Goal: Task Accomplishment & Management: Manage account settings

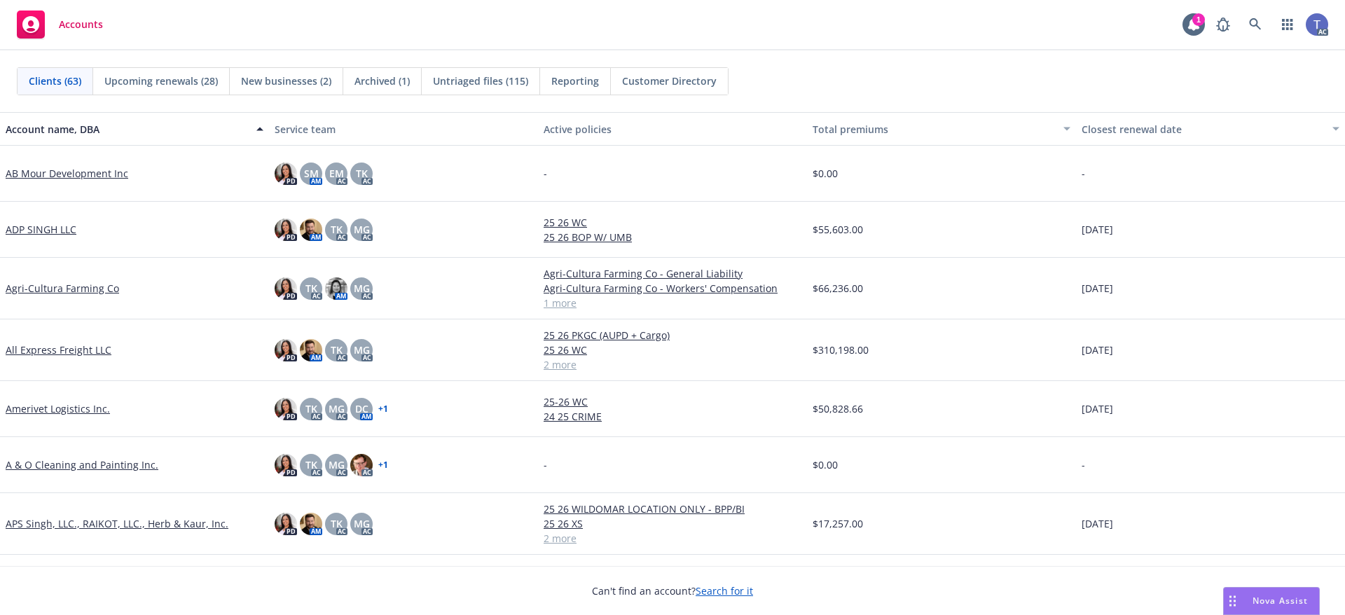
click at [878, 95] on div "Clients (63) Upcoming renewals (28) New businesses (2) Archived (1) Untriaged f…" at bounding box center [672, 81] width 1345 height 62
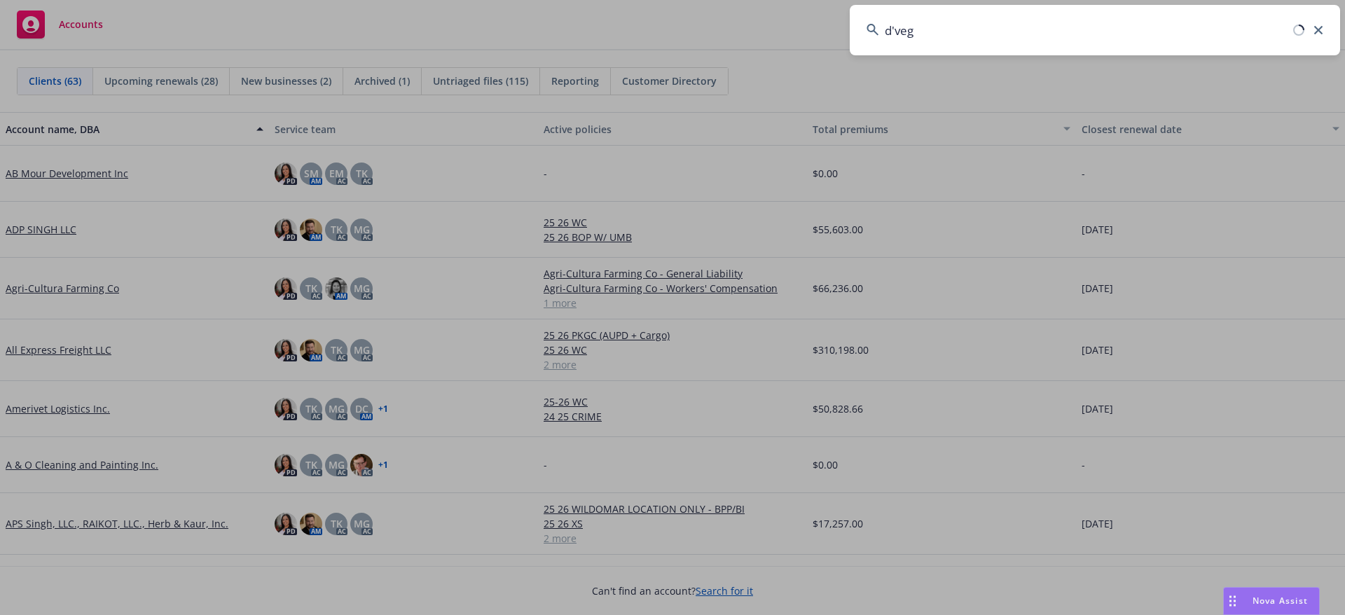
type input "[PERSON_NAME]"
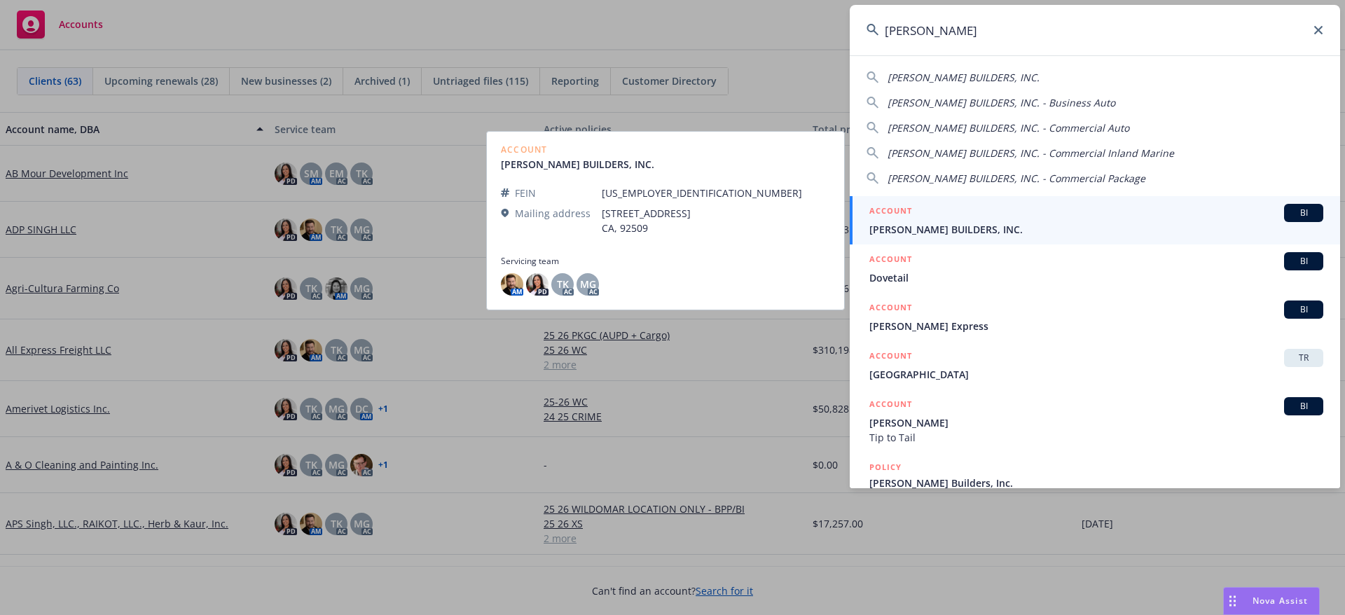
click at [932, 216] on div "ACCOUNT BI" at bounding box center [1096, 213] width 454 height 18
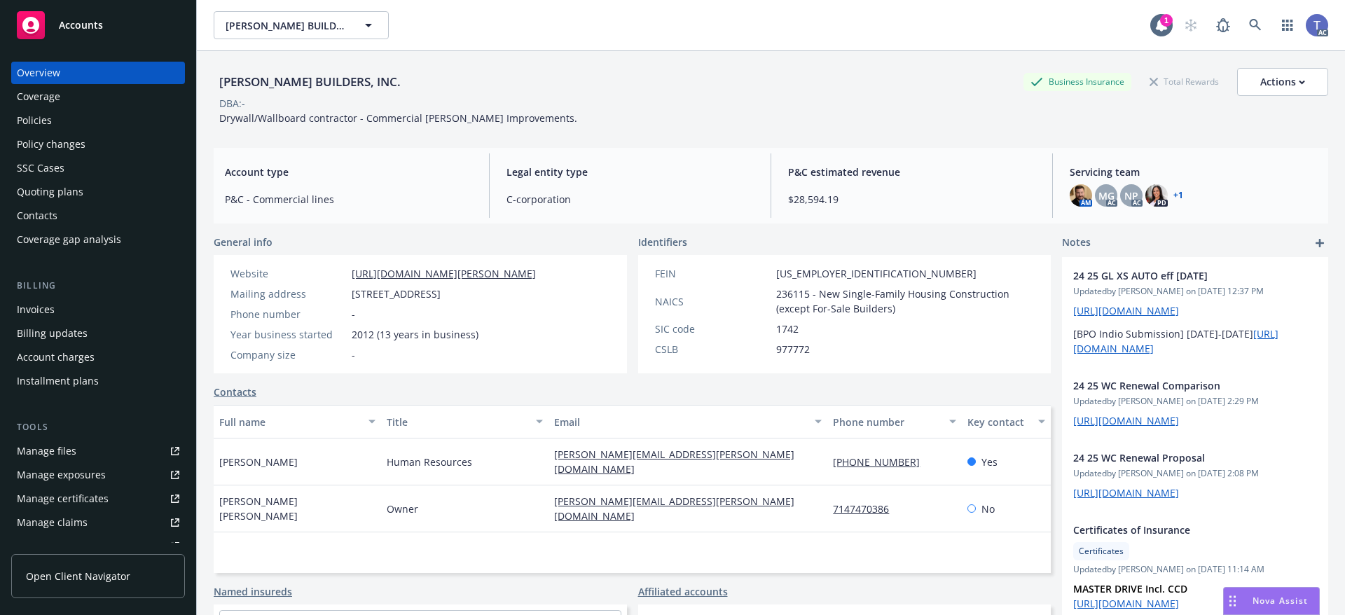
click at [42, 305] on div "Invoices" at bounding box center [36, 309] width 38 height 22
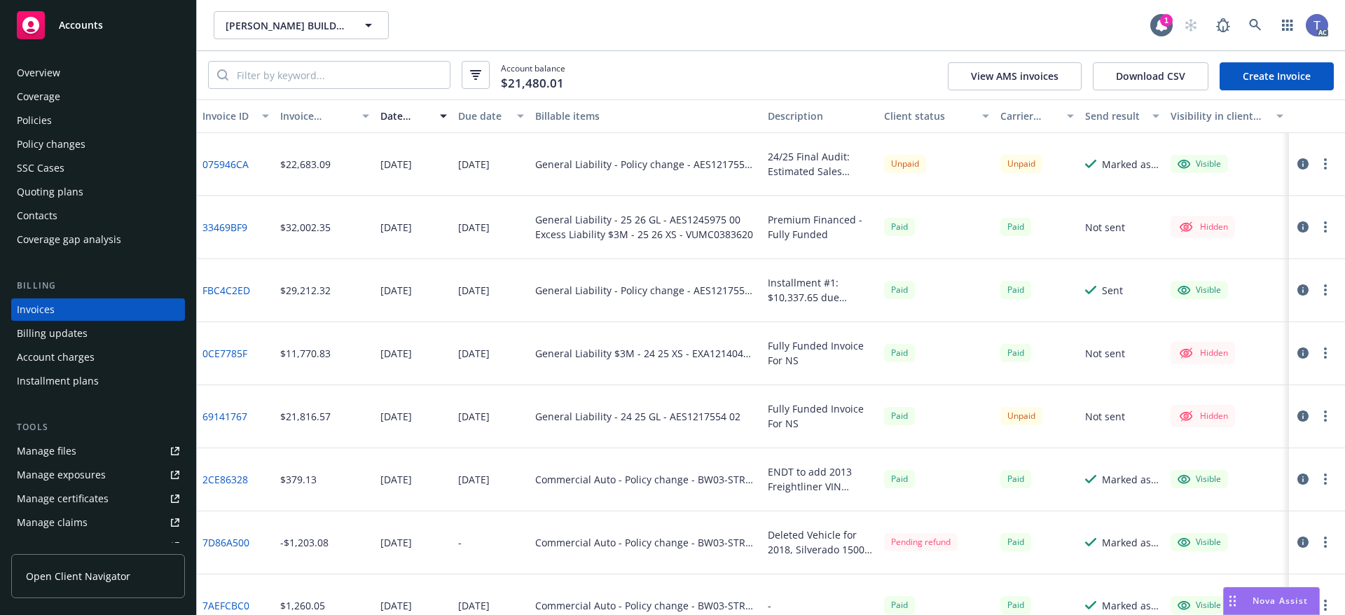
click at [701, 92] on div "Account balance $21,480.01 View AMS invoices Download CSV Create Invoice" at bounding box center [771, 75] width 1148 height 48
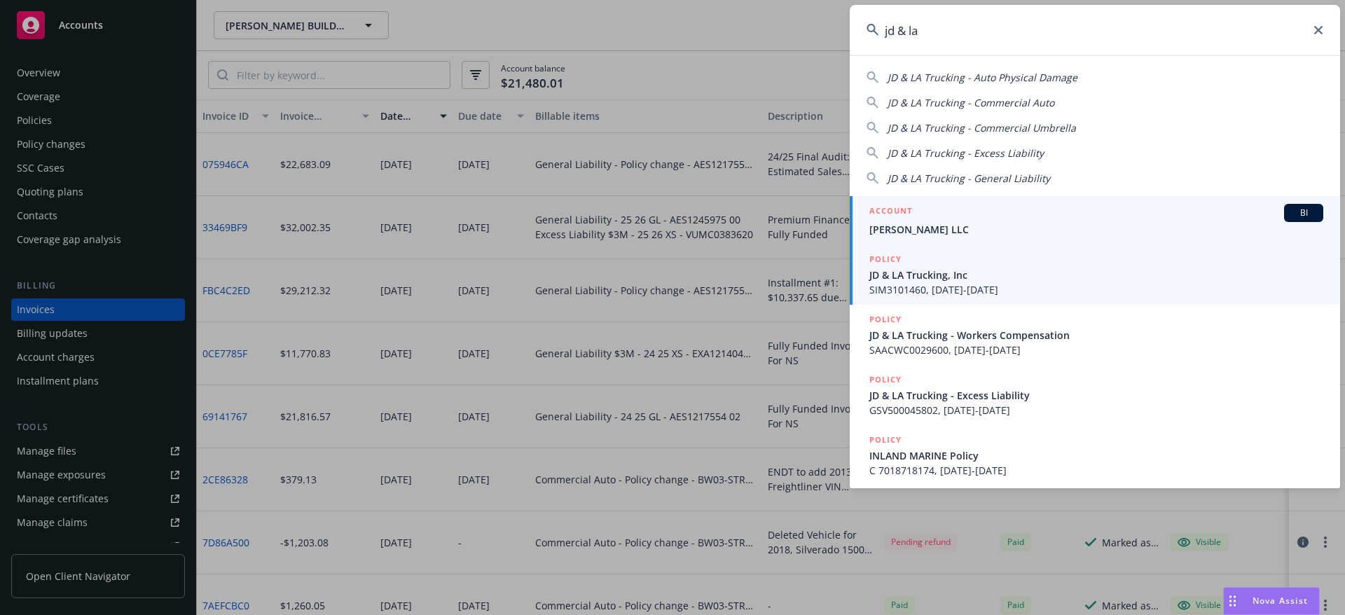
type input "jd & la"
click at [970, 275] on span "JD & LA Trucking, Inc" at bounding box center [1096, 275] width 454 height 15
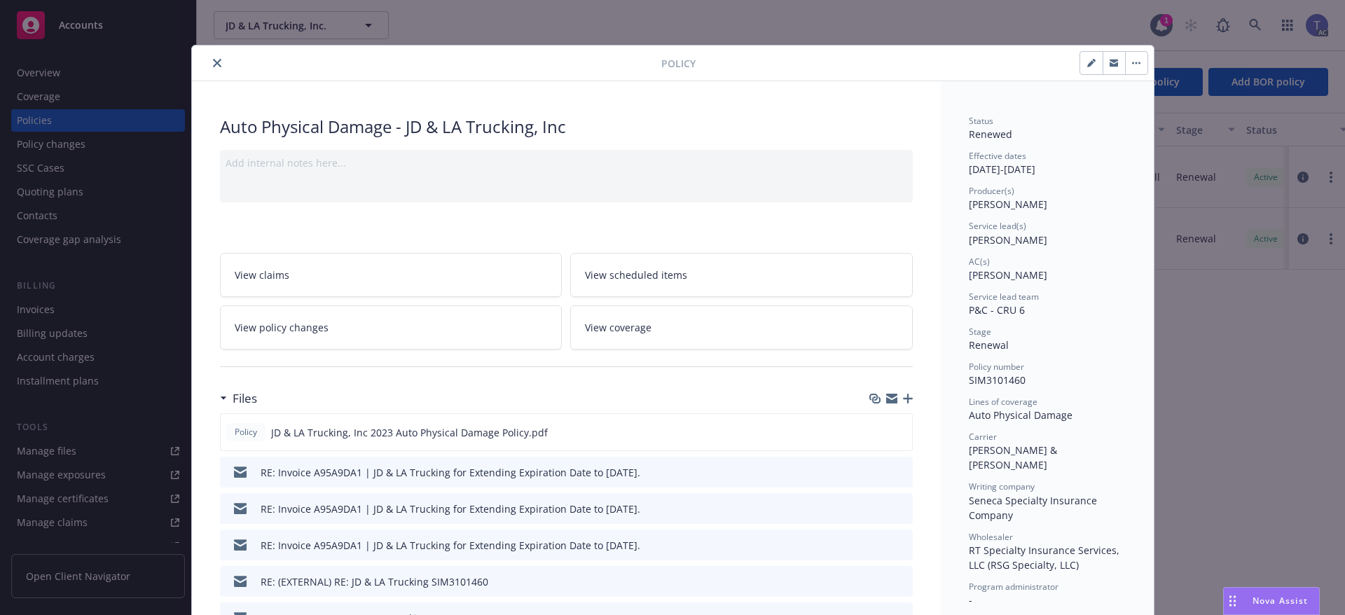
click at [213, 62] on icon "close" at bounding box center [217, 63] width 8 height 8
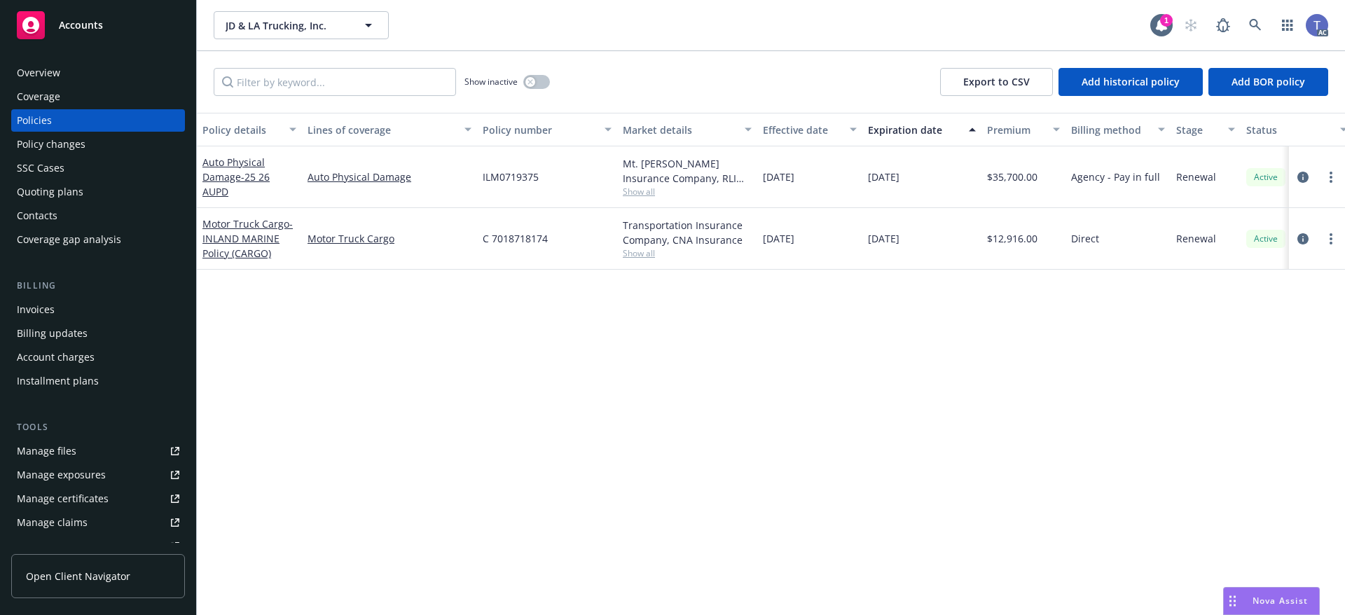
click at [85, 123] on div "Policies" at bounding box center [98, 120] width 163 height 22
click at [534, 81] on div "button" at bounding box center [530, 82] width 10 height 10
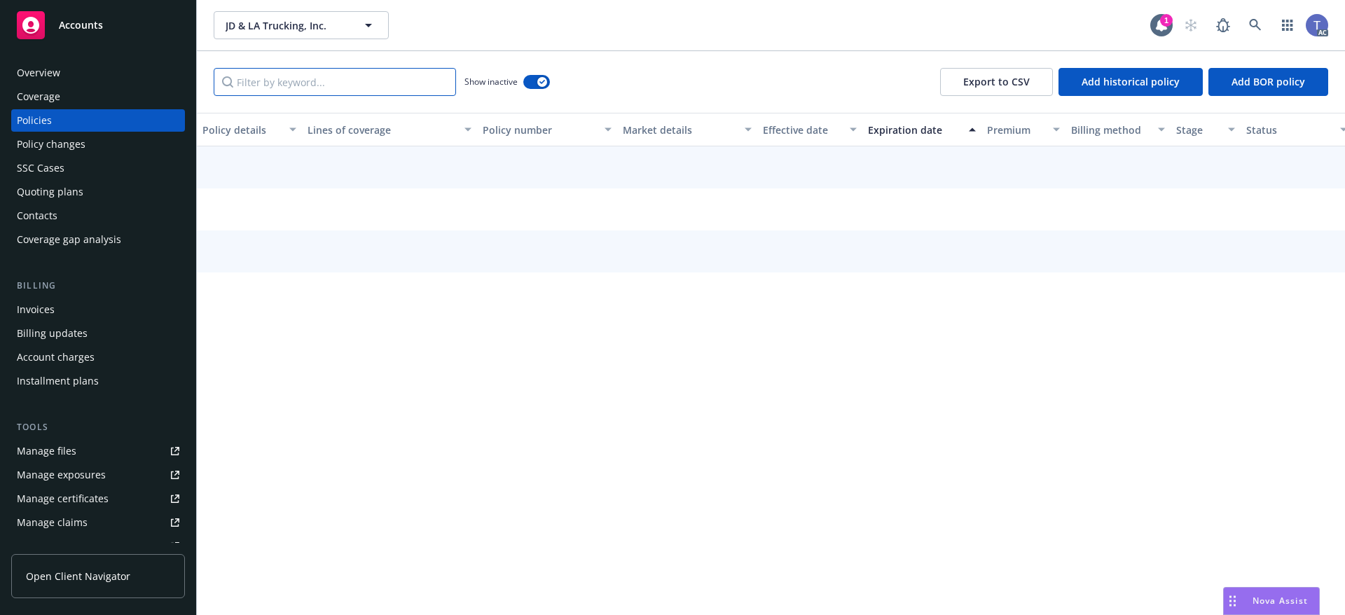
click at [345, 86] on input "Filter by keyword..." at bounding box center [335, 82] width 242 height 28
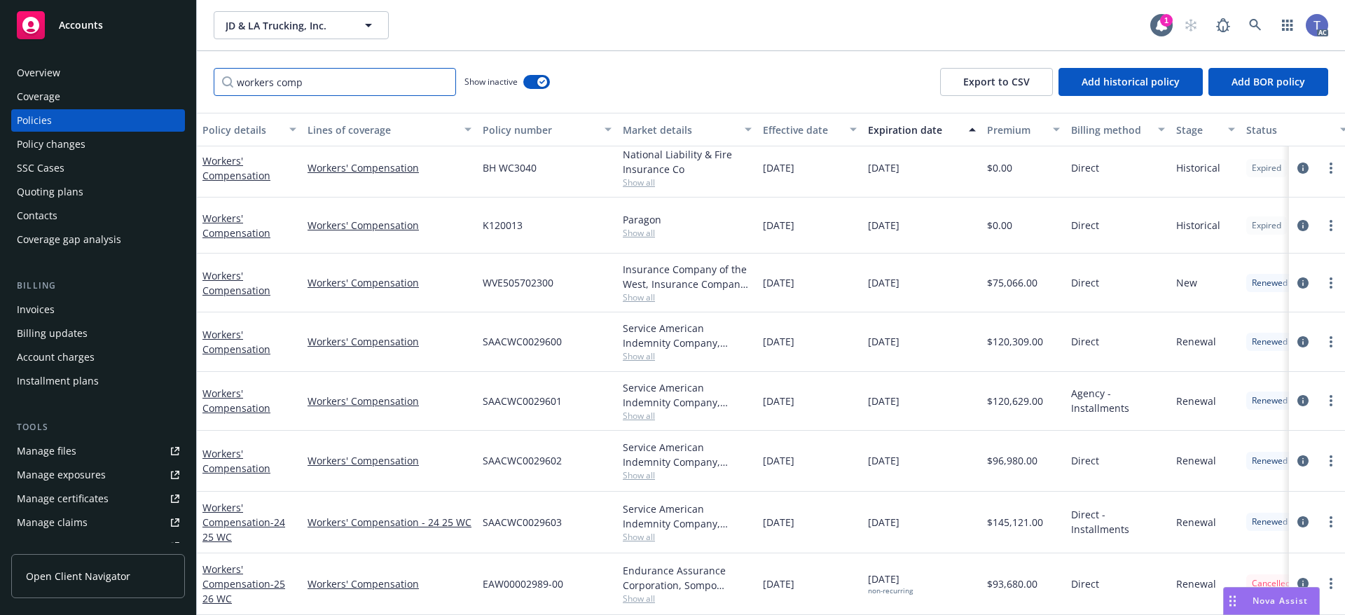
scroll to position [133, 0]
type input "workers comp"
click at [1298, 578] on icon "circleInformation" at bounding box center [1303, 583] width 11 height 11
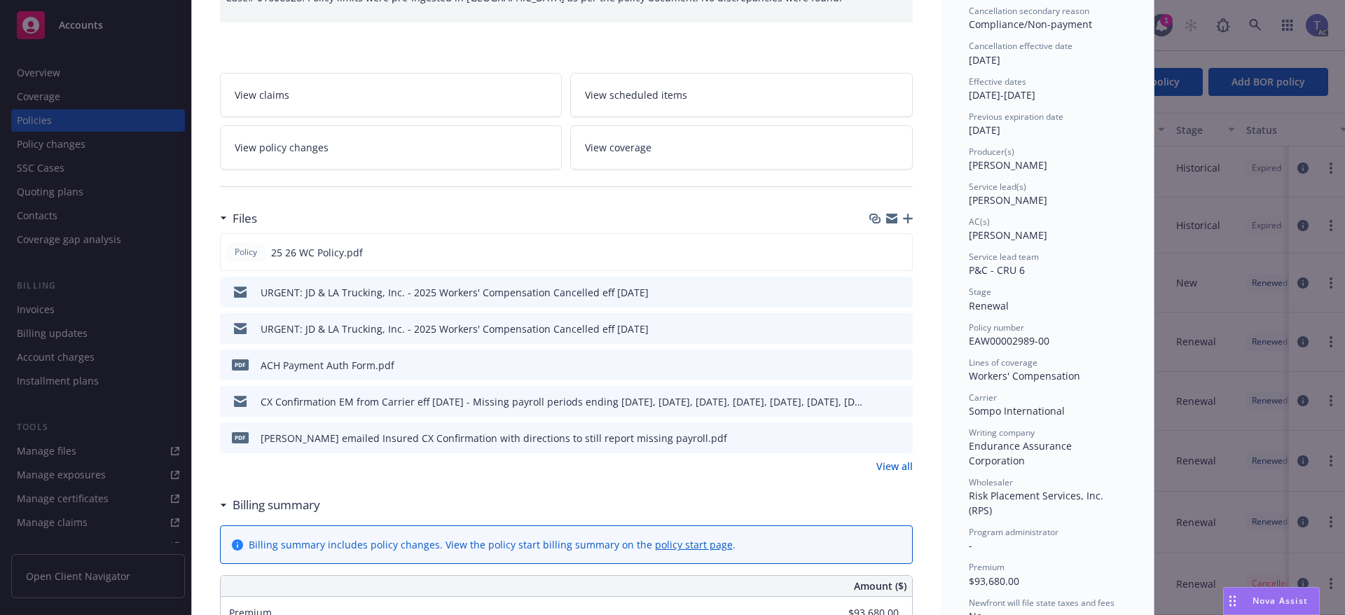
scroll to position [140, 0]
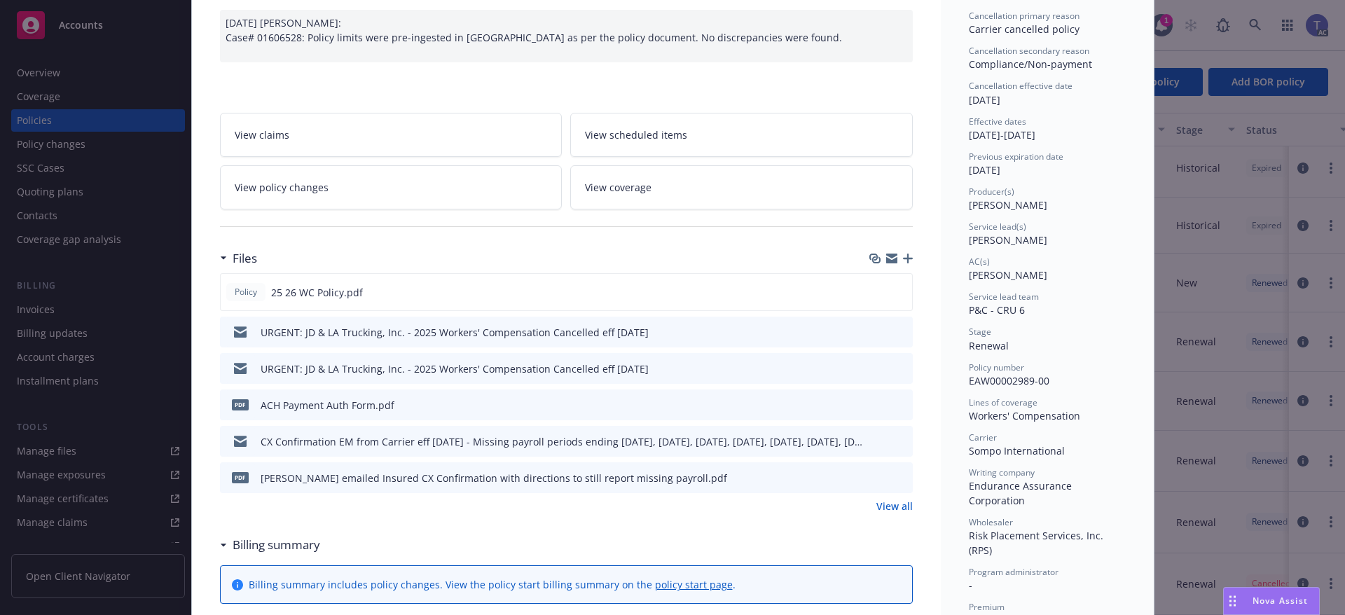
click at [982, 451] on span "Sompo International" at bounding box center [1017, 450] width 96 height 13
copy span "Sompo"
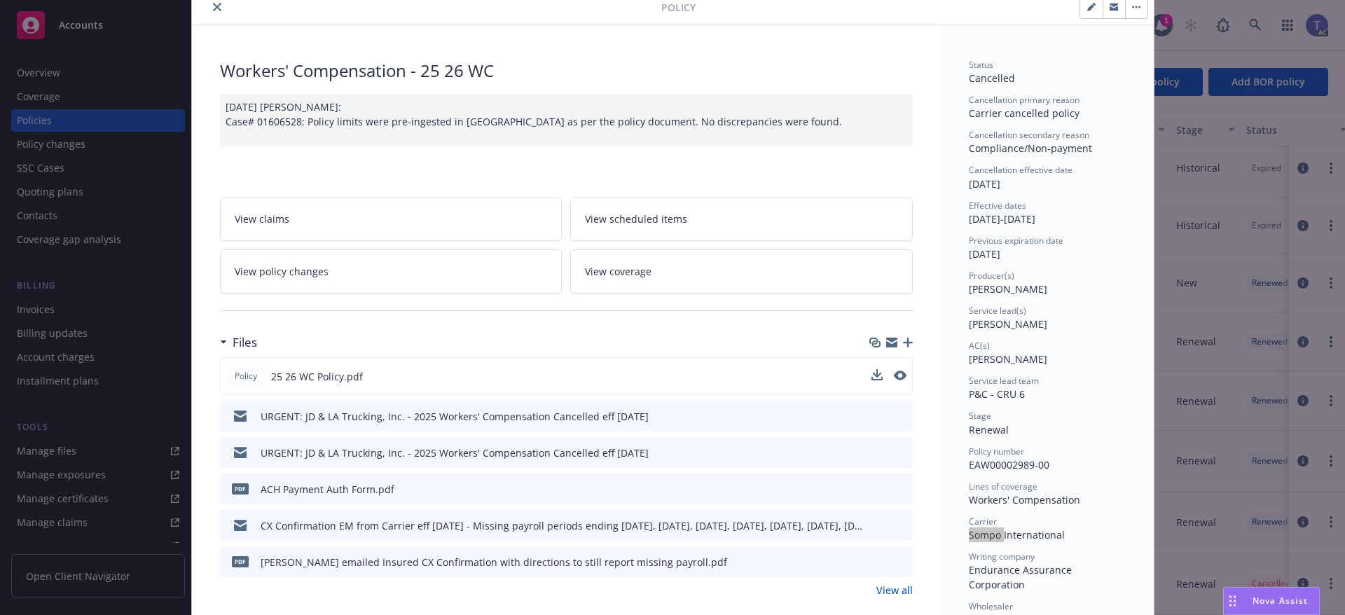
scroll to position [0, 0]
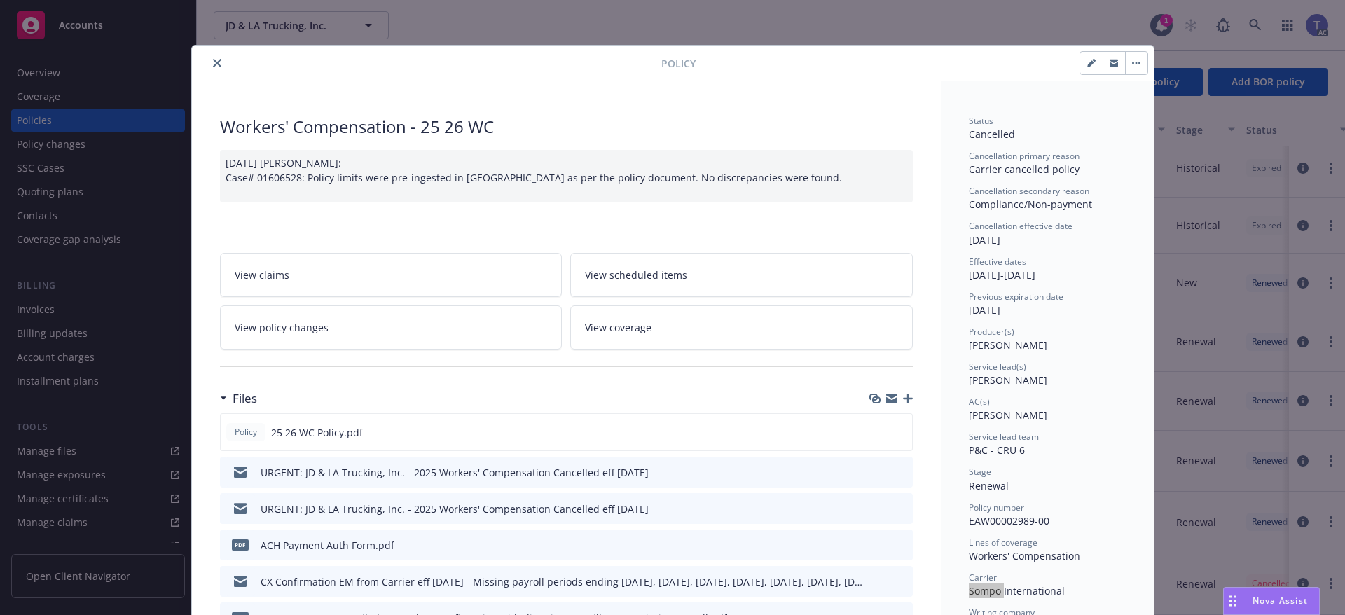
drag, startPoint x: 457, startPoint y: 319, endPoint x: 437, endPoint y: 311, distance: 21.3
click at [457, 319] on link "View policy changes" at bounding box center [391, 327] width 343 height 44
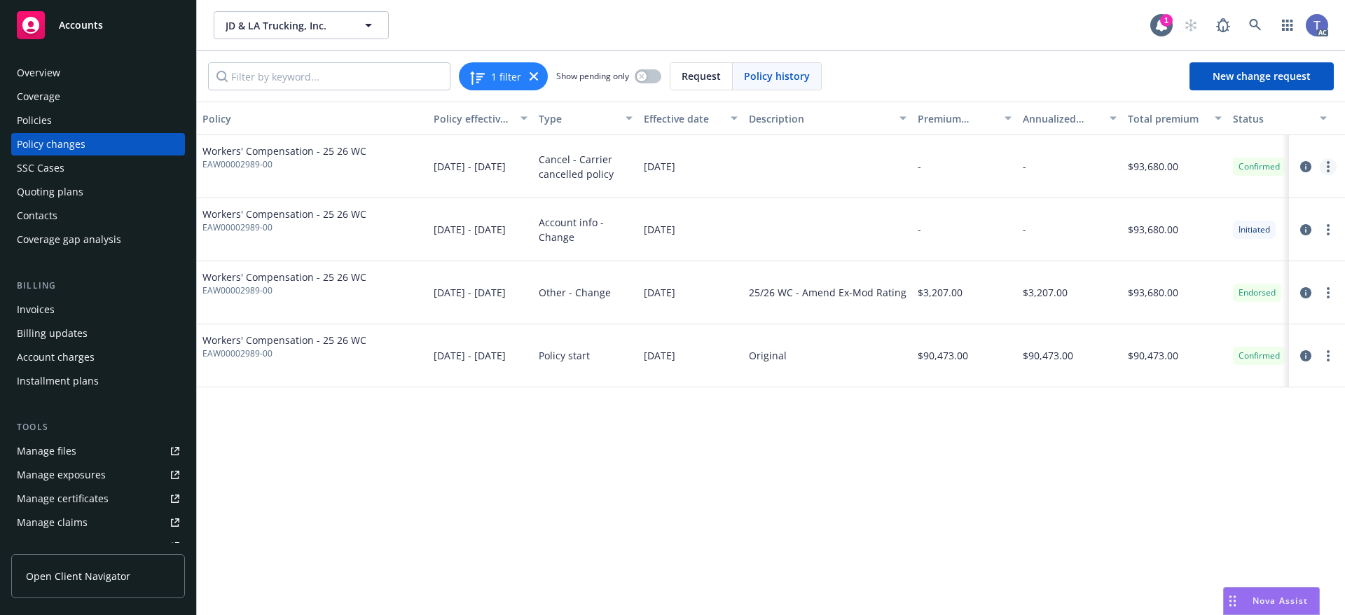
click at [1329, 168] on icon "more" at bounding box center [1328, 166] width 3 height 11
click at [1163, 286] on link "Edit billing info" at bounding box center [1216, 280] width 240 height 28
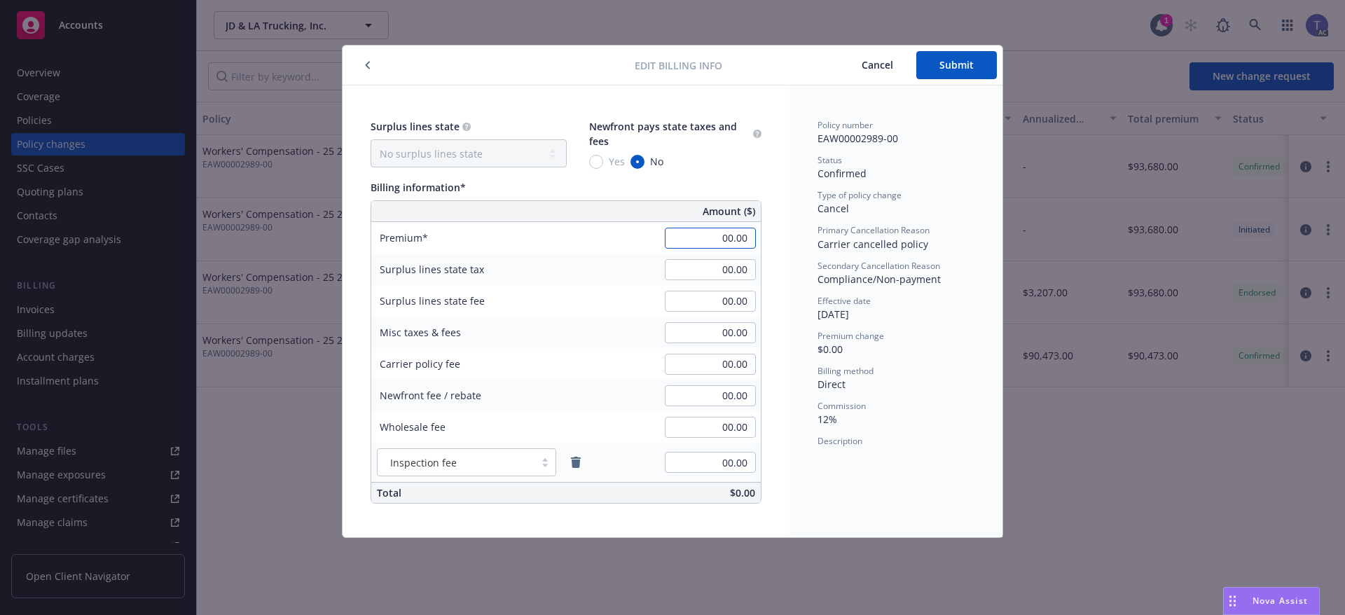
click at [708, 234] on input "00.00" at bounding box center [710, 238] width 91 height 21
click at [367, 60] on button "button" at bounding box center [367, 65] width 17 height 17
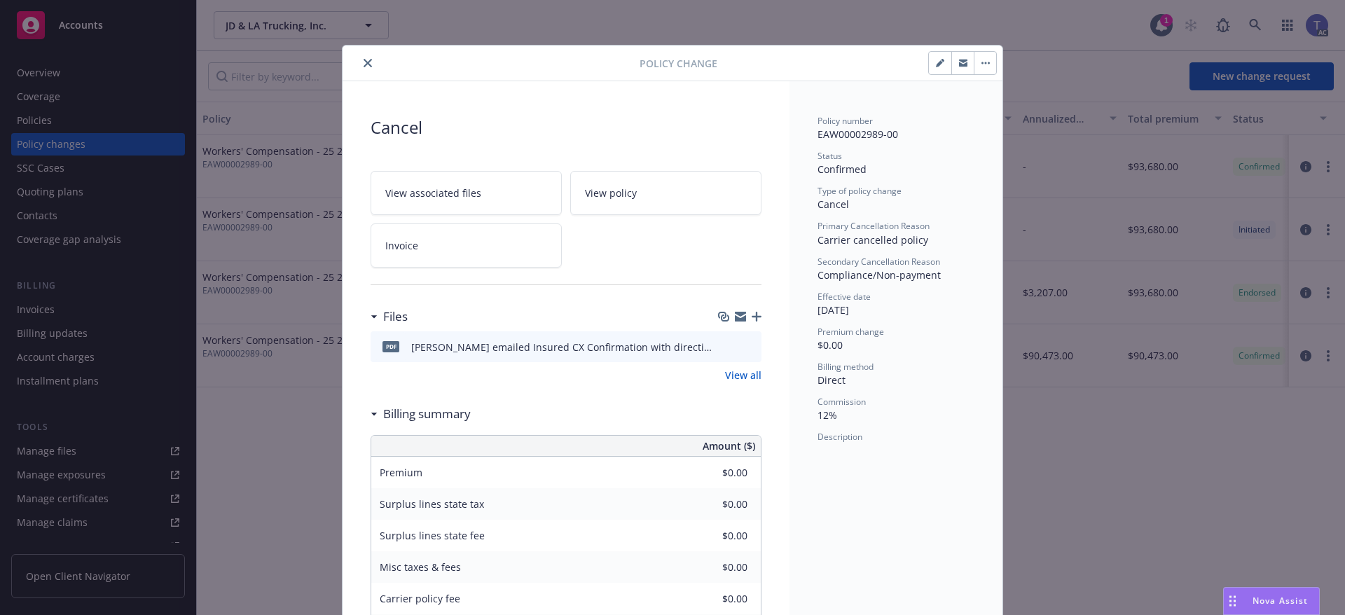
click at [364, 60] on icon "close" at bounding box center [368, 63] width 8 height 8
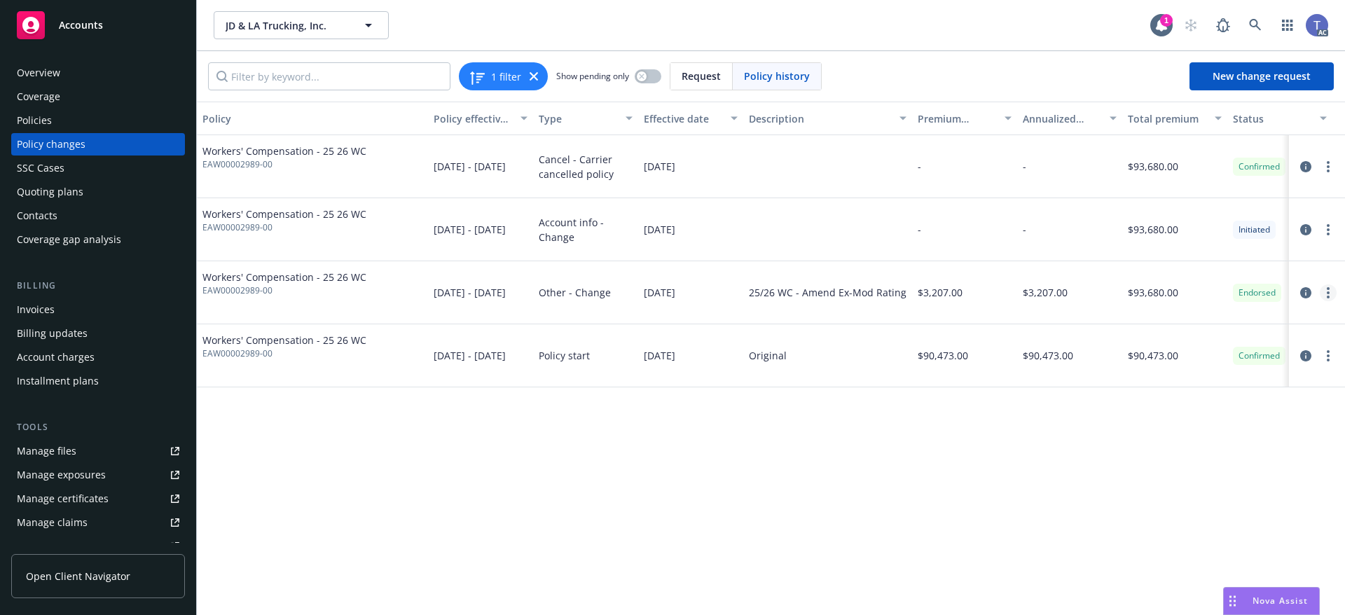
click at [1327, 291] on icon "more" at bounding box center [1328, 292] width 3 height 11
click at [1201, 403] on link "Edit billing info" at bounding box center [1216, 406] width 240 height 28
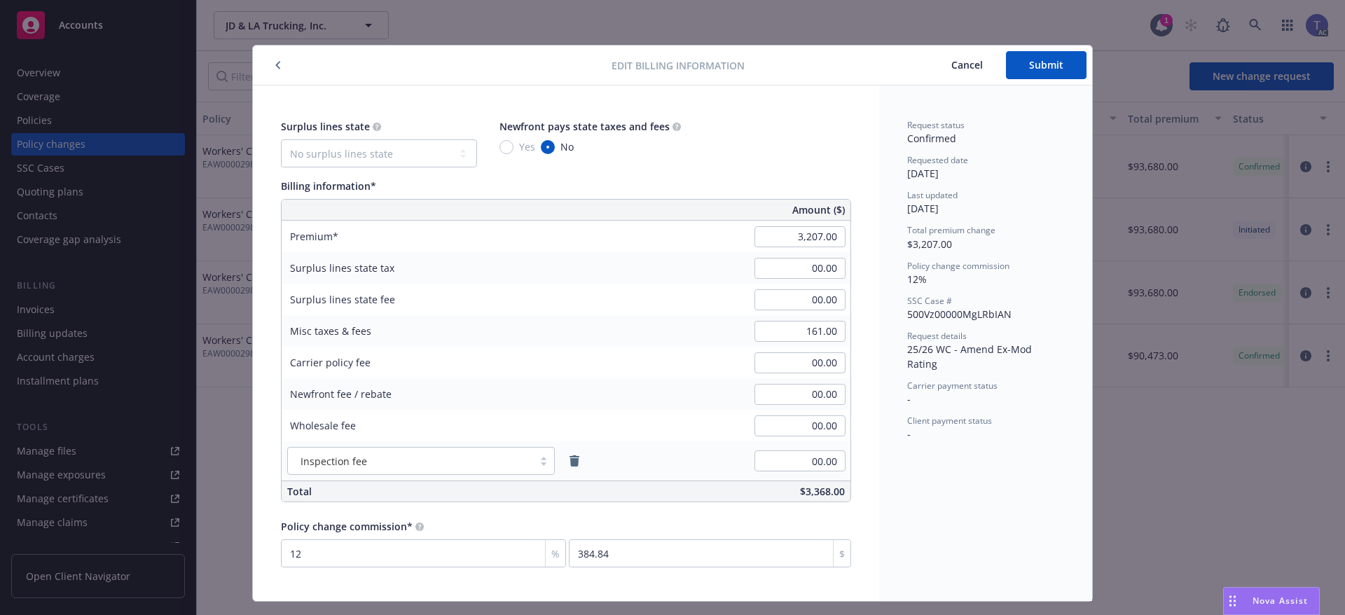
click at [275, 62] on icon "button" at bounding box center [278, 65] width 6 height 8
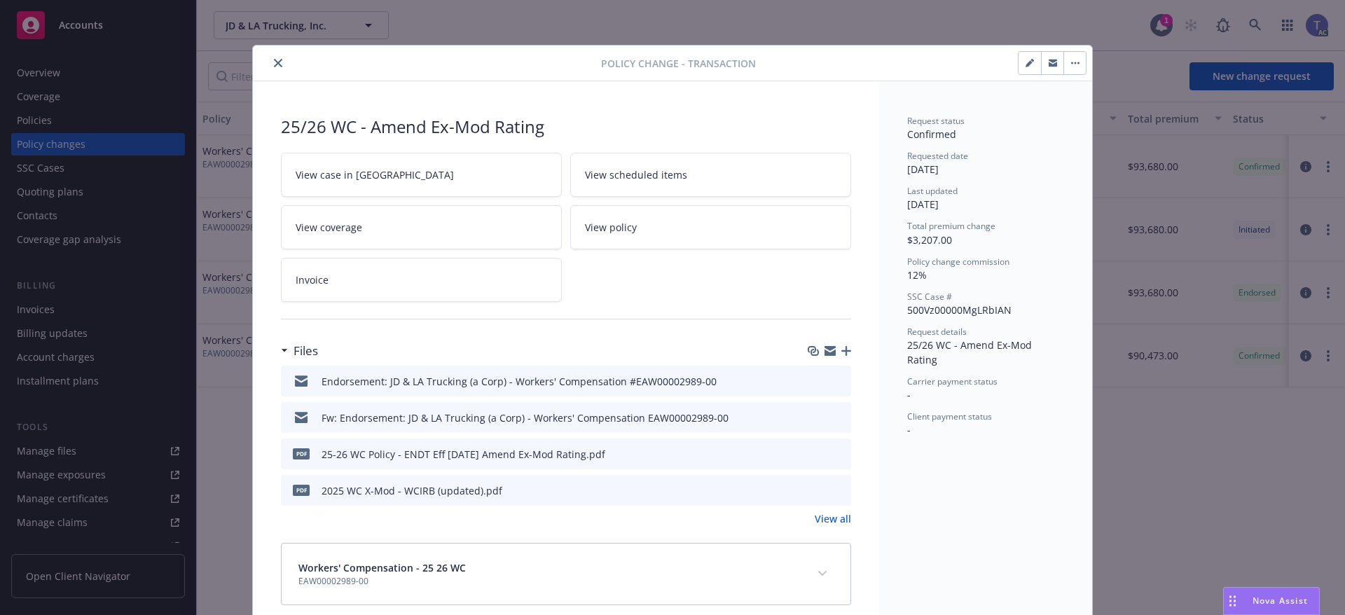
click at [274, 65] on icon "close" at bounding box center [278, 63] width 8 height 8
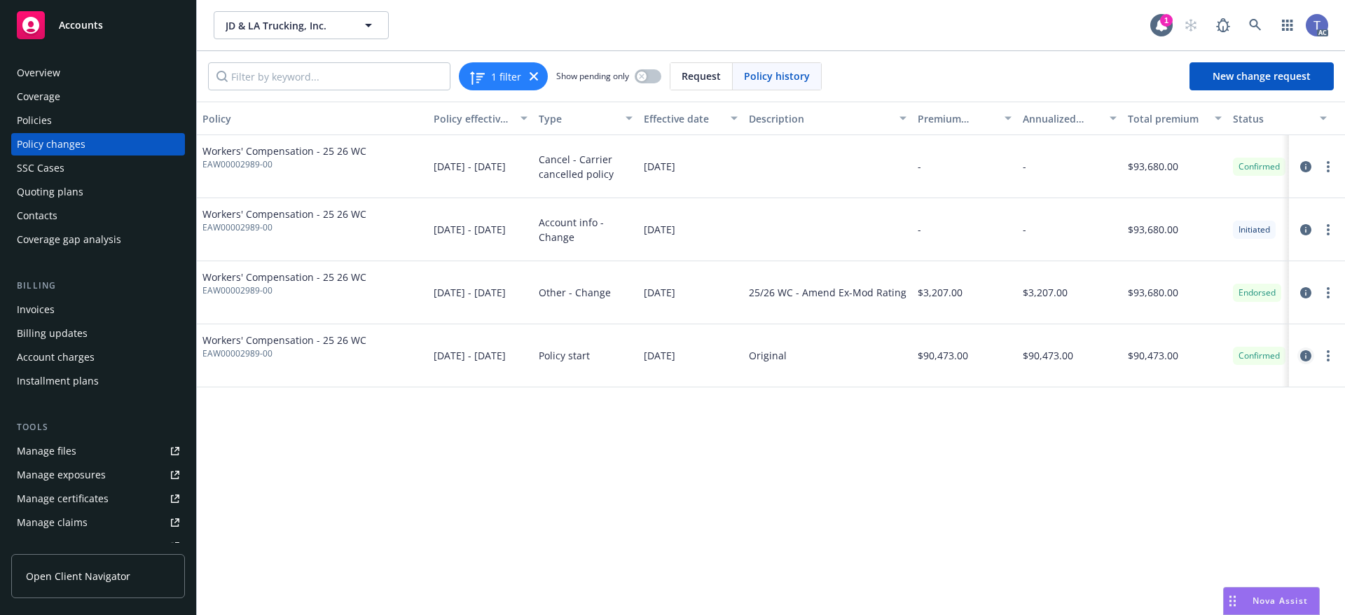
click at [1307, 355] on icon "circleInformation" at bounding box center [1305, 355] width 11 height 11
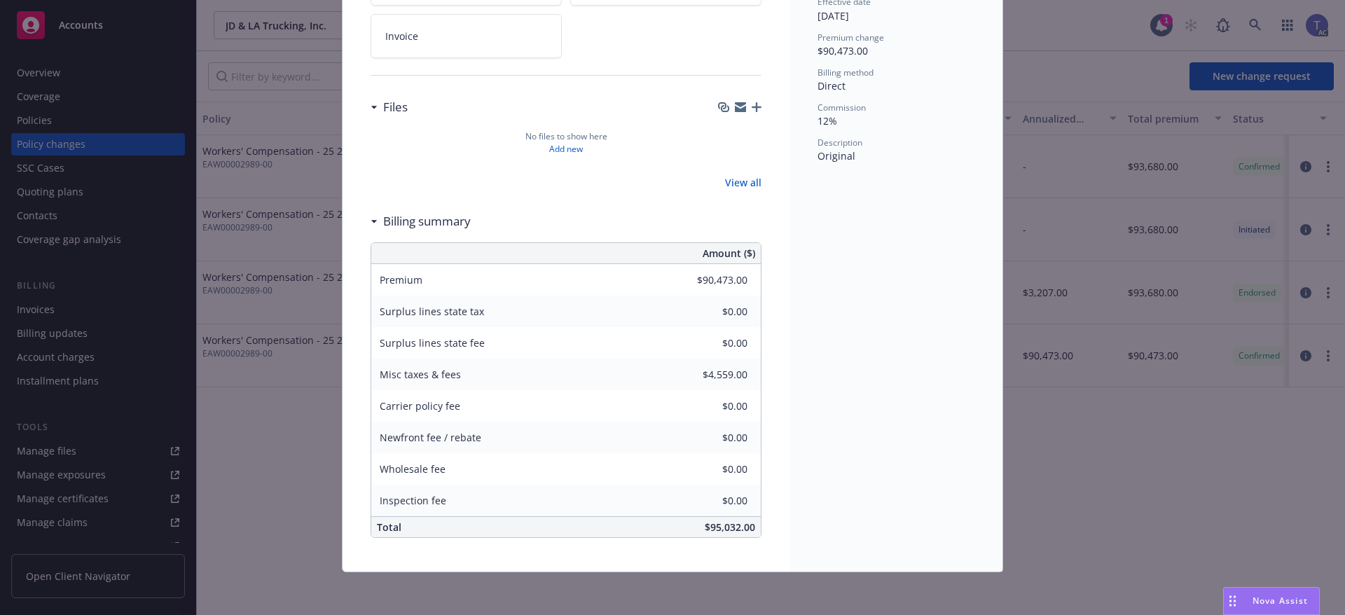
scroll to position [226, 0]
click at [590, 184] on div "View all" at bounding box center [566, 180] width 391 height 15
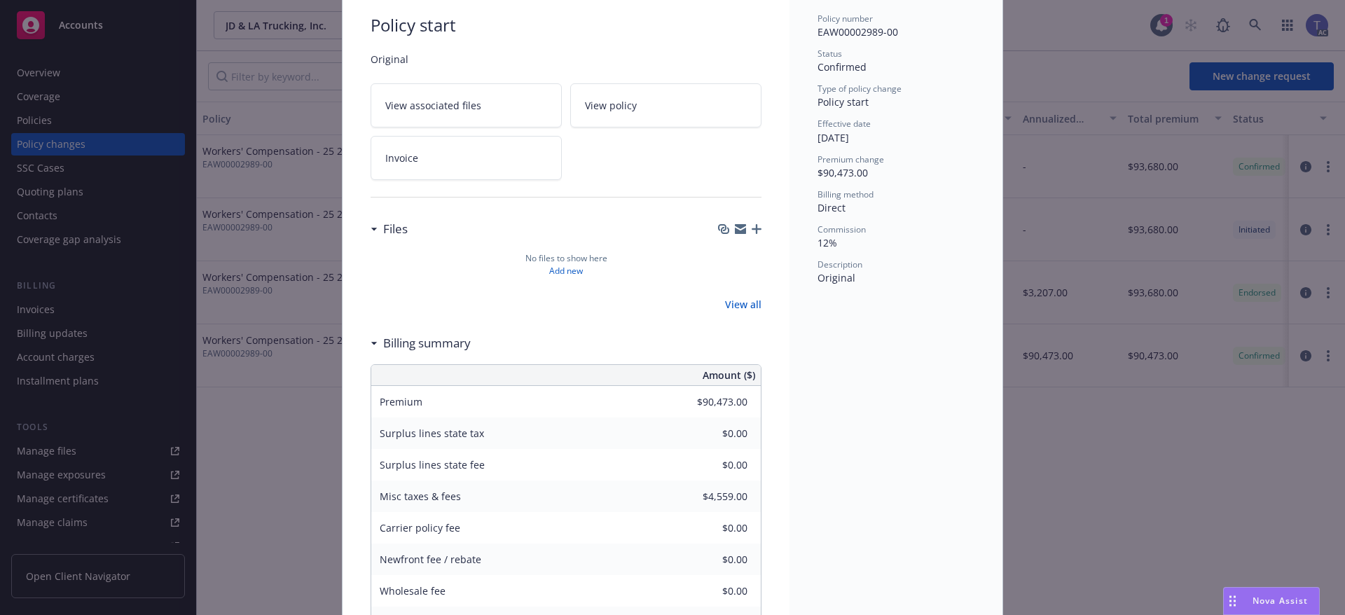
scroll to position [0, 0]
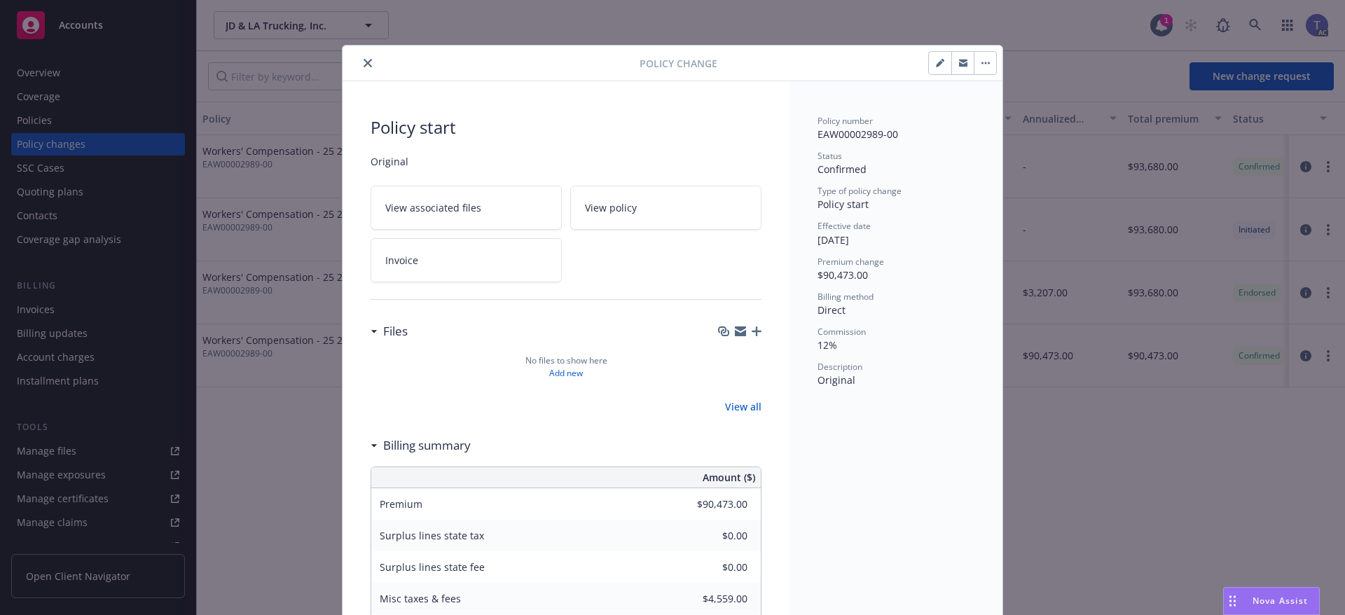
click at [366, 59] on button "close" at bounding box center [367, 63] width 17 height 17
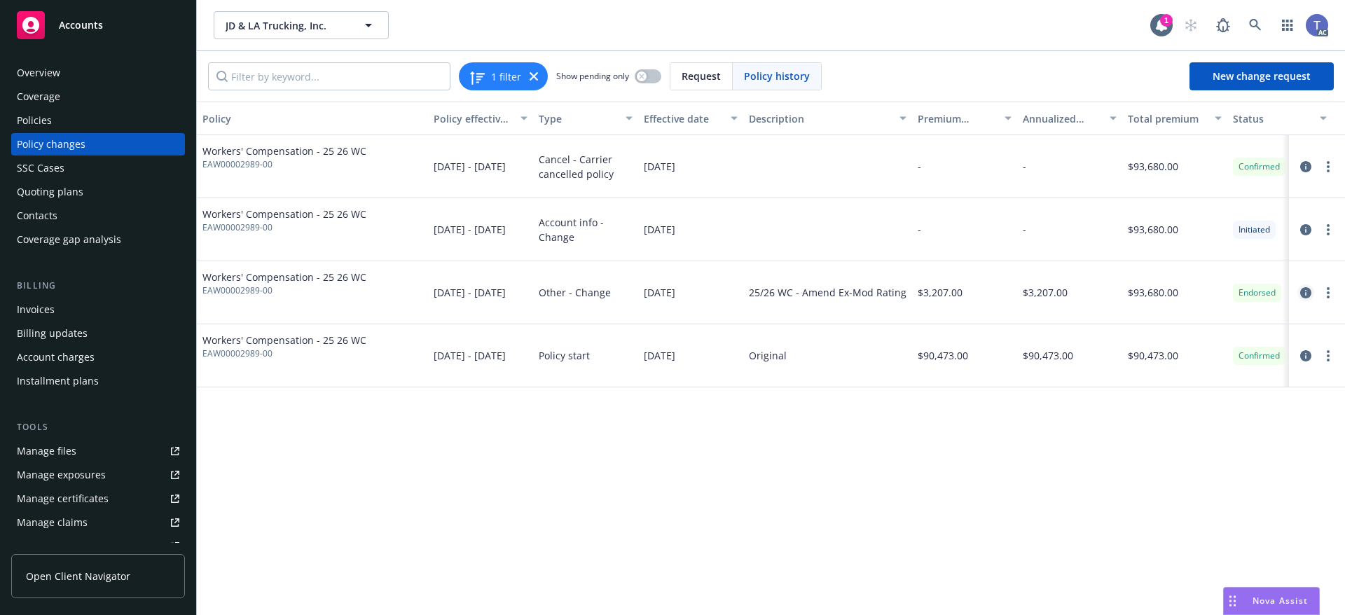
click at [1306, 294] on icon "circleInformation" at bounding box center [1305, 292] width 11 height 11
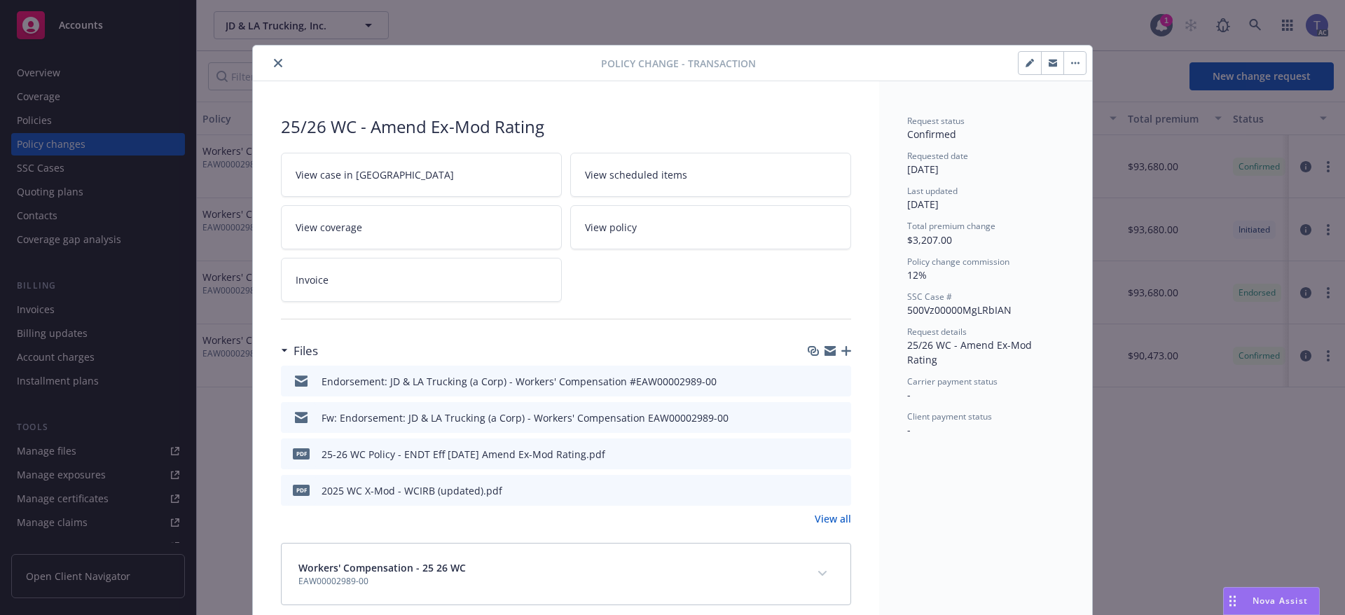
click at [273, 57] on button "close" at bounding box center [278, 63] width 17 height 17
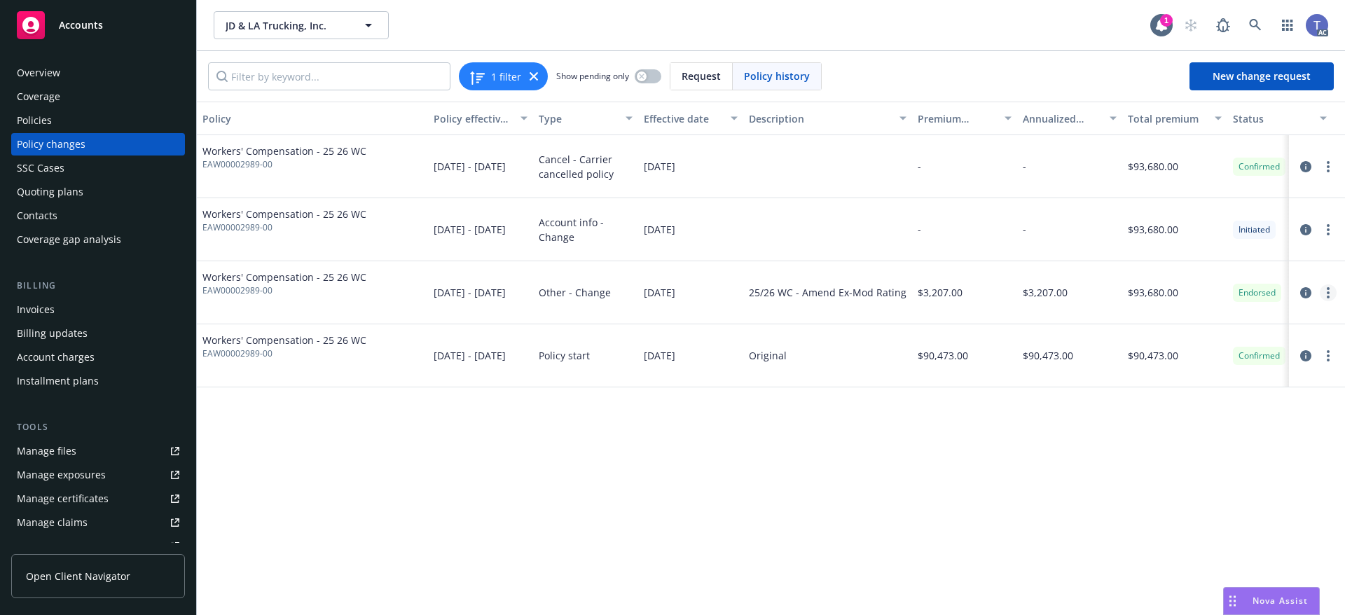
click at [1325, 291] on link "more" at bounding box center [1328, 292] width 17 height 17
click at [1001, 481] on div "Policy Policy effective dates Type Effective date Description Premium change An…" at bounding box center [771, 359] width 1148 height 514
click at [1308, 288] on icon "circleInformation" at bounding box center [1305, 292] width 11 height 11
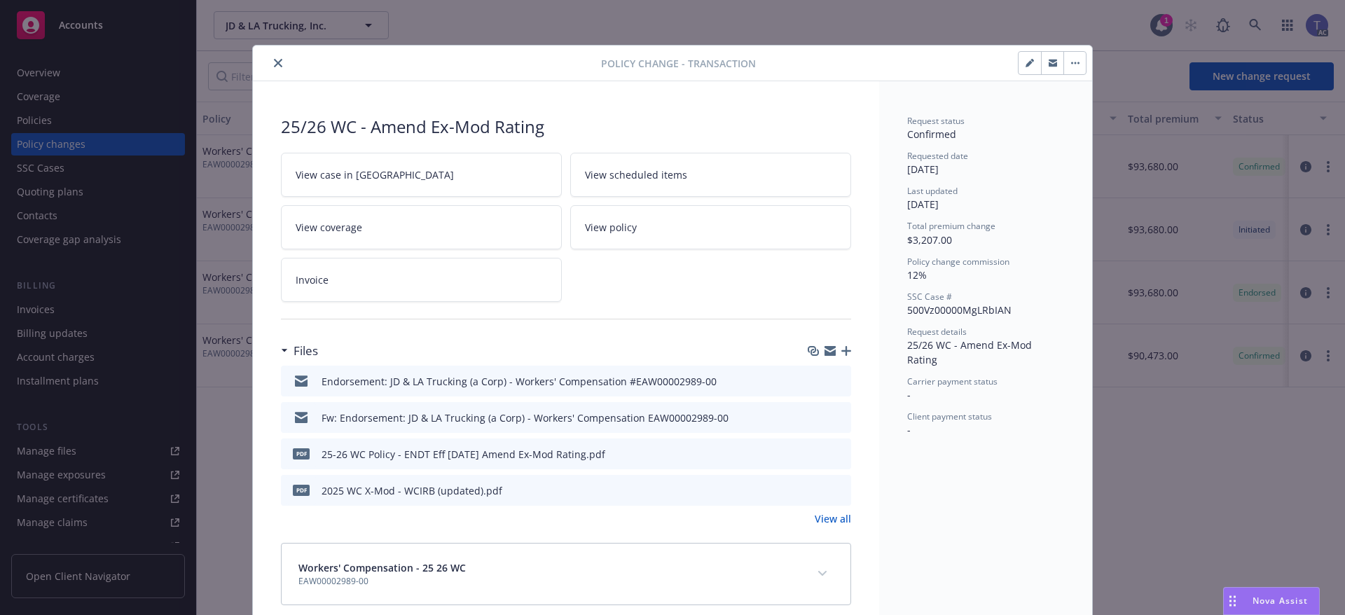
scroll to position [69, 0]
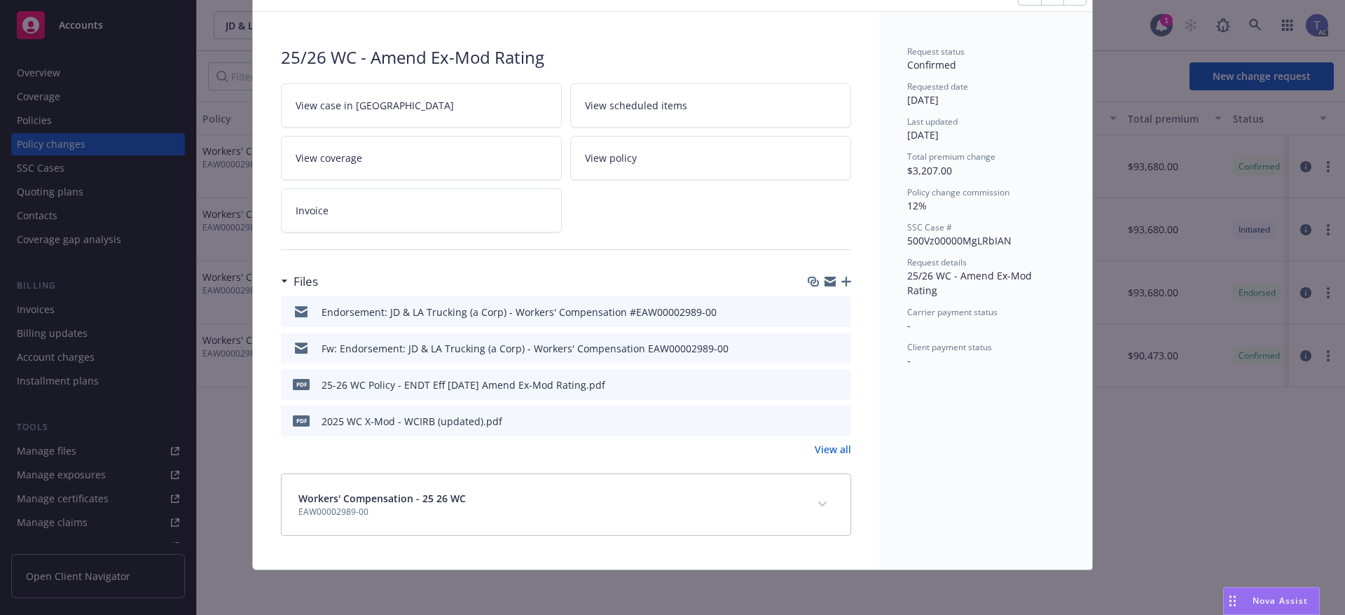
click at [818, 508] on button "expand content" at bounding box center [822, 504] width 22 height 22
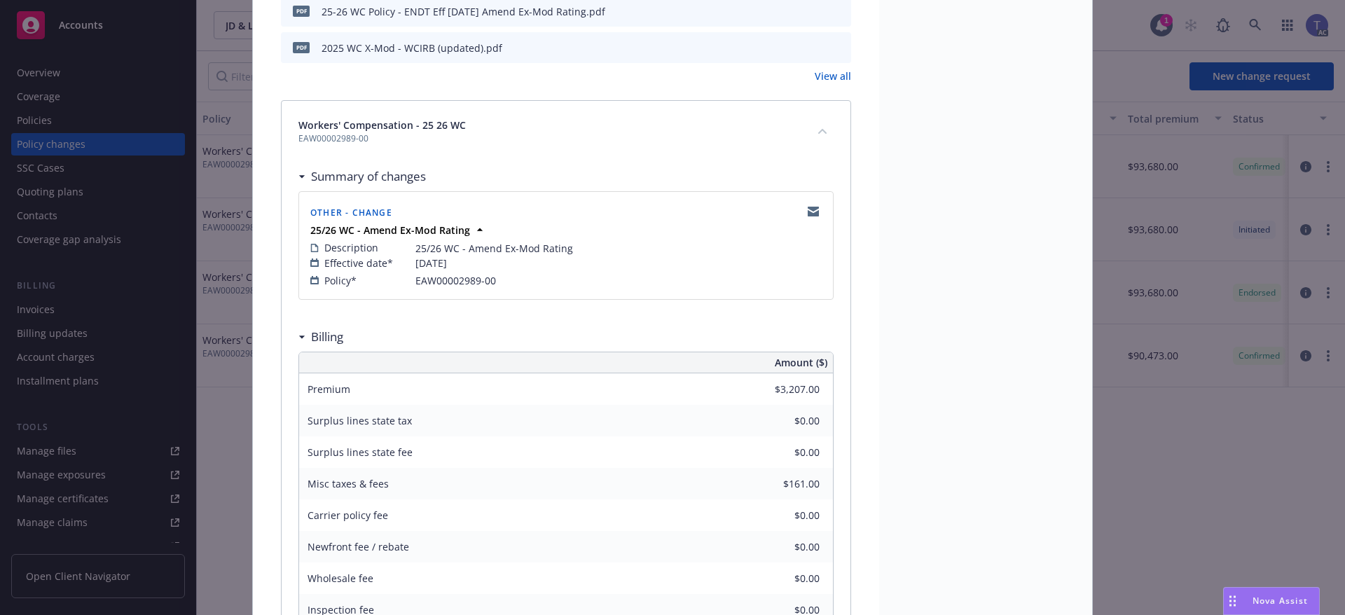
scroll to position [11, 0]
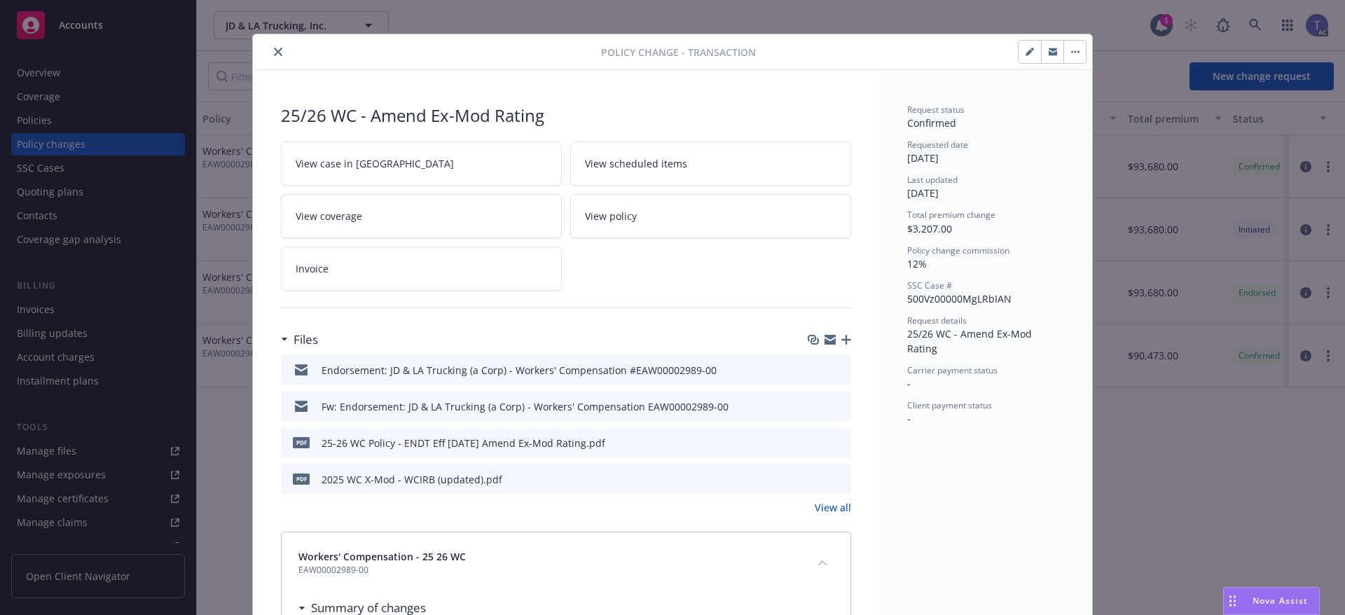
click at [276, 53] on icon "close" at bounding box center [278, 52] width 8 height 8
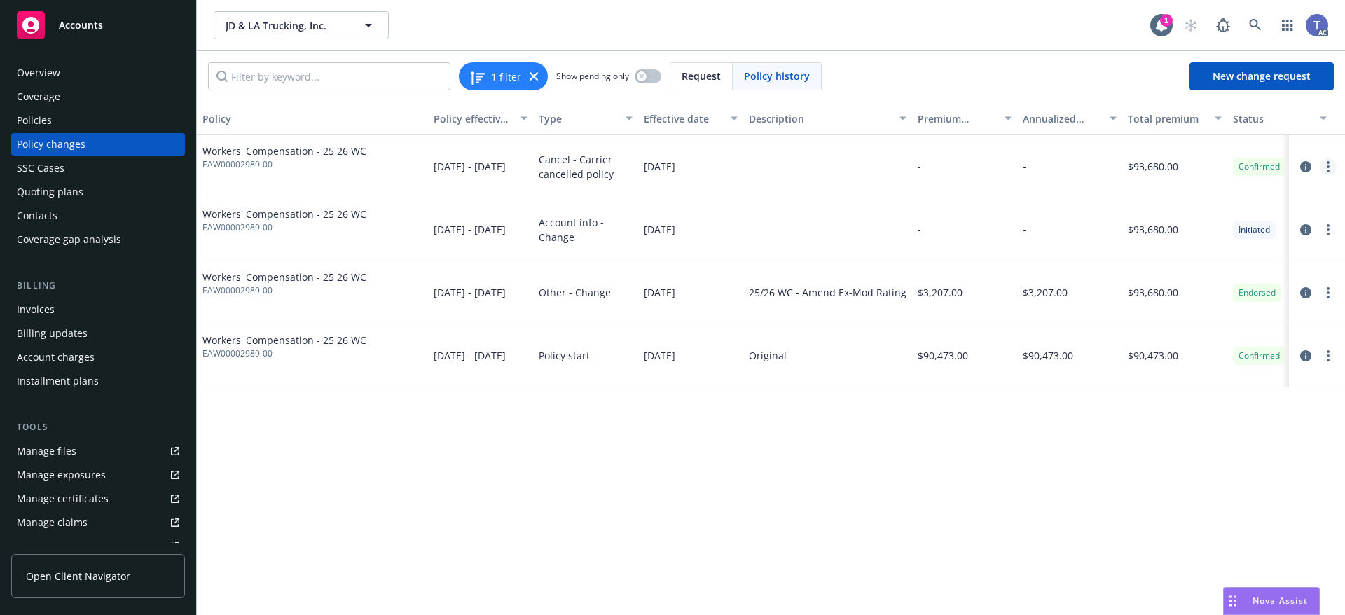
click at [1323, 160] on link "more" at bounding box center [1328, 166] width 17 height 17
click at [1227, 275] on link "Edit billing info" at bounding box center [1216, 280] width 240 height 28
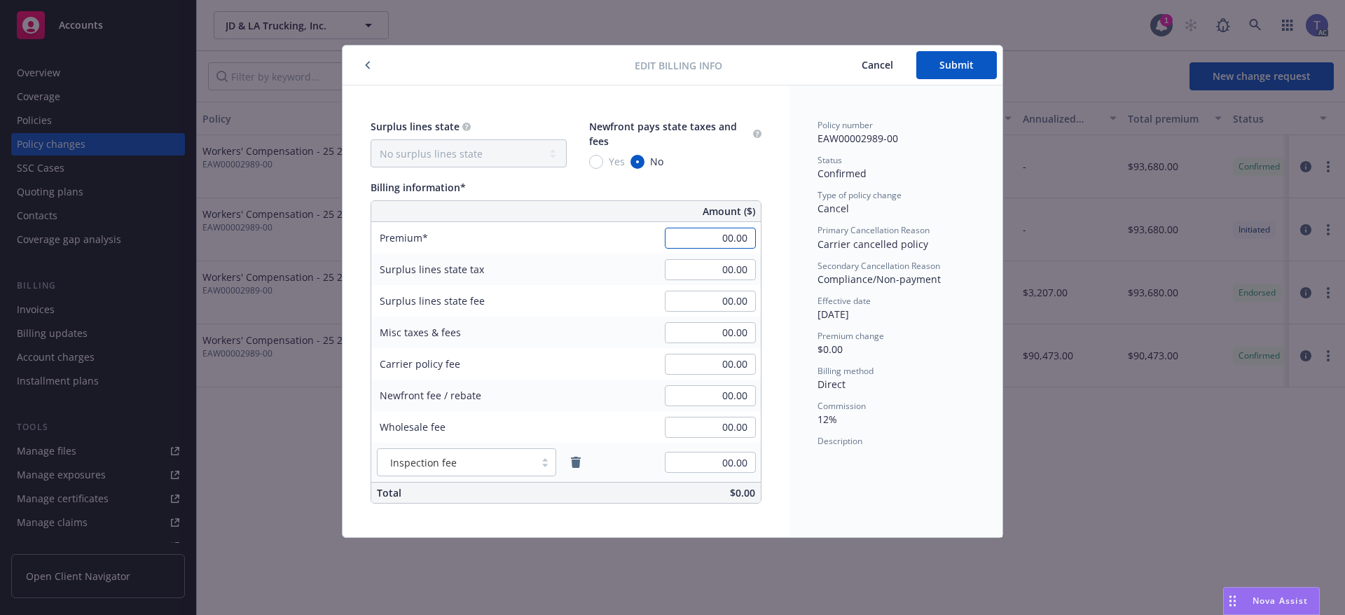
click at [685, 238] on input "00.00" at bounding box center [710, 238] width 91 height 21
type input "-66,012.00"
click at [678, 308] on input "00.00" at bounding box center [710, 301] width 91 height 21
click at [757, 64] on div "Cancel Submit" at bounding box center [859, 65] width 275 height 28
click at [700, 288] on div "00.00" at bounding box center [710, 301] width 101 height 31
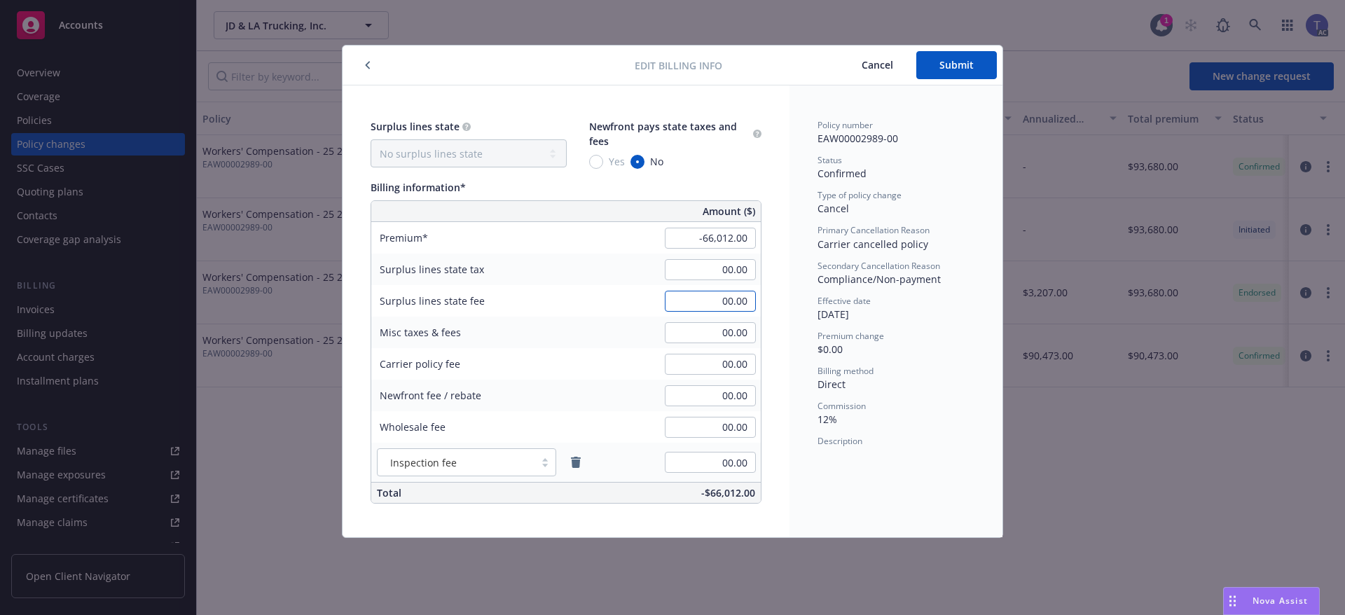
click at [698, 294] on input "00.00" at bounding box center [710, 301] width 91 height 21
type input "-3,327.00"
click at [731, 373] on input "00.00" at bounding box center [710, 364] width 91 height 21
click at [957, 66] on span "Submit" at bounding box center [956, 64] width 34 height 13
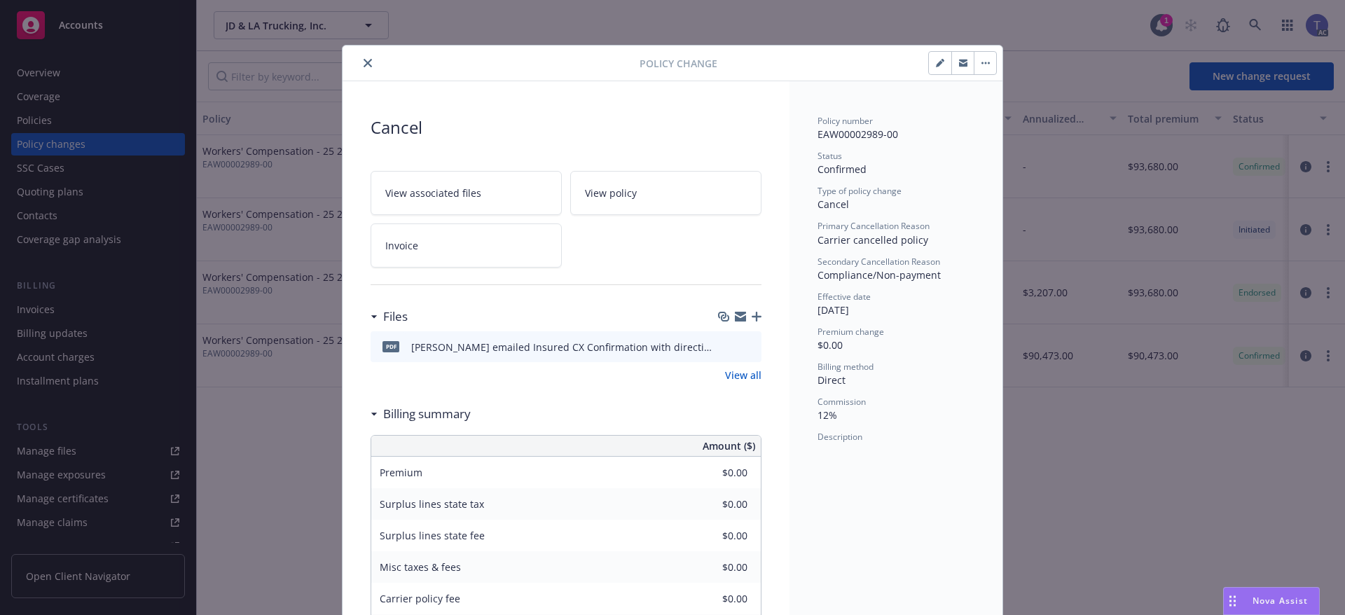
type input "-$66,012.00"
type input "-$3,327.00"
click at [364, 64] on icon "close" at bounding box center [368, 63] width 8 height 8
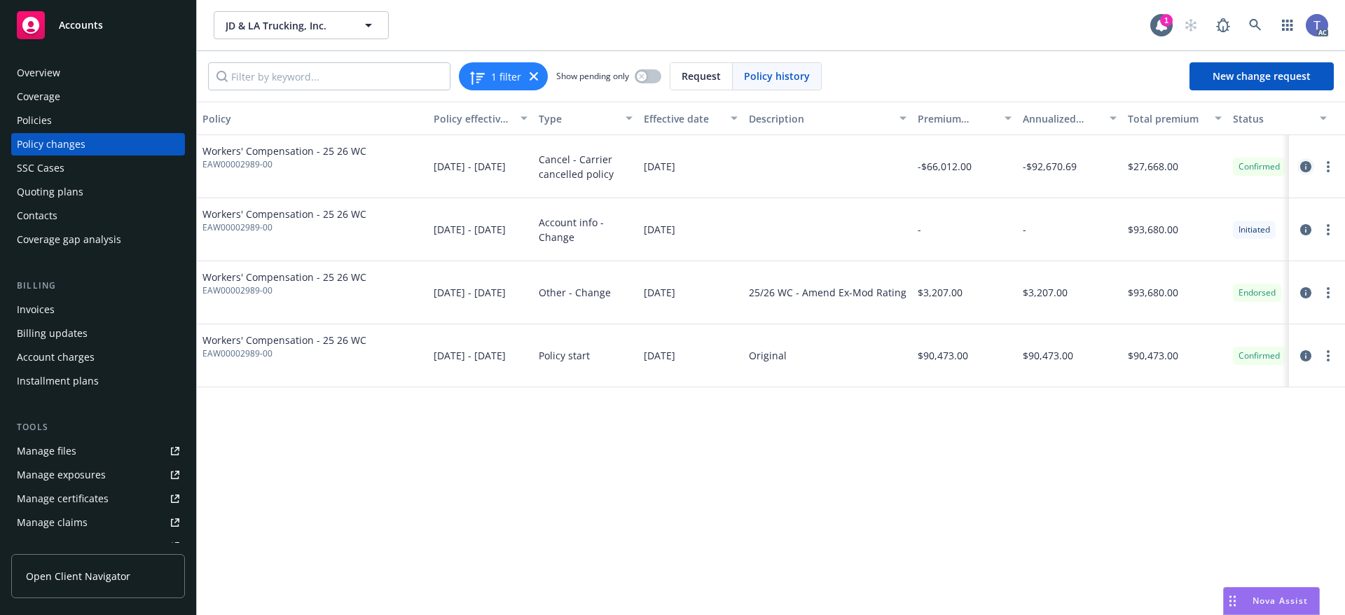
click at [1307, 166] on icon "circleInformation" at bounding box center [1305, 166] width 11 height 11
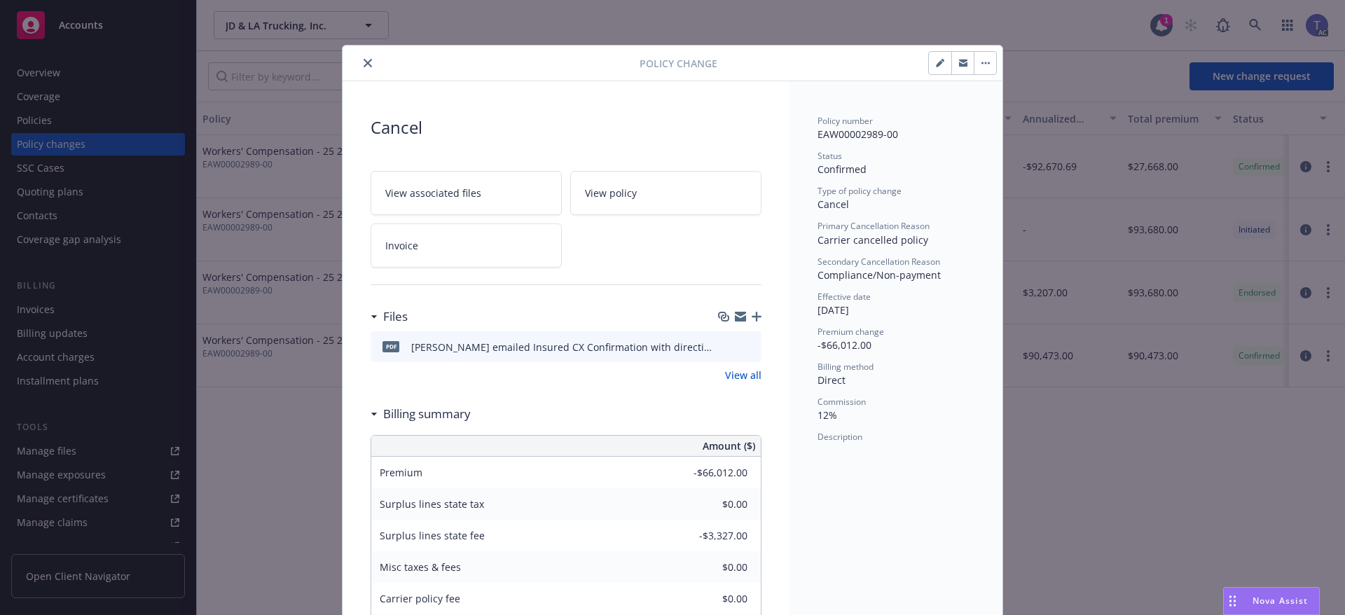
scroll to position [42, 0]
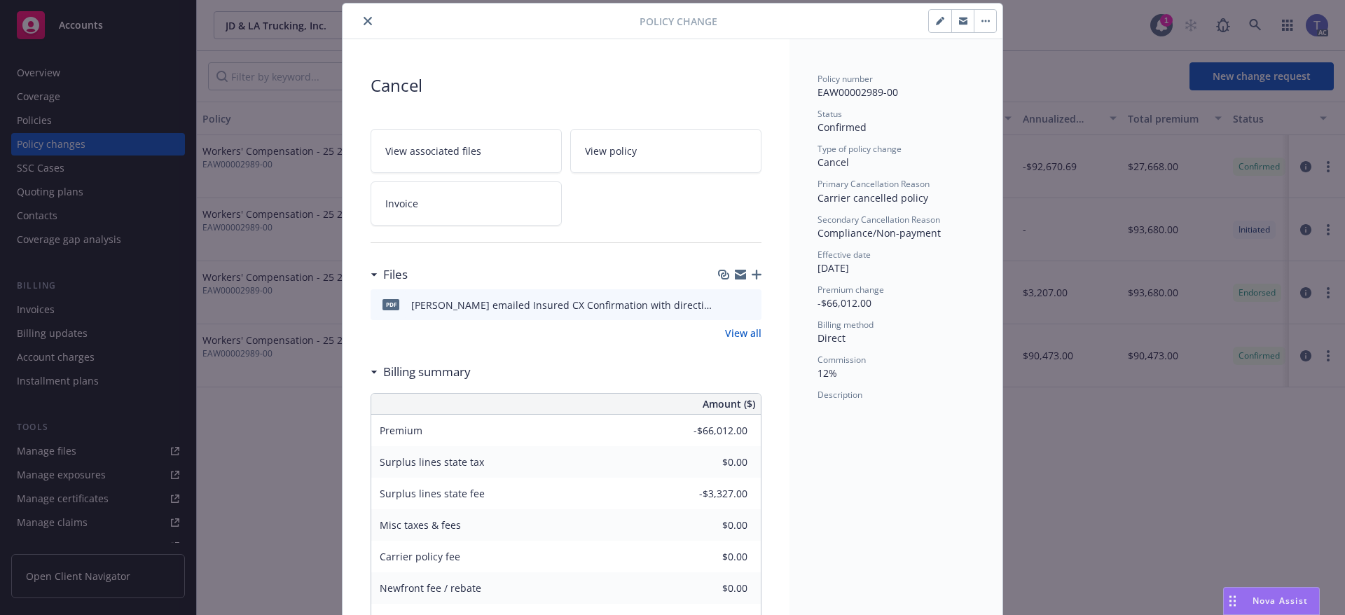
click at [756, 273] on icon "button" at bounding box center [757, 275] width 10 height 10
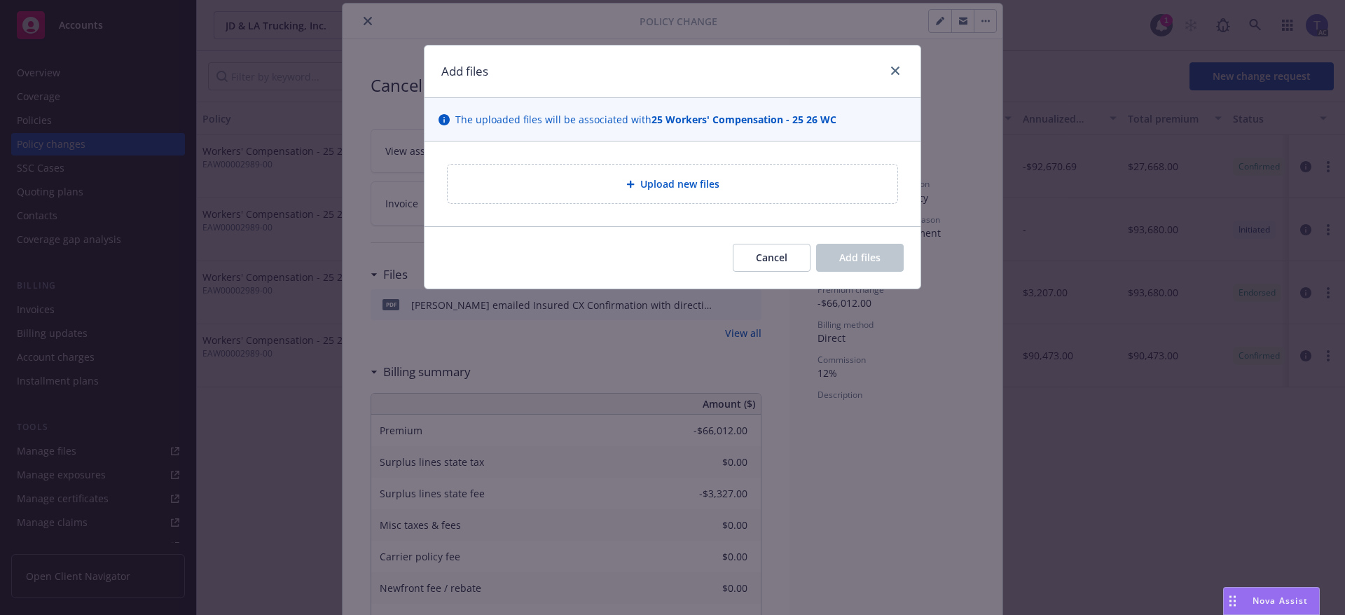
click at [666, 199] on div "Upload new files" at bounding box center [673, 184] width 450 height 39
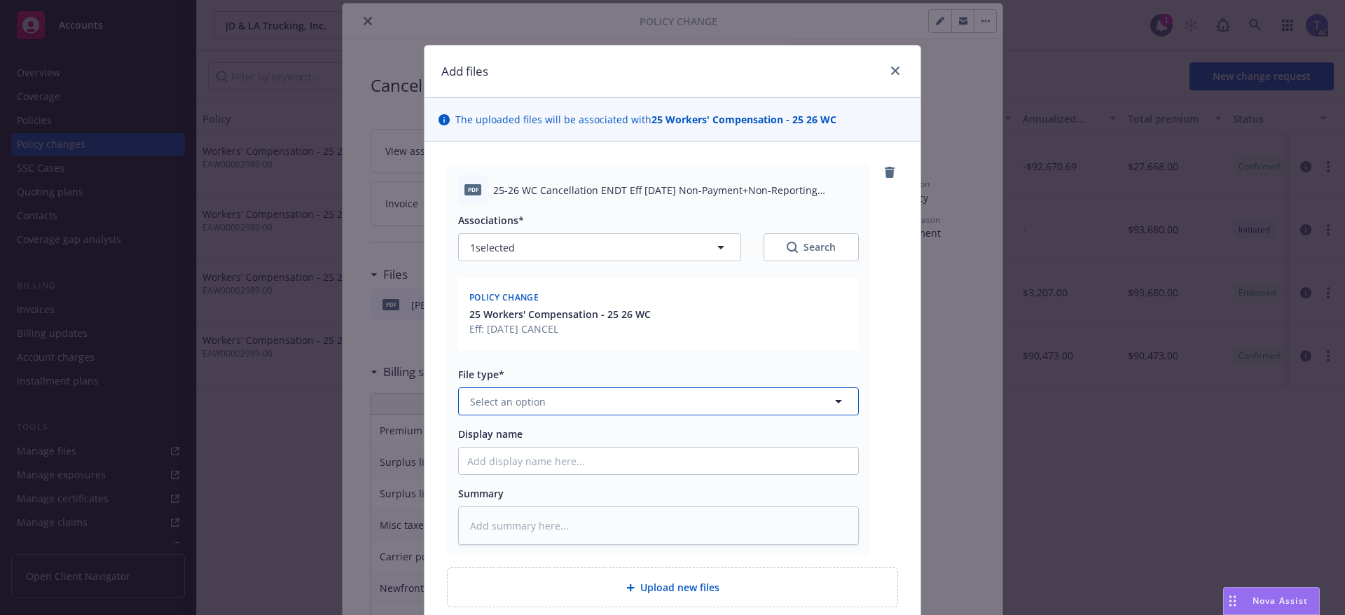
click at [689, 388] on button "Select an option" at bounding box center [658, 401] width 401 height 28
type input "cancel"
click at [515, 437] on div "Cancellation Confirmation" at bounding box center [571, 440] width 383 height 20
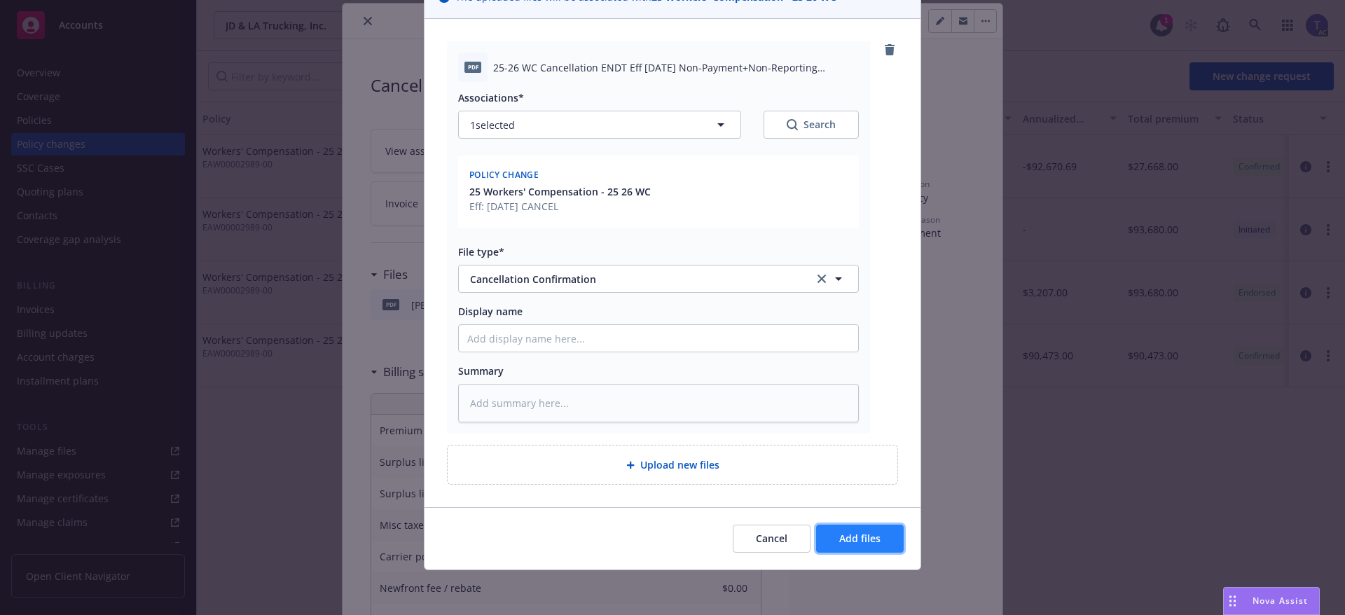
click at [843, 532] on span "Add files" at bounding box center [859, 538] width 41 height 13
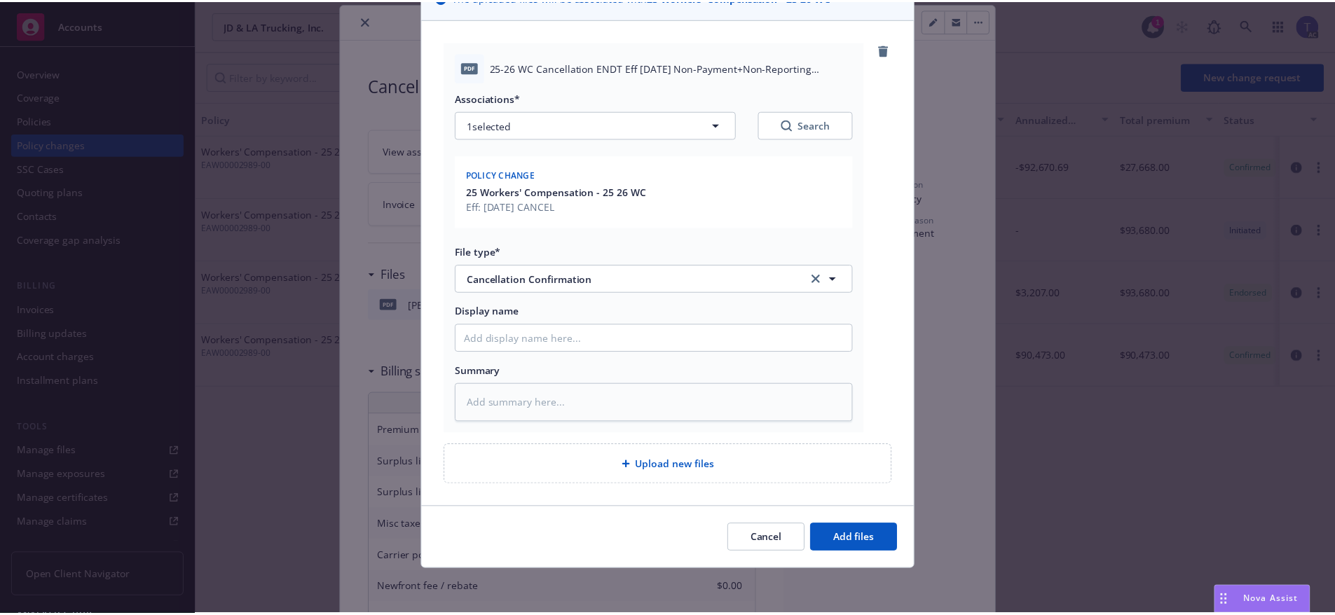
scroll to position [71, 0]
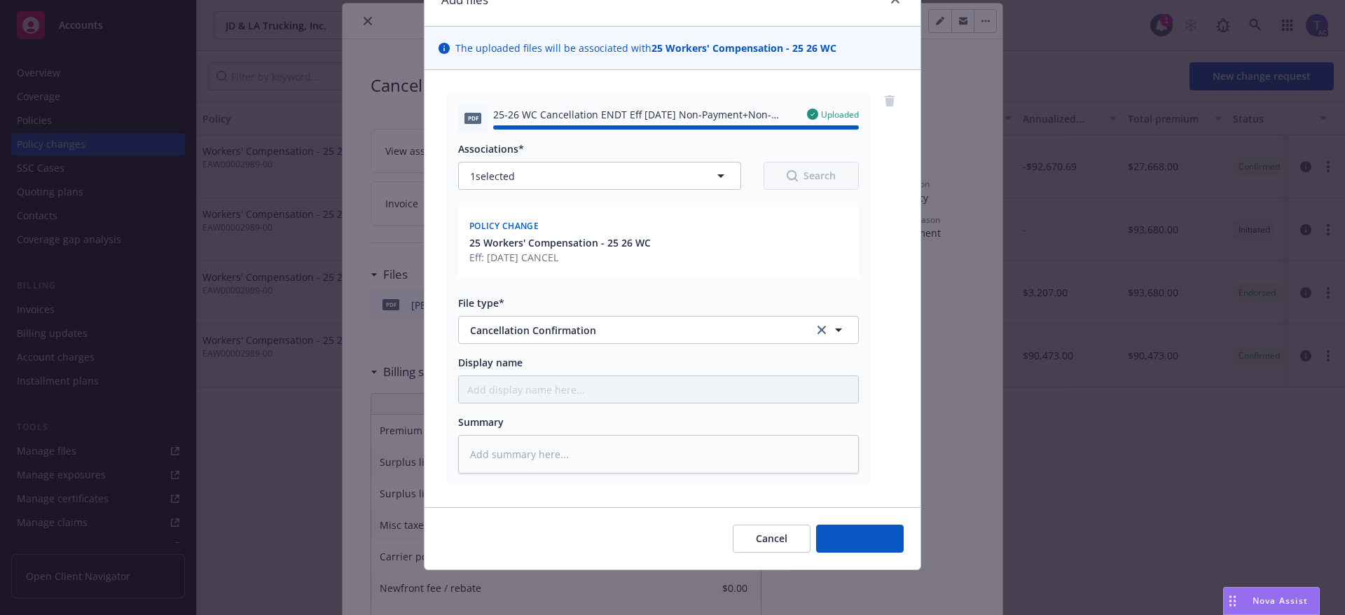
type textarea "x"
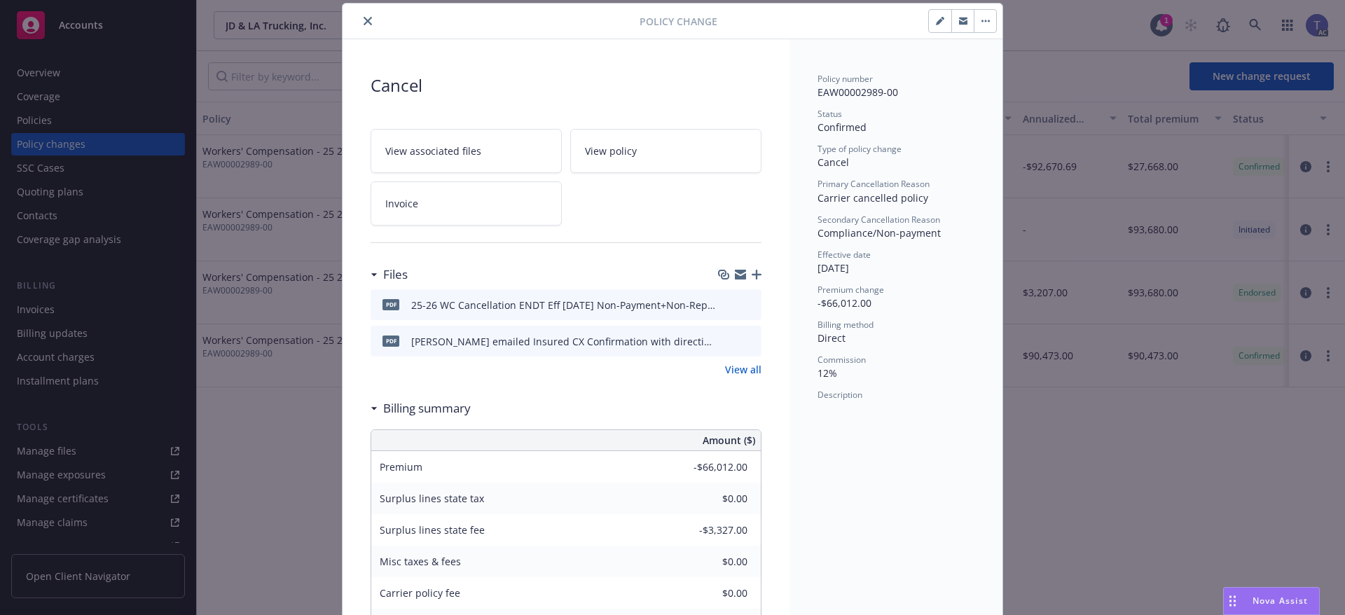
click at [364, 22] on icon "close" at bounding box center [368, 21] width 8 height 8
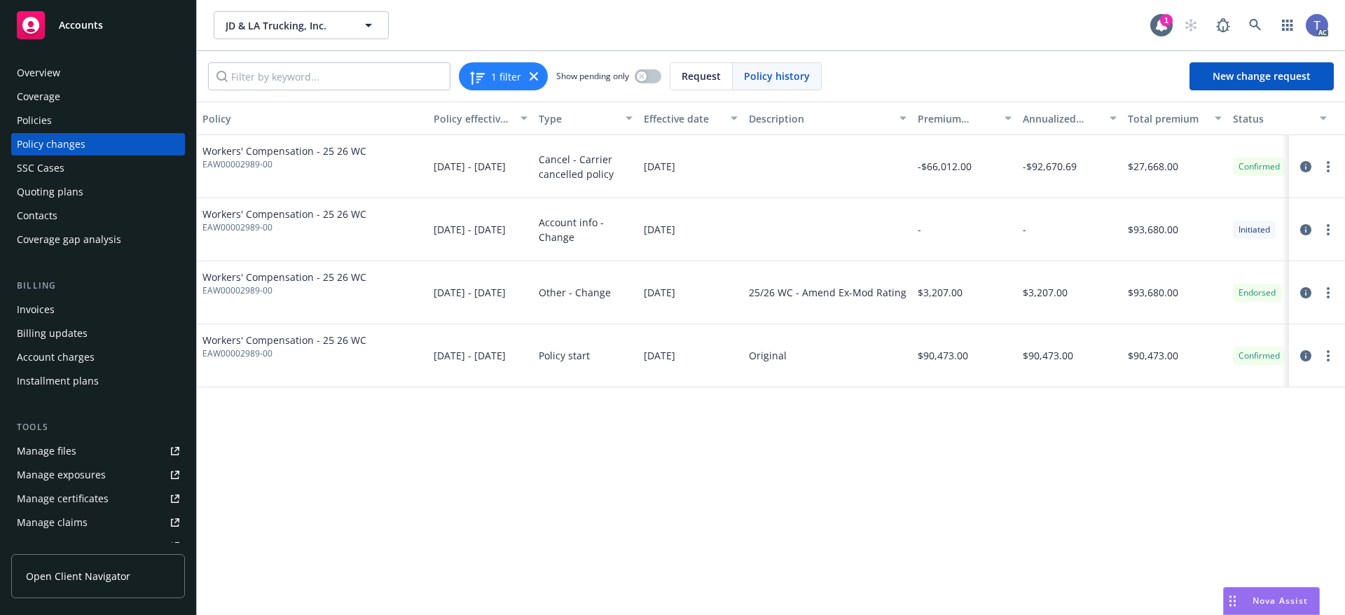
click at [38, 126] on div "Policies" at bounding box center [34, 120] width 35 height 22
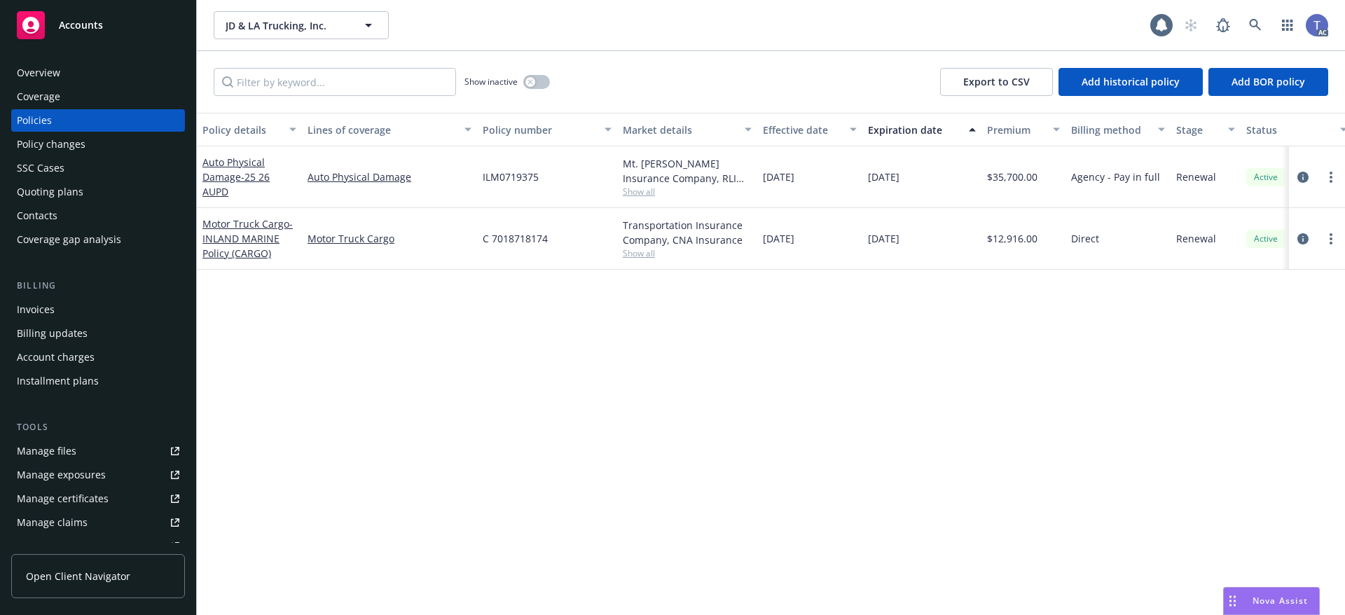
click at [54, 145] on div "Policy changes" at bounding box center [51, 144] width 69 height 22
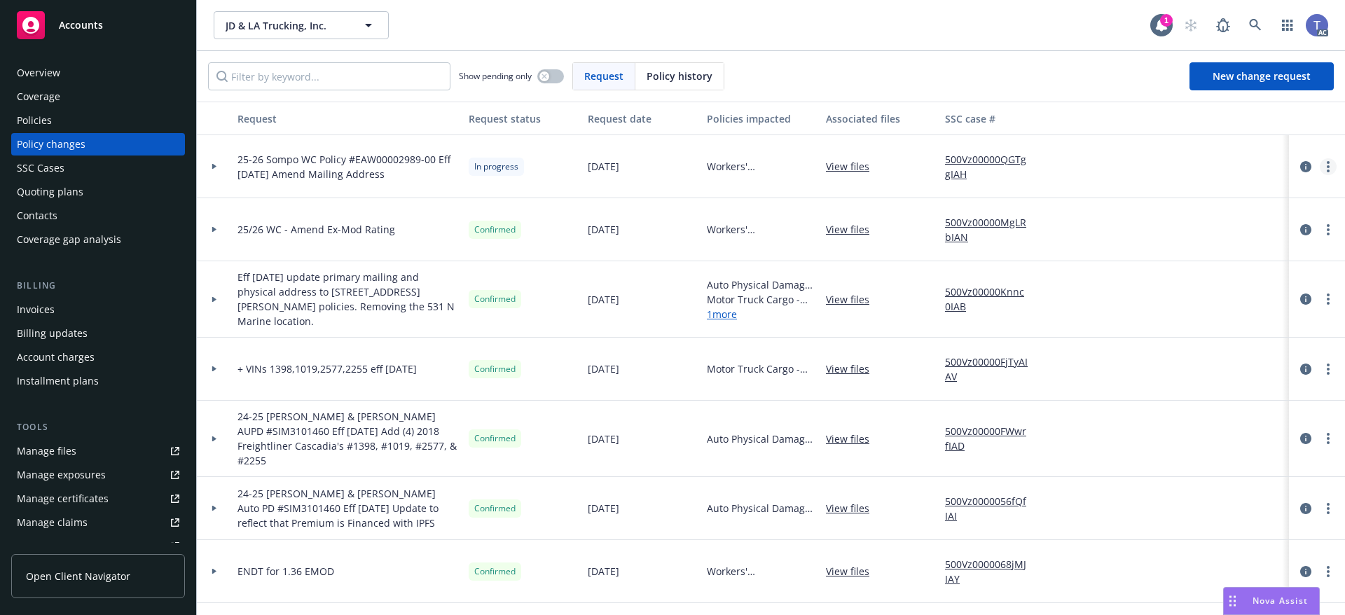
click at [1327, 166] on circle "more" at bounding box center [1328, 166] width 3 height 3
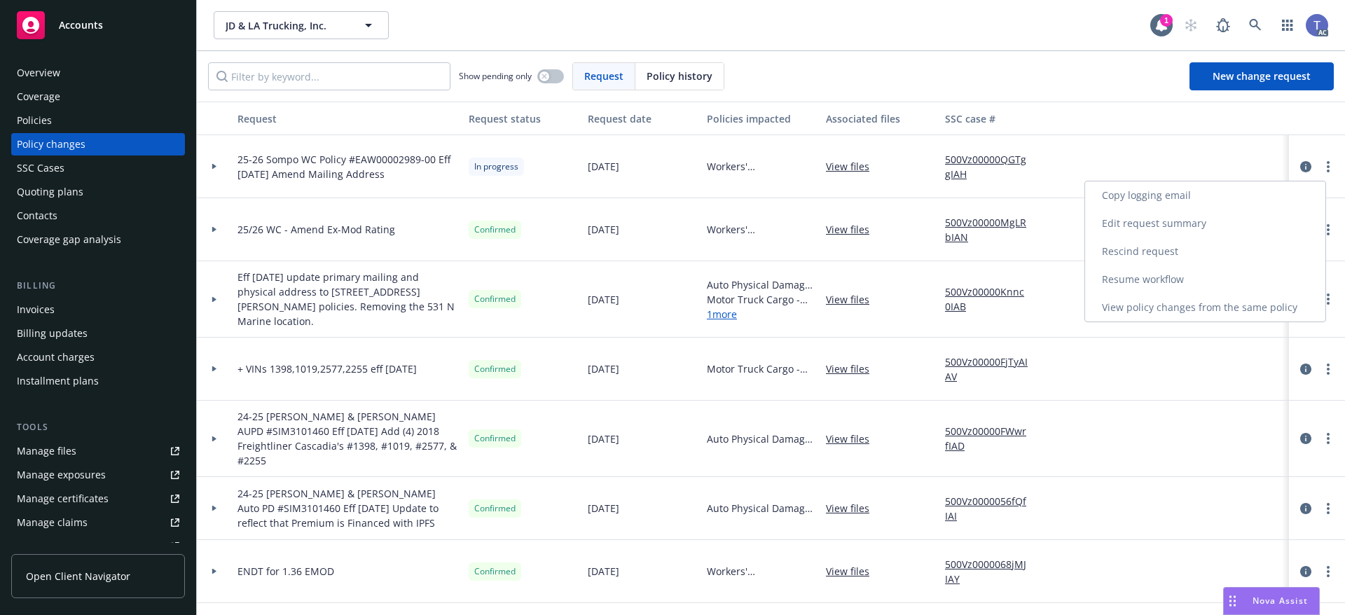
click at [1174, 273] on link "Resume workflow" at bounding box center [1205, 280] width 240 height 28
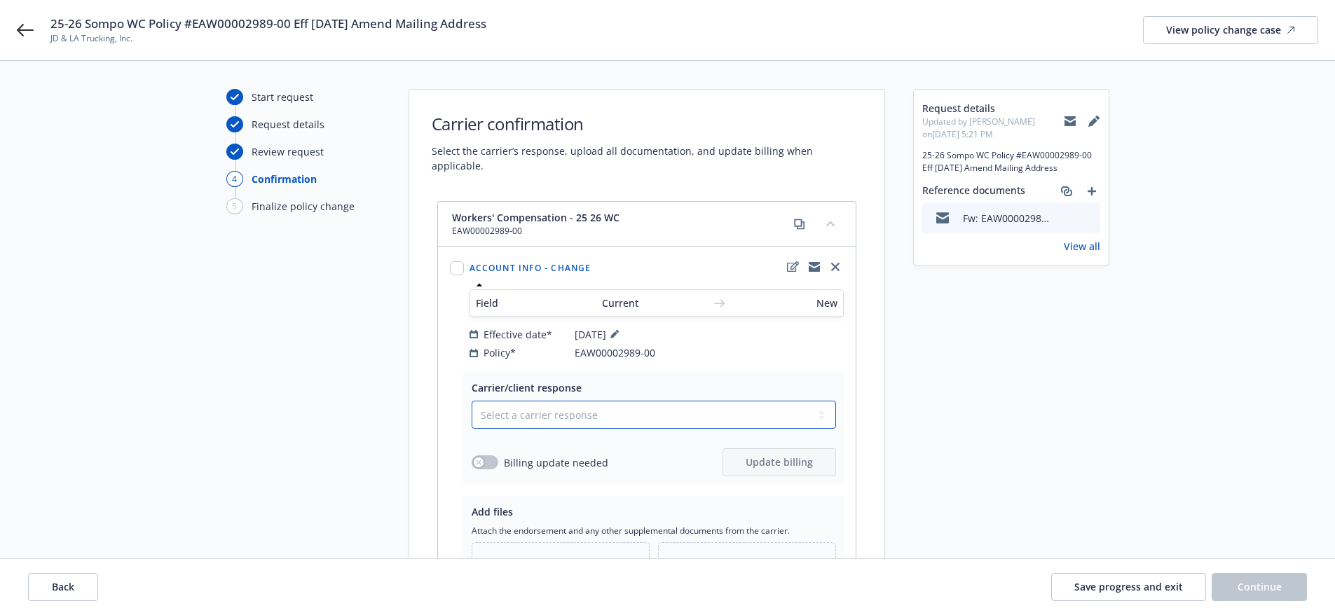
click at [593, 409] on select "Select a carrier response Accepted Accepted with revision No endorsement needed…" at bounding box center [654, 415] width 364 height 28
select select "ACCEPTED"
click at [472, 401] on select "Select a carrier response Accepted Accepted with revision No endorsement needed…" at bounding box center [654, 415] width 364 height 28
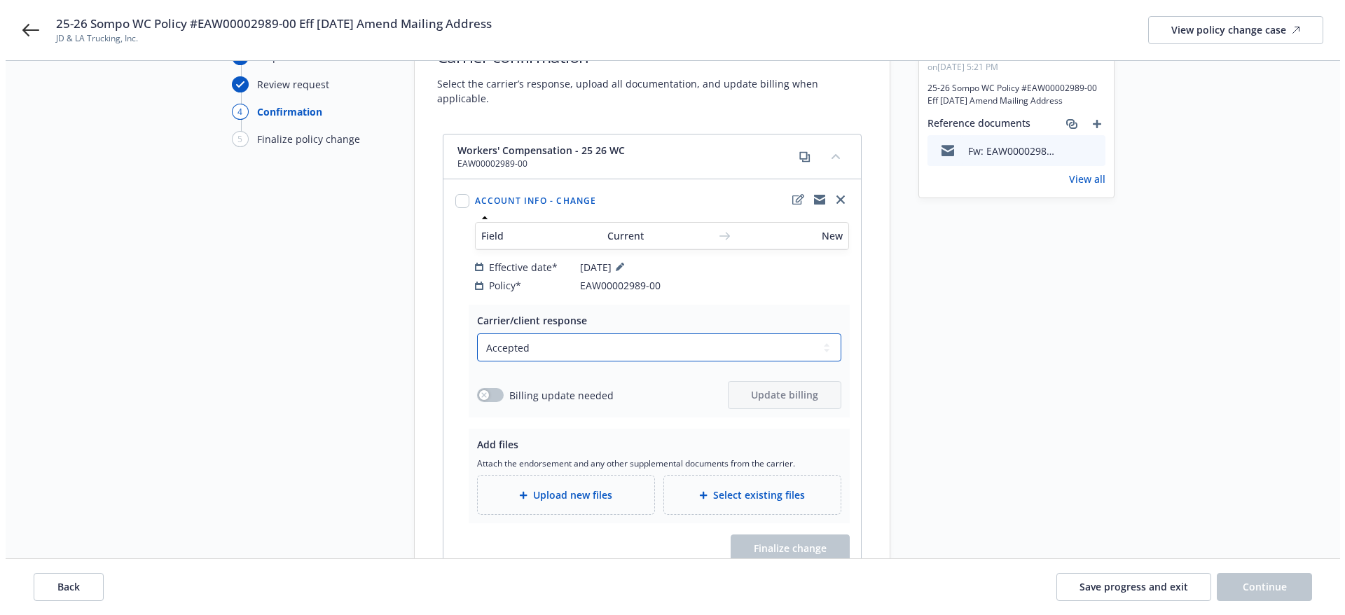
scroll to position [131, 0]
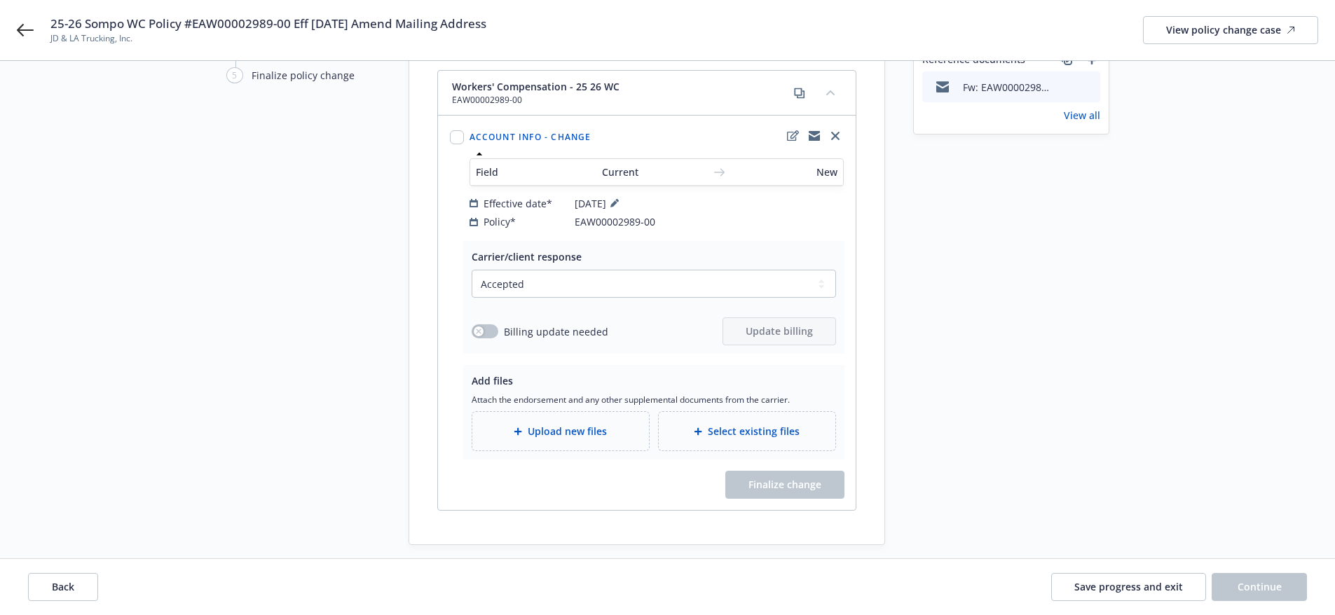
click at [569, 442] on div "Add files Attach the endorsement and any other supplemental documents from the …" at bounding box center [653, 412] width 381 height 95
click at [569, 432] on div "Upload new files" at bounding box center [560, 431] width 177 height 39
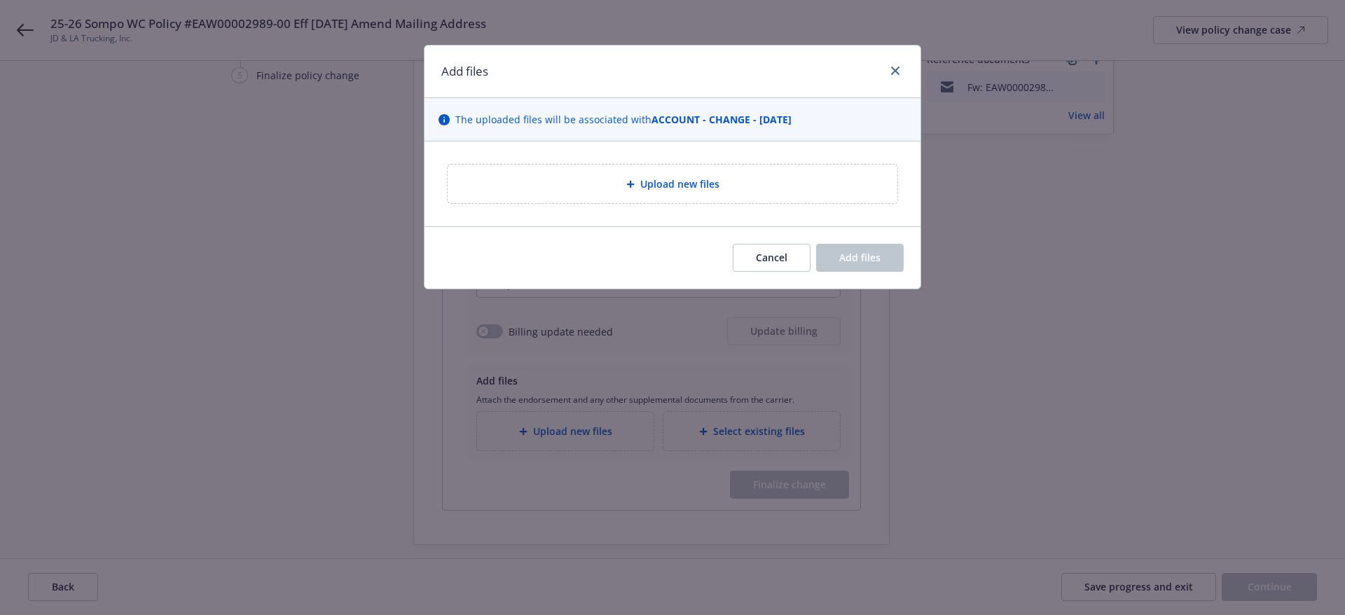
click at [570, 200] on div "Upload new files" at bounding box center [673, 184] width 450 height 39
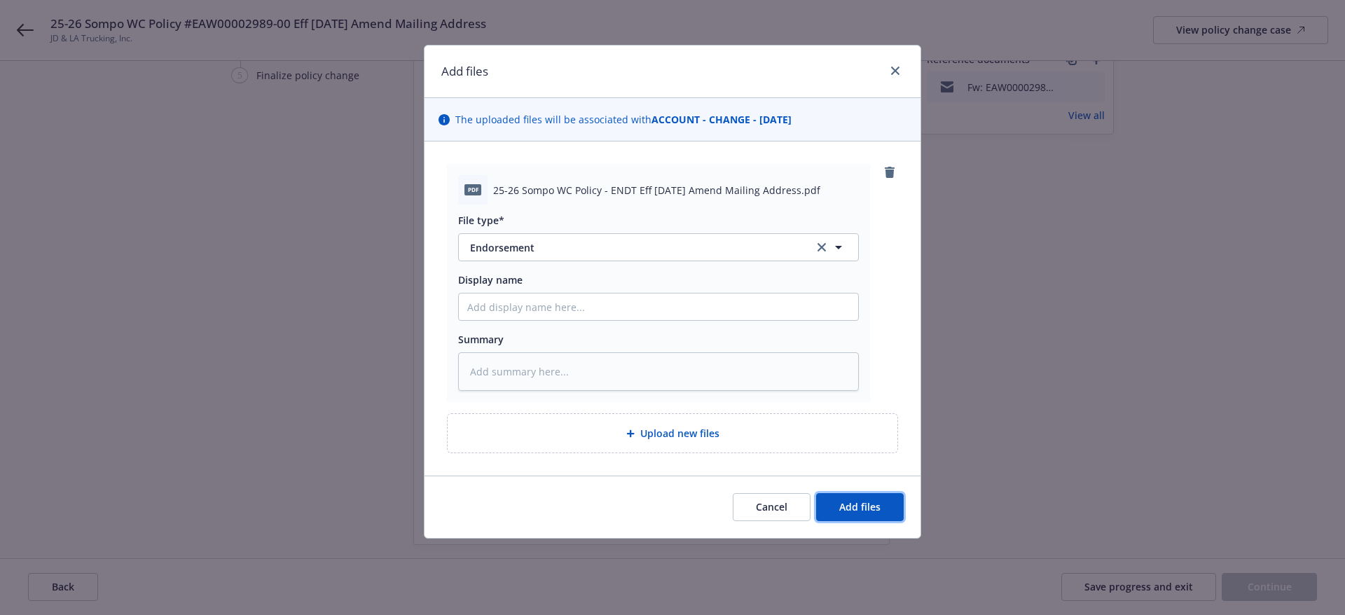
drag, startPoint x: 839, startPoint y: 507, endPoint x: 827, endPoint y: 475, distance: 33.7
click at [839, 507] on button "Add files" at bounding box center [860, 507] width 88 height 28
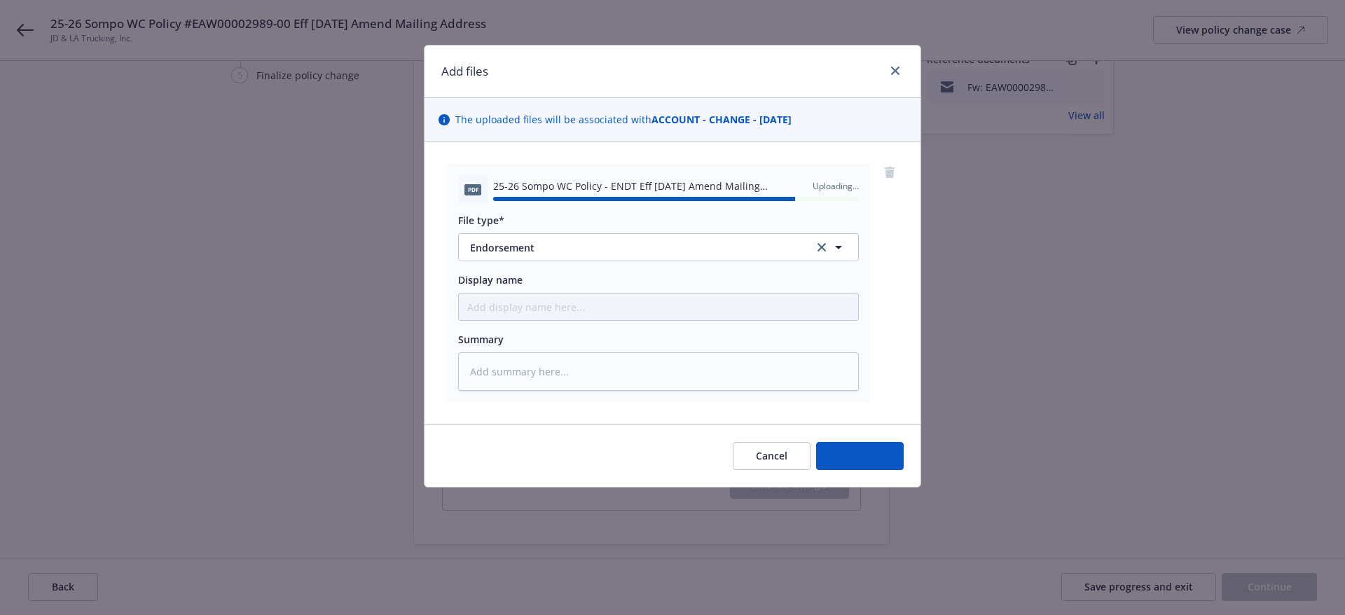
type textarea "x"
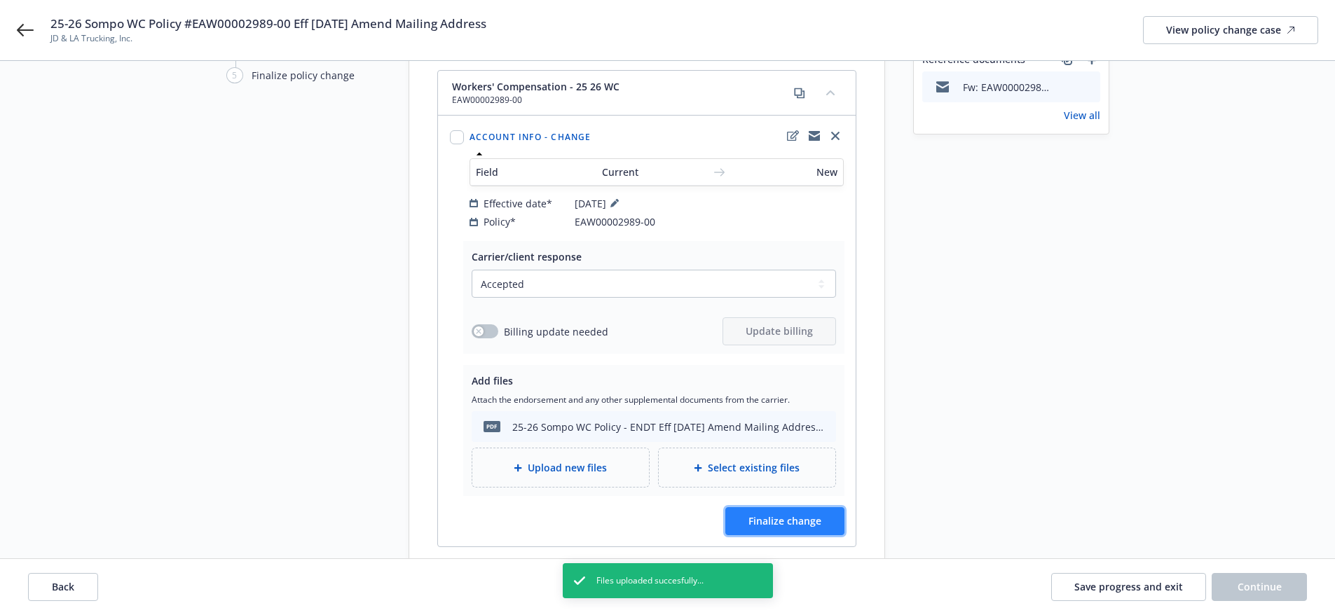
click at [816, 507] on button "Finalize change" at bounding box center [784, 521] width 119 height 28
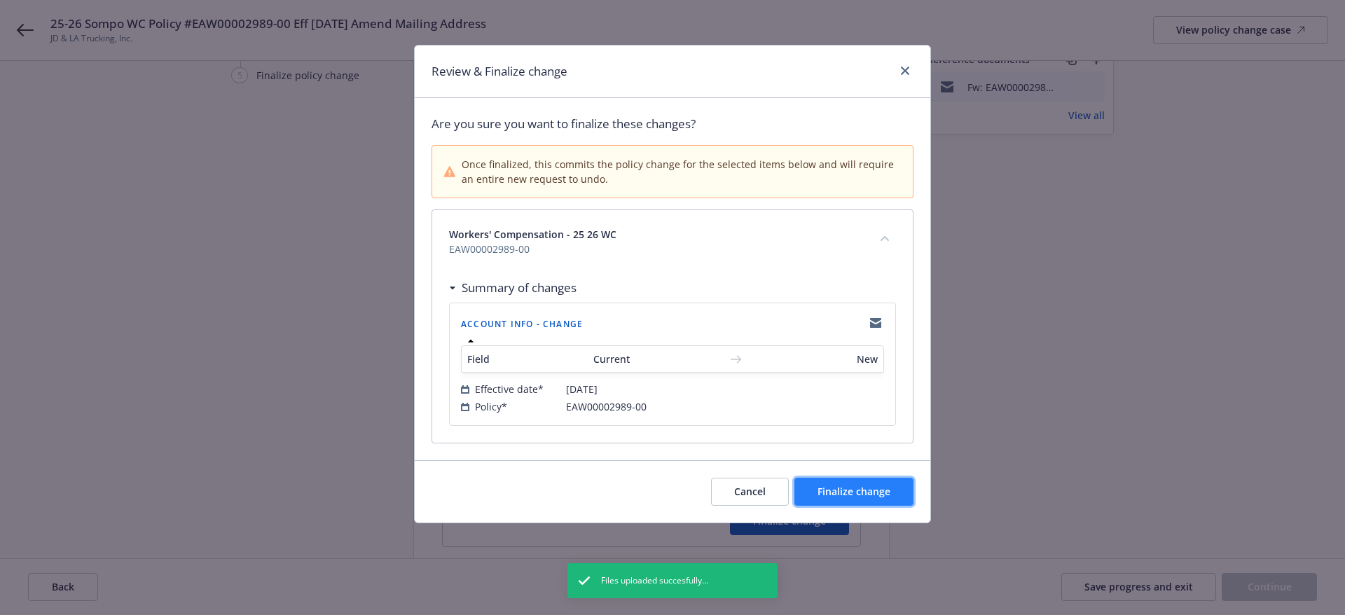
click at [856, 501] on button "Finalize change" at bounding box center [853, 492] width 119 height 28
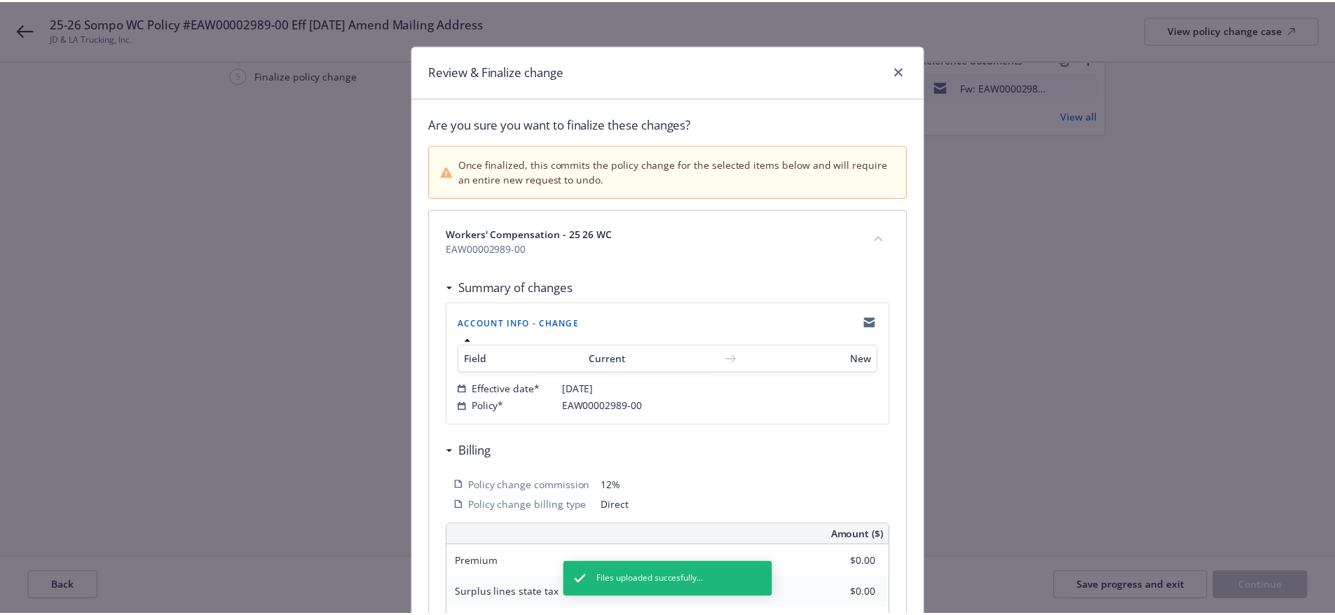
scroll to position [278, 0]
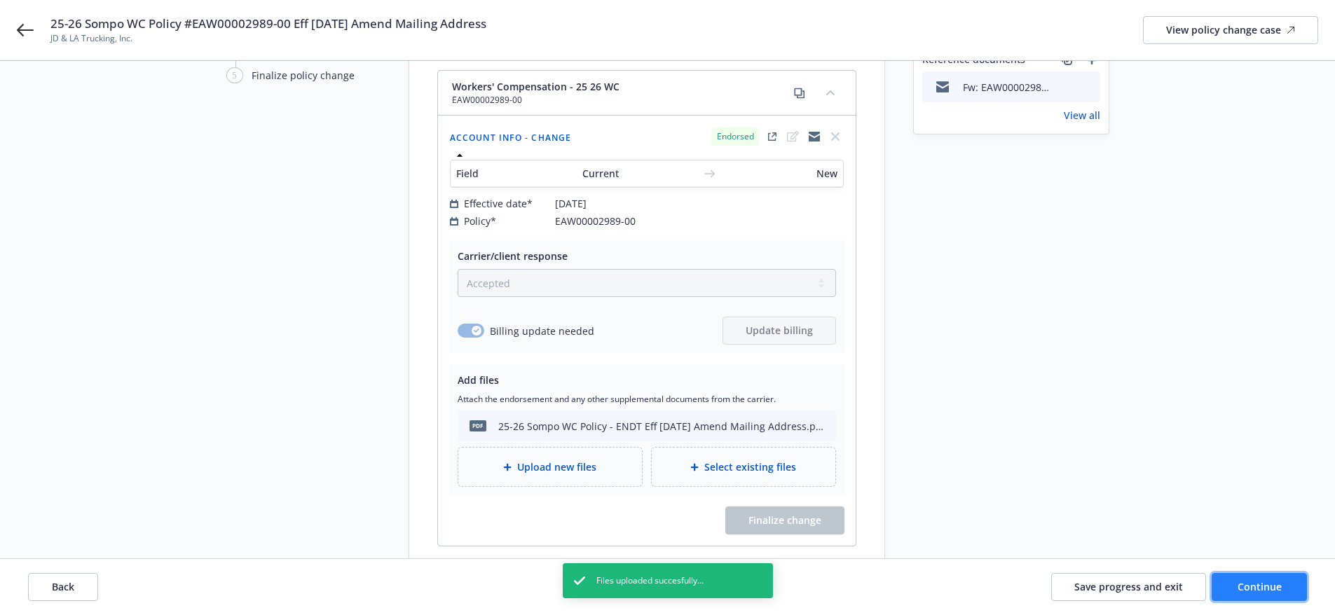
click at [1267, 579] on button "Continue" at bounding box center [1258, 587] width 95 height 28
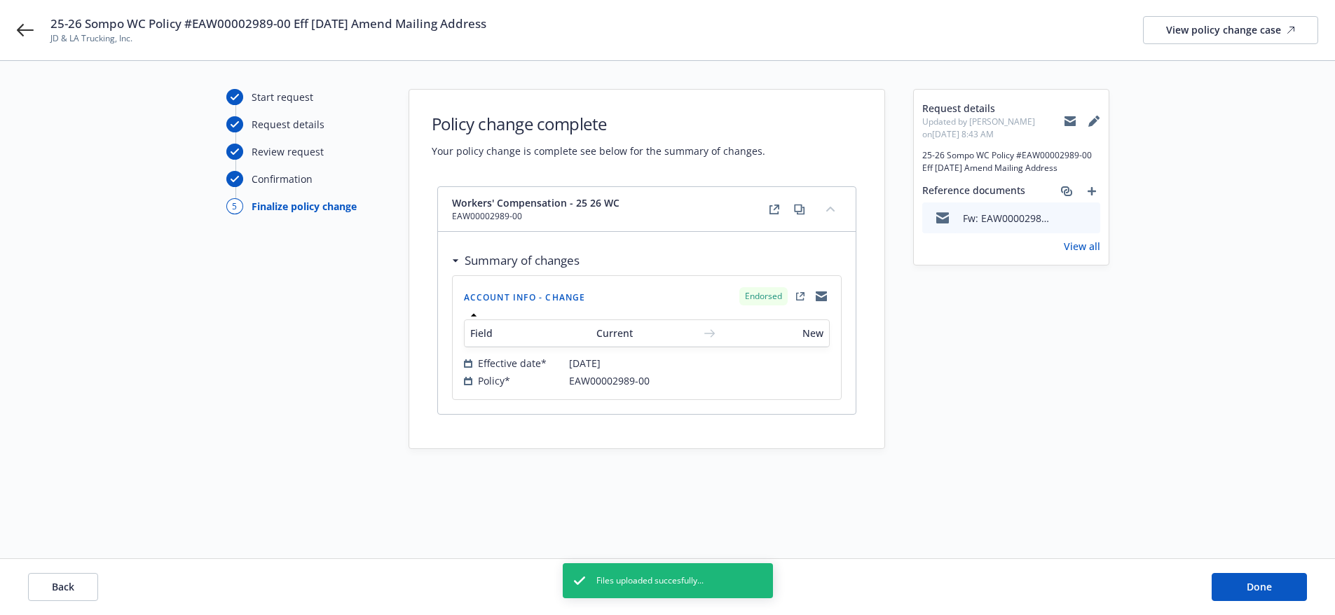
scroll to position [0, 0]
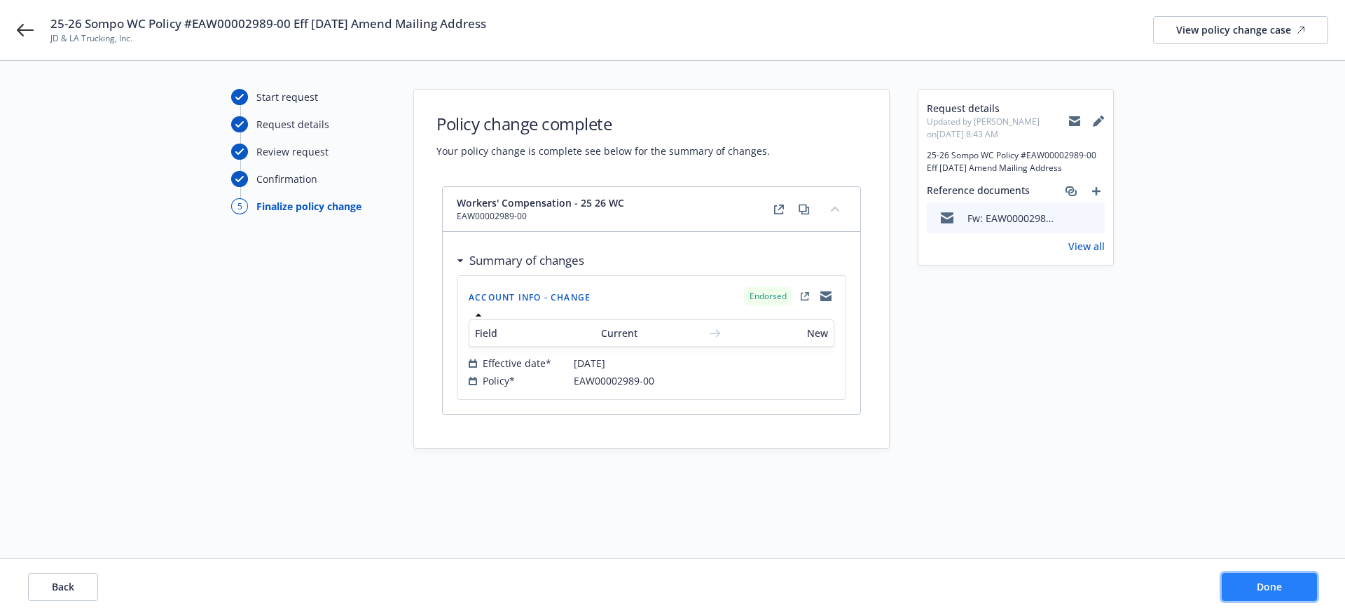
click at [1306, 587] on button "Done" at bounding box center [1269, 587] width 95 height 28
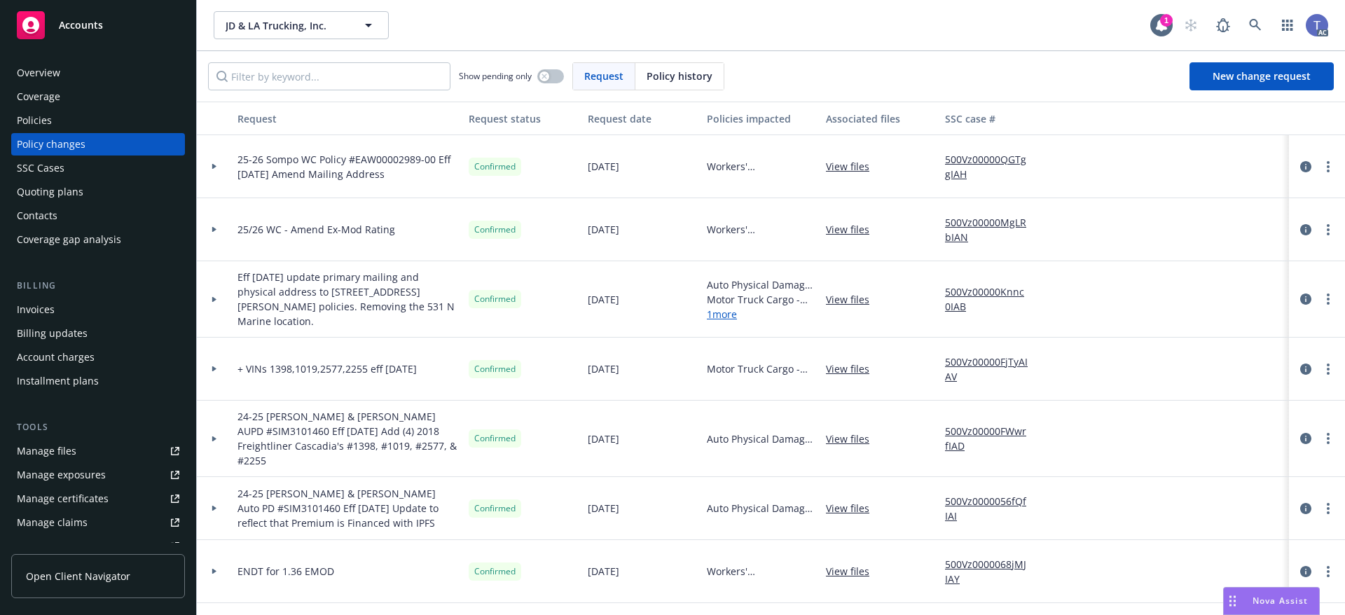
drag, startPoint x: 696, startPoint y: 4, endPoint x: 641, endPoint y: 19, distance: 57.3
click at [641, 19] on div "JD & LA Trucking, Inc. JD & LA Trucking, Inc." at bounding box center [682, 25] width 937 height 28
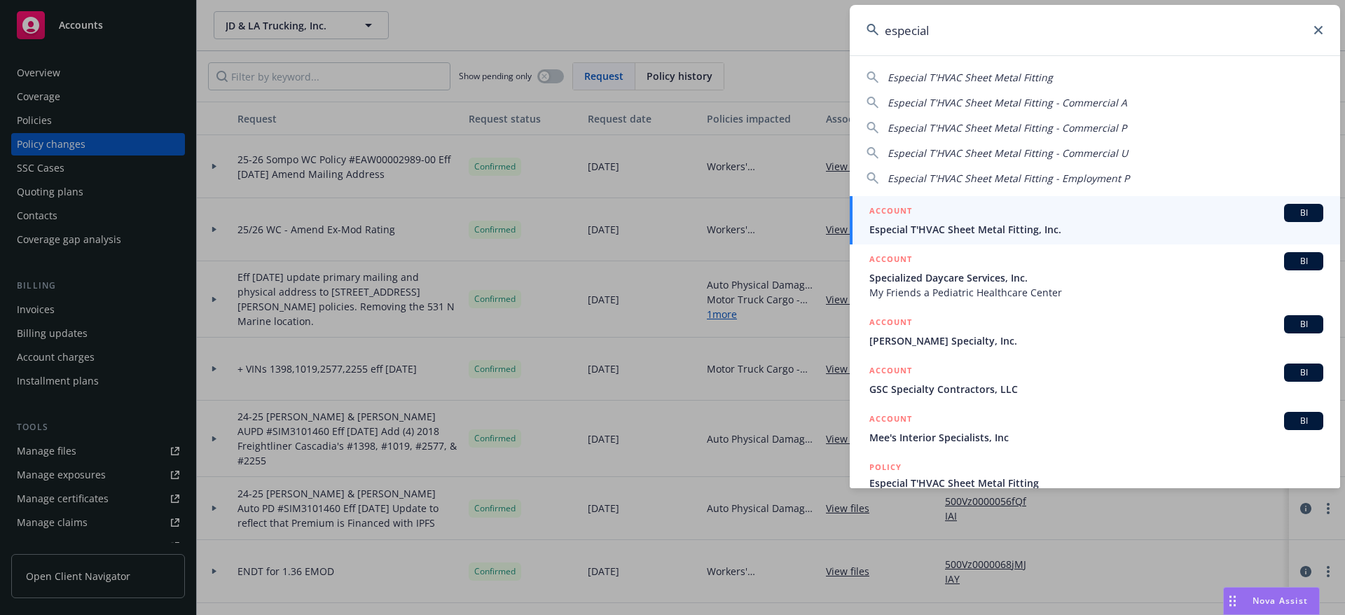
type input "especial"
click at [1056, 227] on span "Especial T'HVAC Sheet Metal Fitting, Inc." at bounding box center [1096, 229] width 454 height 15
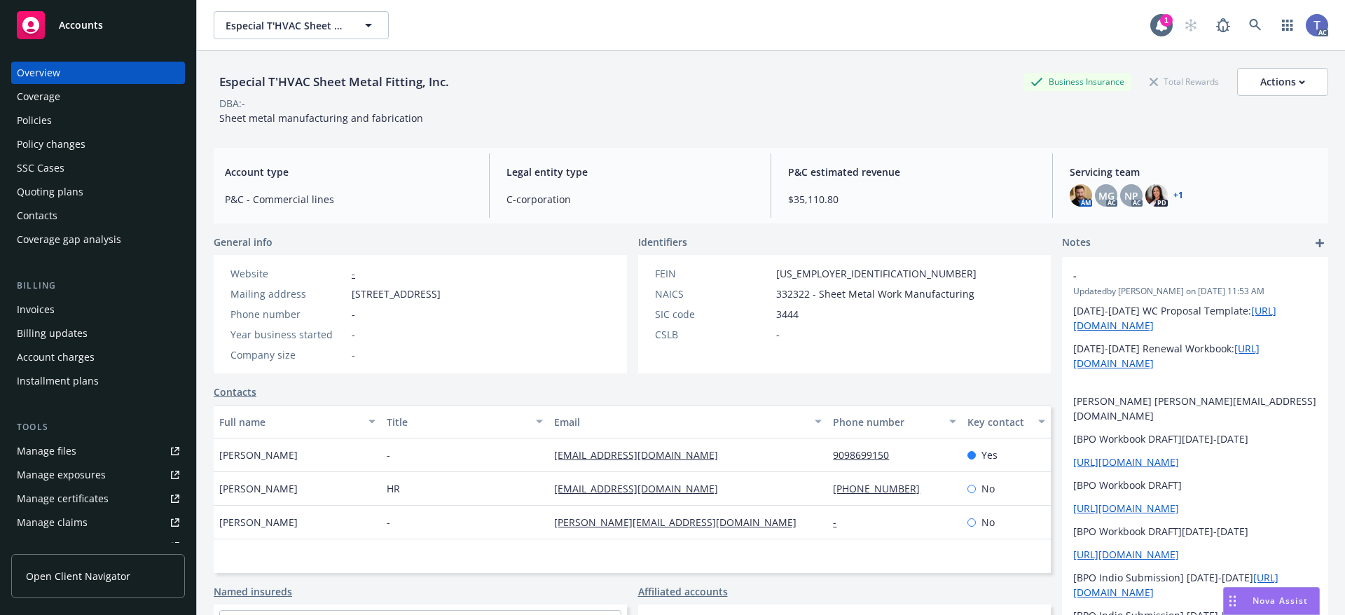
click at [52, 142] on div "Policy changes" at bounding box center [51, 144] width 69 height 22
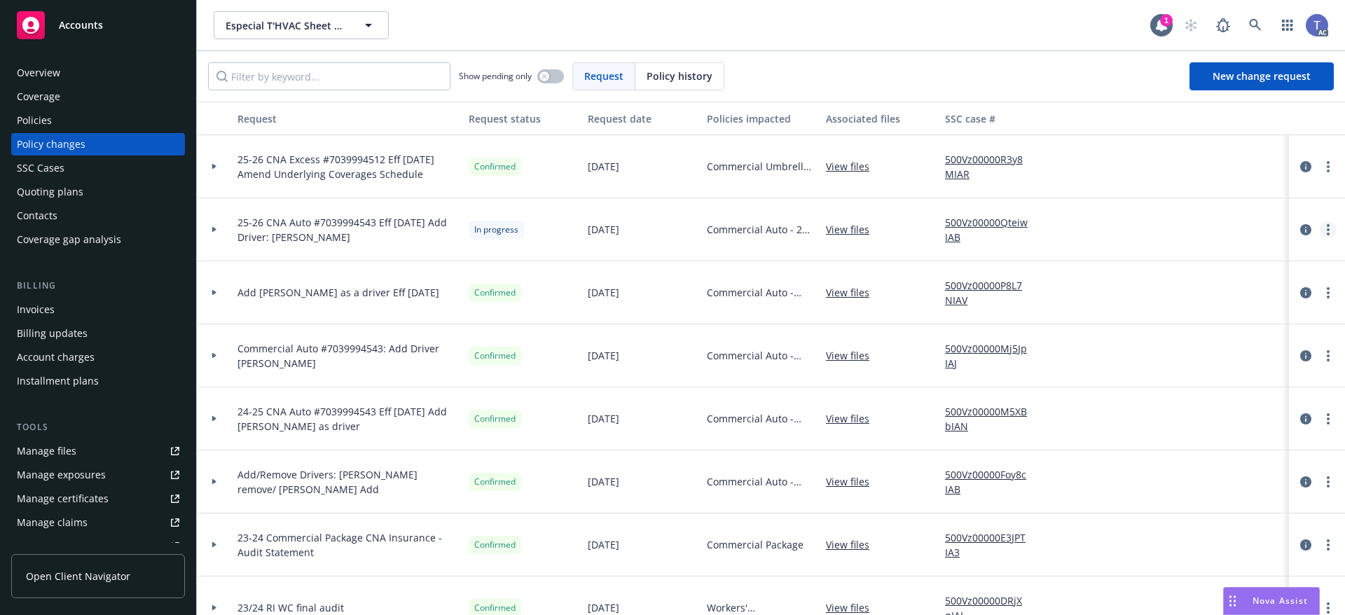
click at [1320, 233] on link "more" at bounding box center [1328, 229] width 17 height 17
click at [1160, 263] on link "Copy logging email" at bounding box center [1205, 259] width 240 height 28
click at [1323, 228] on link "more" at bounding box center [1328, 229] width 17 height 17
drag, startPoint x: 1163, startPoint y: 338, endPoint x: 1129, endPoint y: 330, distance: 34.7
click at [1162, 338] on link "Resume workflow" at bounding box center [1205, 343] width 240 height 28
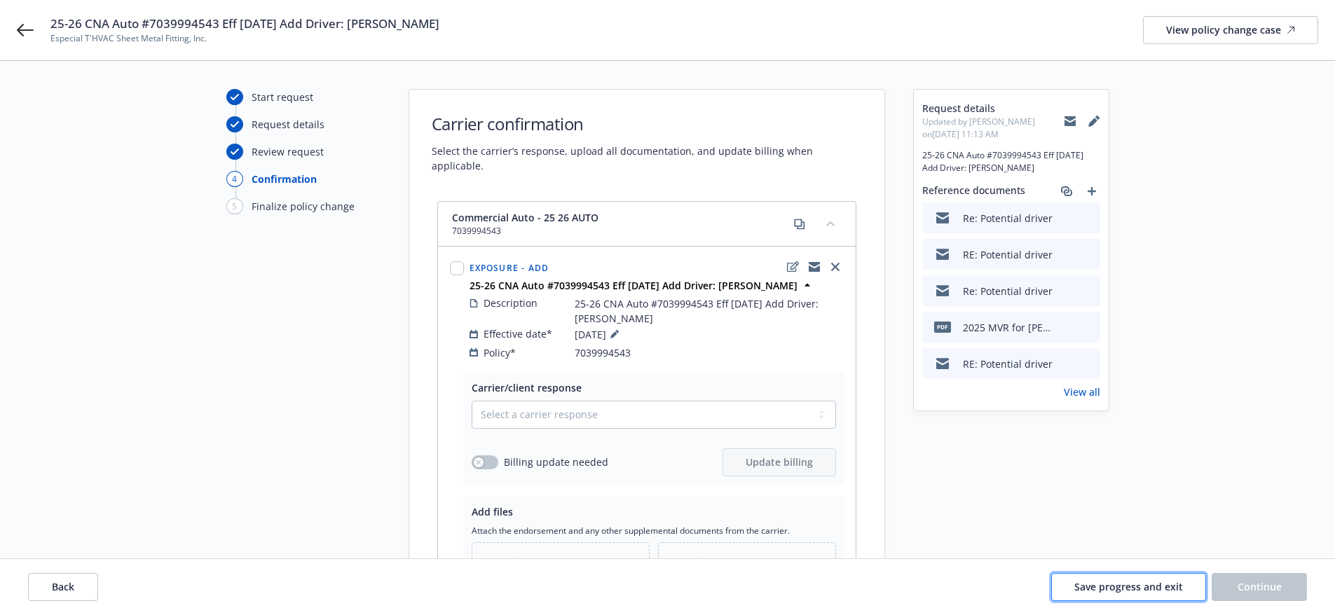
click at [1099, 588] on span "Save progress and exit" at bounding box center [1128, 586] width 109 height 13
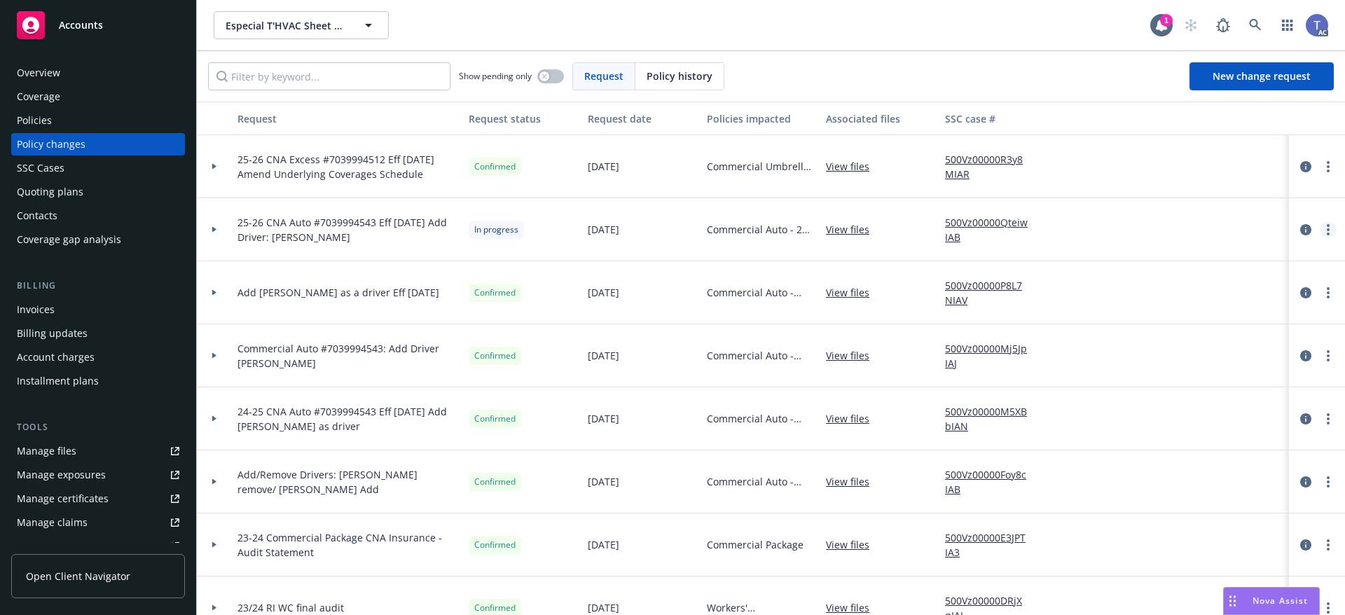
click at [1327, 228] on circle "more" at bounding box center [1328, 229] width 3 height 3
click at [1158, 313] on link "Rescind request" at bounding box center [1205, 315] width 240 height 28
type textarea "x"
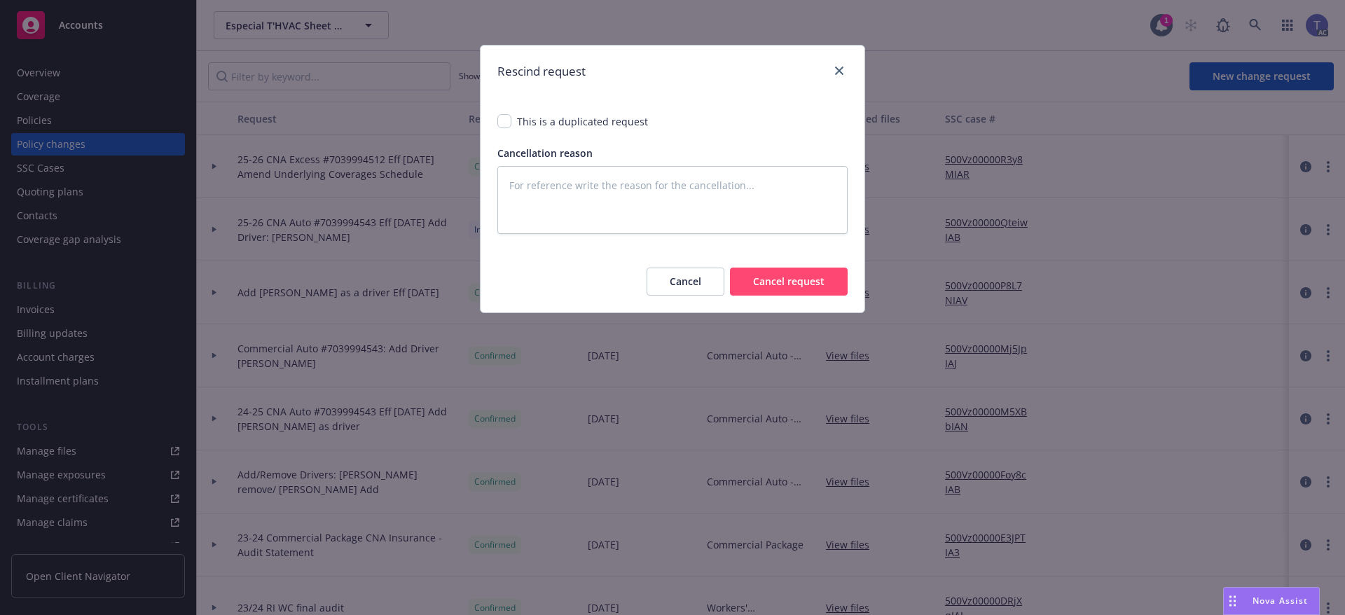
click at [684, 290] on button "Cancel" at bounding box center [686, 282] width 78 height 28
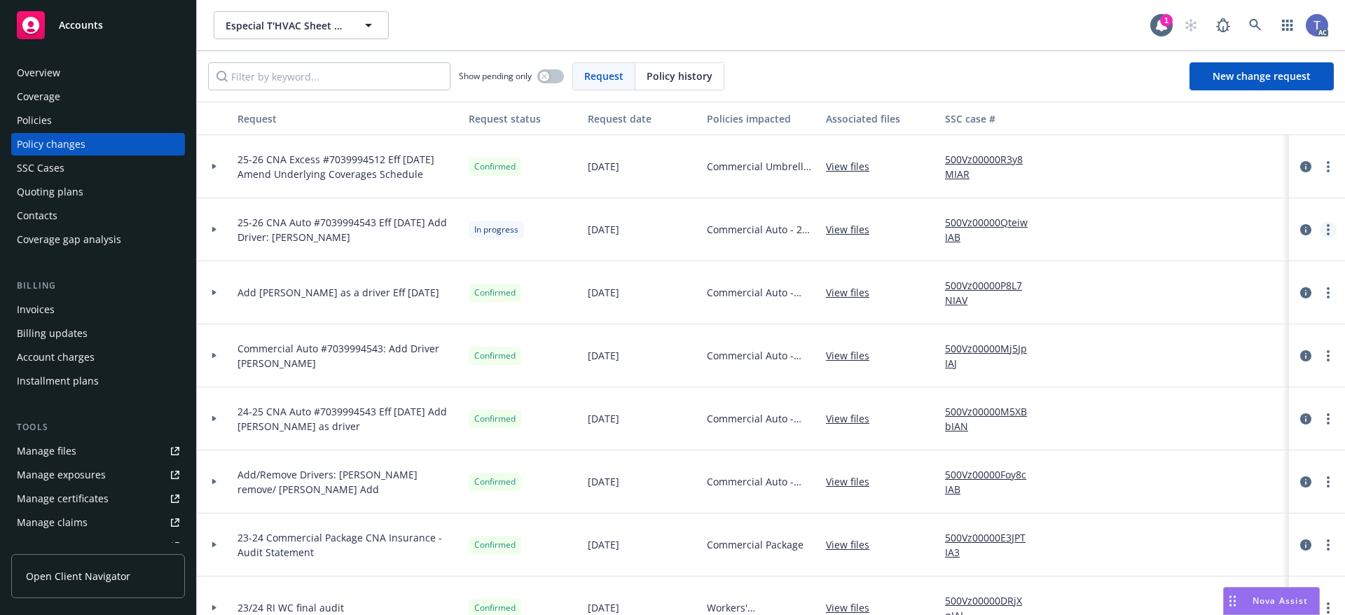
click at [1320, 229] on link "more" at bounding box center [1328, 229] width 17 height 17
click at [1145, 338] on link "Resume workflow" at bounding box center [1205, 343] width 240 height 28
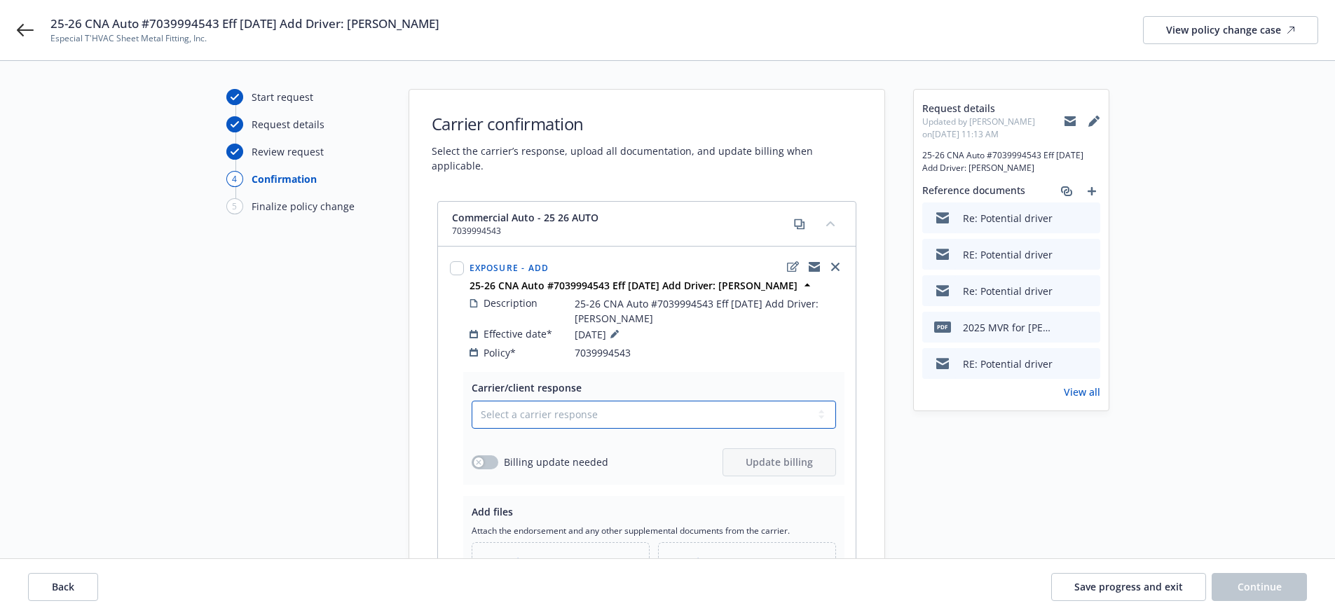
click at [693, 404] on select "Select a carrier response Accepted Accepted with revision No endorsement needed…" at bounding box center [654, 415] width 364 height 28
select select "DECLINED_BY_CLIENT"
click at [472, 401] on select "Select a carrier response Accepted Accepted with revision No endorsement needed…" at bounding box center [654, 415] width 364 height 28
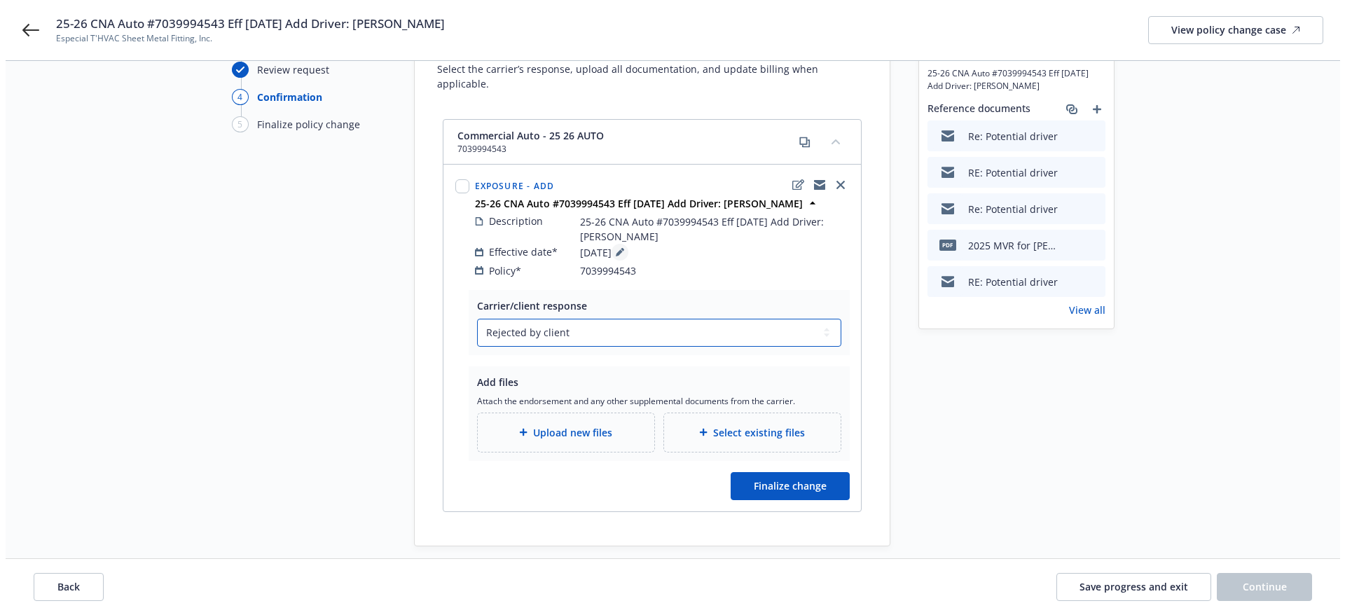
scroll to position [83, 0]
click at [757, 478] on span "Finalize change" at bounding box center [784, 484] width 73 height 13
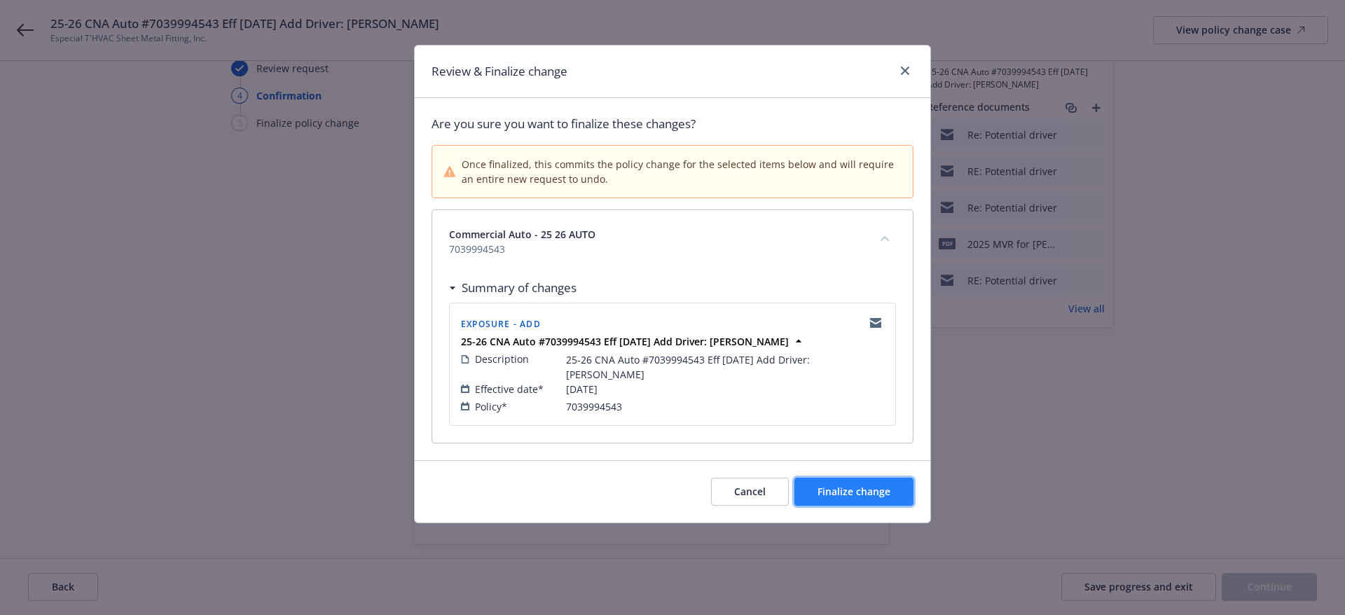
click at [862, 492] on span "Finalize change" at bounding box center [854, 491] width 73 height 13
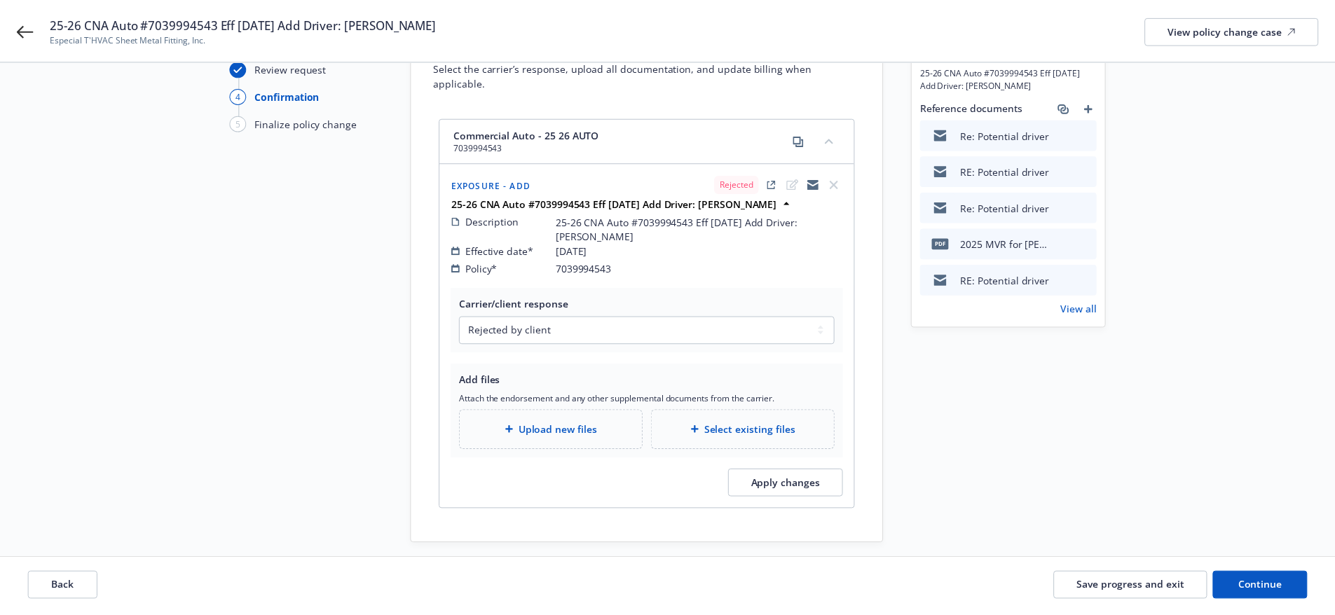
scroll to position [83, 0]
click at [1276, 584] on span "Continue" at bounding box center [1259, 586] width 44 height 13
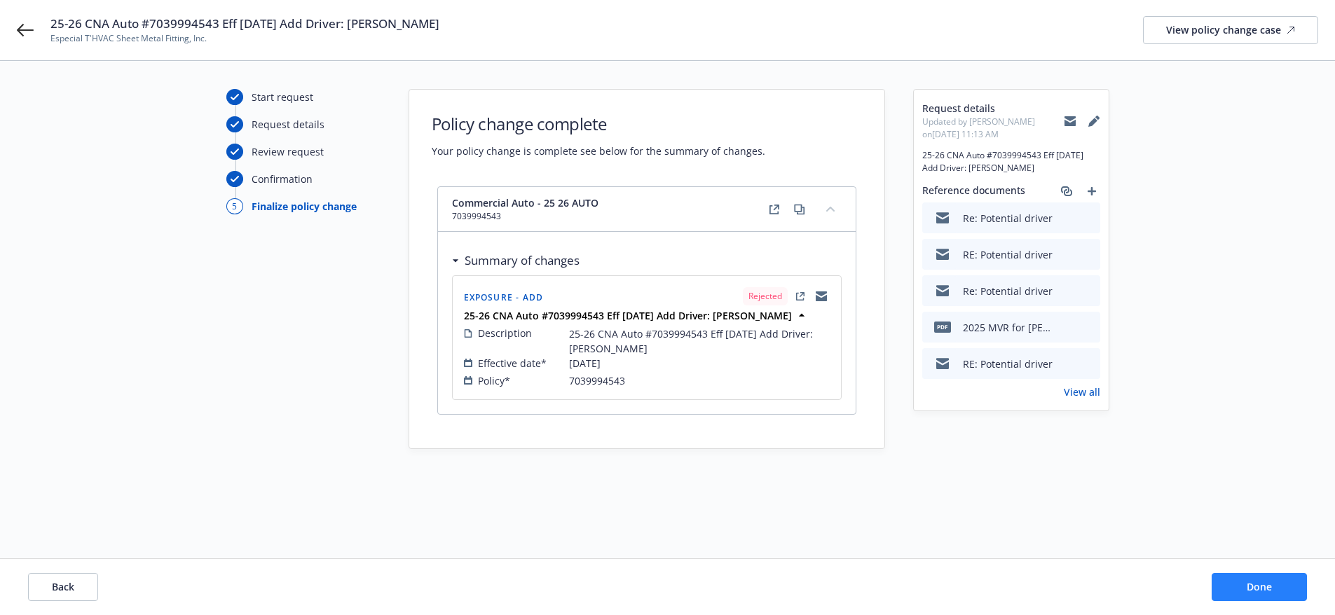
scroll to position [0, 0]
click at [1276, 598] on button "Done" at bounding box center [1269, 587] width 95 height 28
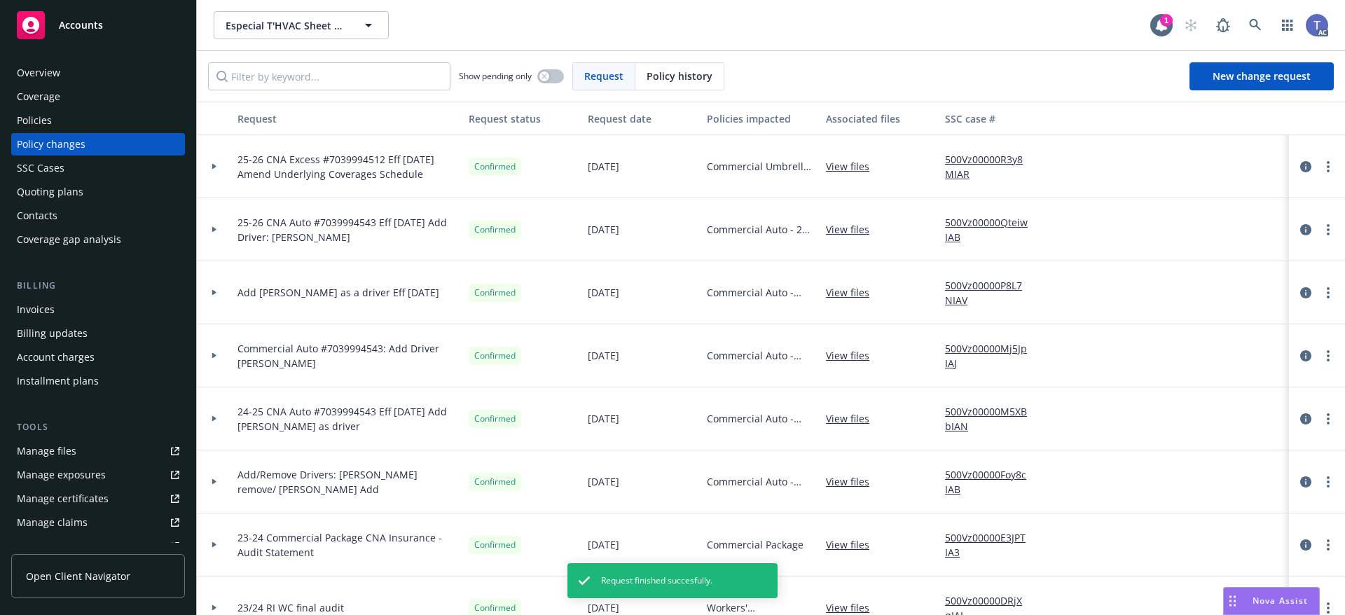
click at [212, 229] on icon at bounding box center [215, 229] width 6 height 5
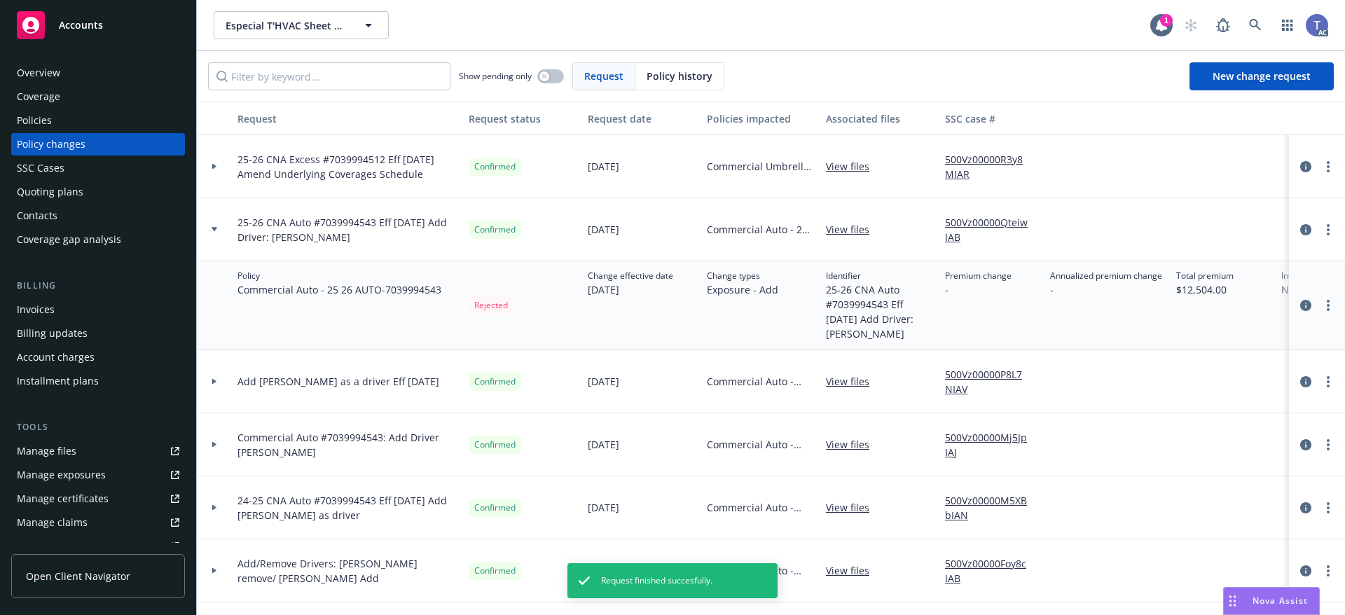
click at [212, 229] on icon at bounding box center [215, 229] width 6 height 5
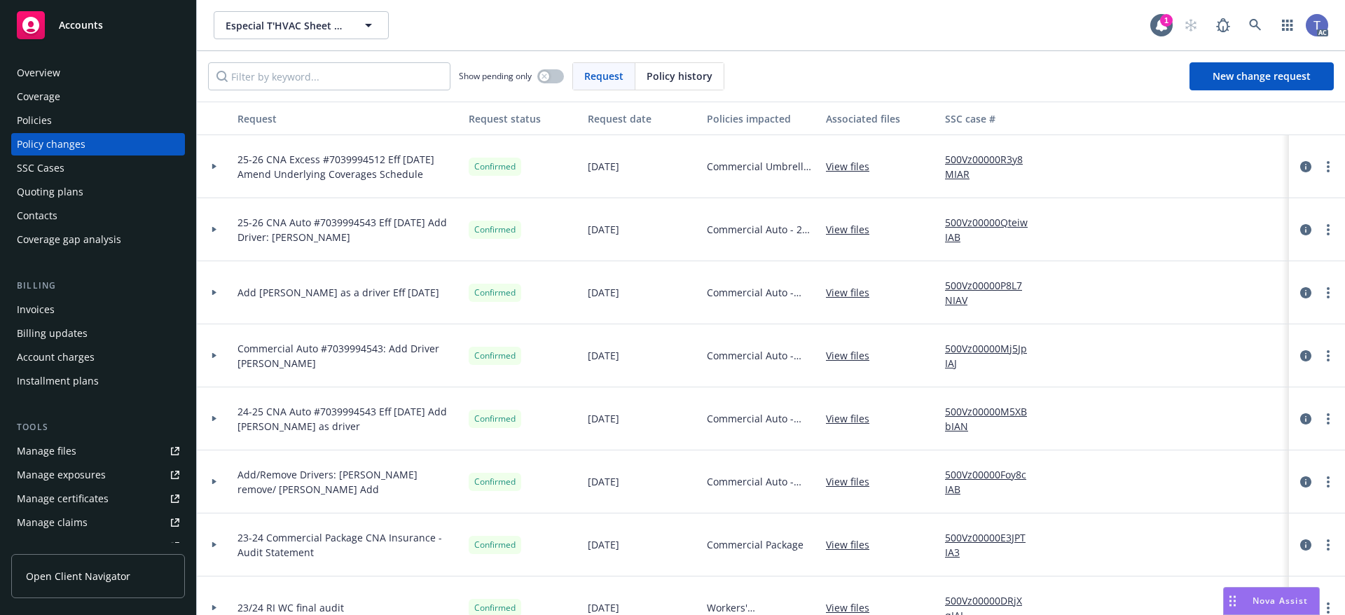
click at [1000, 223] on link "500Vz00000QteiwIAB" at bounding box center [992, 229] width 94 height 29
click at [554, 20] on div "Especial T'HVAC Sheet Metal Fitting, Inc. Especial T'HVAC Sheet Metal Fitting, …" at bounding box center [682, 25] width 937 height 28
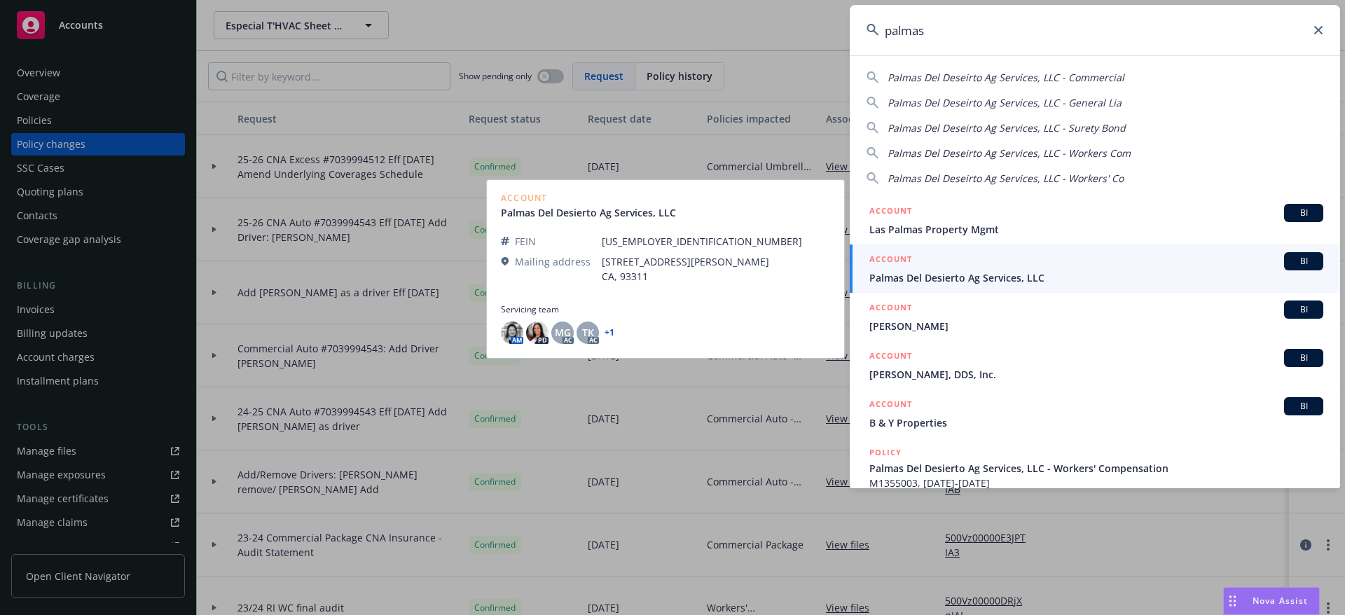
type input "palmas"
click at [963, 280] on span "Palmas Del Desierto Ag Services, LLC" at bounding box center [1096, 277] width 454 height 15
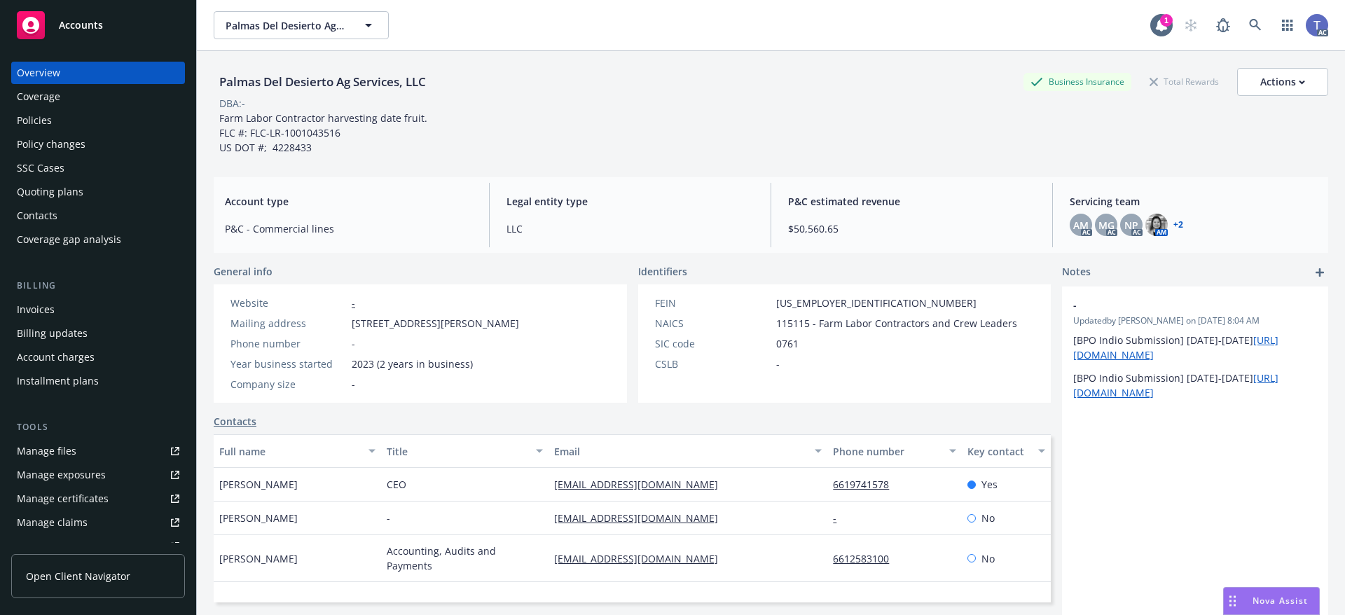
click at [57, 148] on div "Policy changes" at bounding box center [51, 144] width 69 height 22
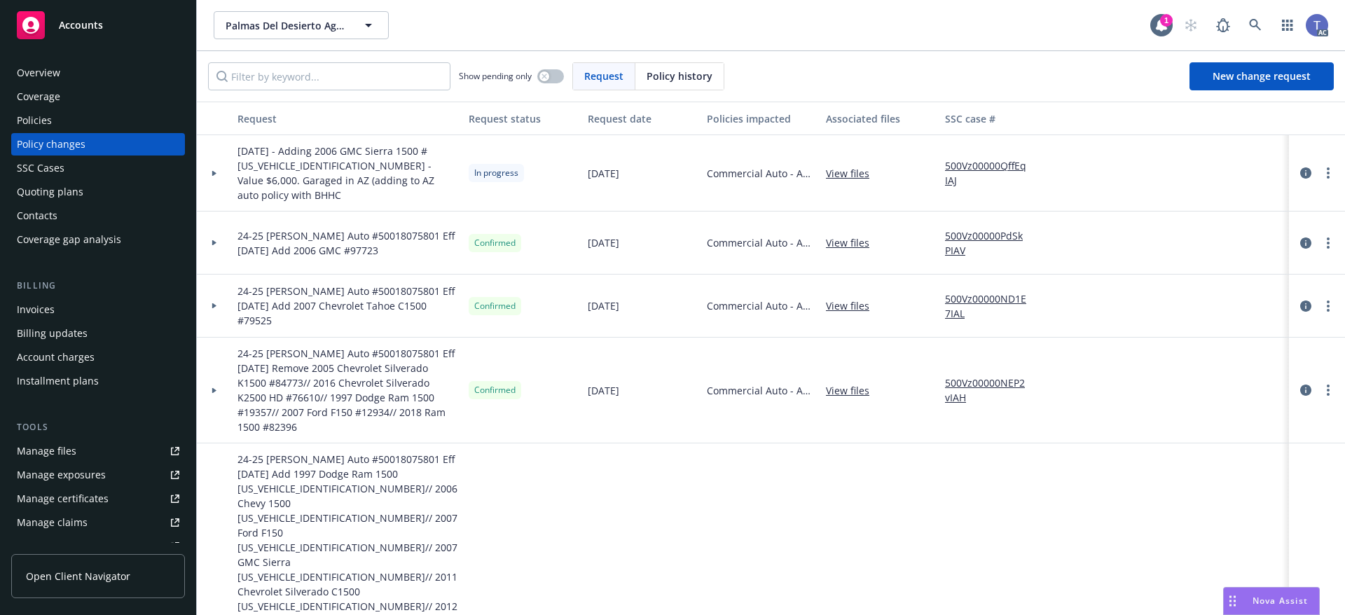
click at [201, 167] on div at bounding box center [214, 173] width 35 height 76
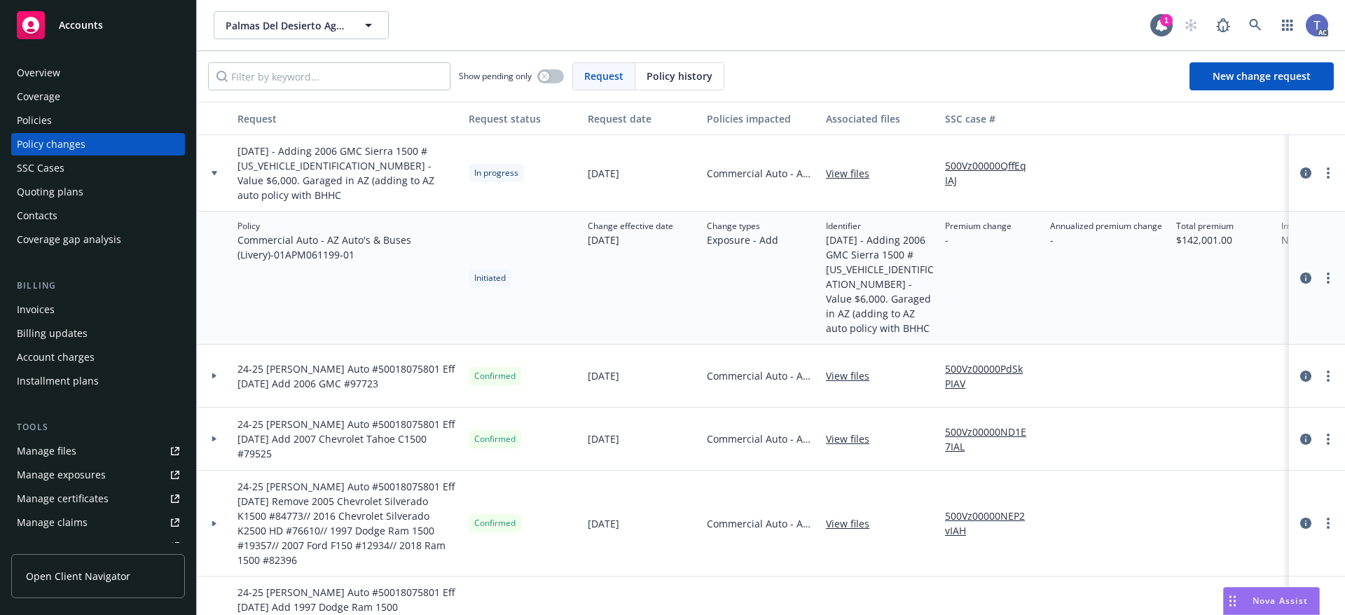
click at [203, 171] on div at bounding box center [214, 173] width 24 height 5
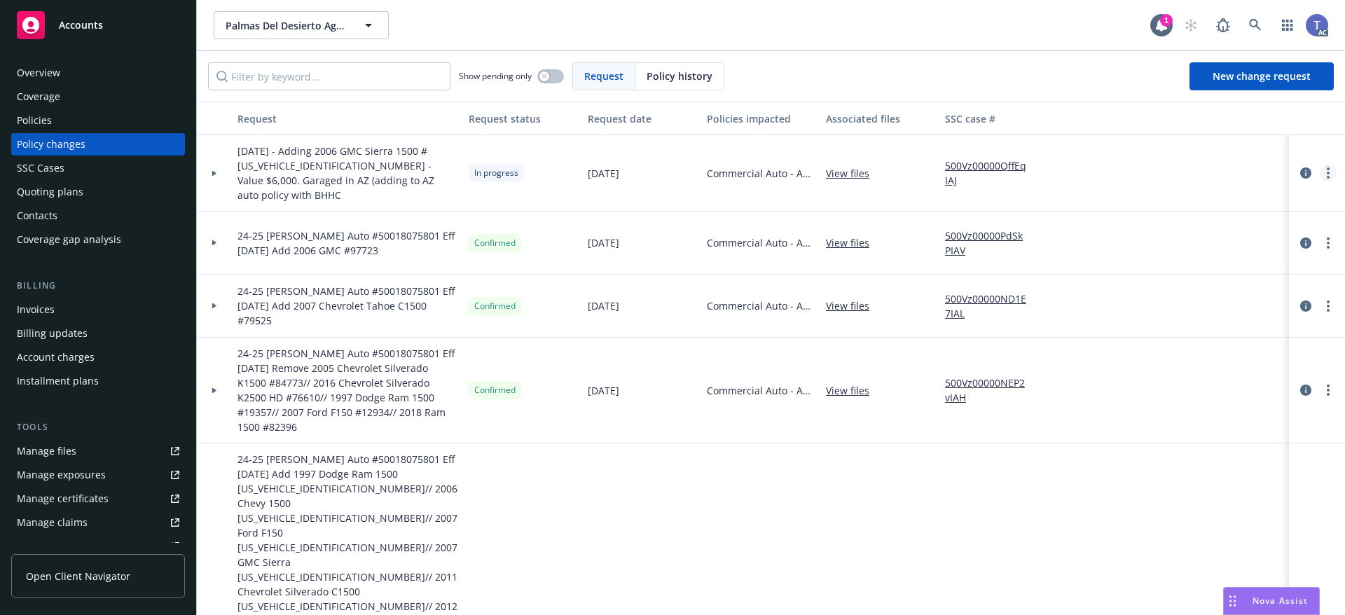
click at [1320, 167] on link "more" at bounding box center [1328, 173] width 17 height 17
click at [1152, 275] on link "Resume workflow" at bounding box center [1205, 280] width 240 height 28
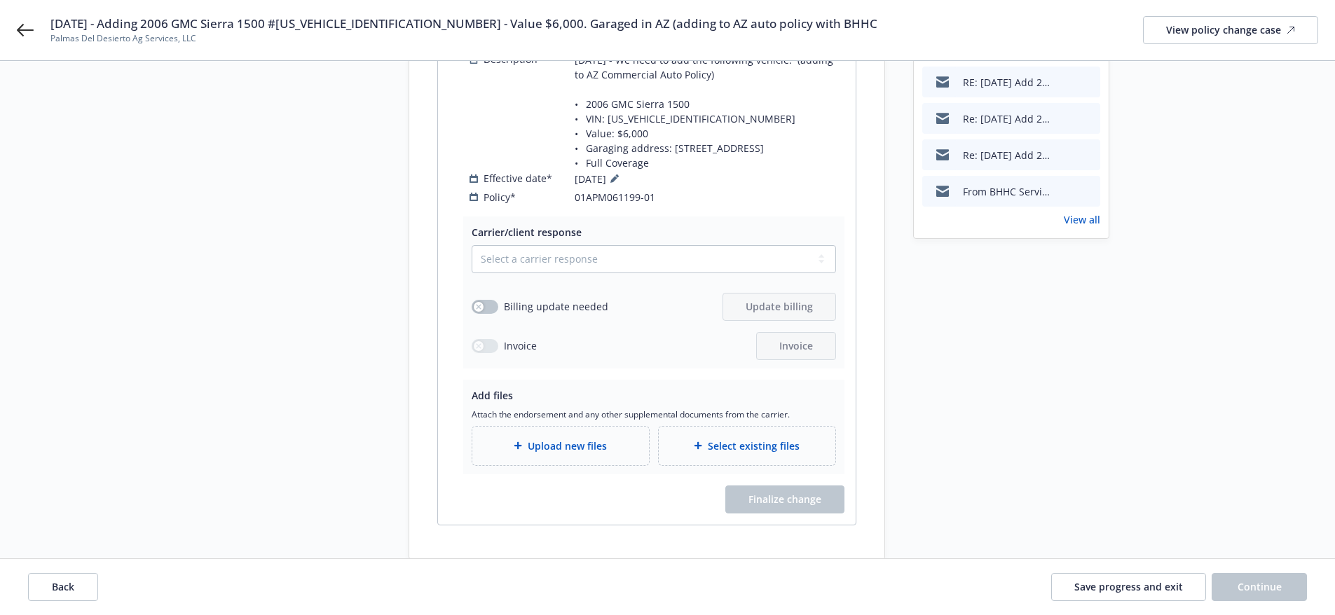
scroll to position [288, 0]
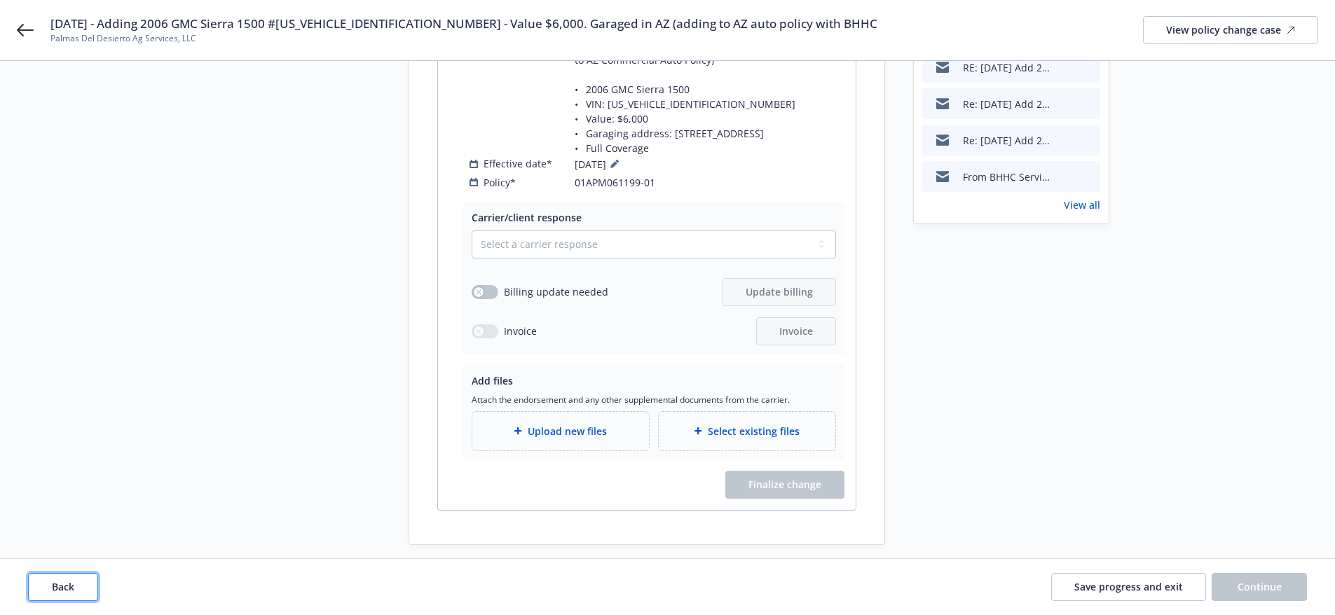
click at [60, 578] on button "Back" at bounding box center [63, 587] width 70 height 28
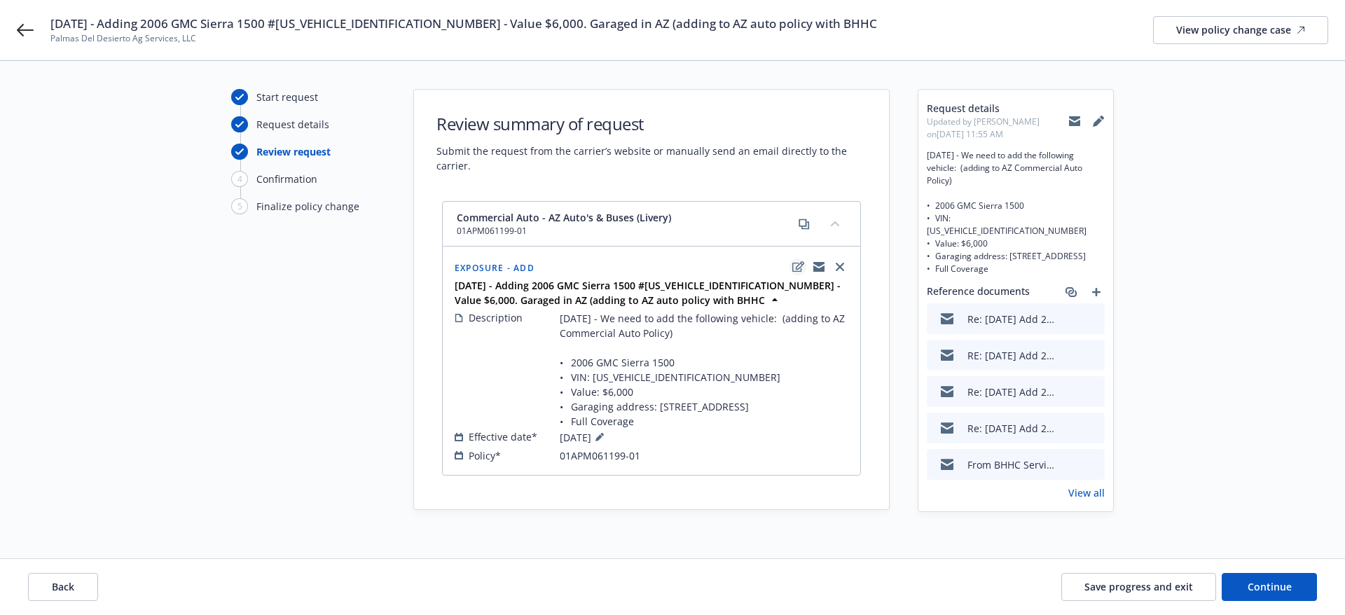
click at [790, 268] on link "edit" at bounding box center [798, 267] width 17 height 17
type textarea "x"
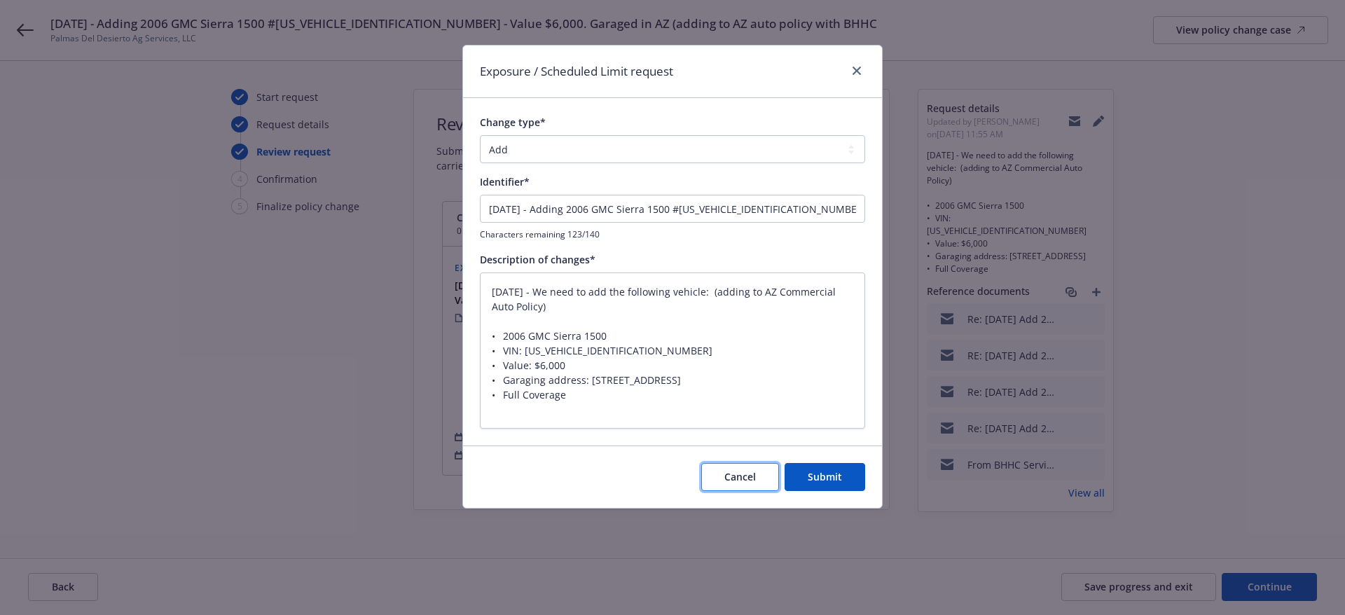
click at [754, 470] on span "Cancel" at bounding box center [740, 476] width 32 height 13
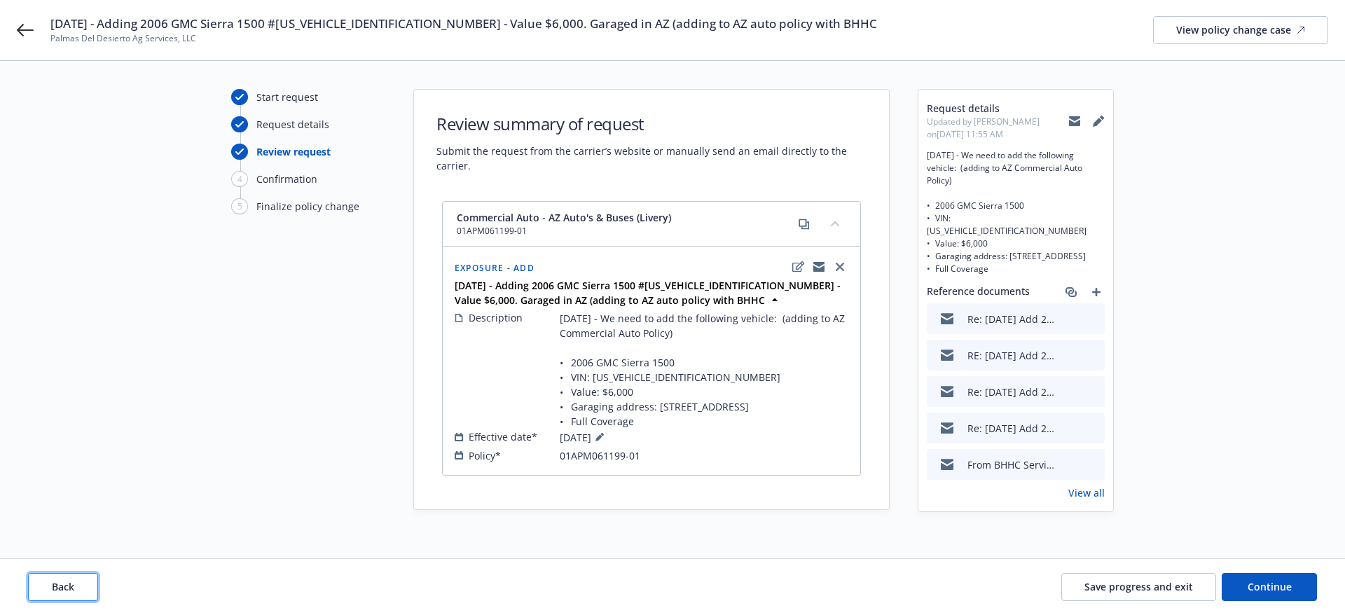
click at [54, 590] on span "Back" at bounding box center [63, 586] width 22 height 13
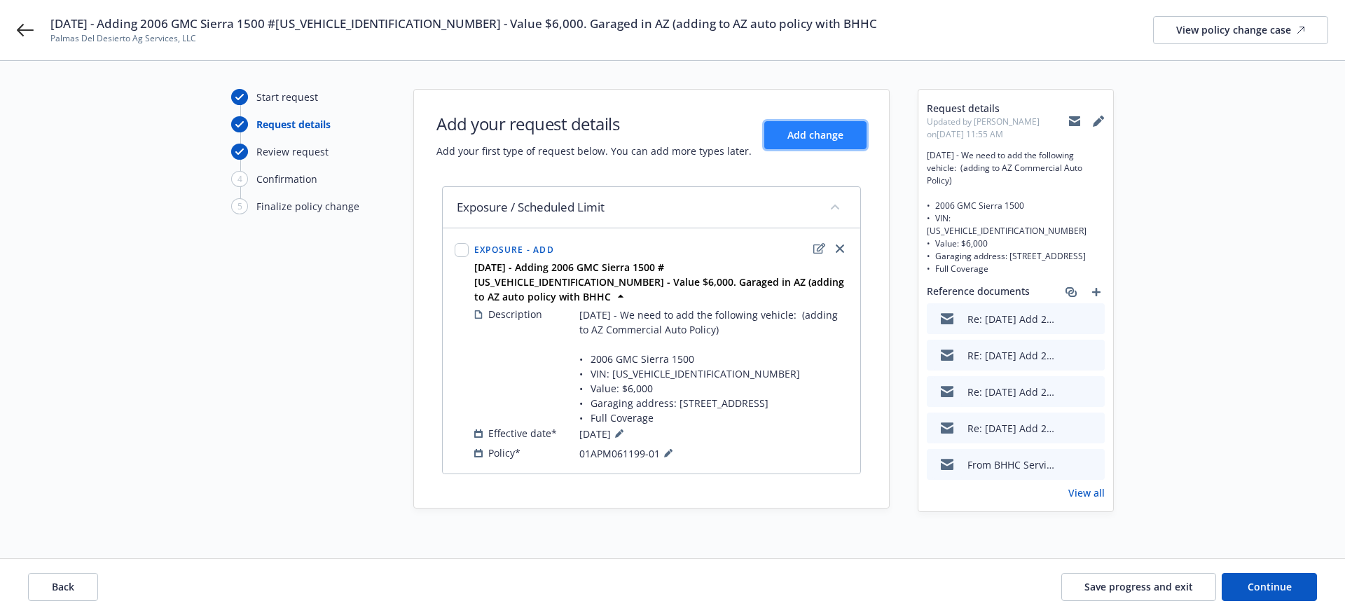
click at [839, 135] on span "Add change" at bounding box center [815, 134] width 56 height 13
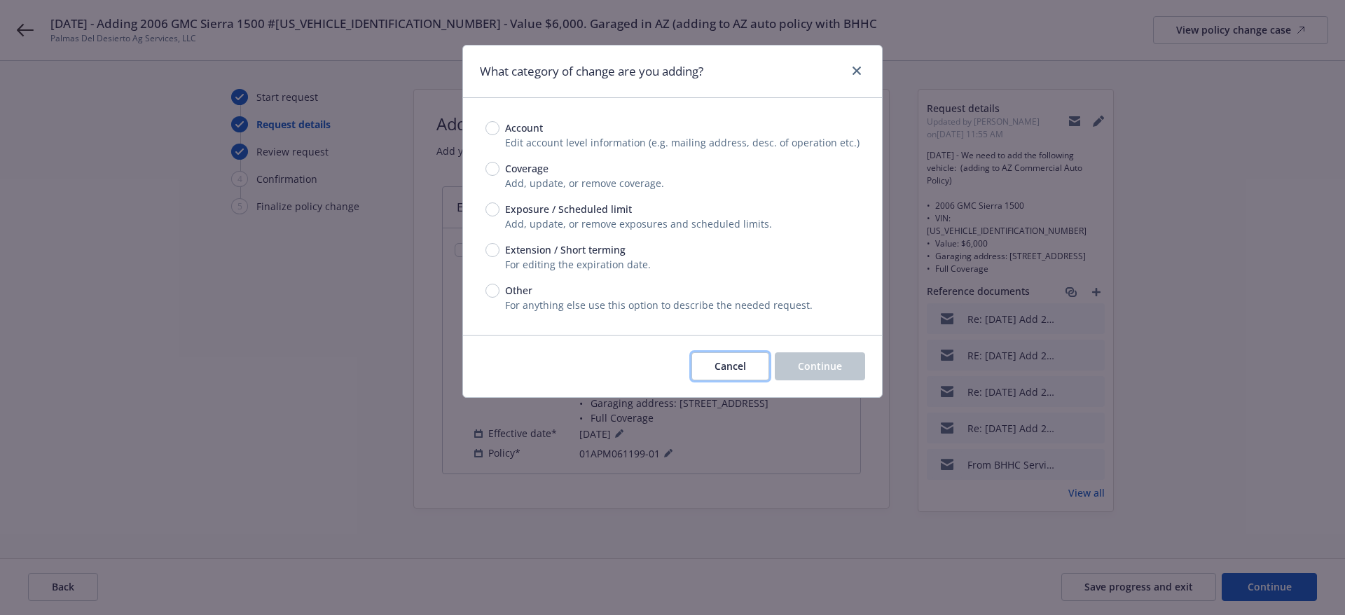
drag, startPoint x: 743, startPoint y: 358, endPoint x: 739, endPoint y: 364, distance: 7.2
click at [743, 359] on button "Cancel" at bounding box center [730, 366] width 78 height 28
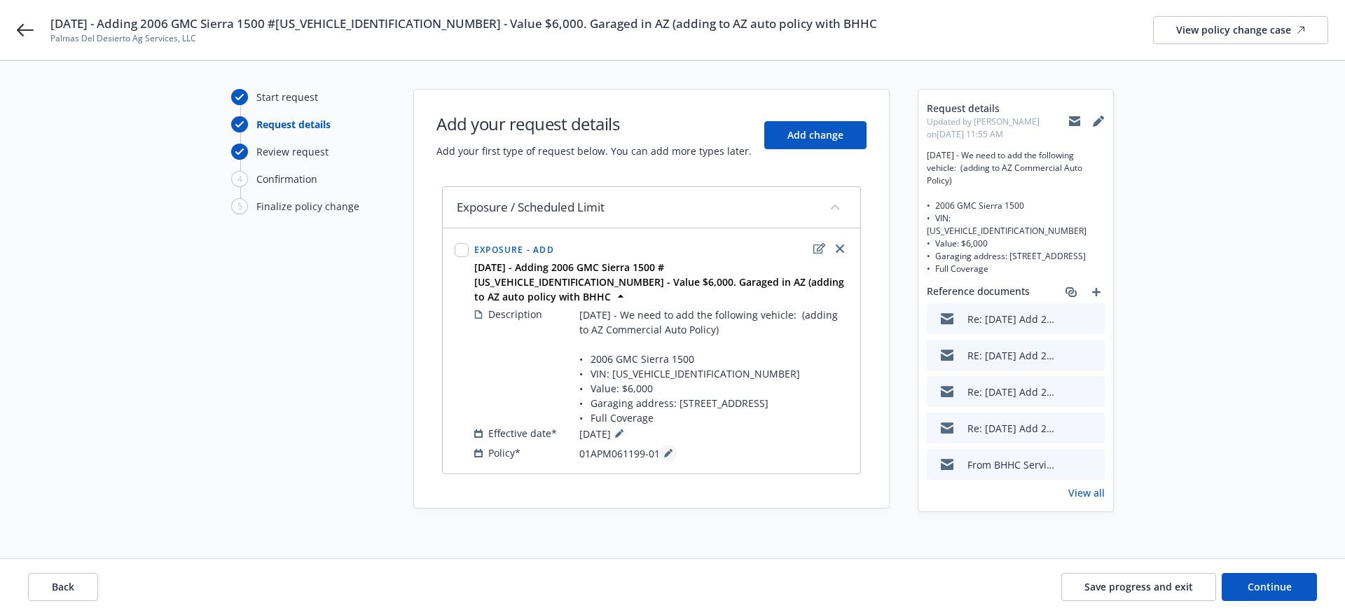
click at [668, 449] on icon at bounding box center [668, 453] width 8 height 8
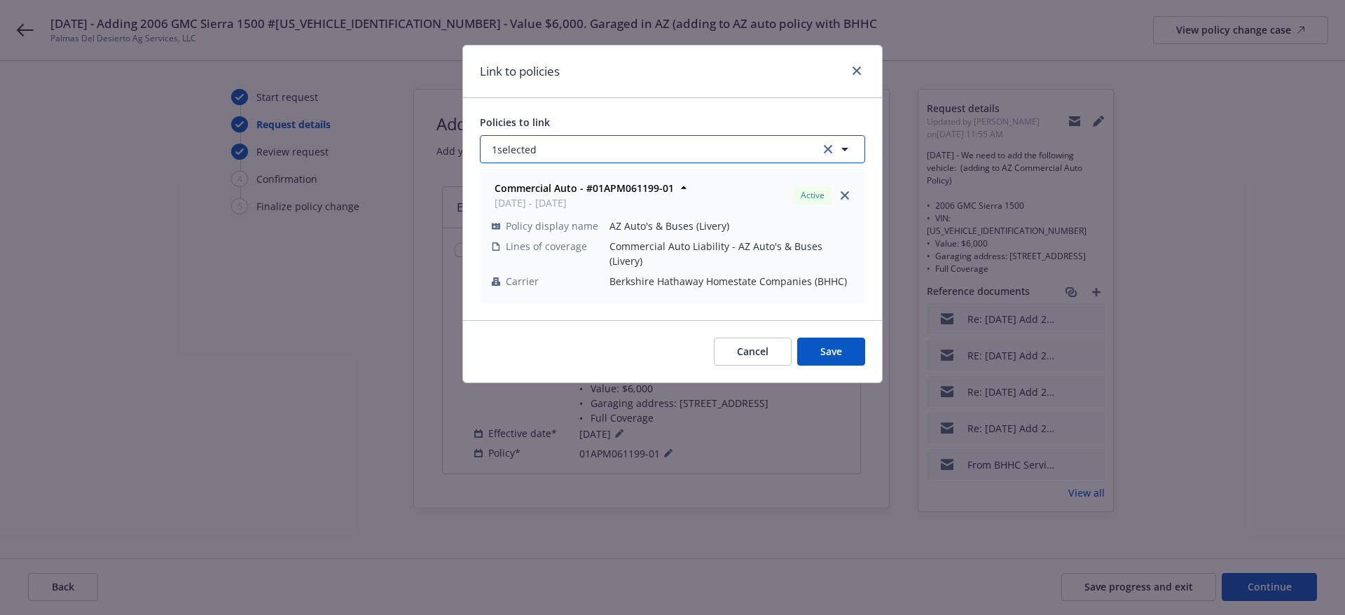
click at [724, 144] on button "1 selected" at bounding box center [672, 149] width 385 height 28
select select "ACTIVE"
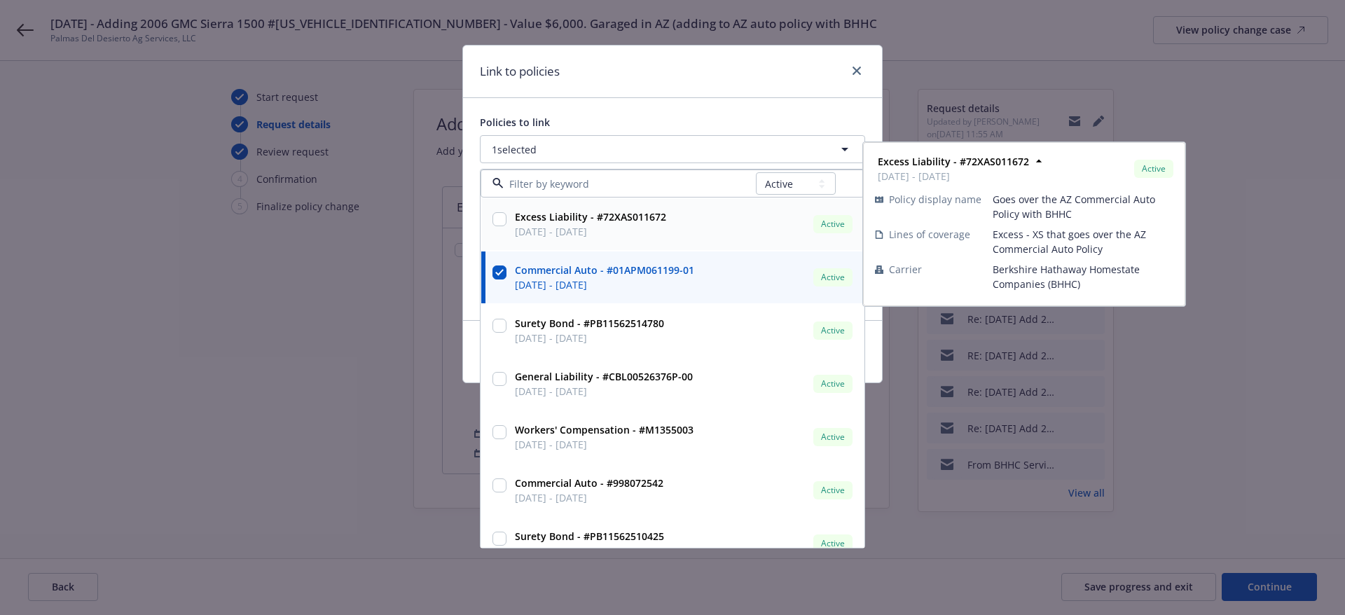
click at [501, 216] on input "checkbox" at bounding box center [500, 219] width 14 height 14
checkbox input "true"
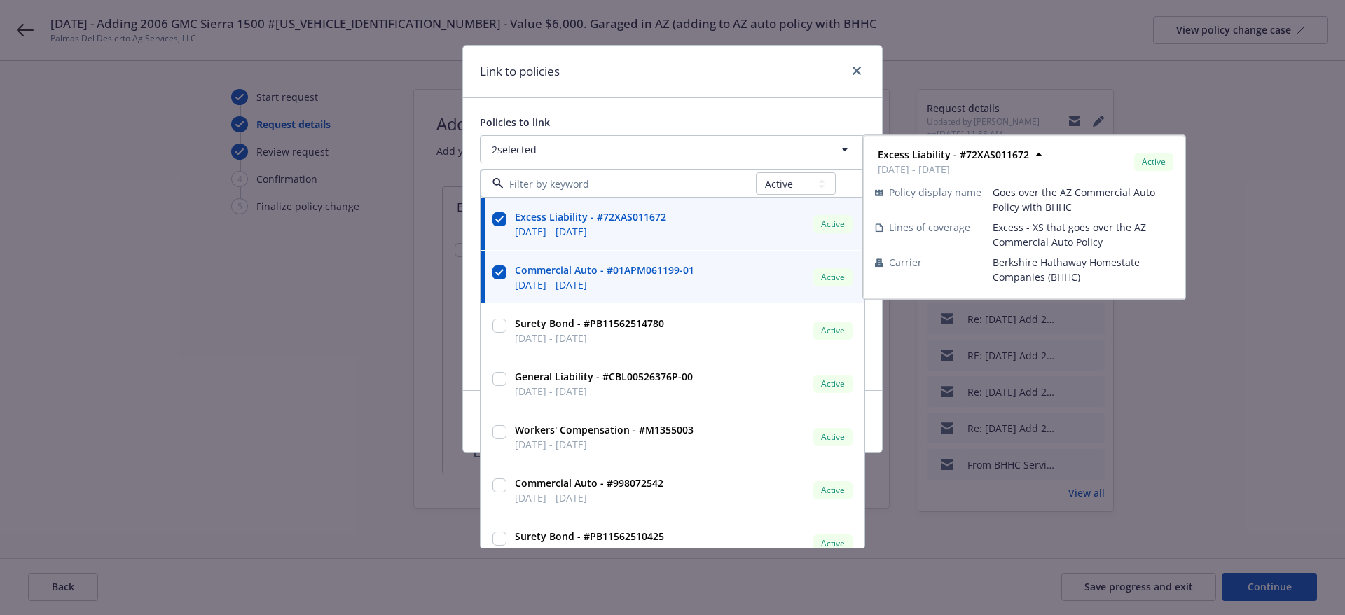
click at [720, 99] on div "Policies to link 2 selected All Active Upcoming Expired Cancelled Excess Liabil…" at bounding box center [672, 244] width 419 height 292
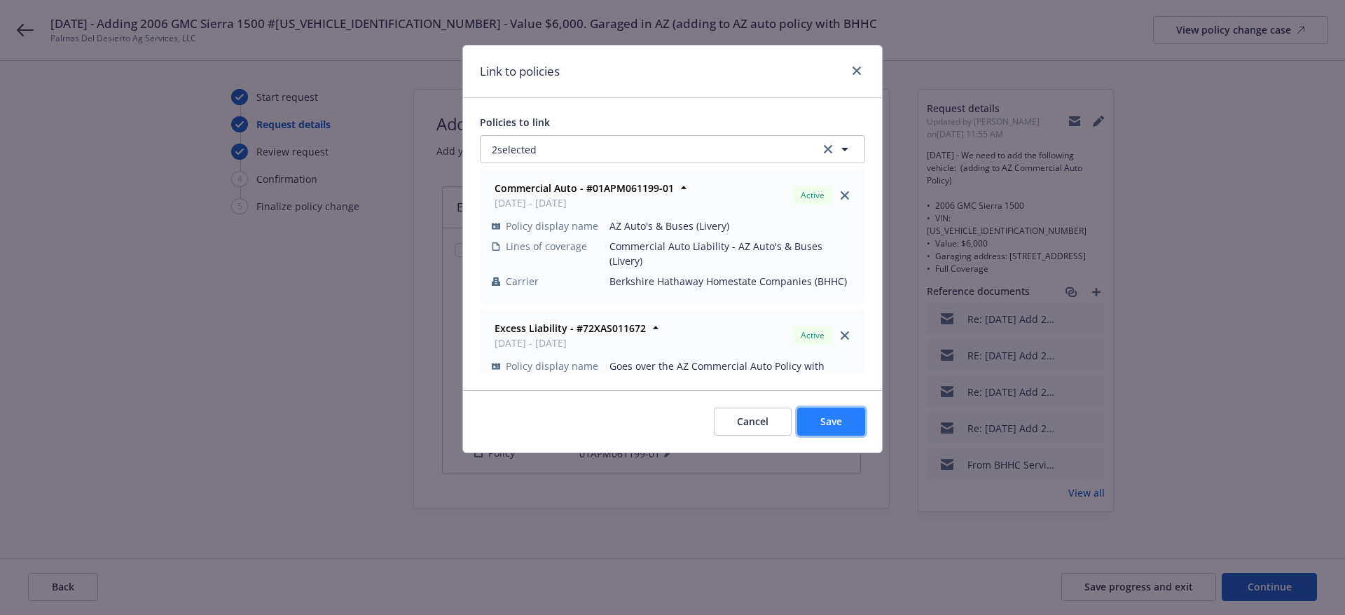
click at [838, 426] on span "Save" at bounding box center [831, 421] width 22 height 13
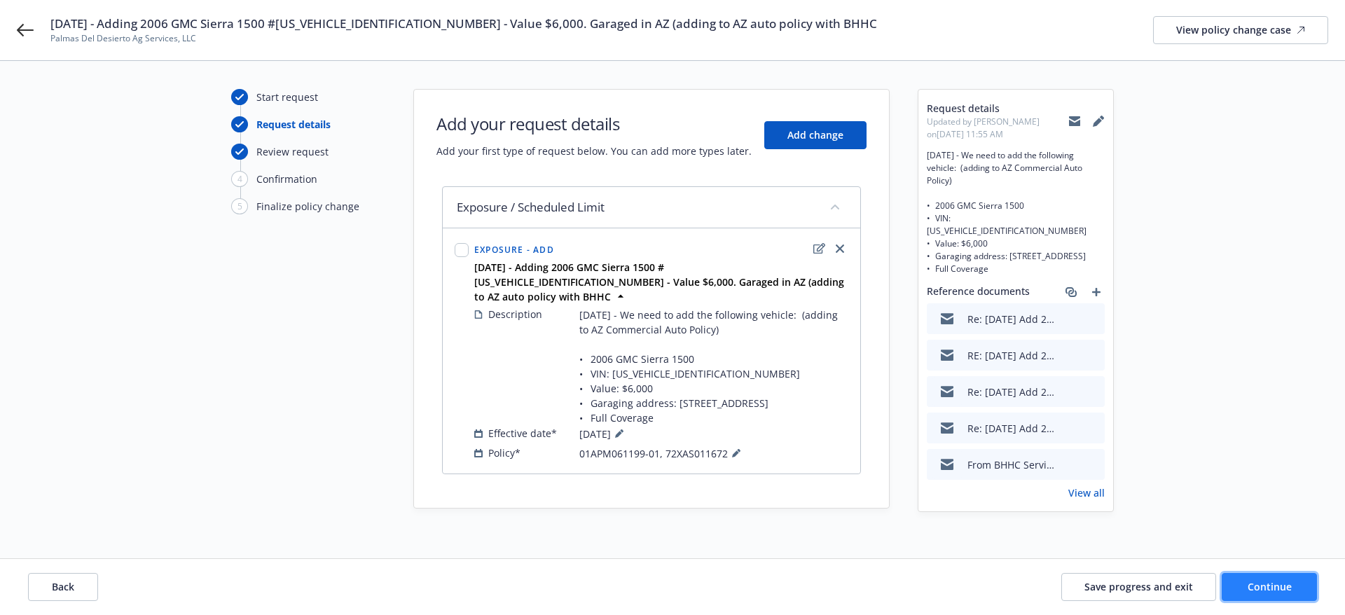
click at [1256, 589] on span "Continue" at bounding box center [1270, 586] width 44 height 13
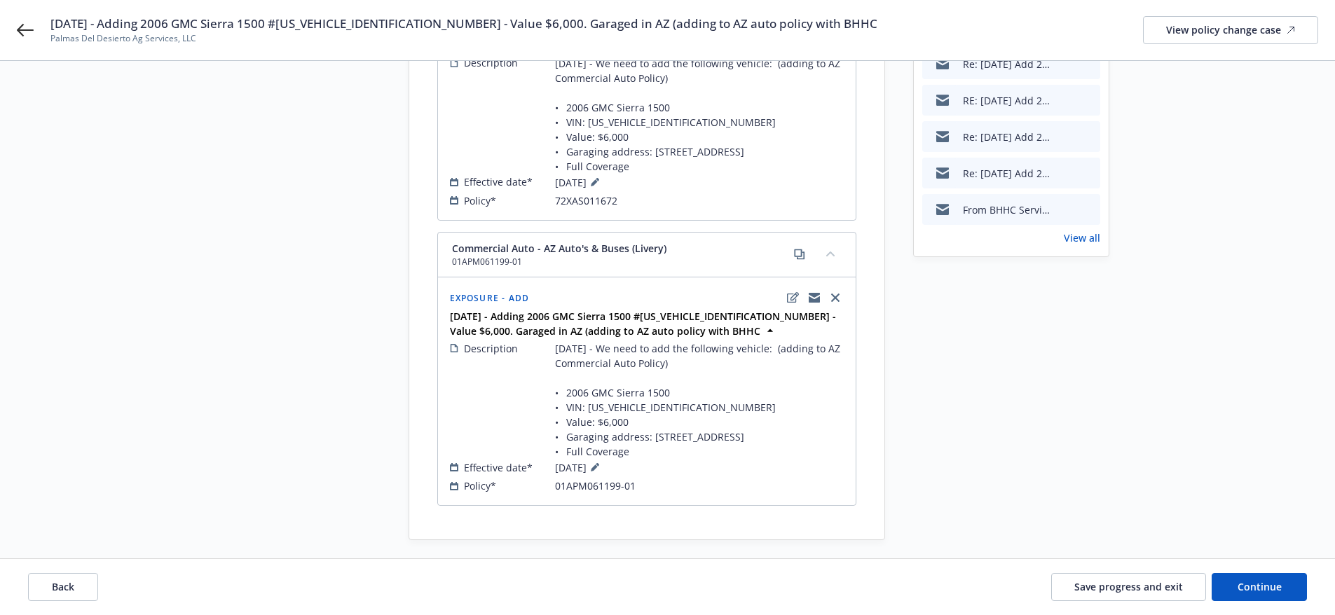
scroll to position [265, 0]
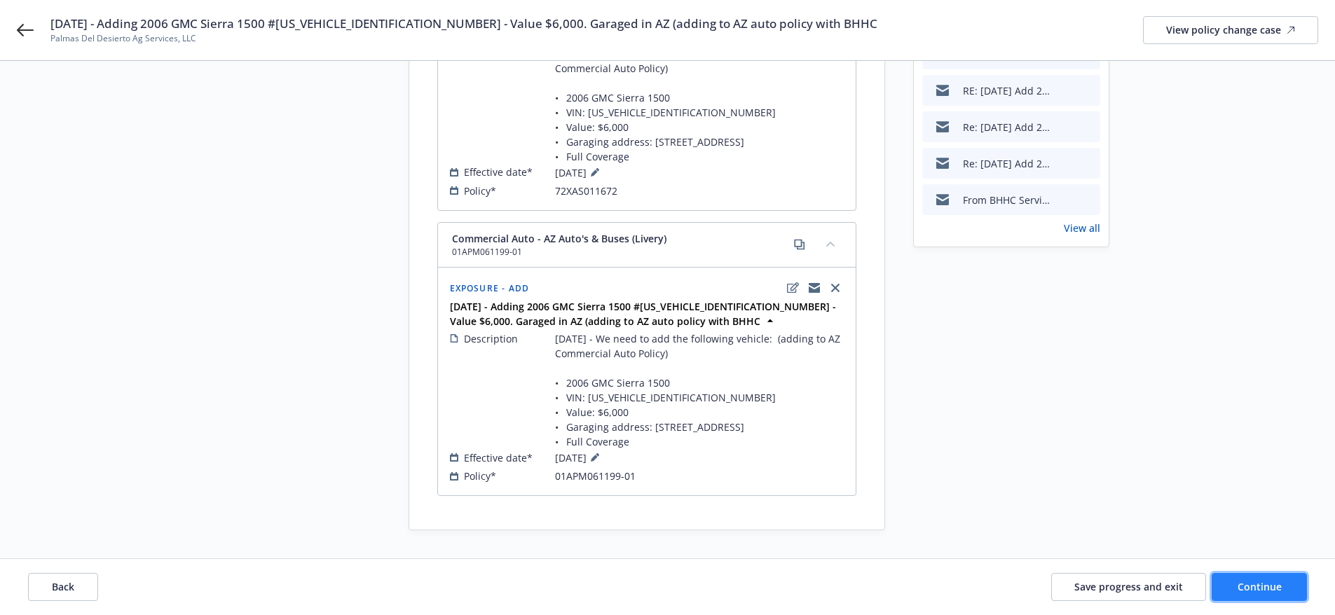
click at [1247, 580] on span "Continue" at bounding box center [1259, 586] width 44 height 13
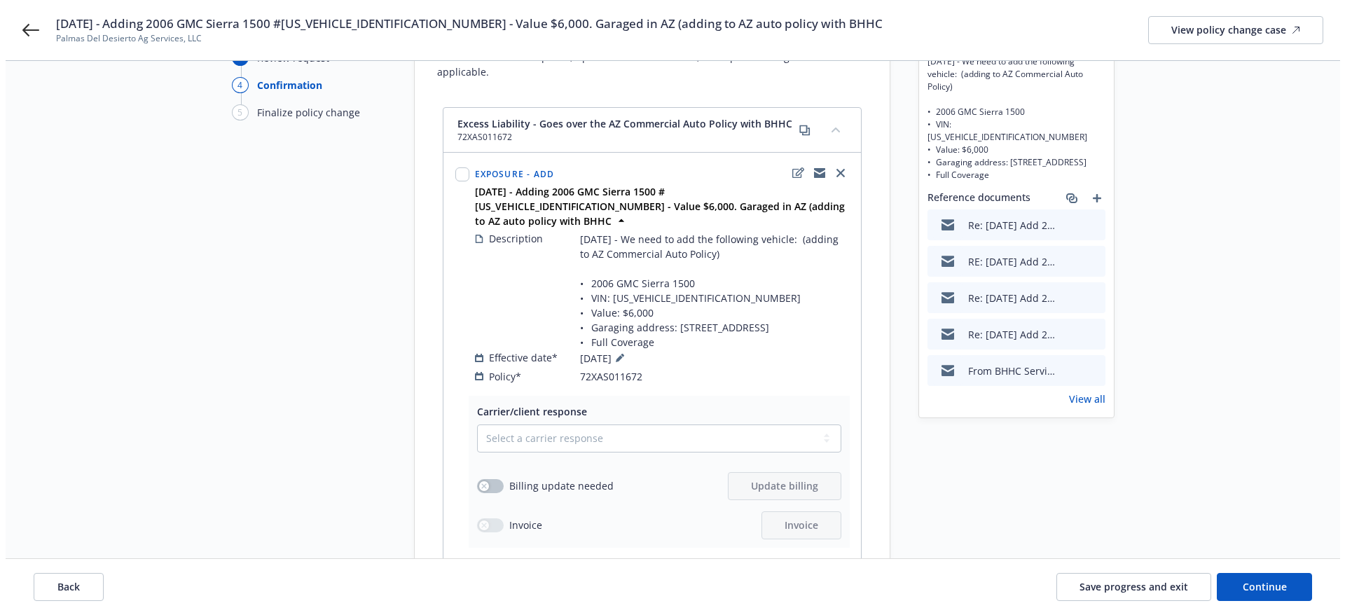
scroll to position [140, 0]
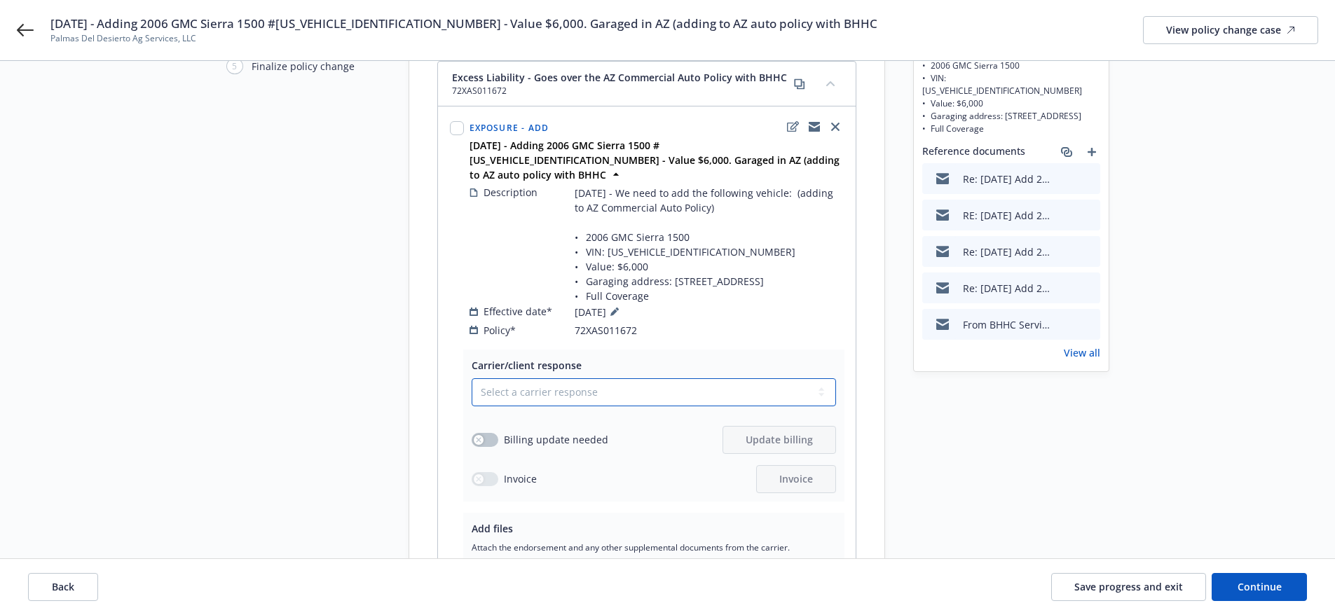
click at [544, 385] on select "Select a carrier response Accepted Accepted with revision No endorsement needed…" at bounding box center [654, 392] width 364 height 28
select select "ACCEPTED"
click at [472, 378] on select "Select a carrier response Accepted Accepted with revision No endorsement needed…" at bounding box center [654, 392] width 364 height 28
drag, startPoint x: 481, startPoint y: 427, endPoint x: 589, endPoint y: 437, distance: 109.1
click at [481, 437] on icon "button" at bounding box center [479, 440] width 6 height 6
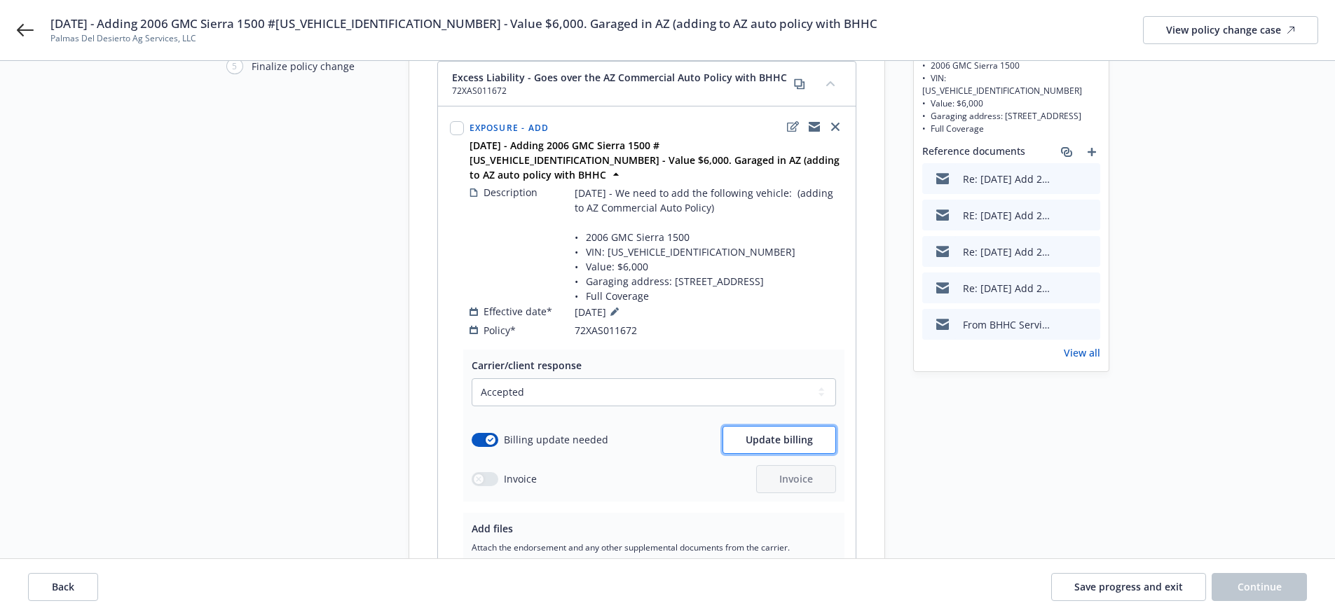
click at [797, 433] on span "Update billing" at bounding box center [778, 439] width 67 height 13
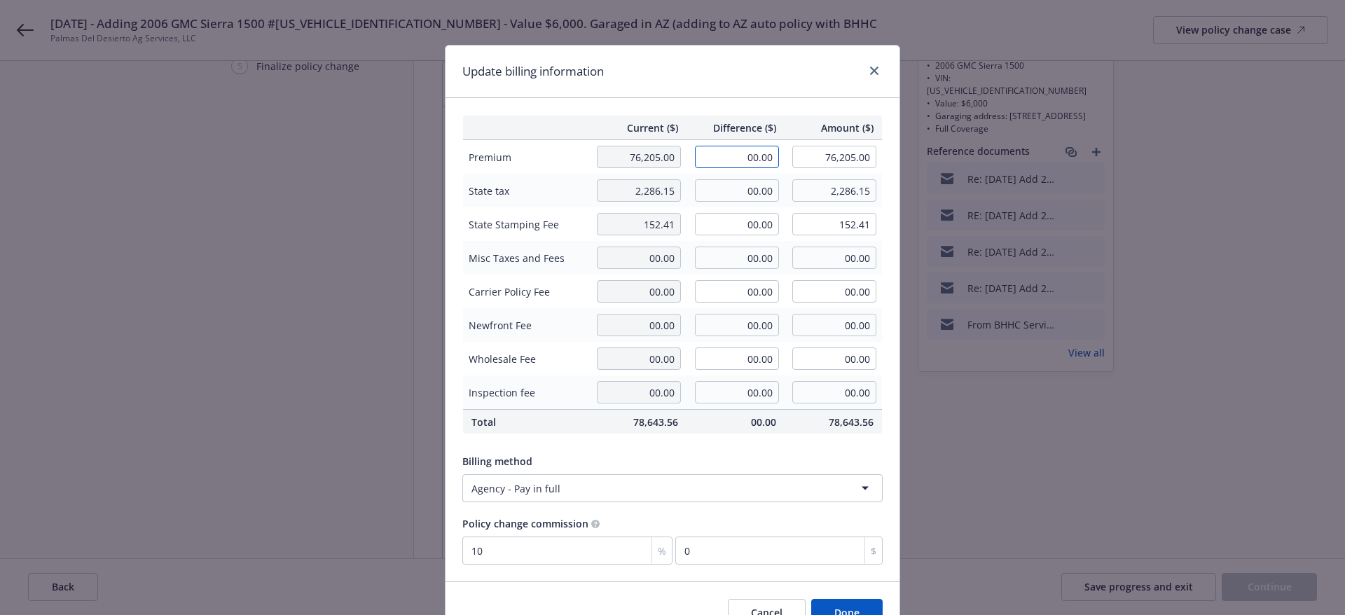
click at [726, 158] on input "00.00" at bounding box center [737, 157] width 84 height 22
type input "2,931.00"
type input "79,136.00"
type input "293.1"
click at [706, 191] on input "00.00" at bounding box center [737, 190] width 84 height 22
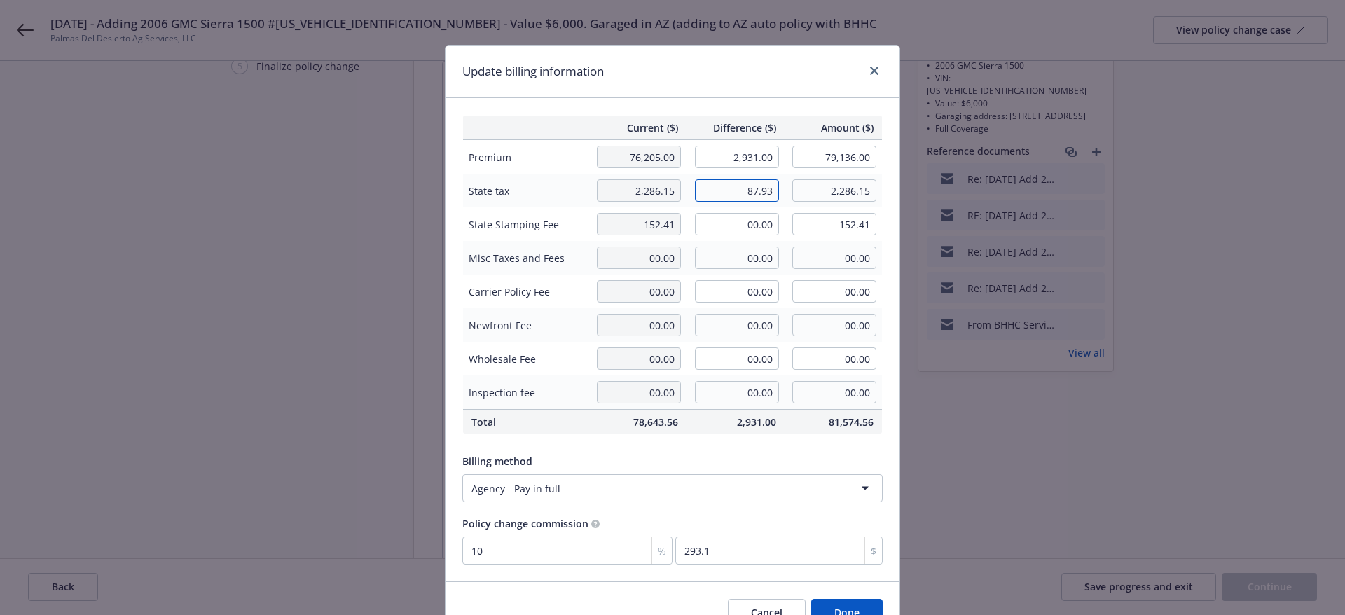
type input "87.93"
type input "2,374.08"
click at [720, 222] on input "00.00" at bounding box center [737, 224] width 84 height 22
type input "5.86"
type input "158.27"
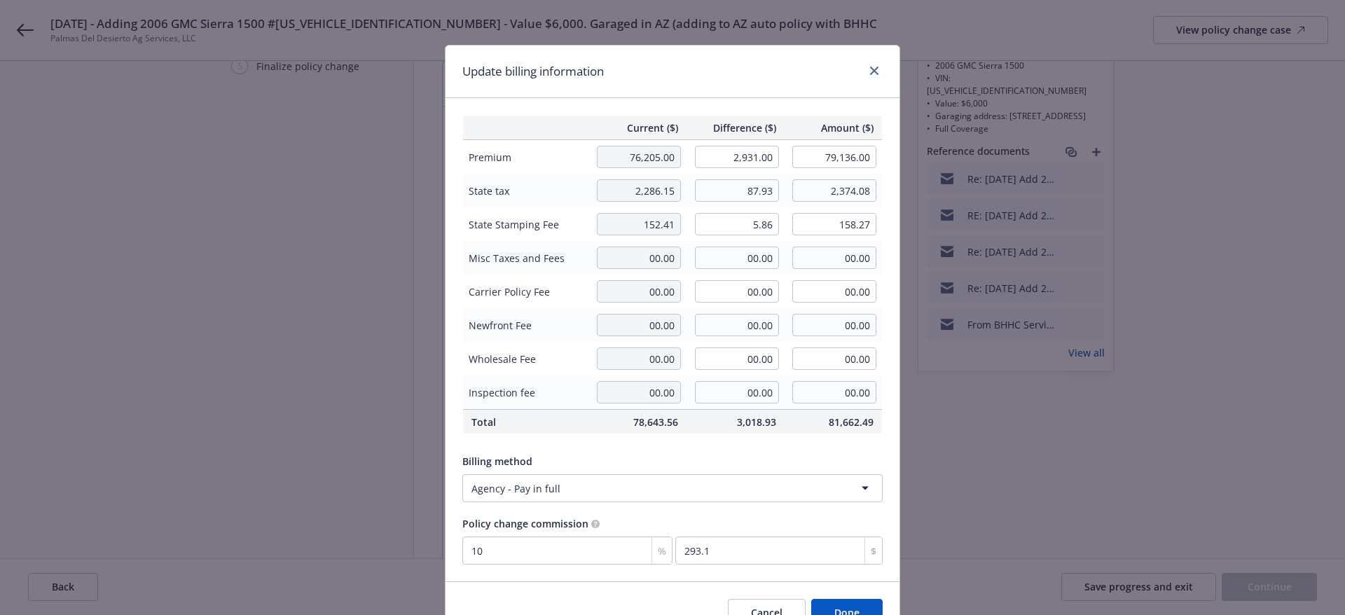
click at [722, 279] on td "00.00" at bounding box center [736, 292] width 98 height 34
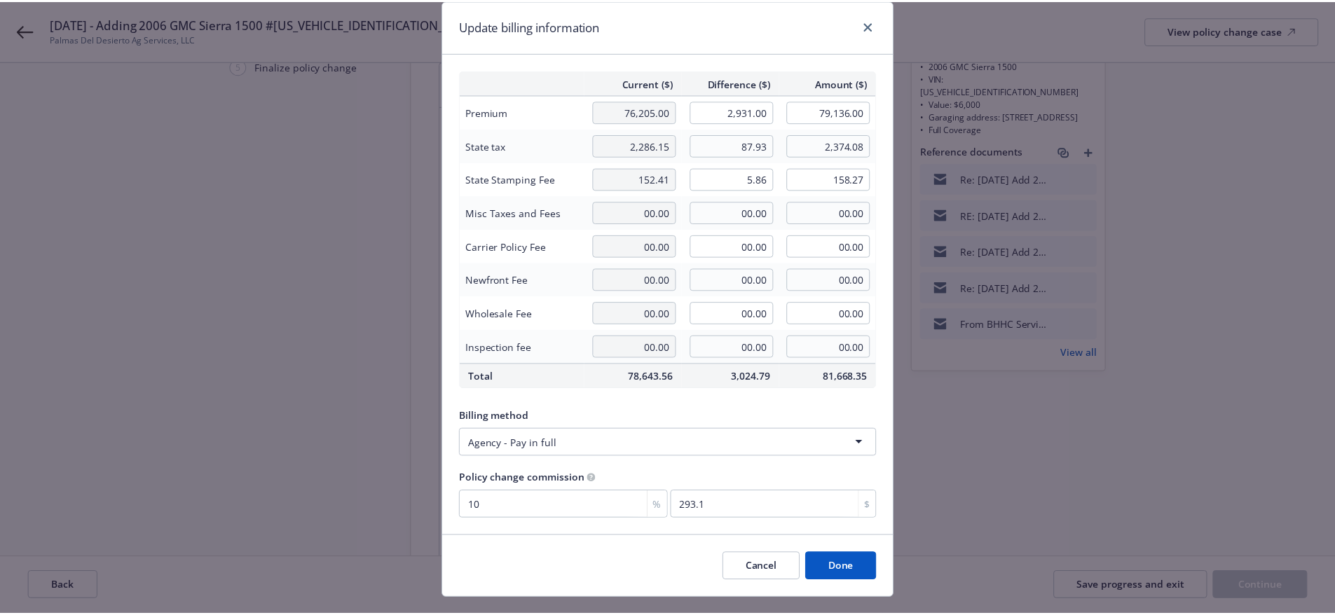
scroll to position [70, 0]
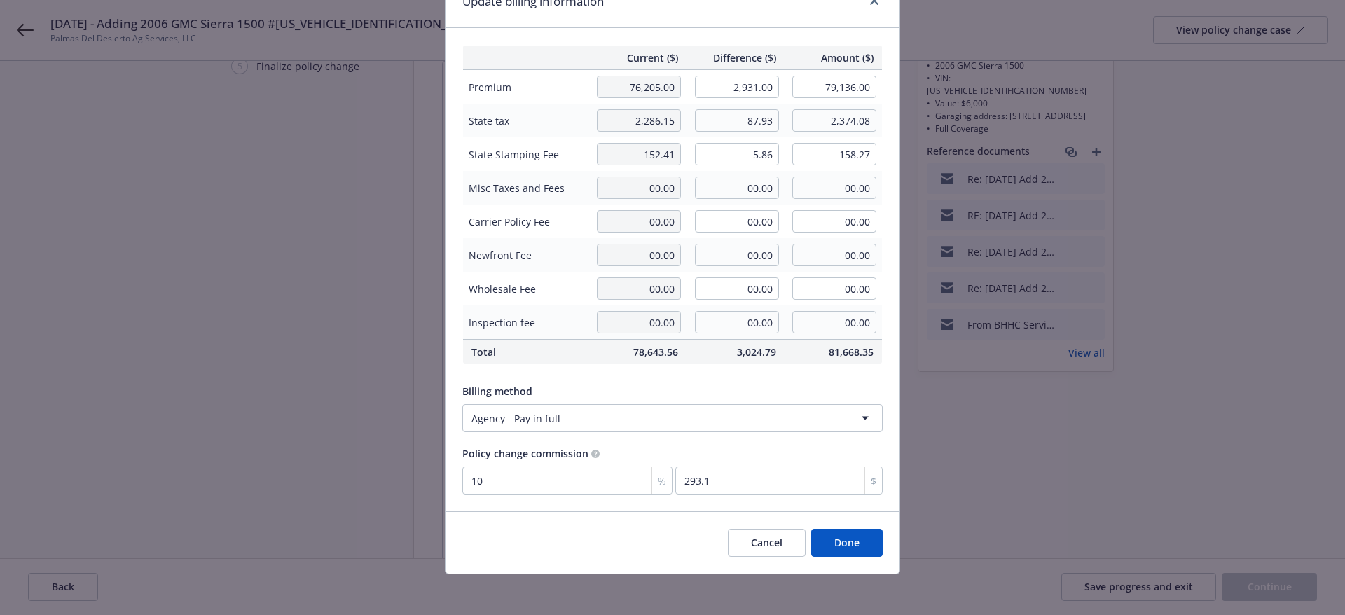
click at [842, 542] on button "Done" at bounding box center [846, 543] width 71 height 28
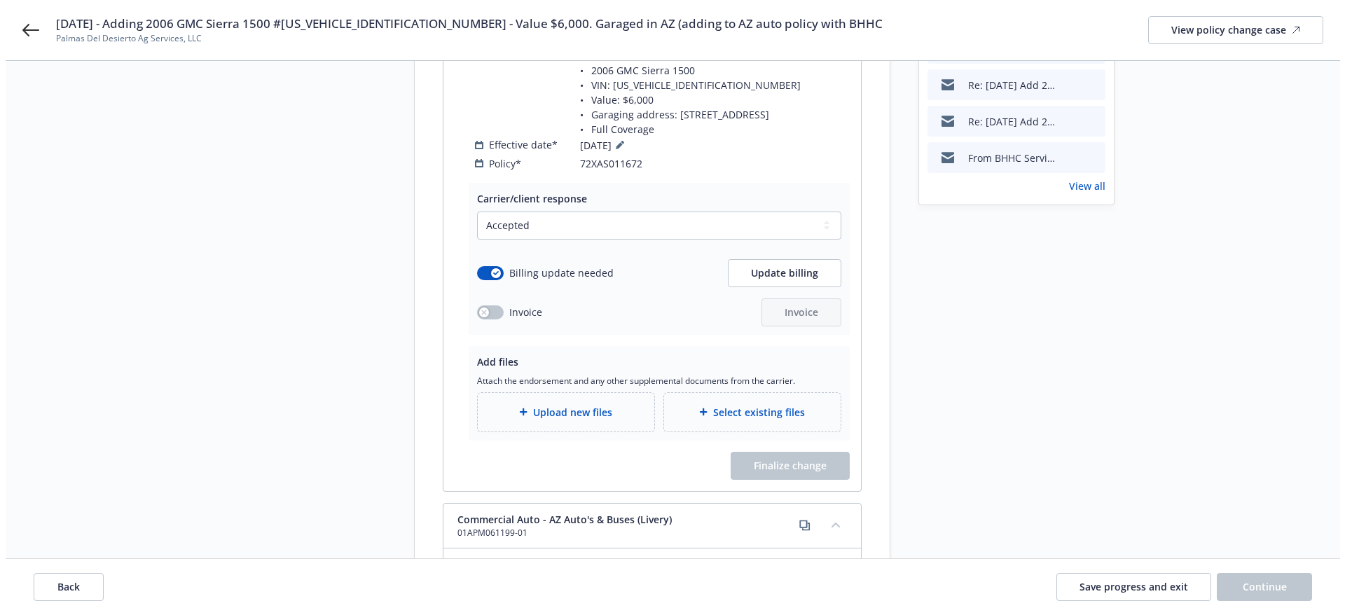
scroll to position [350, 0]
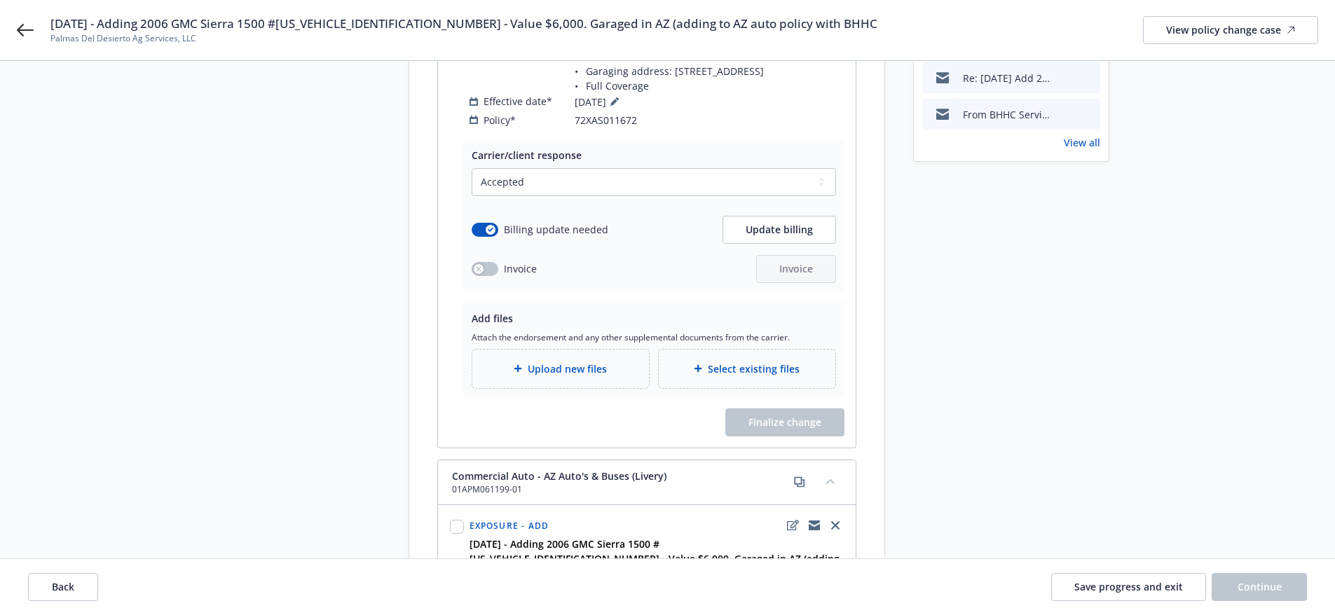
click at [543, 362] on span "Upload new files" at bounding box center [567, 369] width 79 height 15
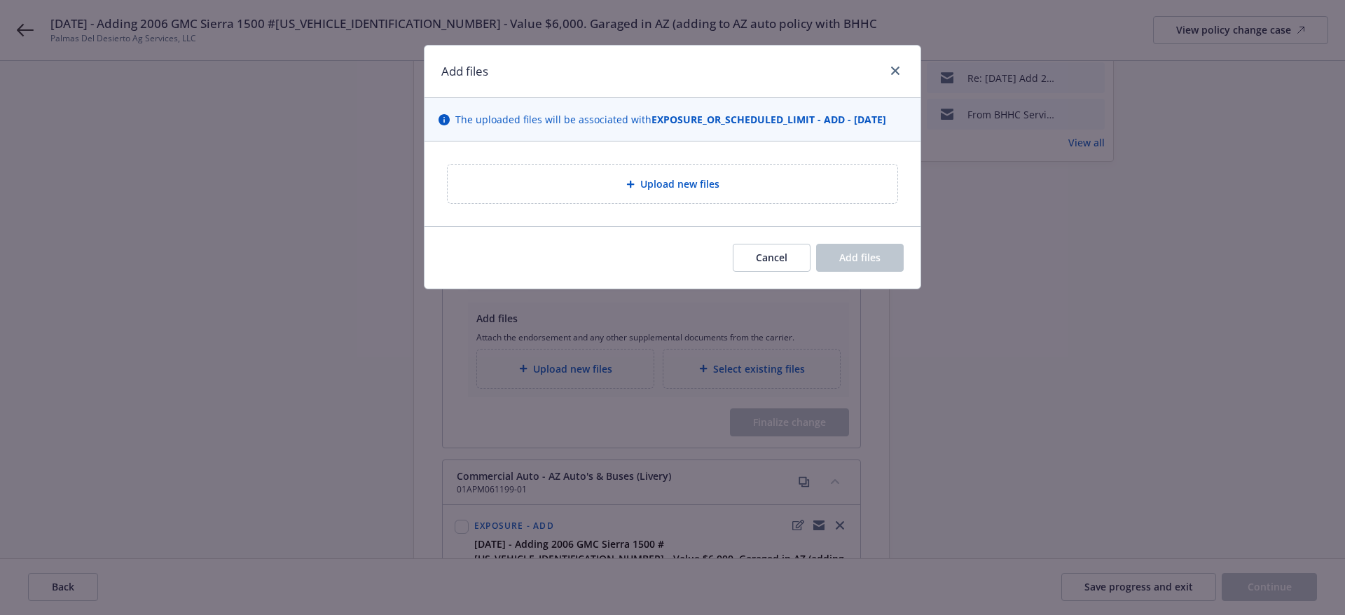
click at [602, 193] on div "Upload new files" at bounding box center [673, 184] width 450 height 39
type textarea "x"
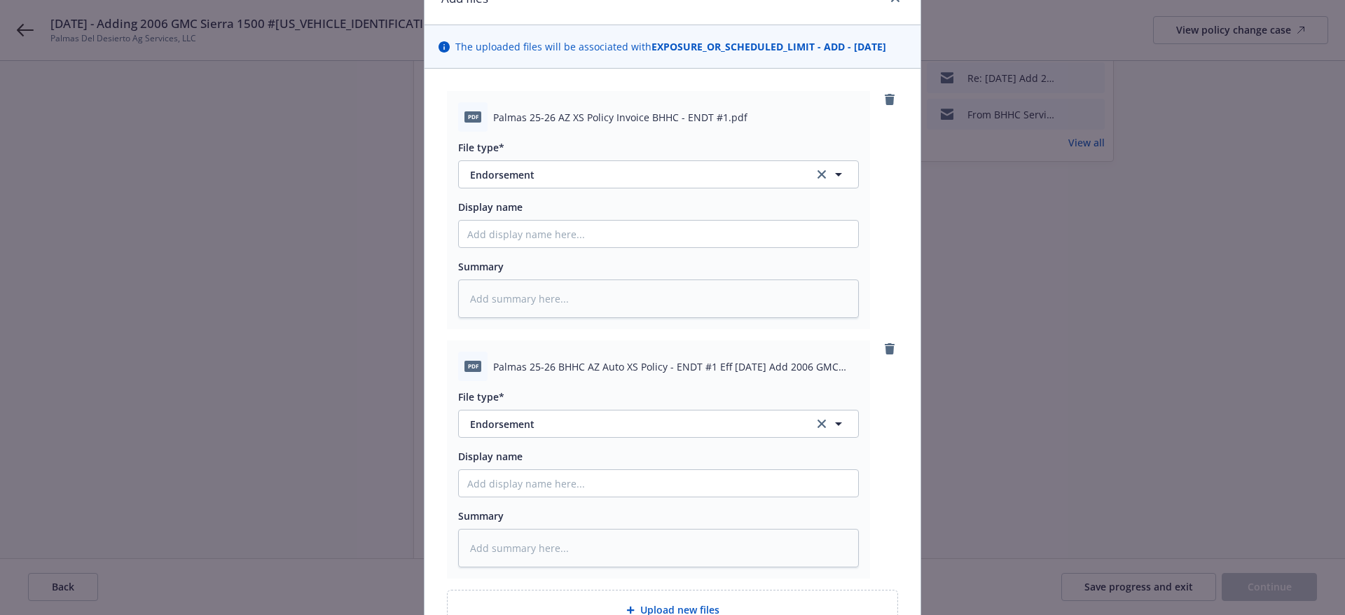
scroll to position [70, 0]
click at [625, 167] on button "Endorsement" at bounding box center [658, 177] width 401 height 28
type input "invoic"
click at [626, 256] on div "Invoice - Third Party" at bounding box center [658, 253] width 383 height 20
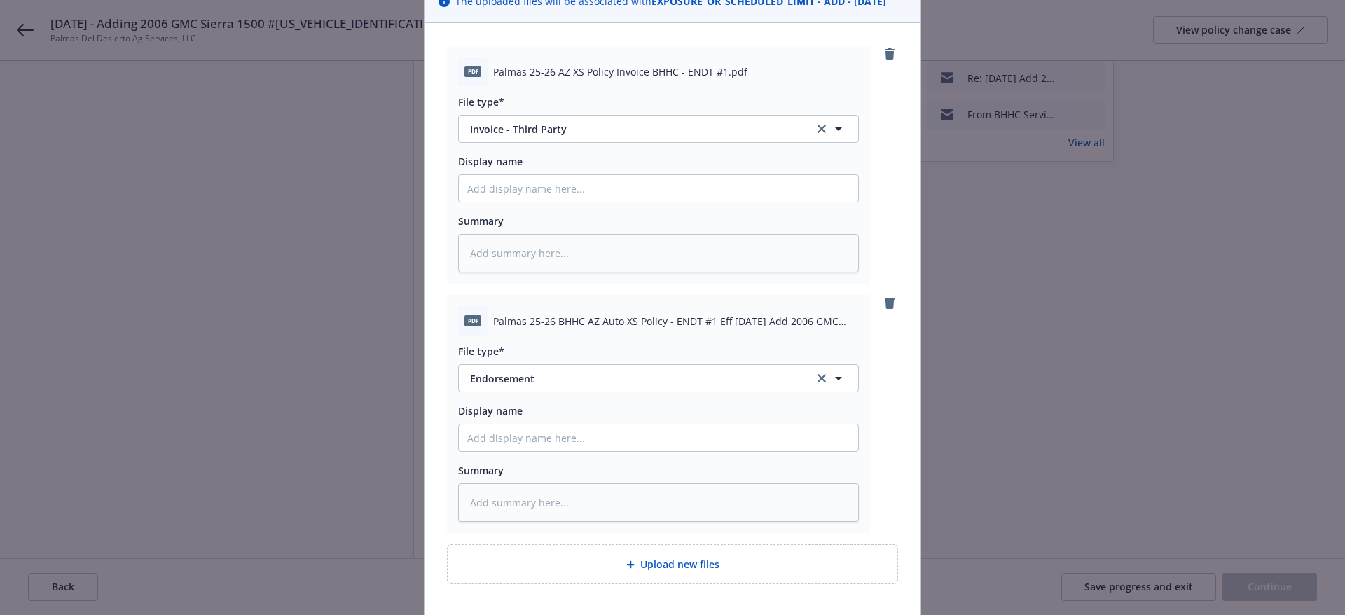
scroll to position [210, 0]
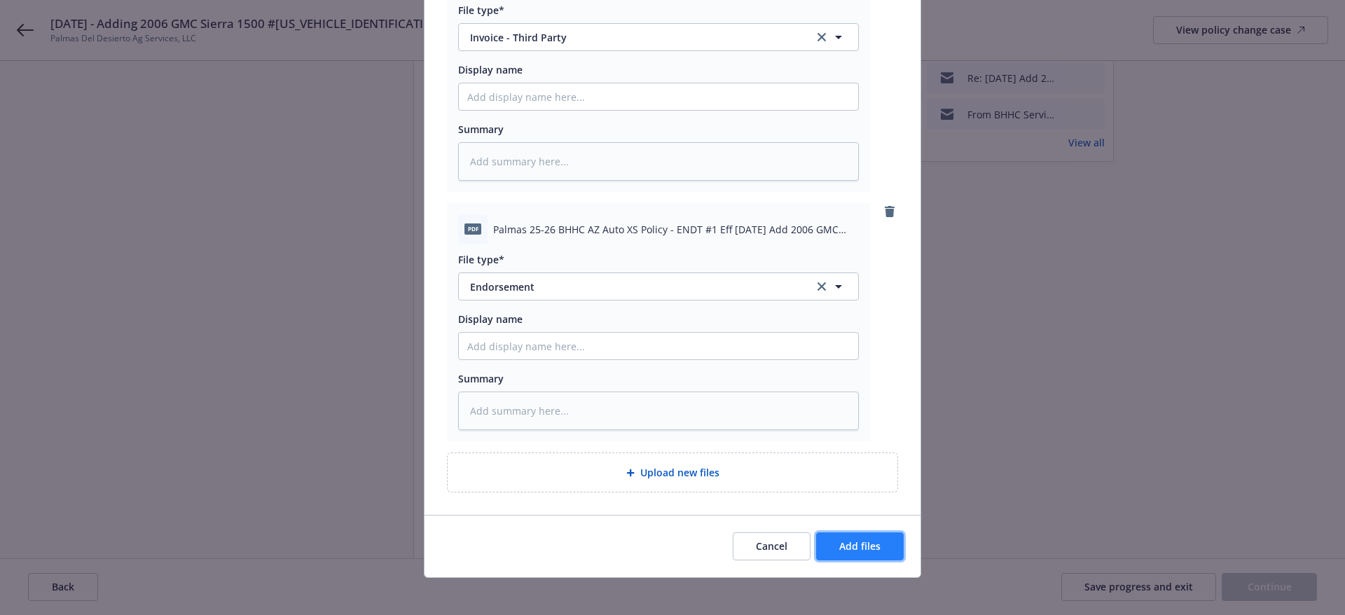
click at [871, 543] on span "Add files" at bounding box center [859, 545] width 41 height 13
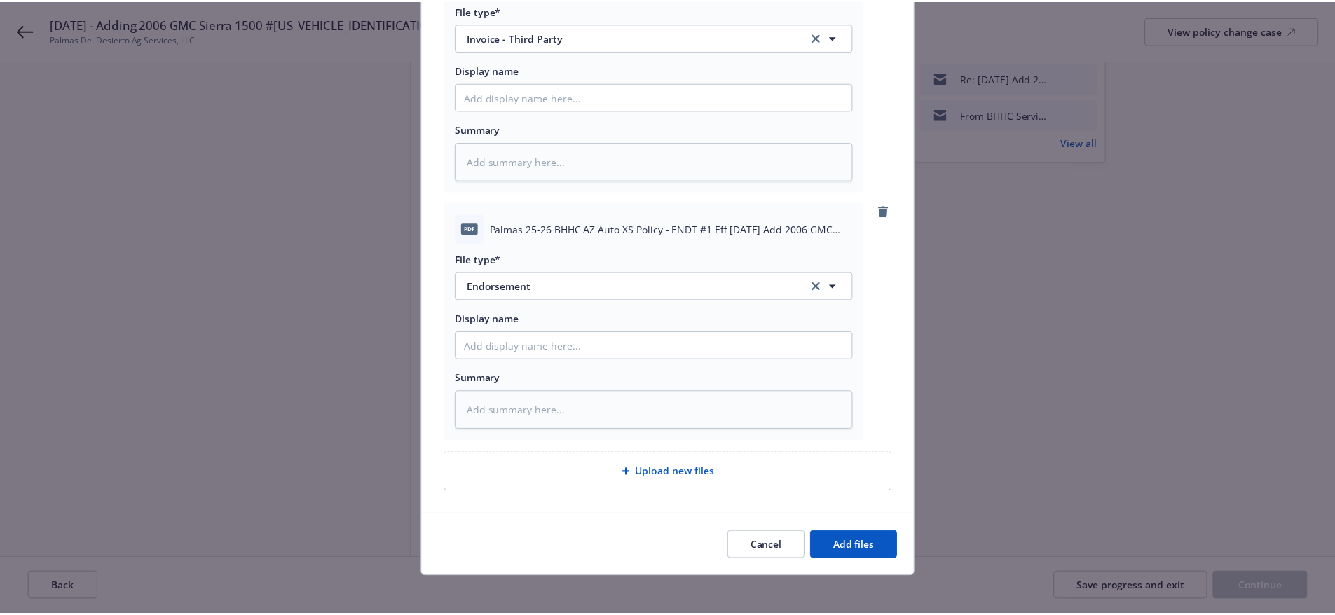
scroll to position [167, 0]
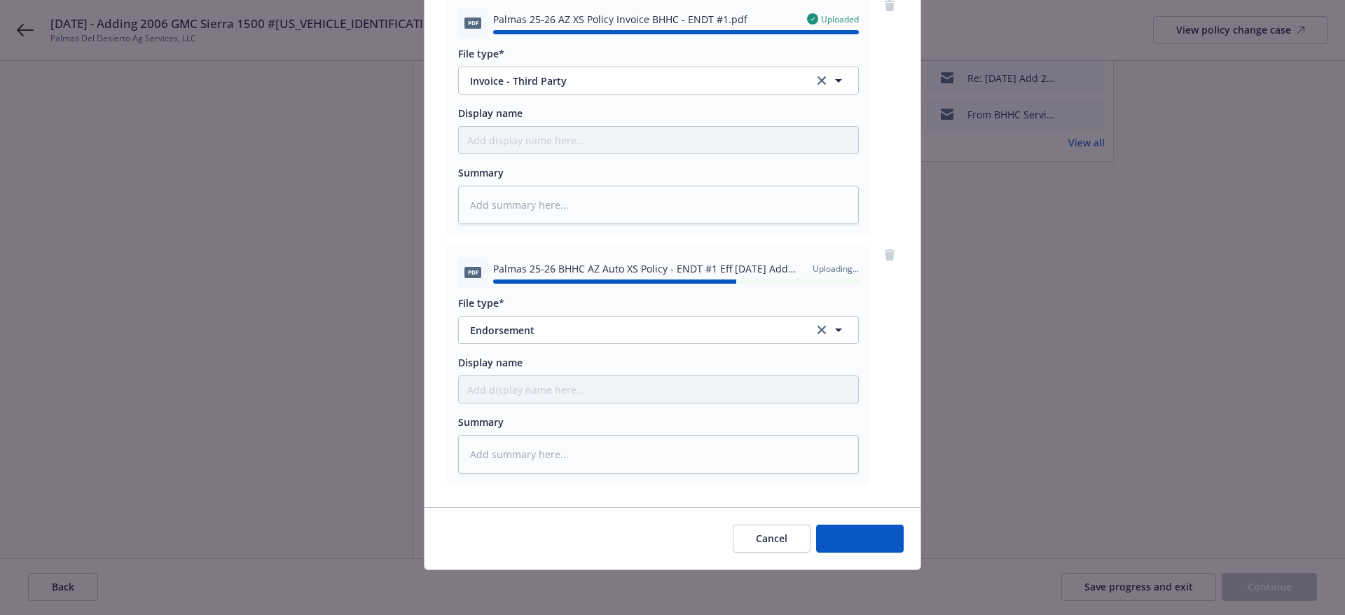
type textarea "x"
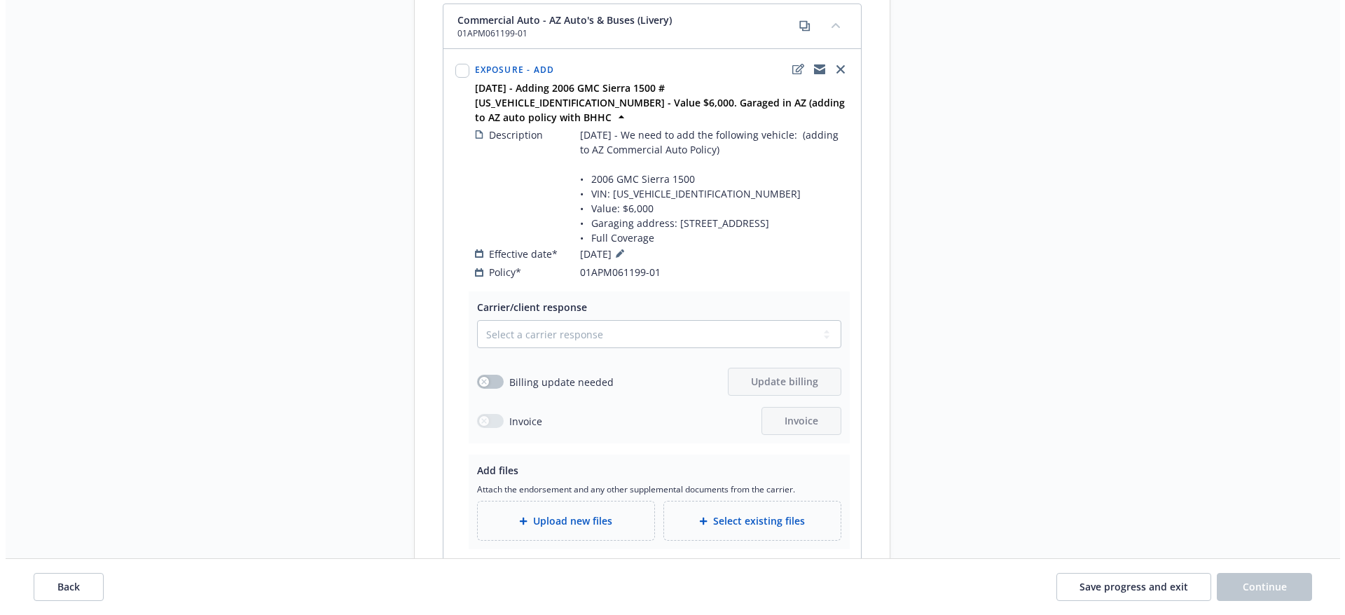
scroll to position [911, 0]
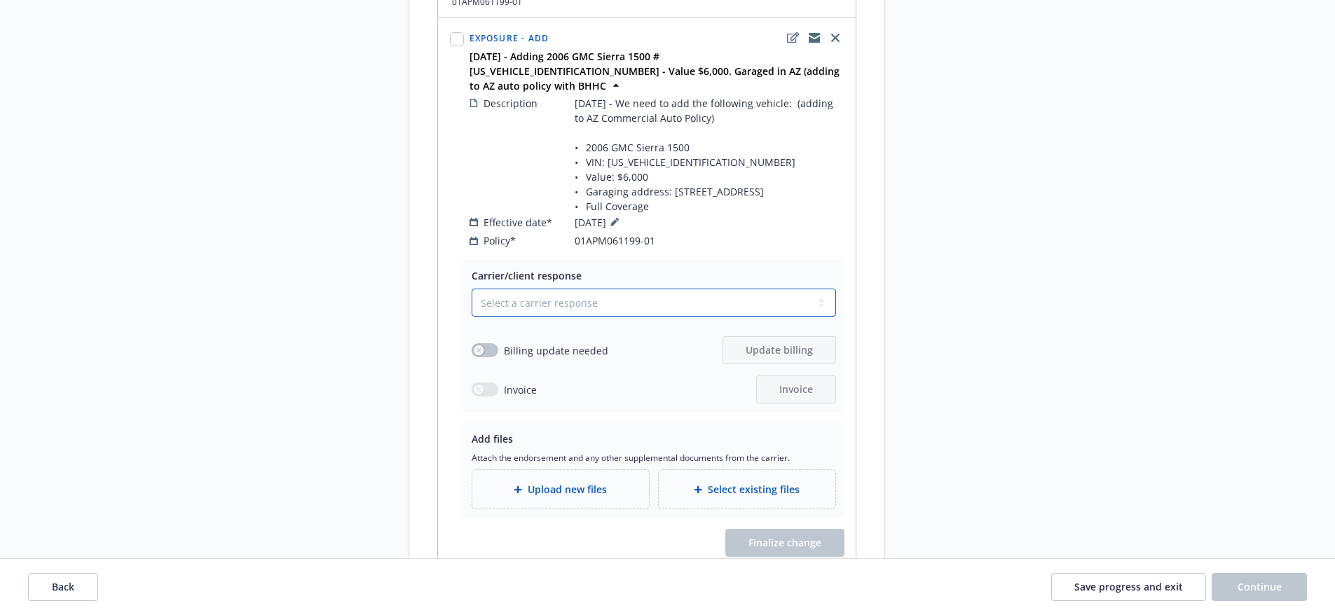
click at [531, 290] on select "Select a carrier response Accepted Accepted with revision No endorsement needed…" at bounding box center [654, 303] width 364 height 28
select select "ACCEPTED"
click at [472, 289] on select "Select a carrier response Accepted Accepted with revision No endorsement needed…" at bounding box center [654, 303] width 364 height 28
click at [478, 347] on icon "button" at bounding box center [479, 350] width 6 height 6
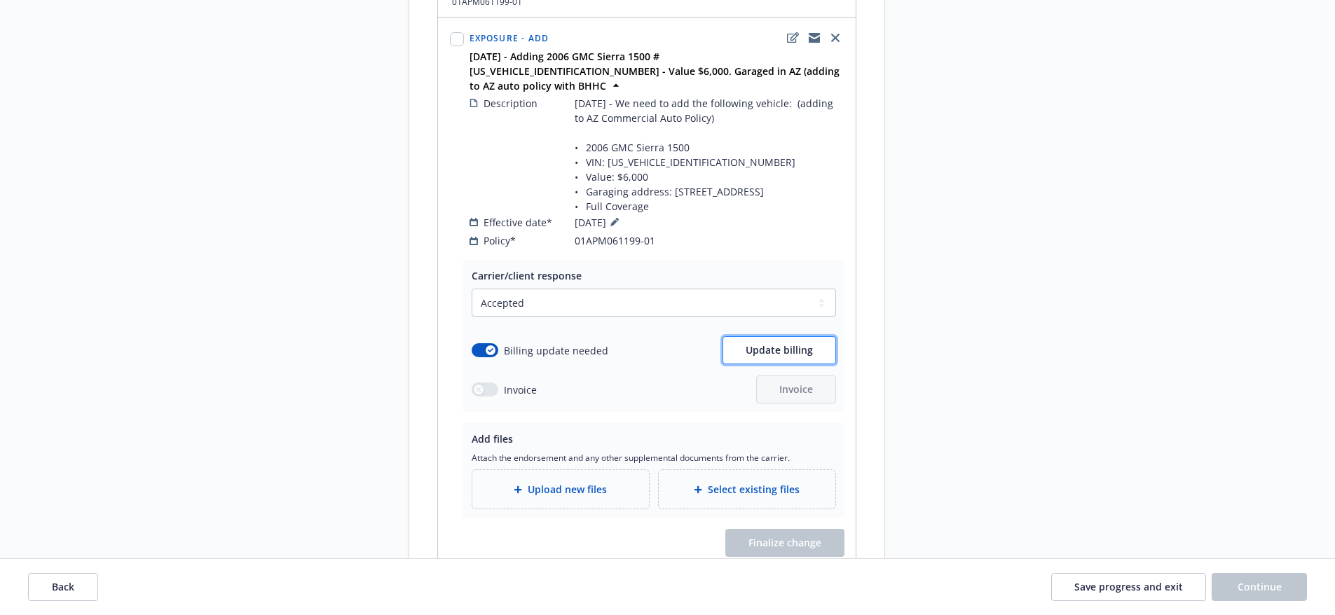
click at [776, 343] on span "Update billing" at bounding box center [778, 349] width 67 height 13
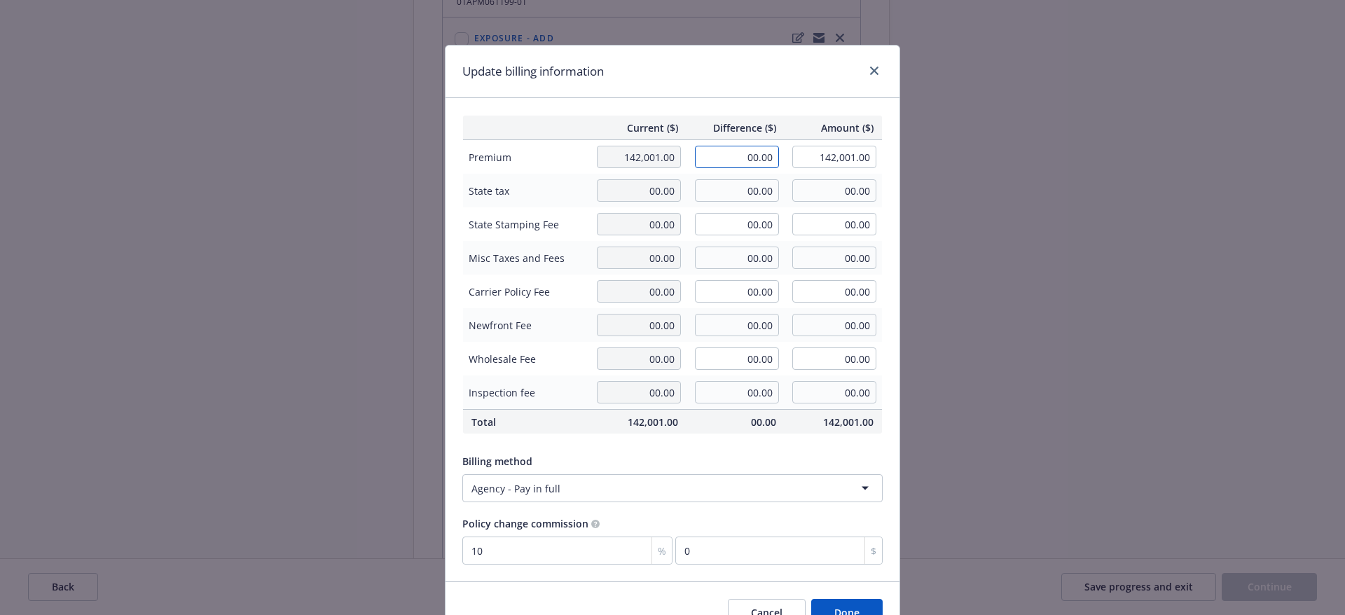
click at [700, 150] on input "00.00" at bounding box center [737, 157] width 84 height 22
type input "4,821.00"
type input "146,822.00"
type input "482.1"
drag, startPoint x: 733, startPoint y: 261, endPoint x: 713, endPoint y: 249, distance: 23.2
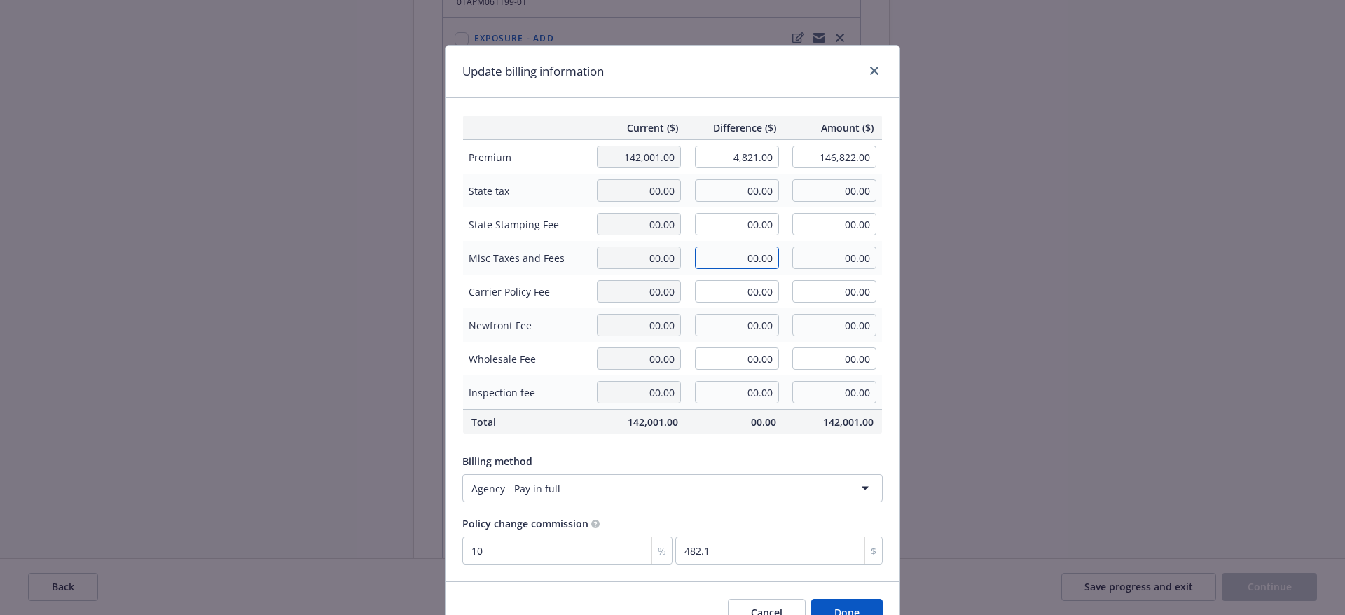
click at [732, 261] on input "00.00" at bounding box center [737, 258] width 84 height 22
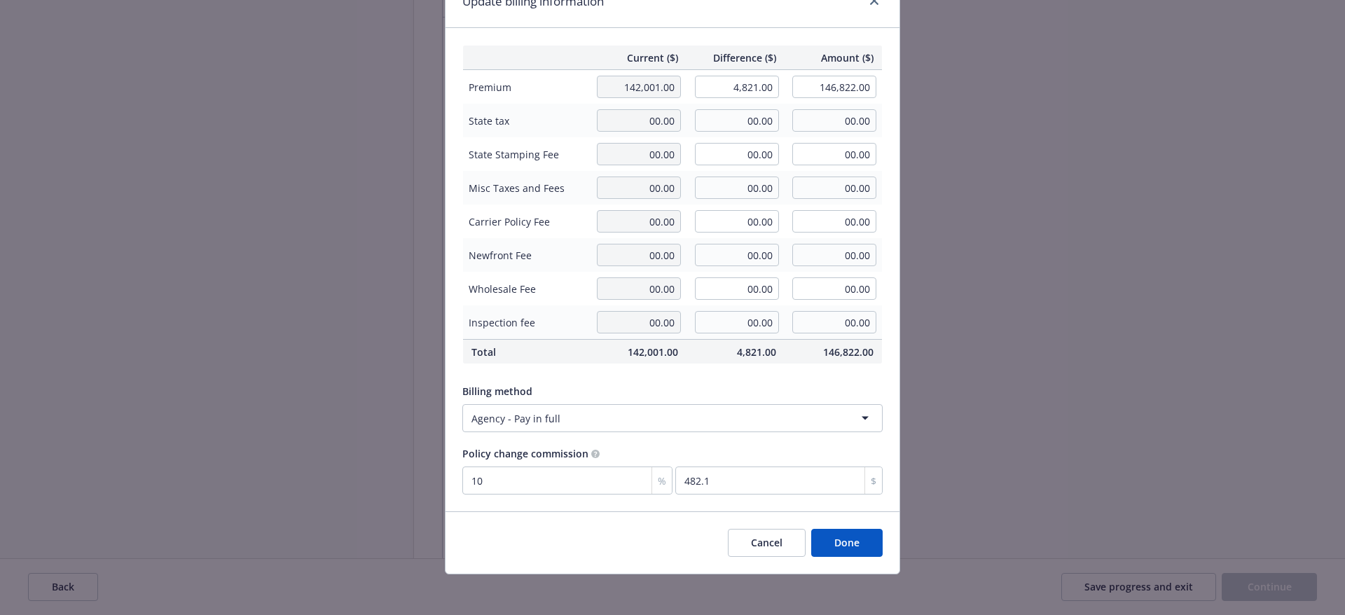
click at [860, 543] on button "Done" at bounding box center [846, 543] width 71 height 28
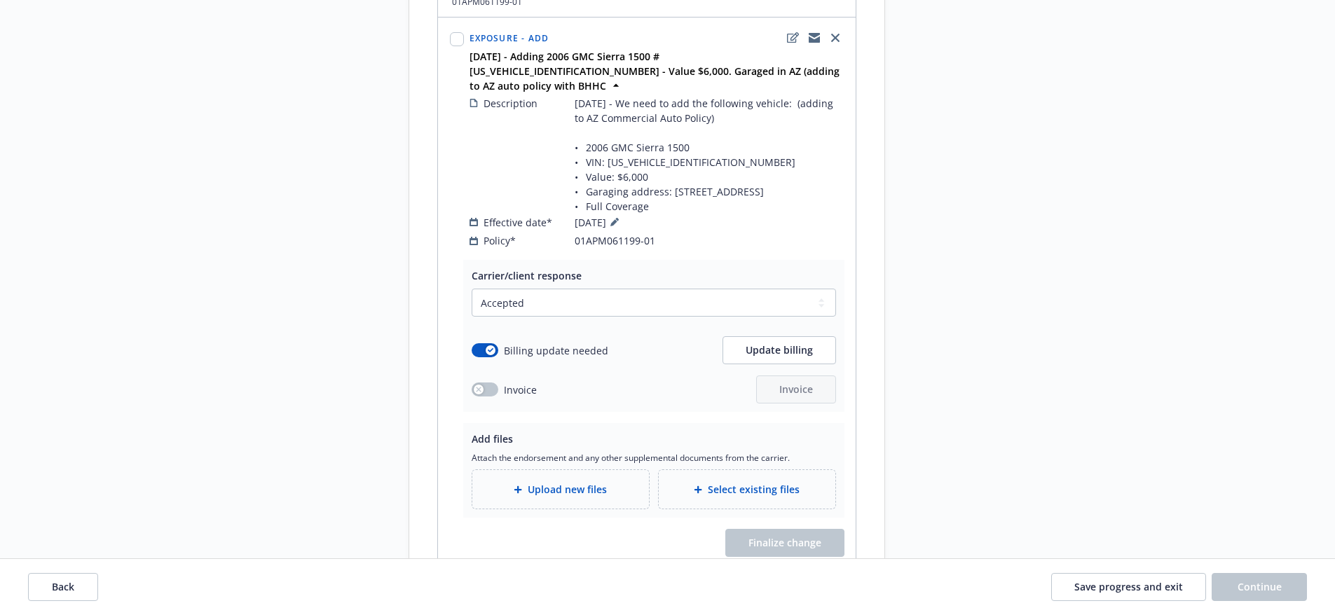
click at [589, 470] on div "Upload new files" at bounding box center [560, 489] width 177 height 39
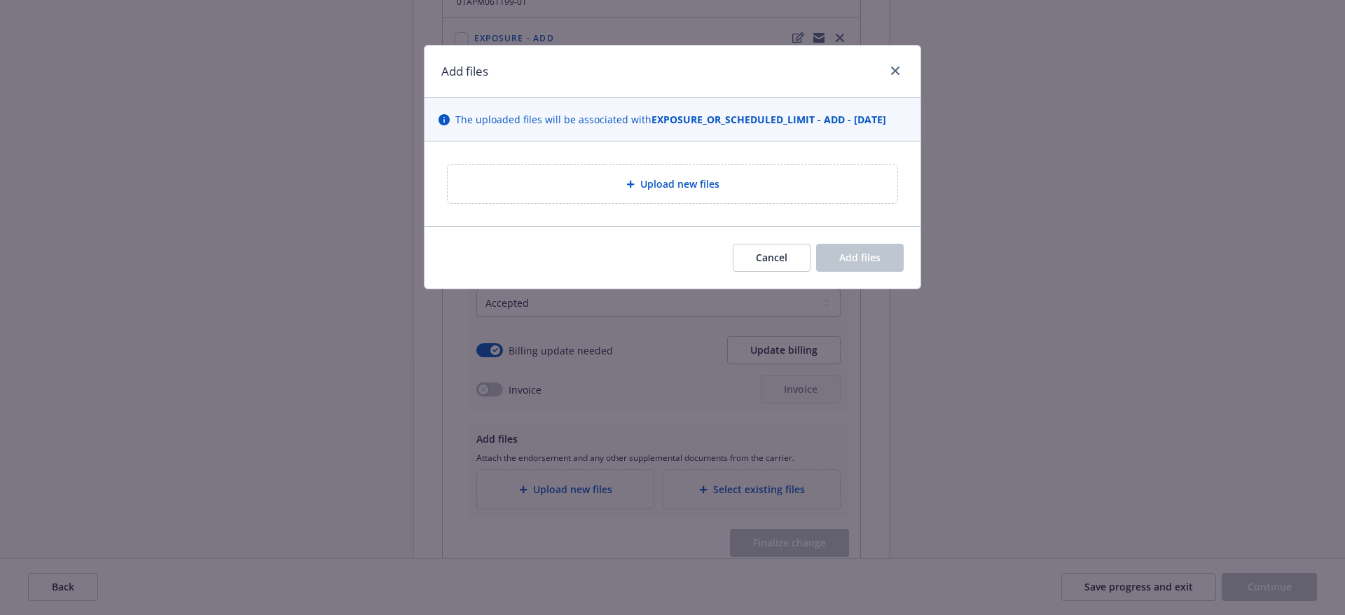
click at [635, 176] on div "Upload new files" at bounding box center [672, 184] width 427 height 16
type textarea "x"
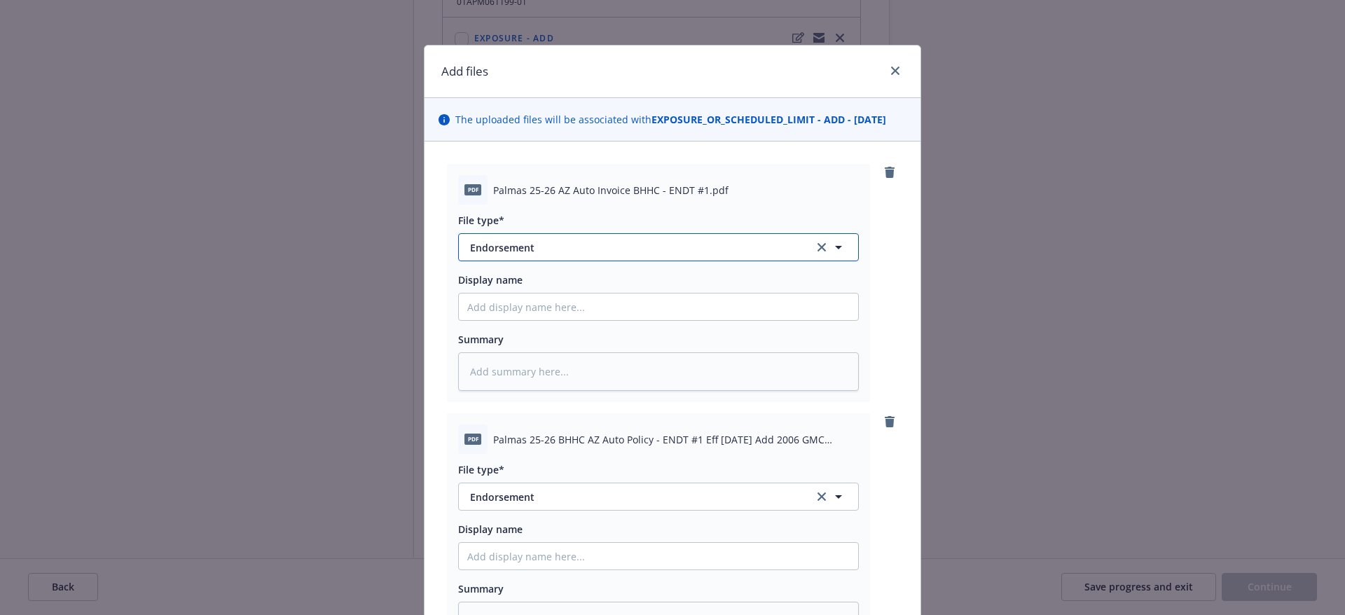
click at [676, 246] on span "Endorsement" at bounding box center [632, 247] width 324 height 15
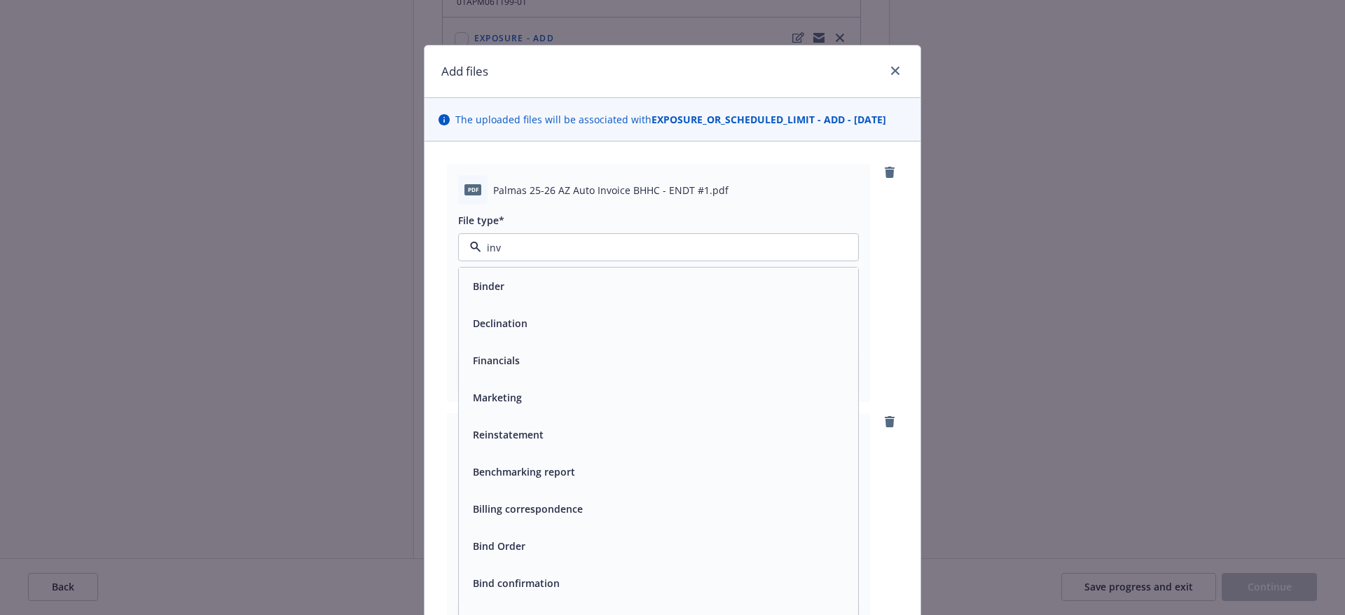
type input "invo"
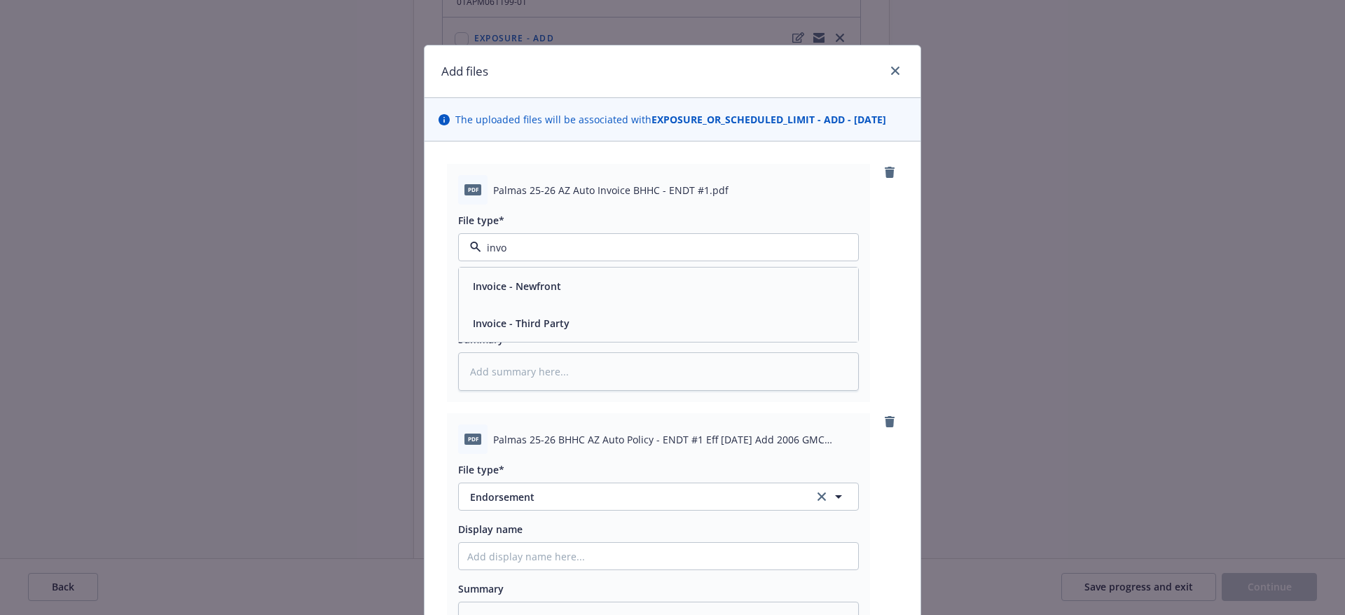
click at [567, 331] on div "Invoice - Third Party" at bounding box center [658, 323] width 383 height 20
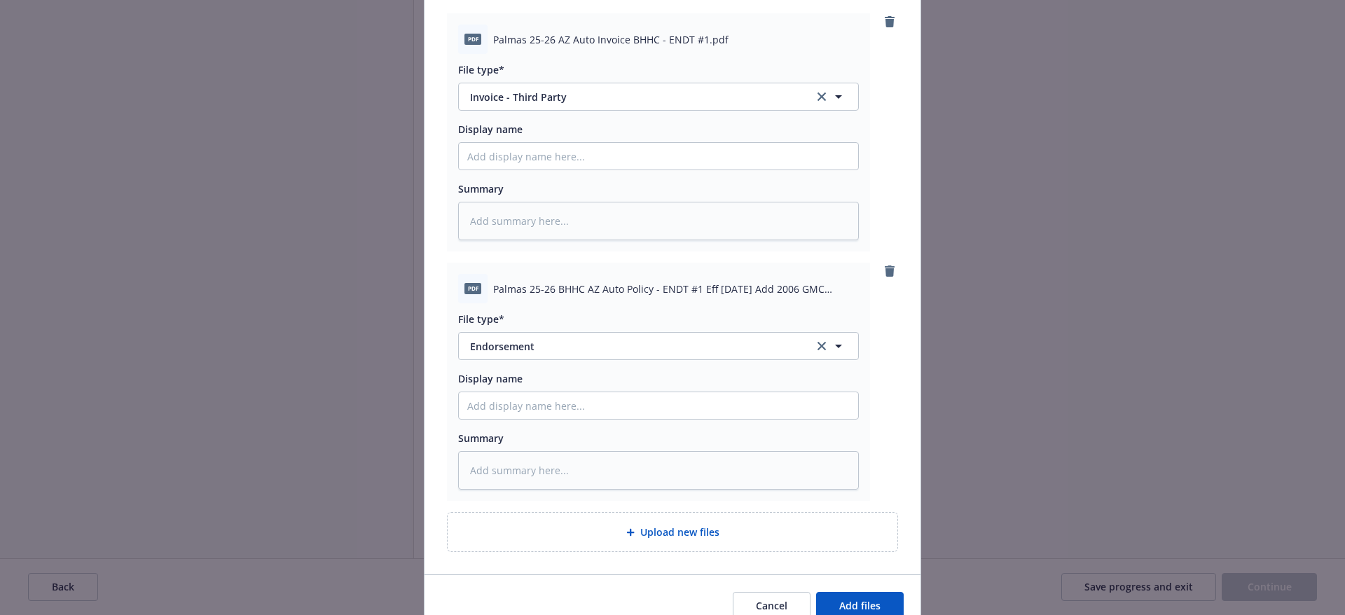
scroll to position [210, 0]
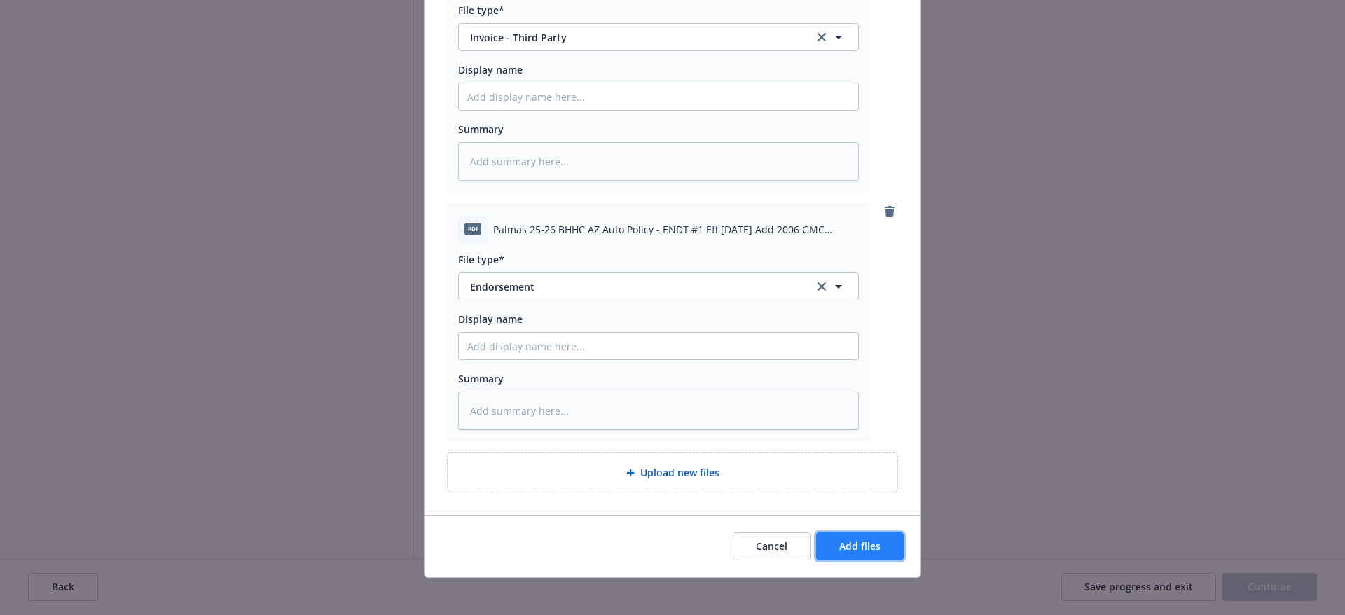
click at [846, 542] on span "Add files" at bounding box center [859, 545] width 41 height 13
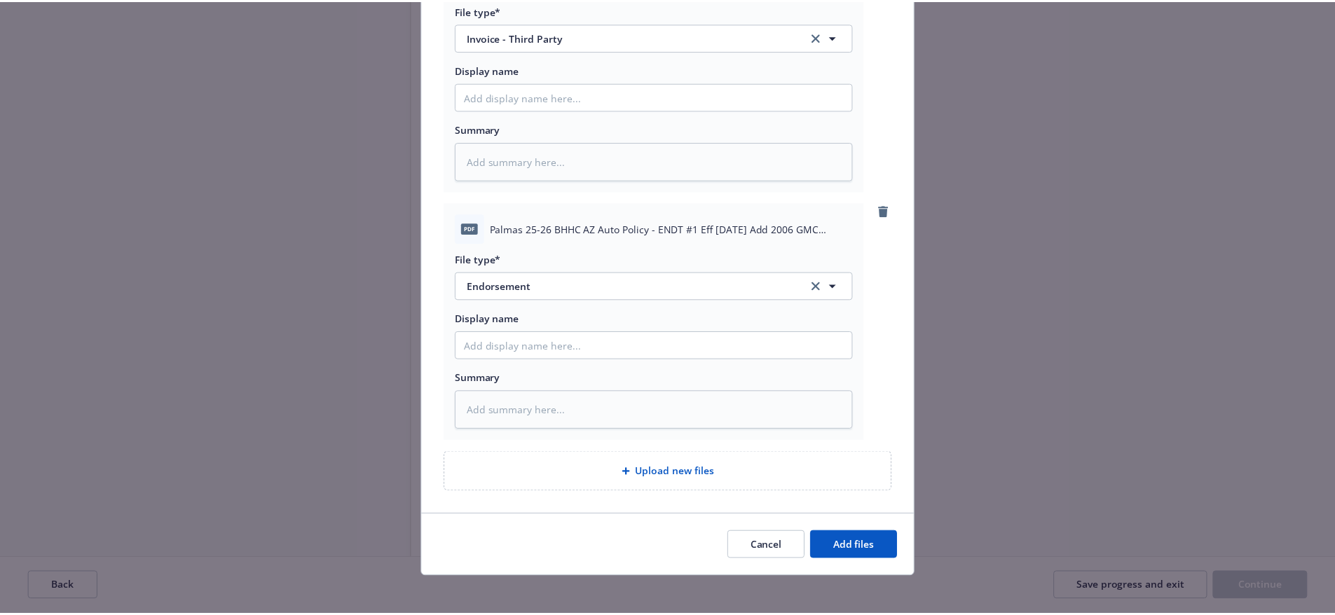
scroll to position [167, 0]
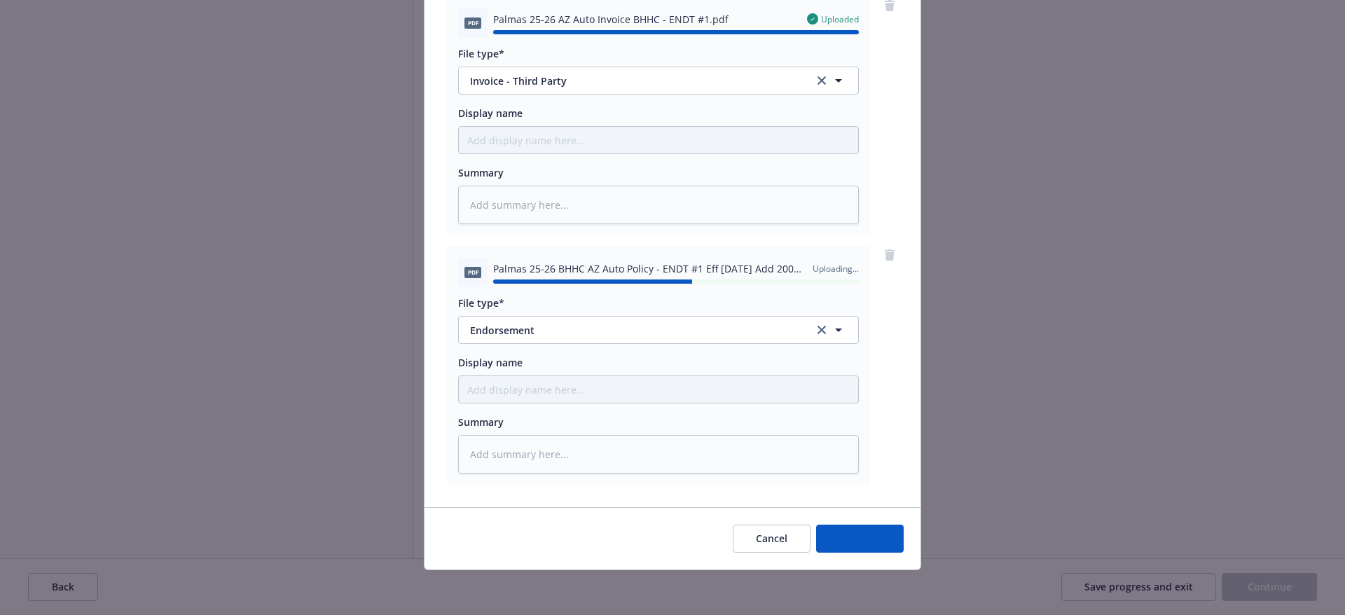
type textarea "x"
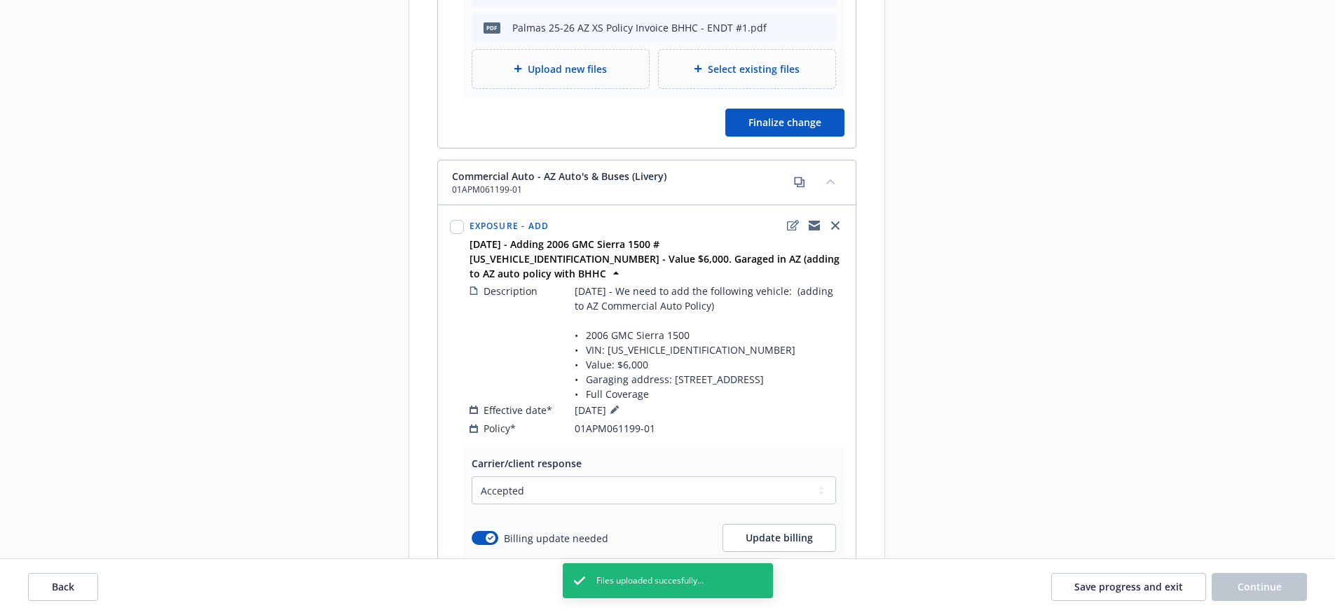
scroll to position [621, 0]
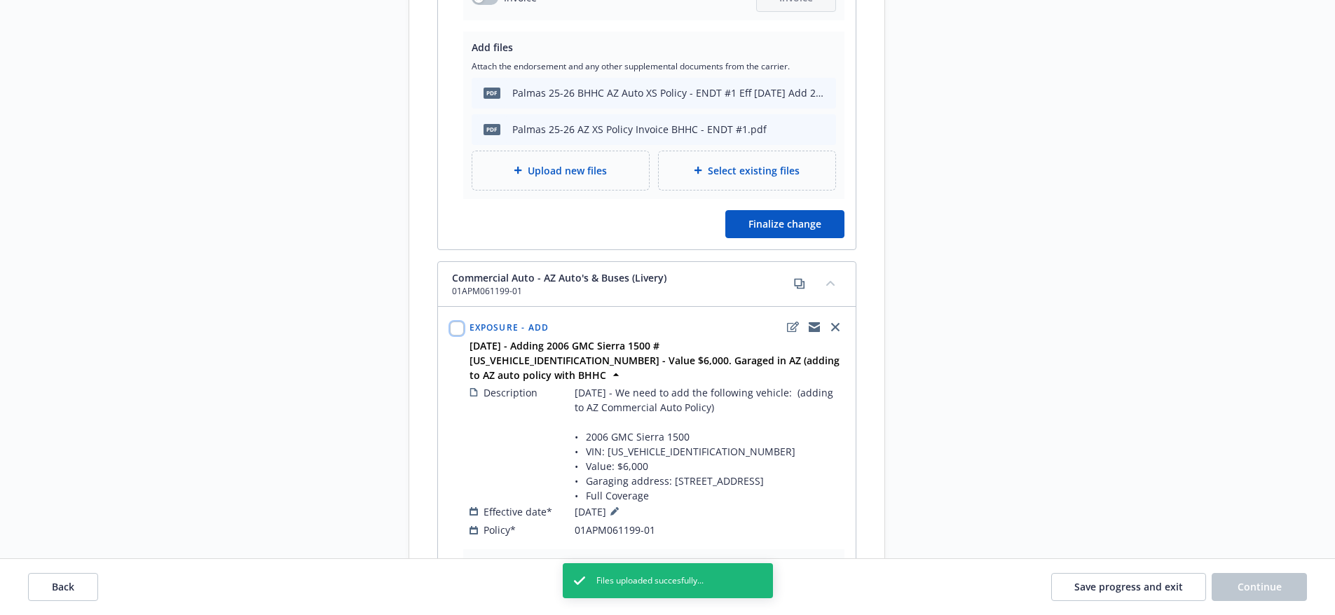
click at [460, 322] on input "checkbox" at bounding box center [457, 329] width 14 height 14
checkbox input "true"
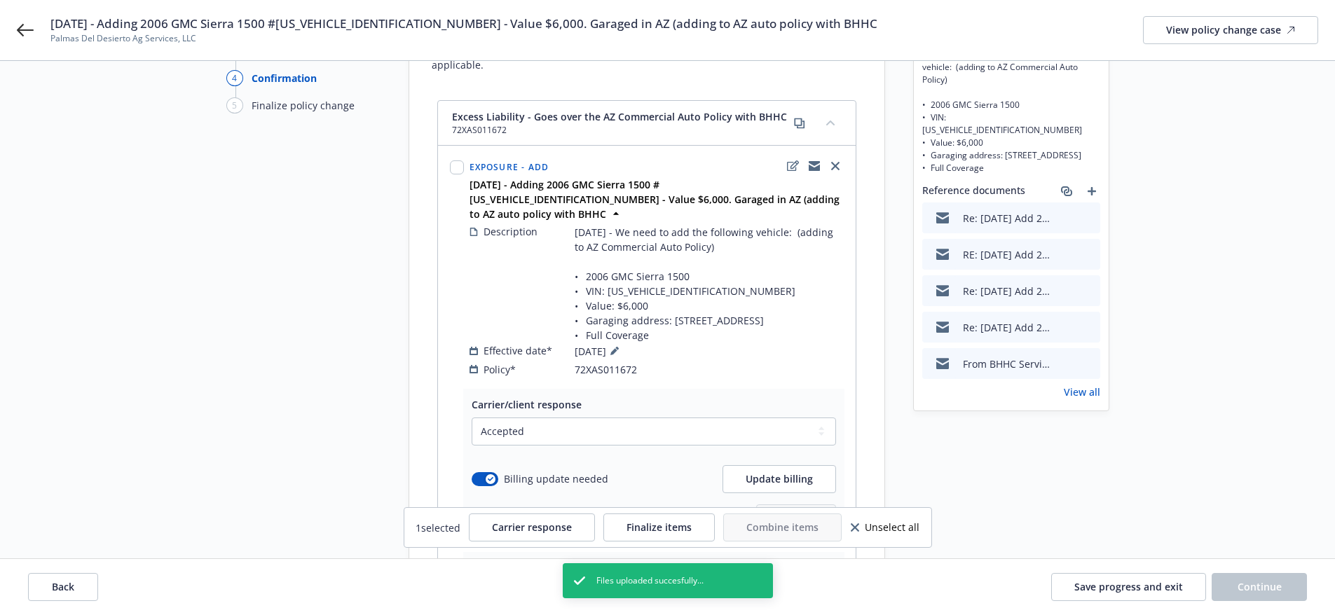
scroll to position [0, 0]
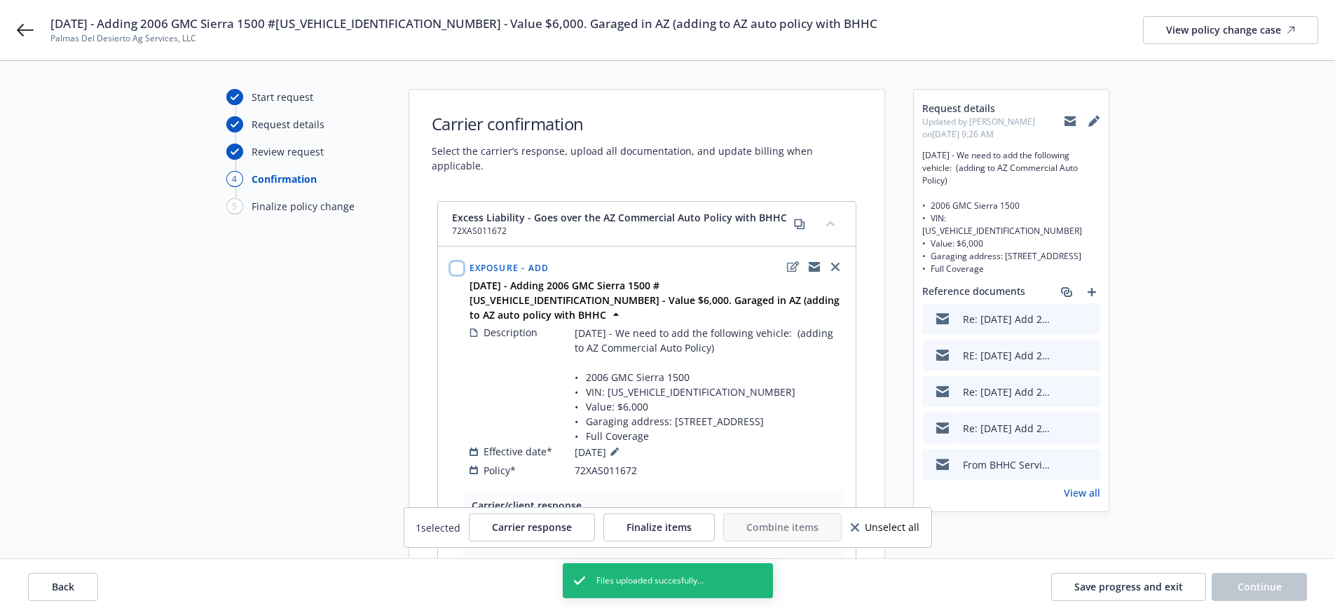
drag, startPoint x: 459, startPoint y: 253, endPoint x: 447, endPoint y: 253, distance: 11.9
click at [458, 261] on input "checkbox" at bounding box center [457, 268] width 14 height 14
checkbox input "true"
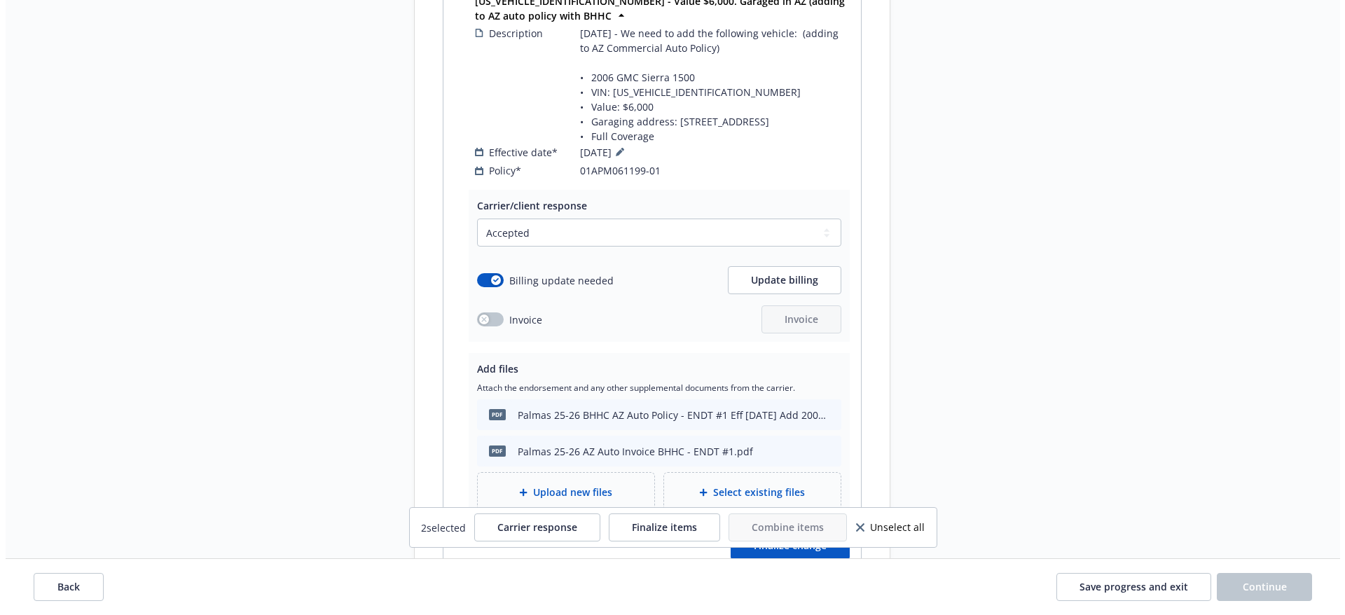
scroll to position [1042, 0]
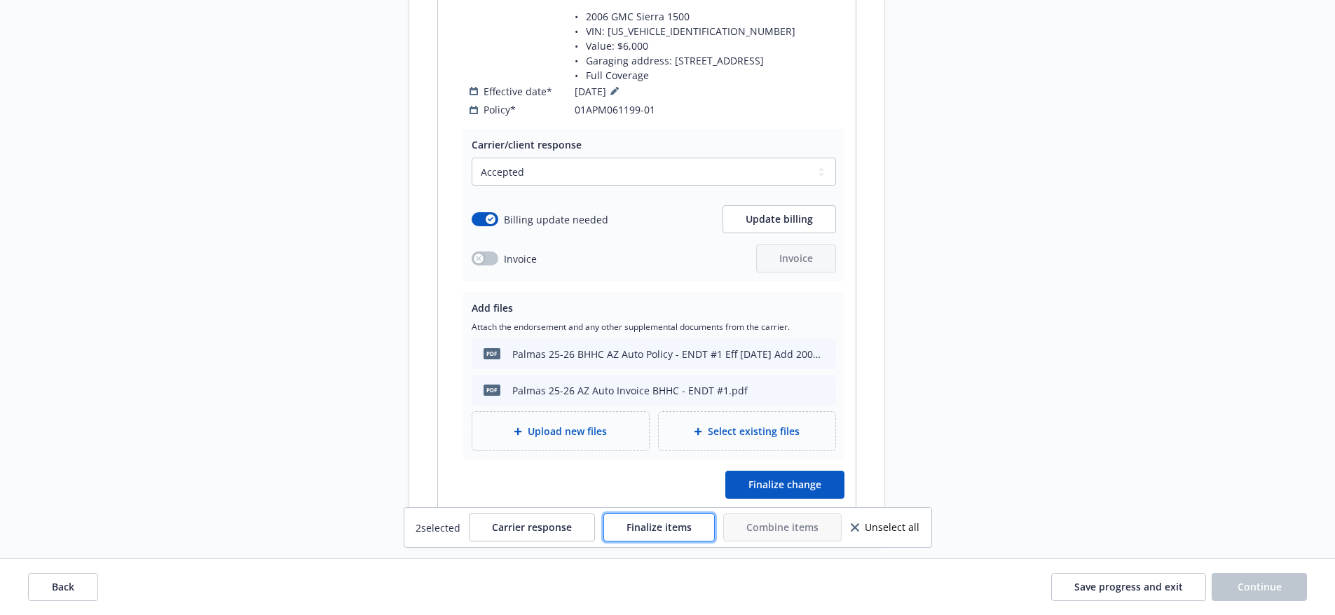
click at [698, 521] on button "Finalize items" at bounding box center [658, 528] width 111 height 28
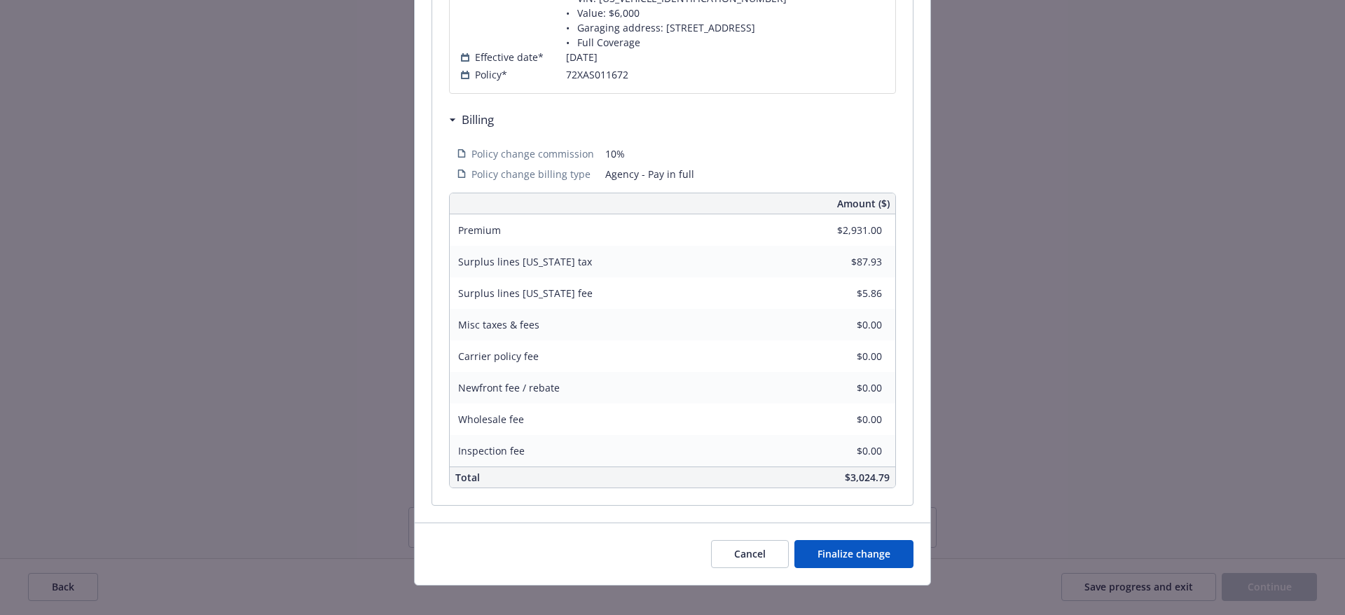
scroll to position [1191, 0]
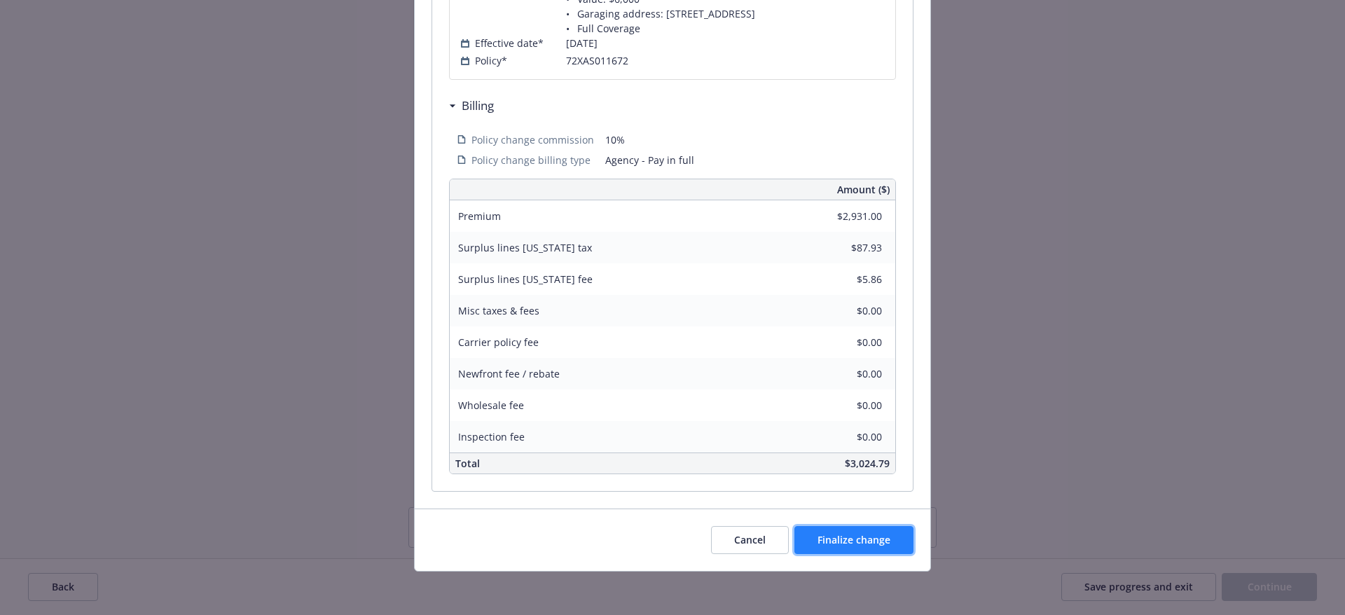
click at [852, 549] on button "Finalize change" at bounding box center [853, 540] width 119 height 28
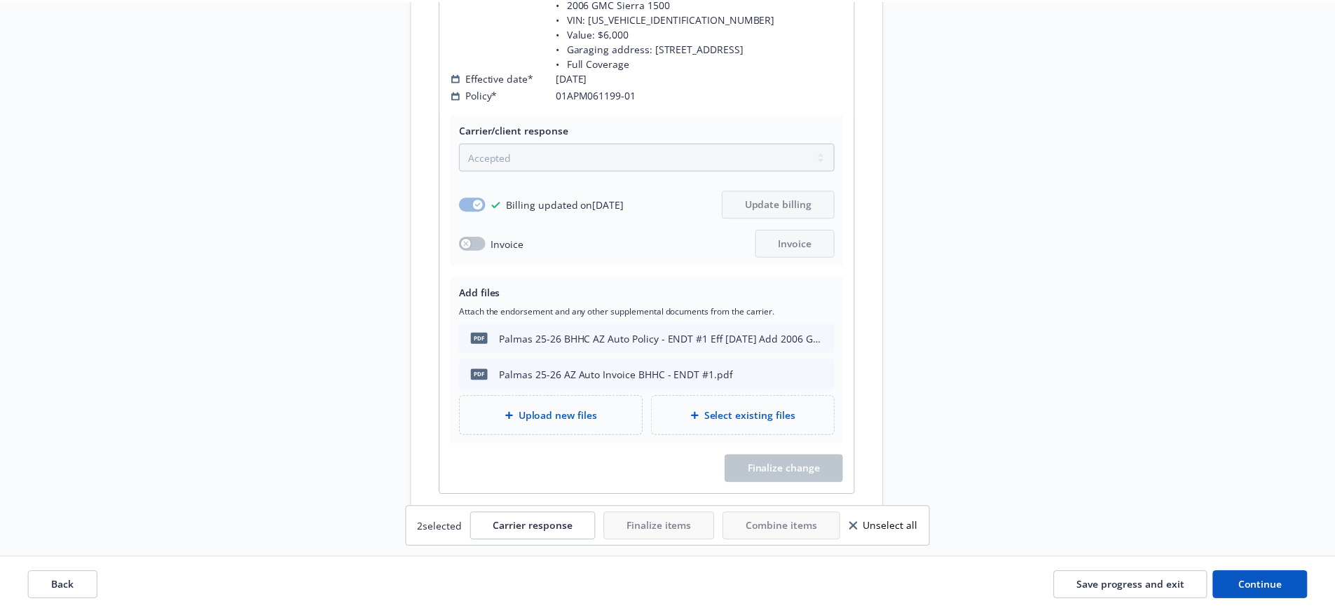
scroll to position [1011, 0]
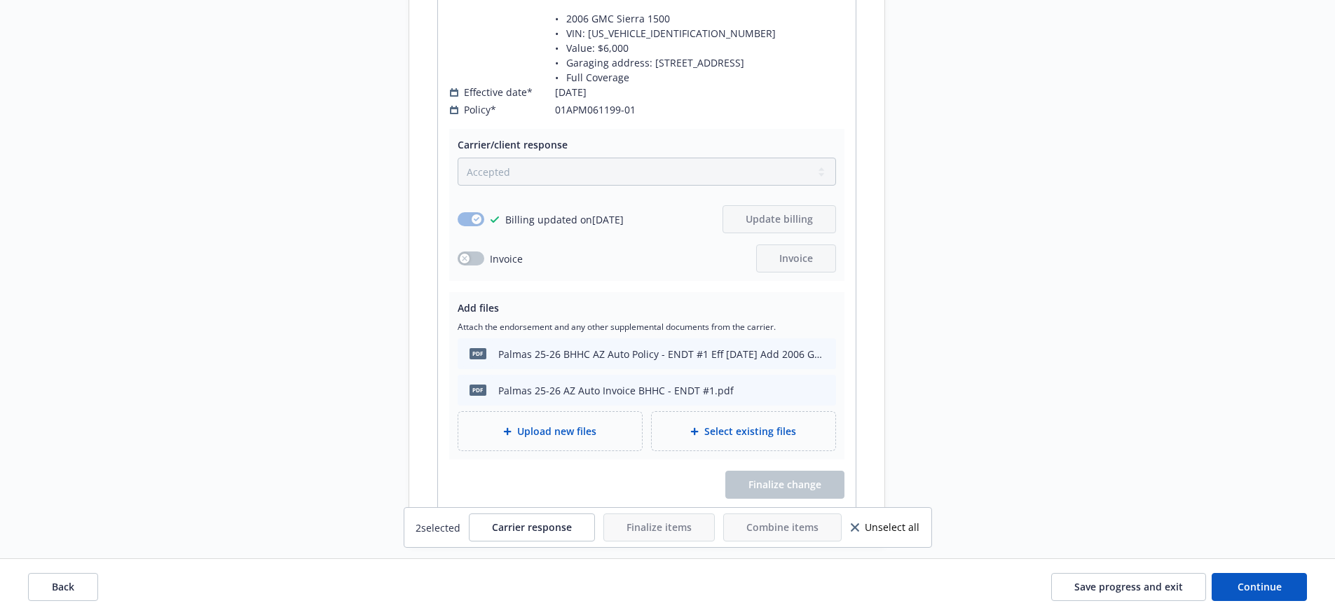
click at [880, 530] on span "Unselect all" at bounding box center [892, 528] width 55 height 10
click at [1268, 595] on button "Continue" at bounding box center [1258, 587] width 95 height 28
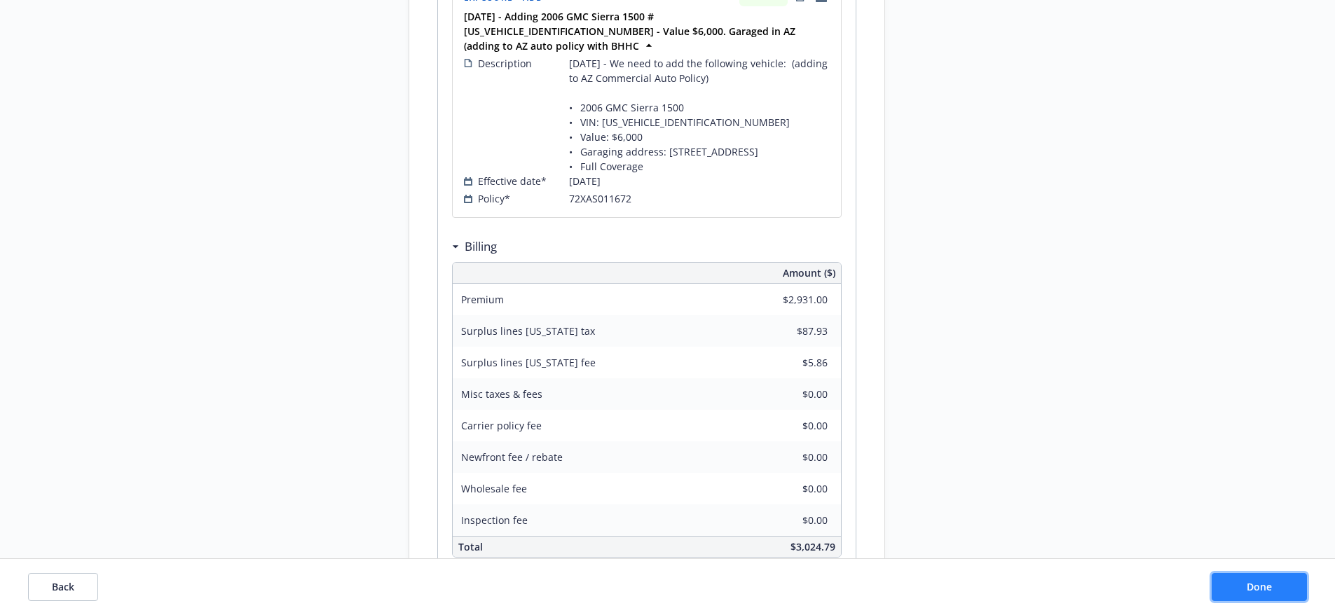
click at [1268, 595] on button "Done" at bounding box center [1258, 587] width 95 height 28
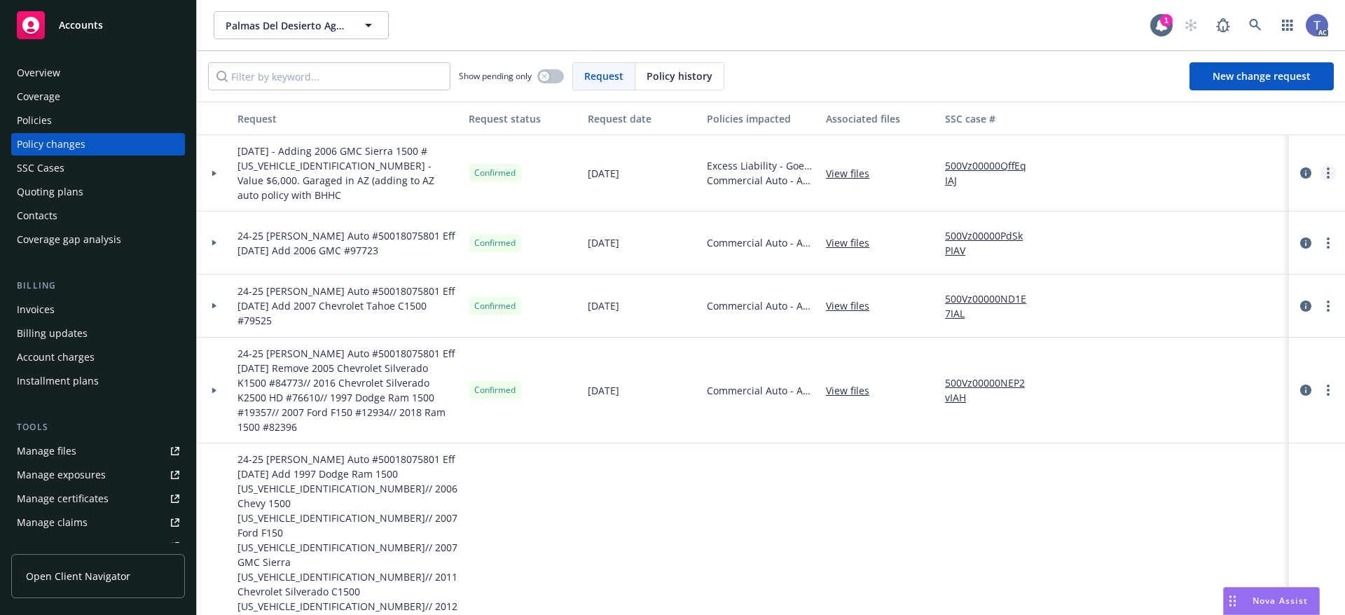
click at [1327, 167] on icon "more" at bounding box center [1328, 172] width 3 height 11
click at [1173, 190] on link "Copy logging email" at bounding box center [1205, 195] width 240 height 28
click at [43, 116] on div "Policies" at bounding box center [34, 120] width 35 height 22
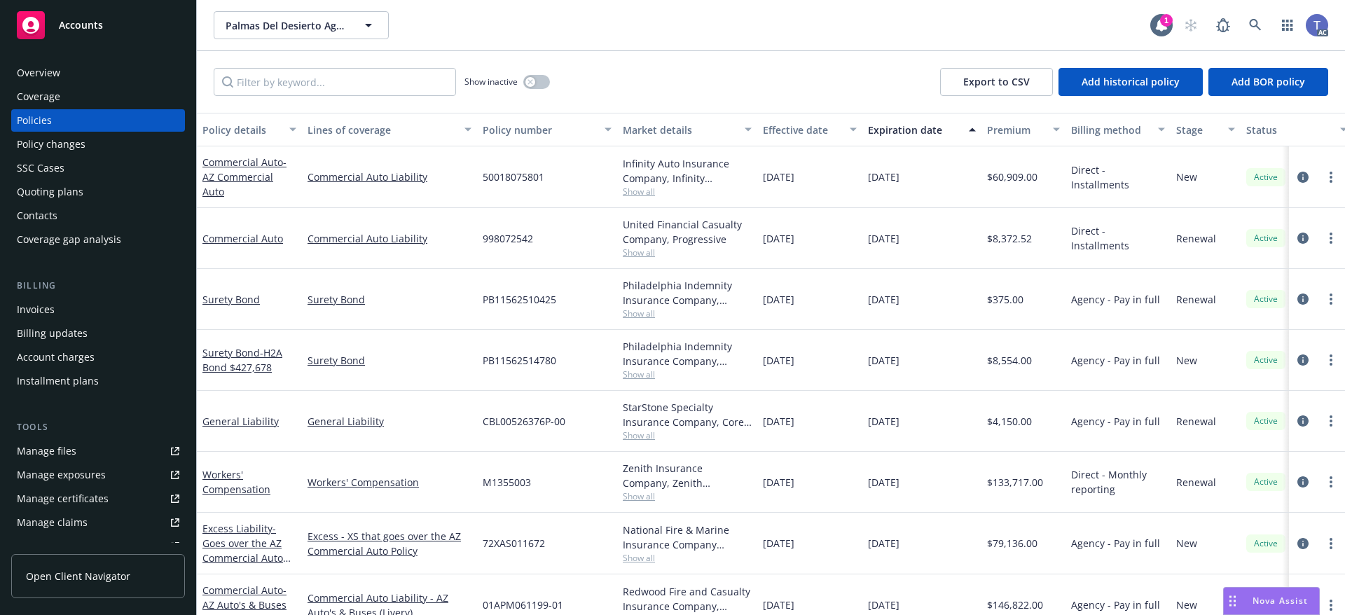
scroll to position [31, 0]
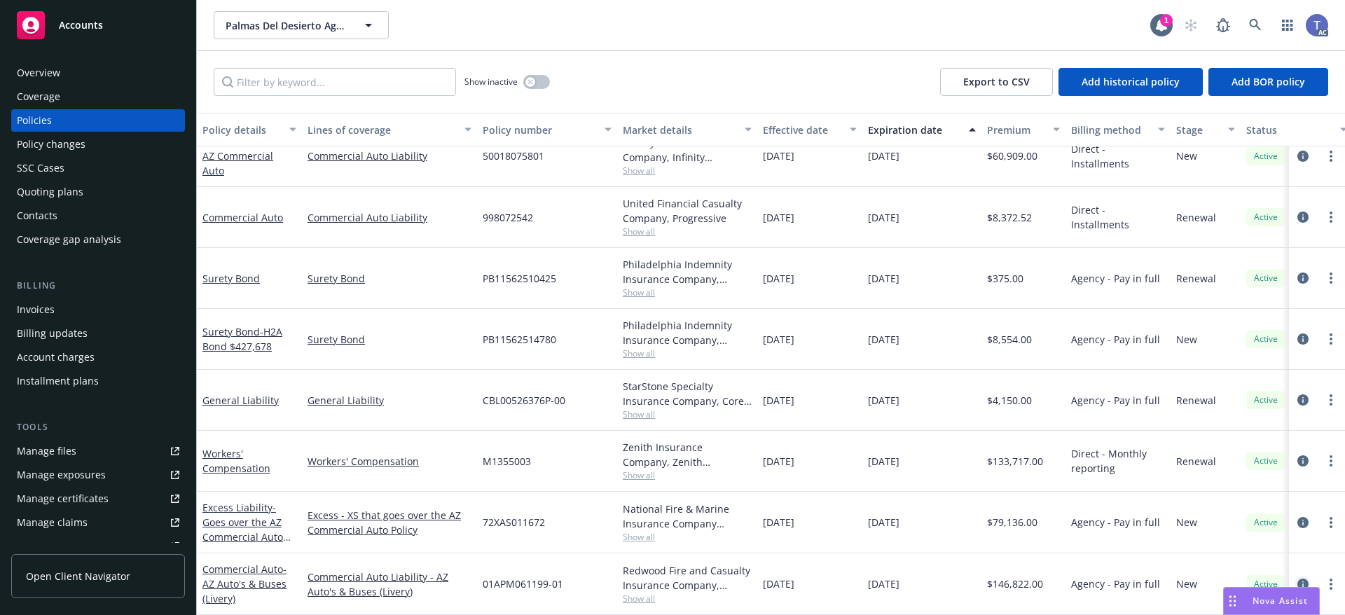
click at [1298, 579] on icon "circleInformation" at bounding box center [1303, 584] width 11 height 11
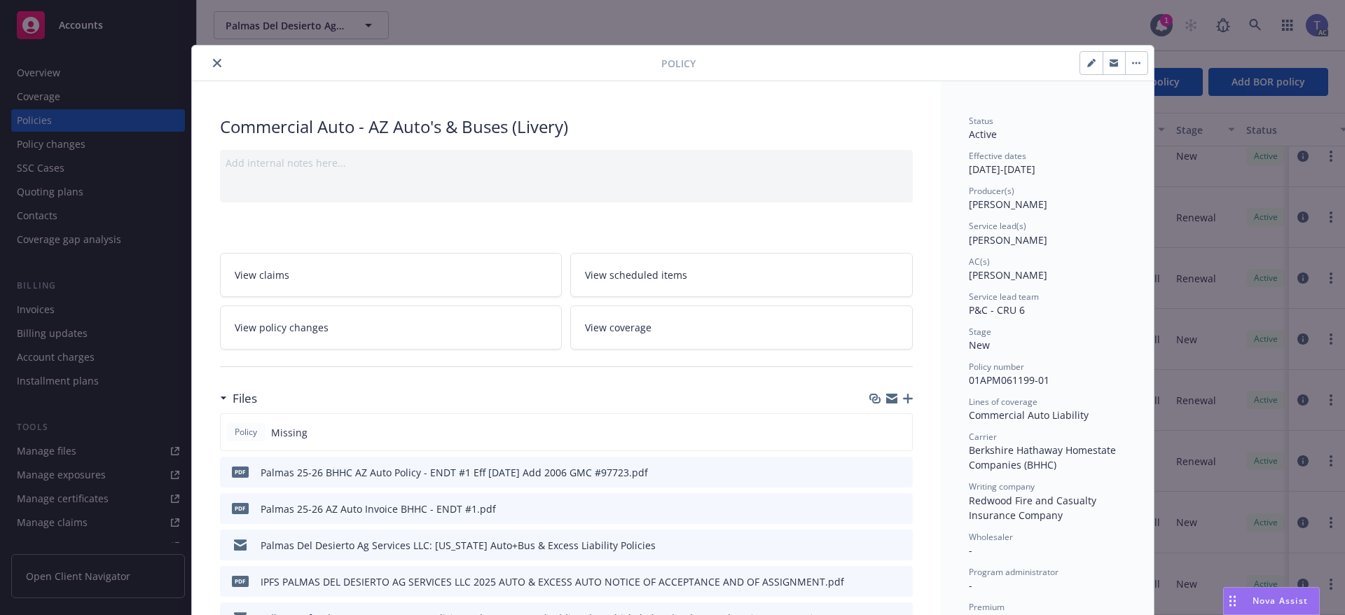
scroll to position [42, 0]
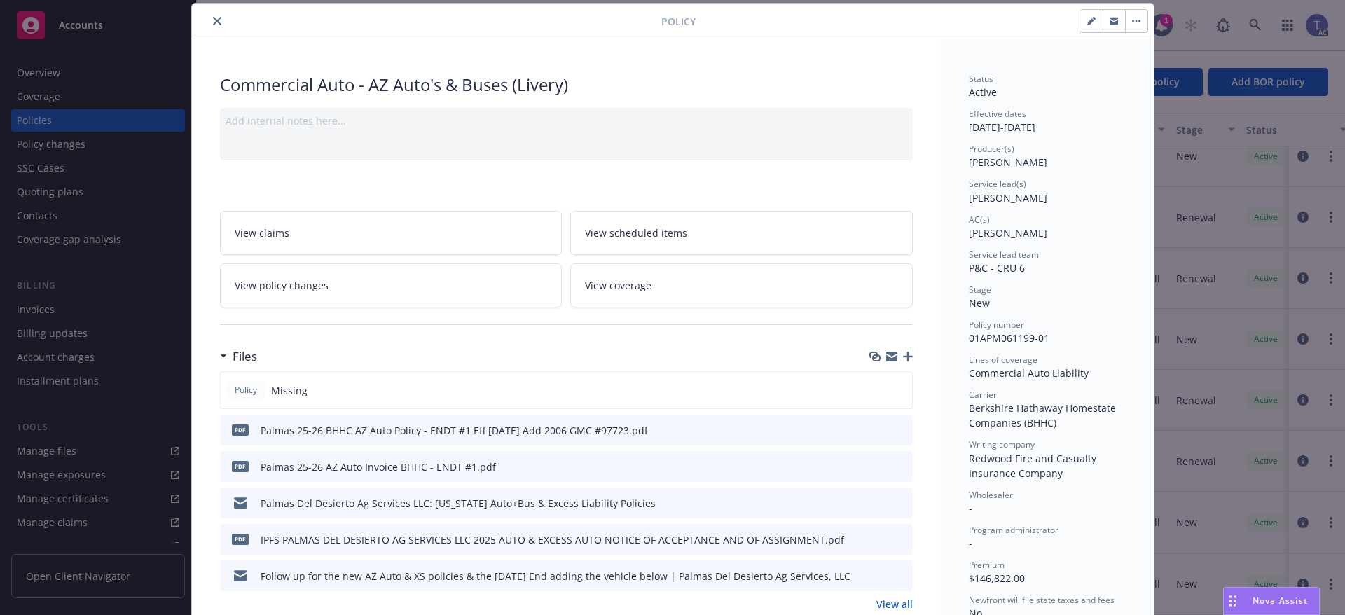
click at [897, 537] on icon "preview file" at bounding box center [899, 539] width 13 height 10
click at [214, 22] on icon "close" at bounding box center [217, 21] width 8 height 8
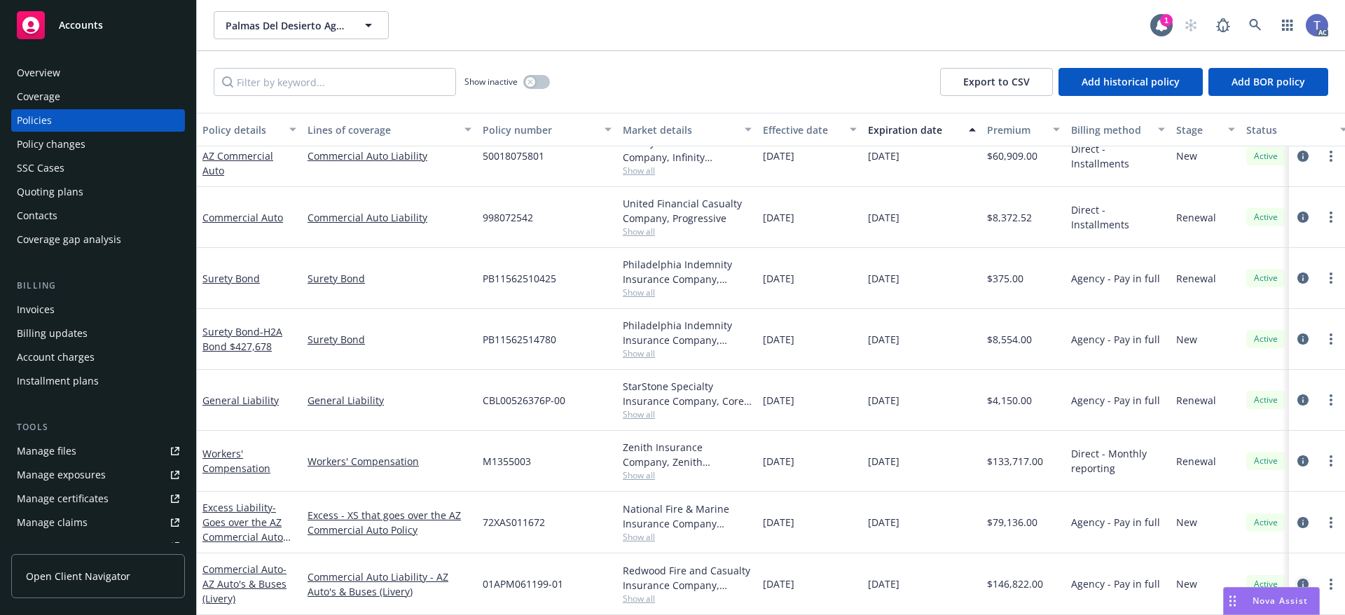
click at [1298, 579] on icon "circleInformation" at bounding box center [1303, 584] width 11 height 11
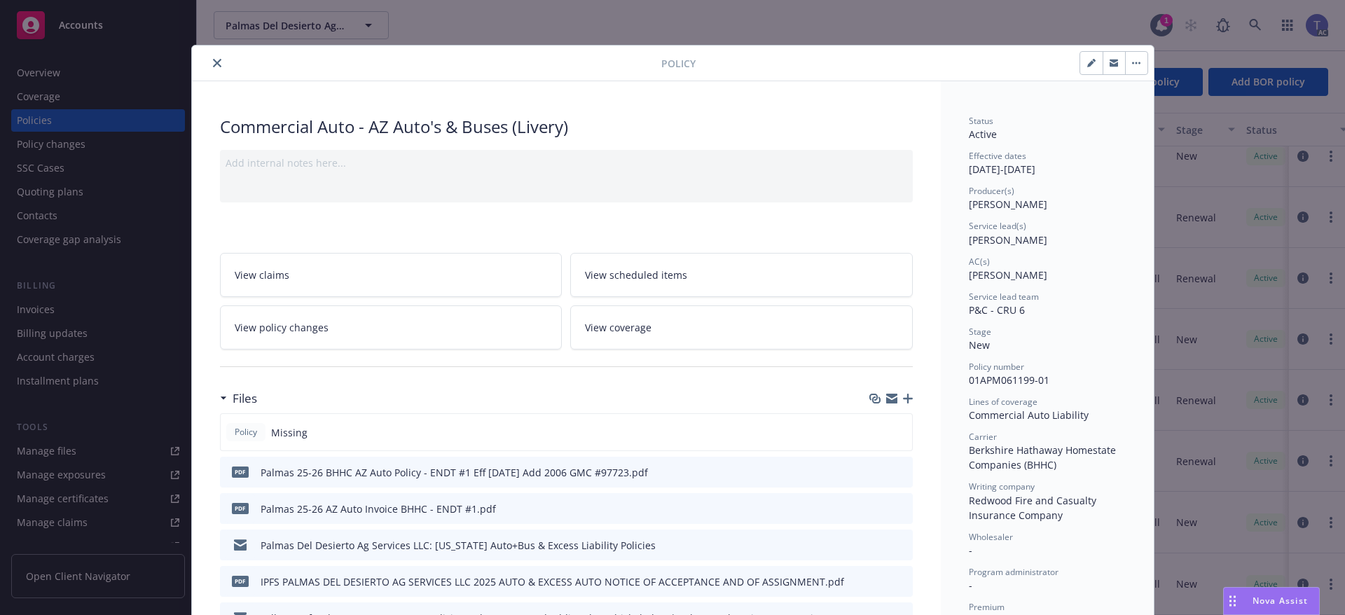
scroll to position [42, 0]
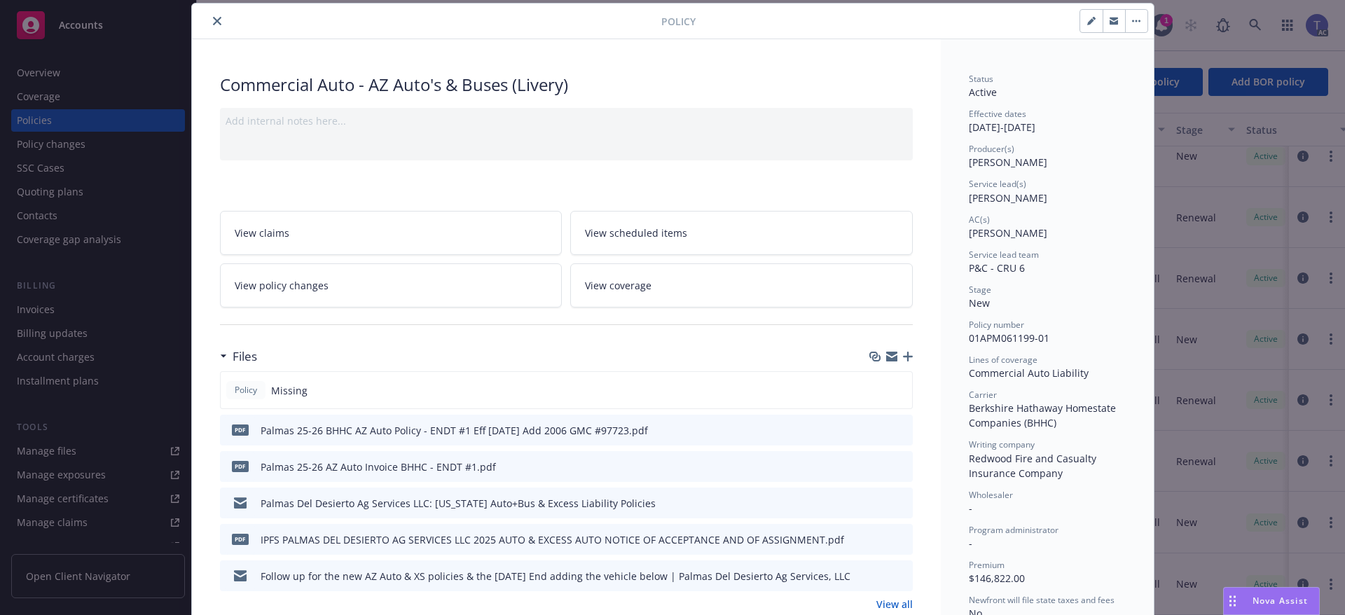
click at [897, 539] on icon "preview file" at bounding box center [899, 539] width 13 height 10
click at [886, 601] on link "View all" at bounding box center [894, 604] width 36 height 15
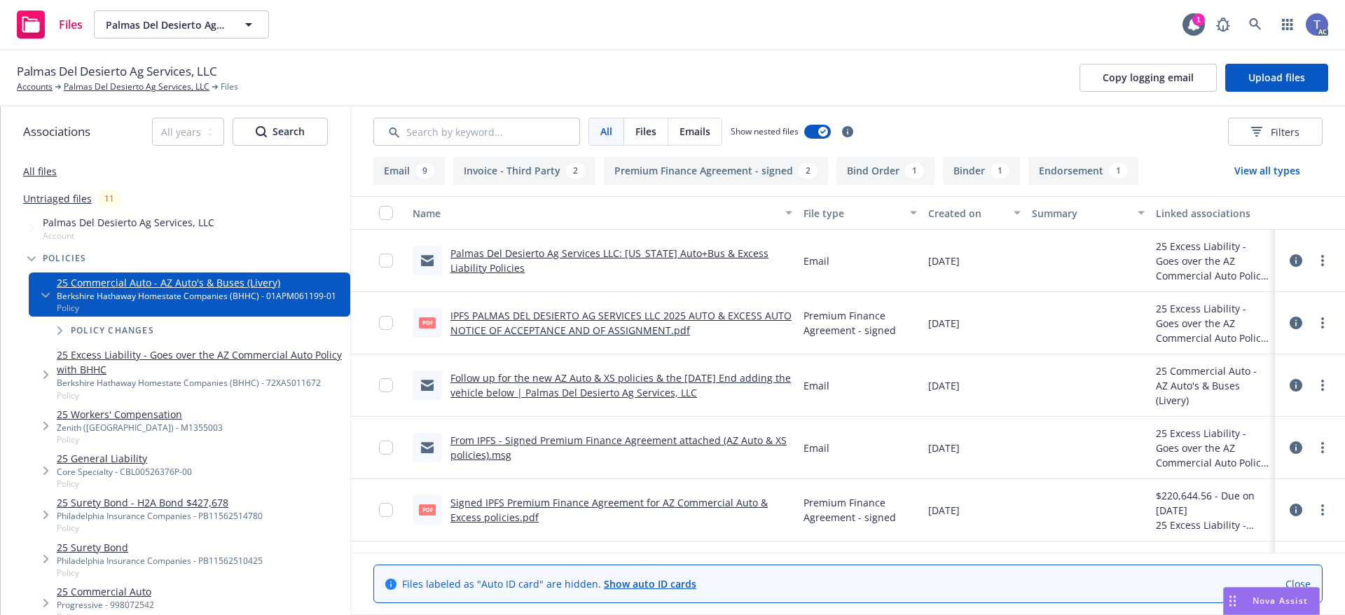
scroll to position [140, 0]
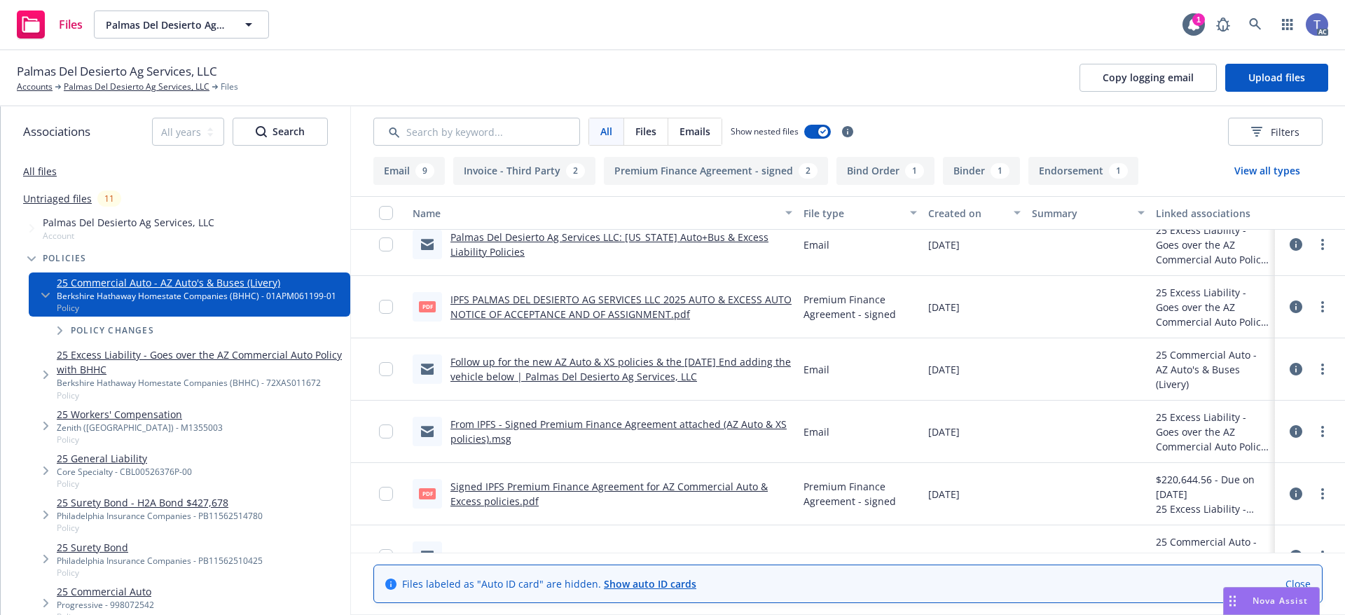
click at [616, 426] on link "From IPFS - Signed Premium Finance Agreement attached (AZ Auto & XS policies).m…" at bounding box center [618, 432] width 336 height 28
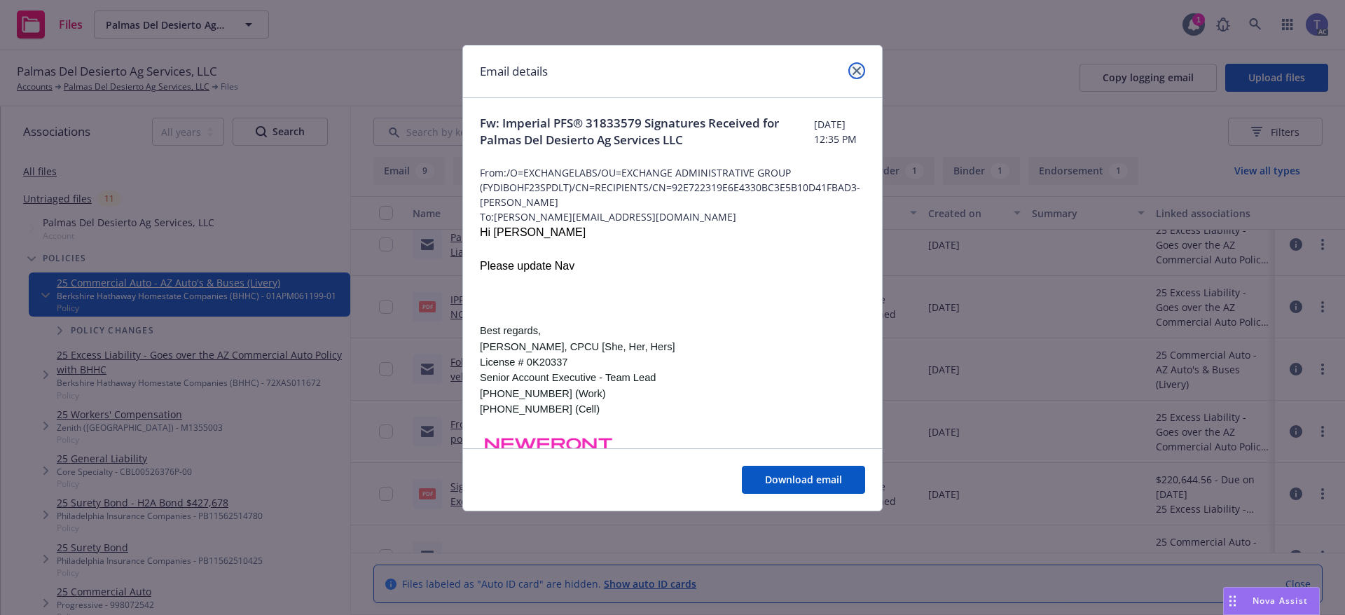
click at [853, 74] on icon "close" at bounding box center [857, 71] width 8 height 8
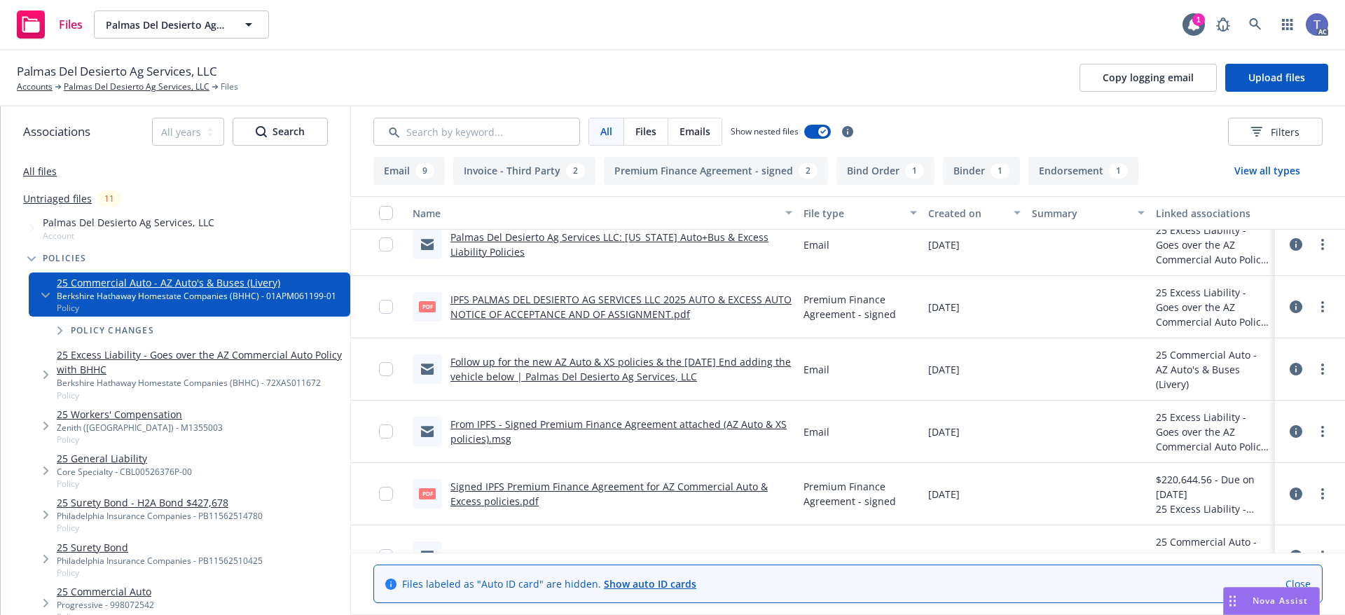
click at [606, 485] on link "Signed IPFS Premium Finance Agreement for AZ Commercial Auto & Excess policies.…" at bounding box center [608, 494] width 317 height 28
click at [127, 81] on link "Palmas Del Desierto Ag Services, LLC" at bounding box center [137, 87] width 146 height 13
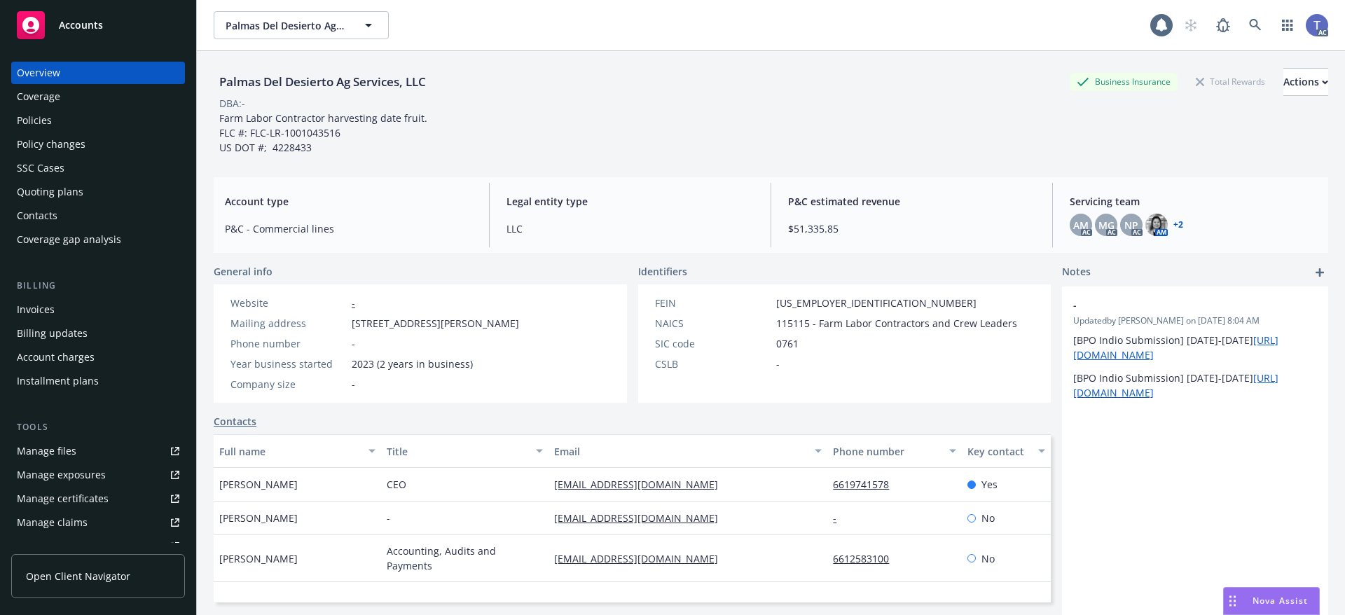
click at [60, 121] on div "Policies" at bounding box center [98, 120] width 163 height 22
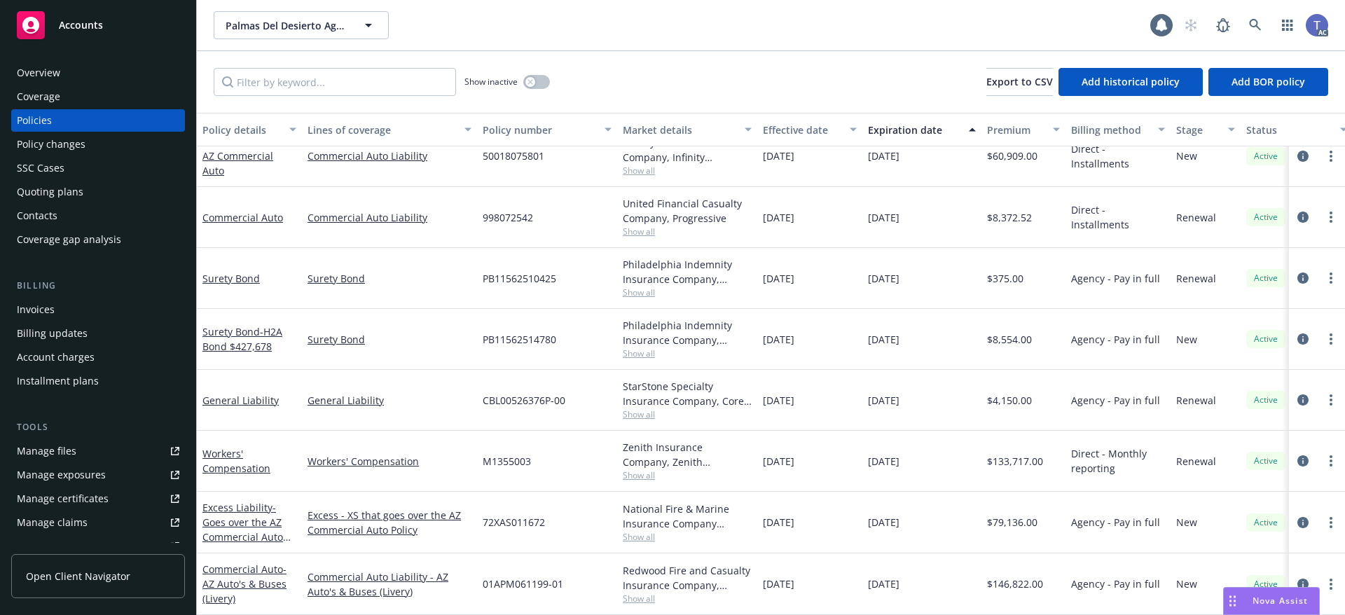
scroll to position [31, 0]
click at [1325, 576] on link "more" at bounding box center [1331, 584] width 17 height 17
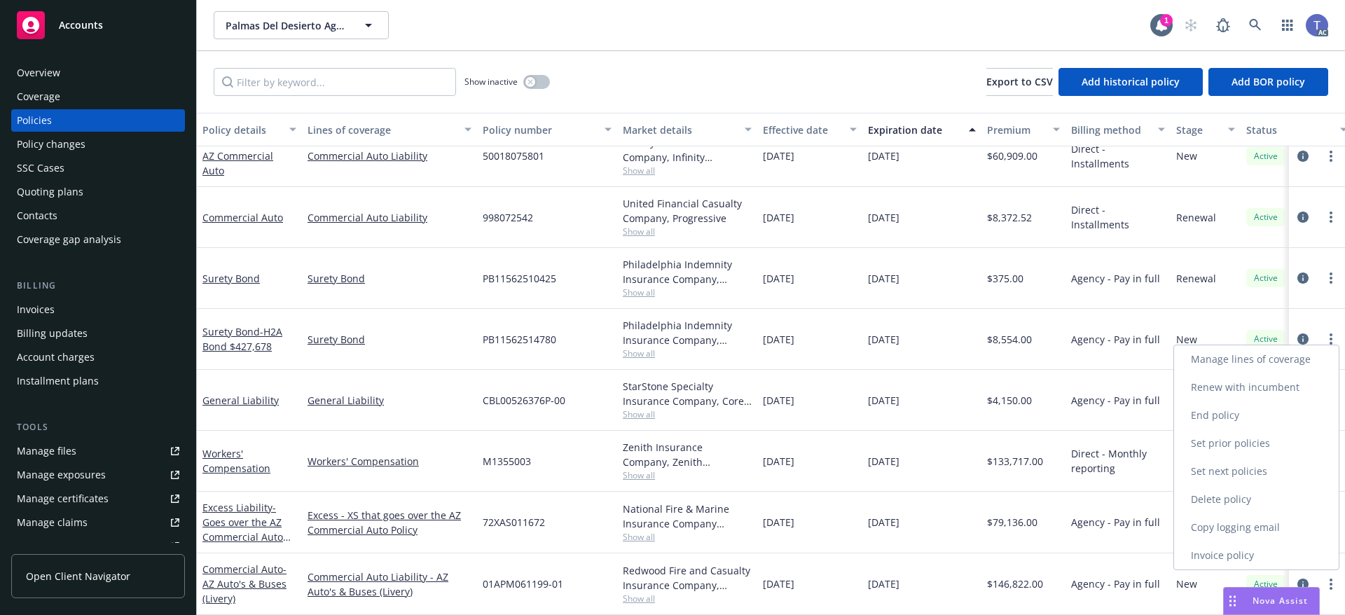
click at [1237, 535] on link "Copy logging email" at bounding box center [1256, 528] width 165 height 28
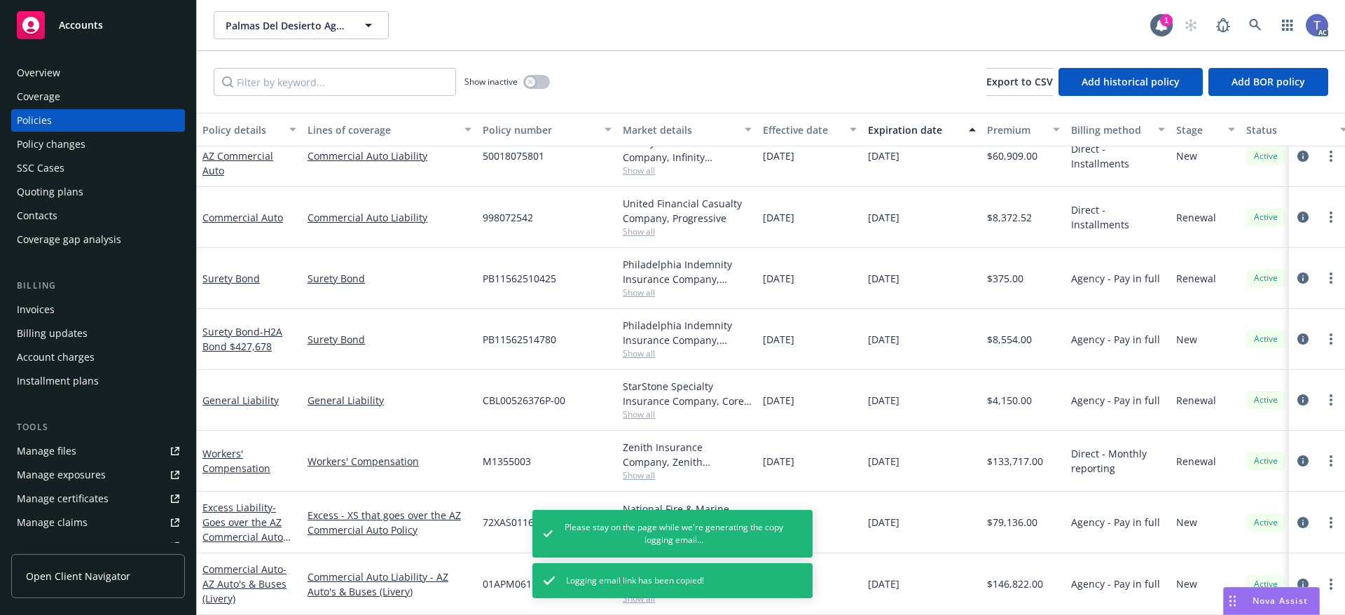
click at [1330, 517] on icon "more" at bounding box center [1331, 522] width 3 height 11
click at [1227, 469] on link "Copy logging email" at bounding box center [1256, 466] width 165 height 28
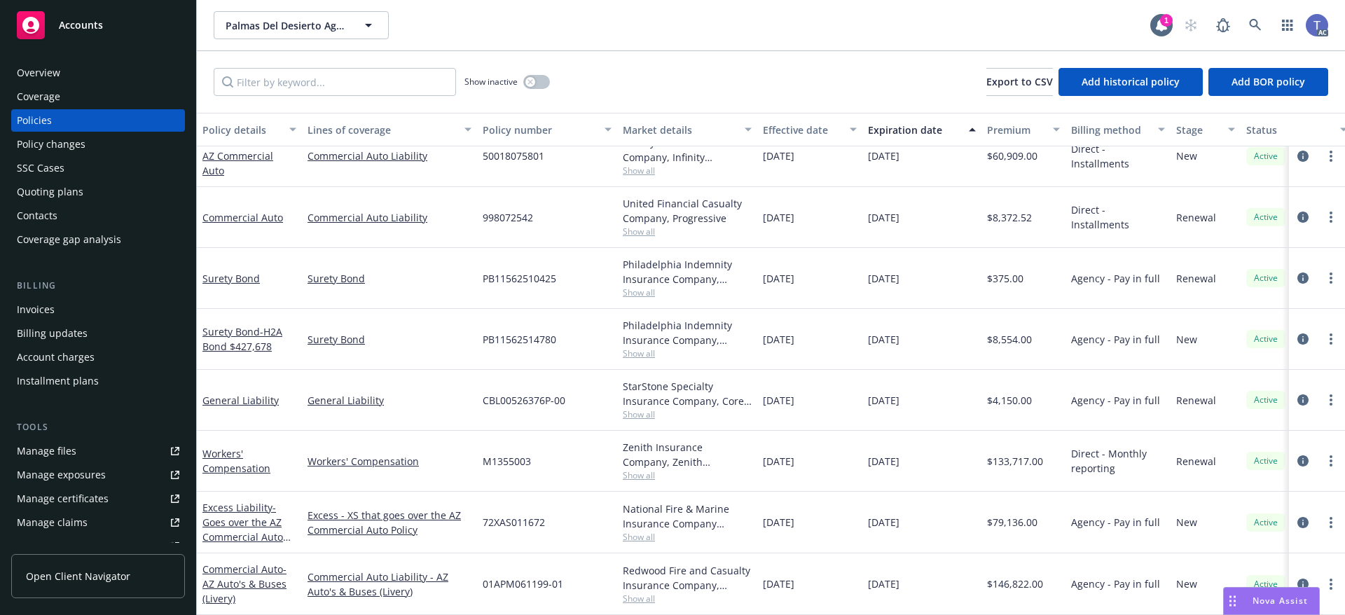
click at [687, 102] on div "Show inactive Export to CSV Add historical policy Add BOR policy" at bounding box center [771, 82] width 1148 height 62
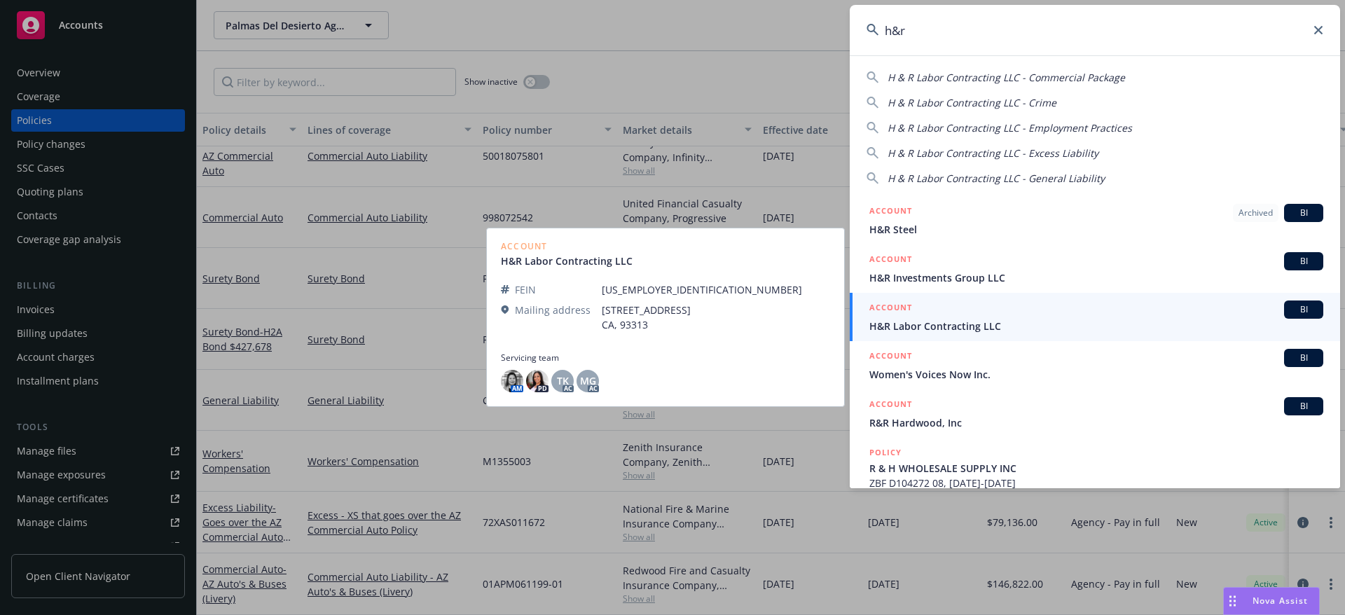
type input "h&r"
click at [941, 325] on span "H&R Labor Contracting LLC" at bounding box center [1096, 326] width 454 height 15
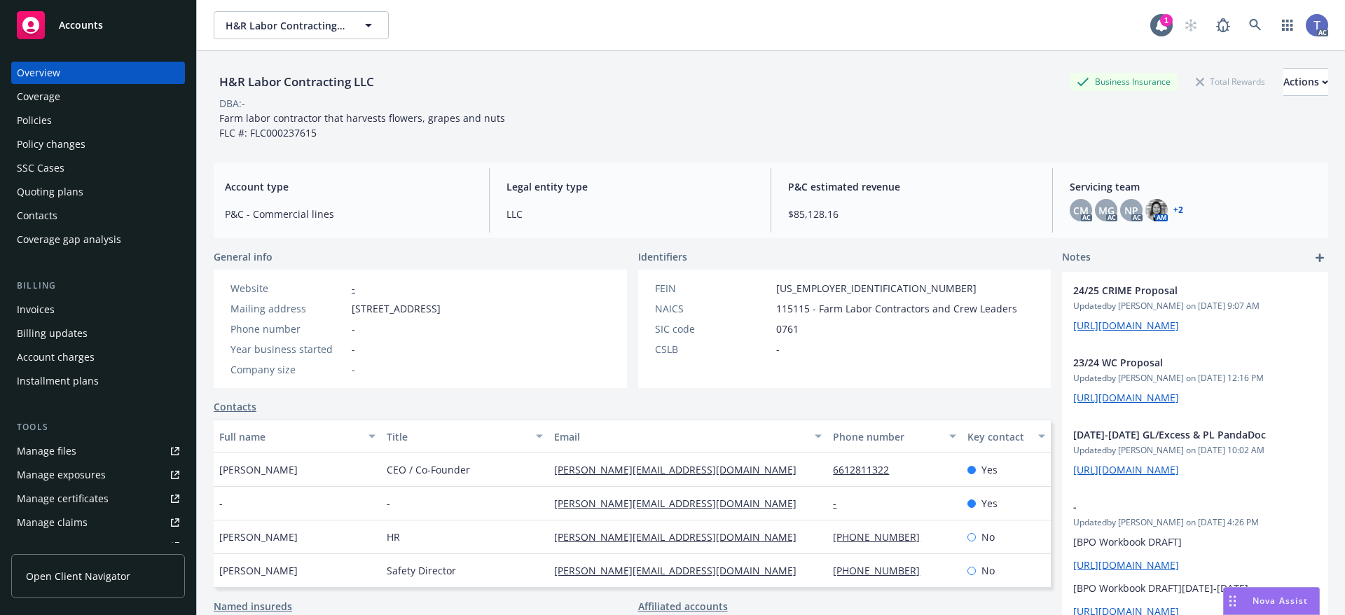
click at [41, 193] on div "Quoting plans" at bounding box center [50, 192] width 67 height 22
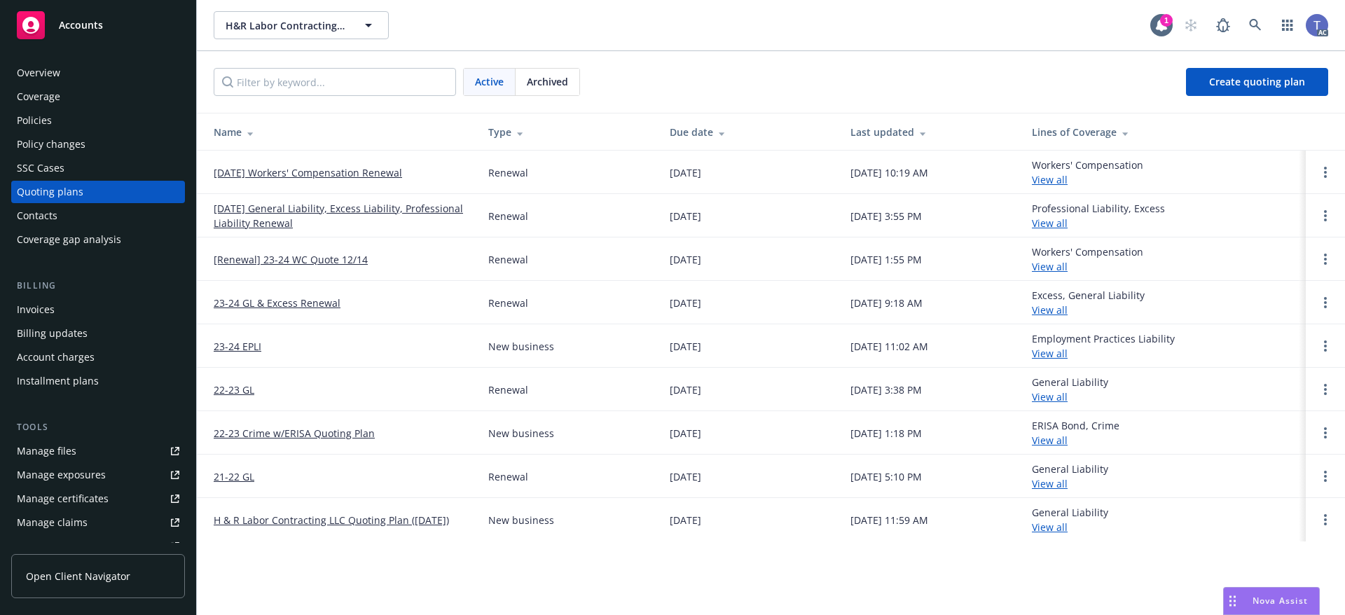
click at [570, 82] on div "Archived" at bounding box center [548, 82] width 64 height 27
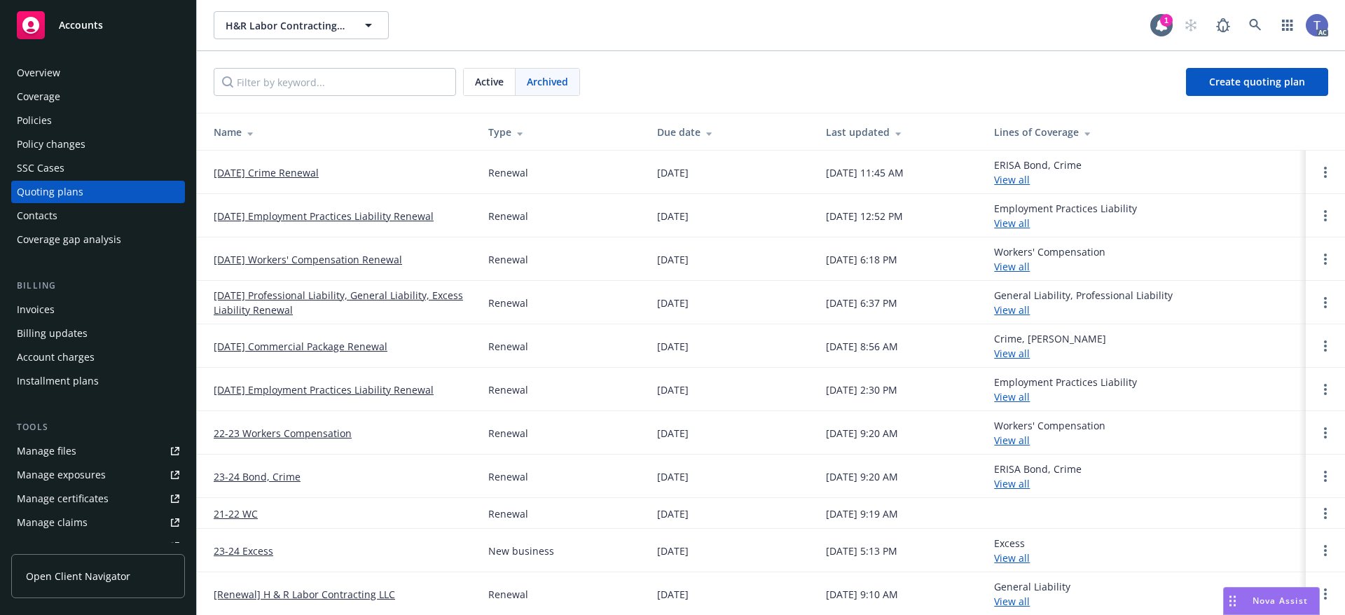
click at [300, 257] on link "12/14/24 Workers' Compensation Renewal" at bounding box center [308, 259] width 188 height 15
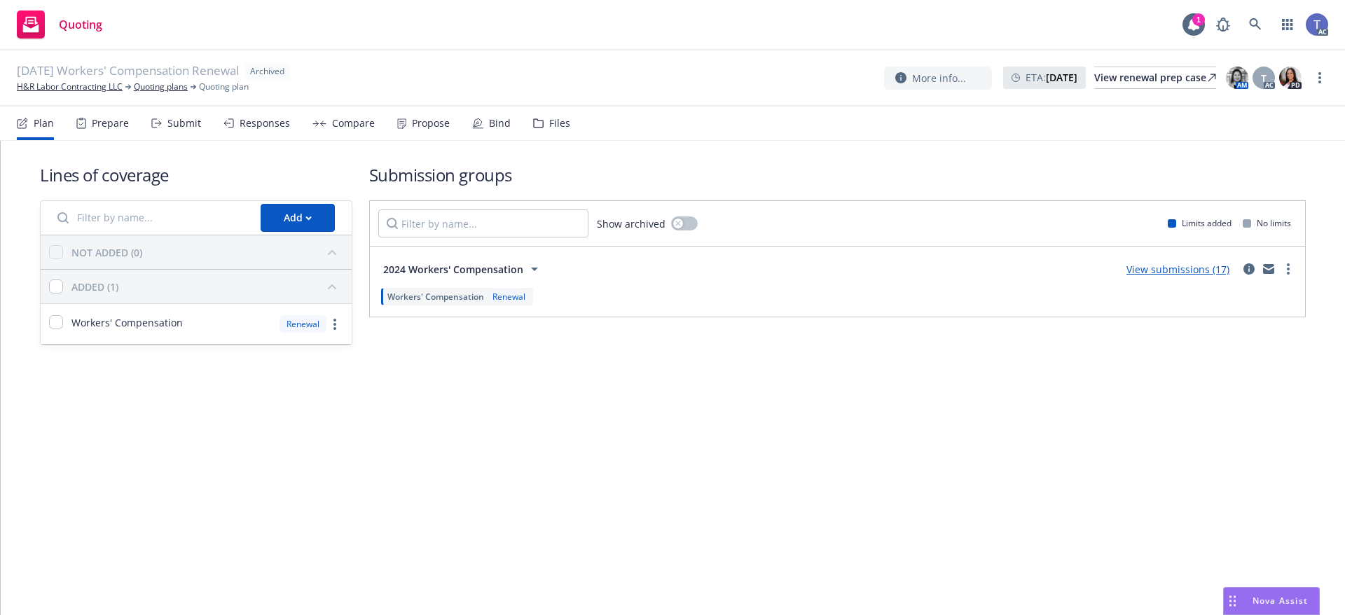
click at [549, 125] on div "Files" at bounding box center [559, 123] width 21 height 11
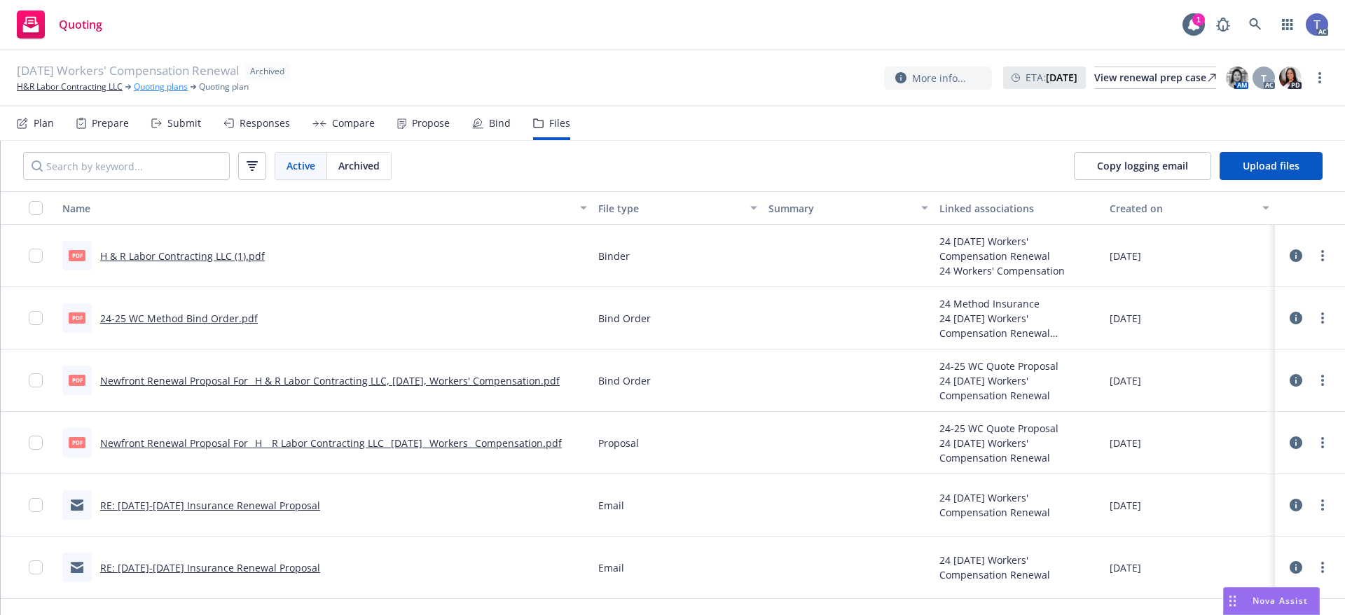
click at [178, 84] on link "Quoting plans" at bounding box center [161, 87] width 54 height 13
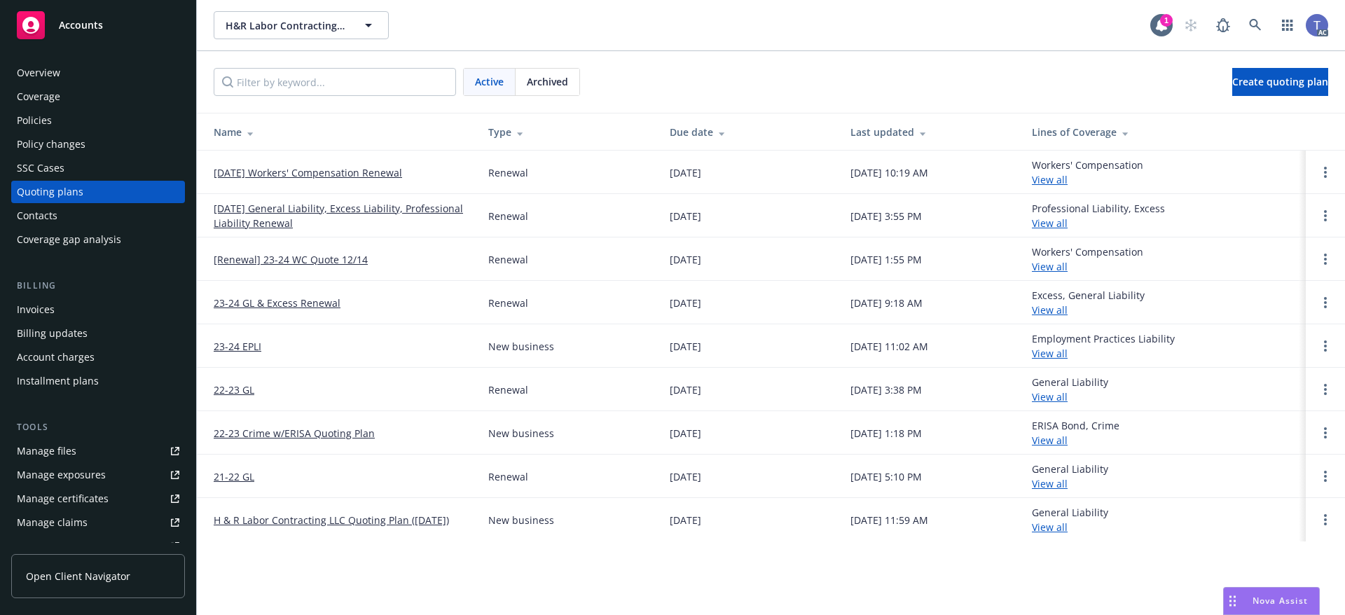
click at [555, 80] on span "Archived" at bounding box center [547, 81] width 41 height 15
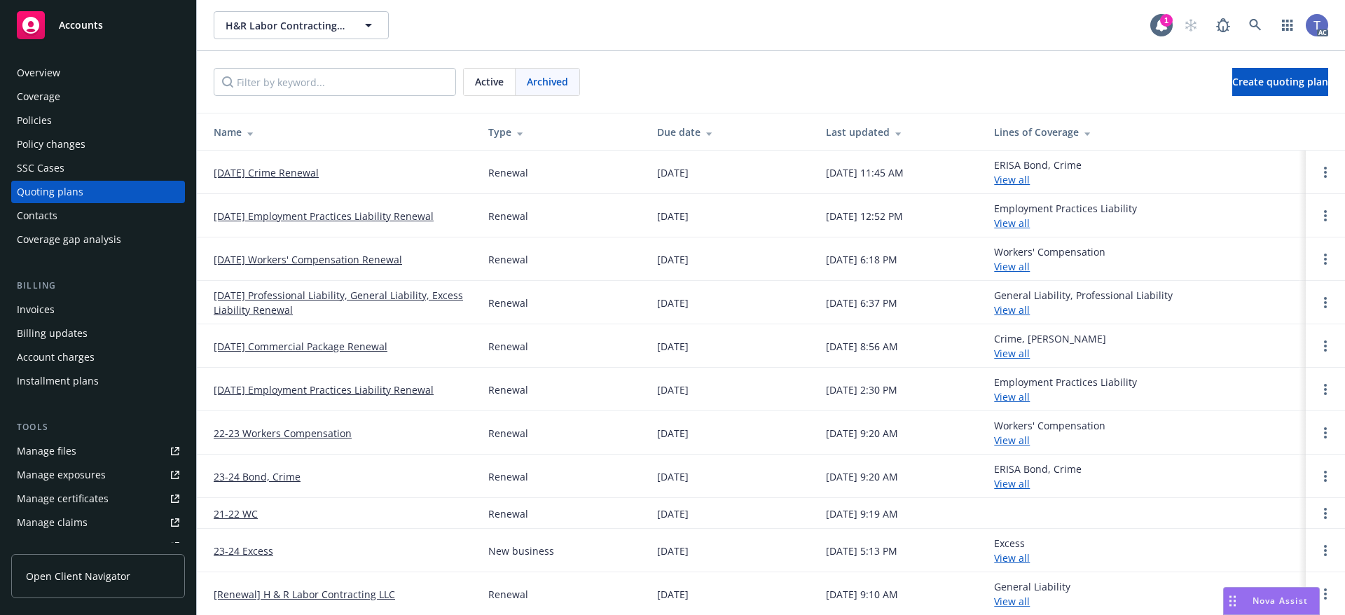
click at [362, 294] on link "[DATE] Professional Liability, General Liability, Excess Liability Renewal" at bounding box center [340, 302] width 252 height 29
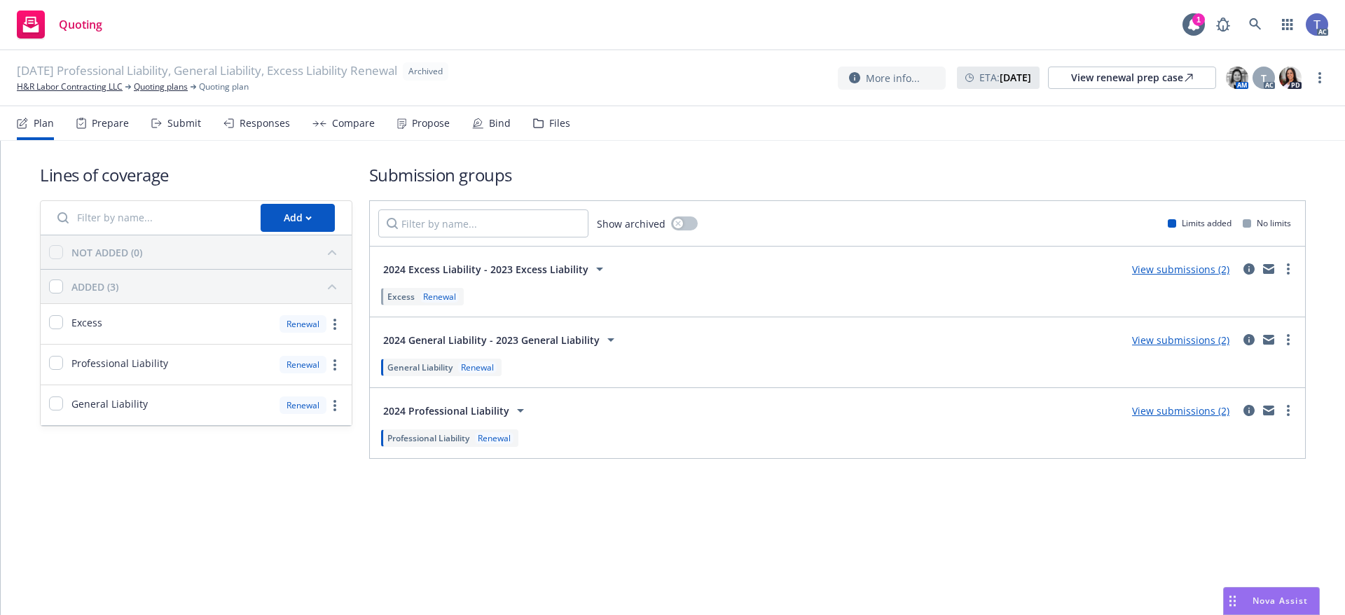
click at [556, 124] on div "Files" at bounding box center [559, 123] width 21 height 11
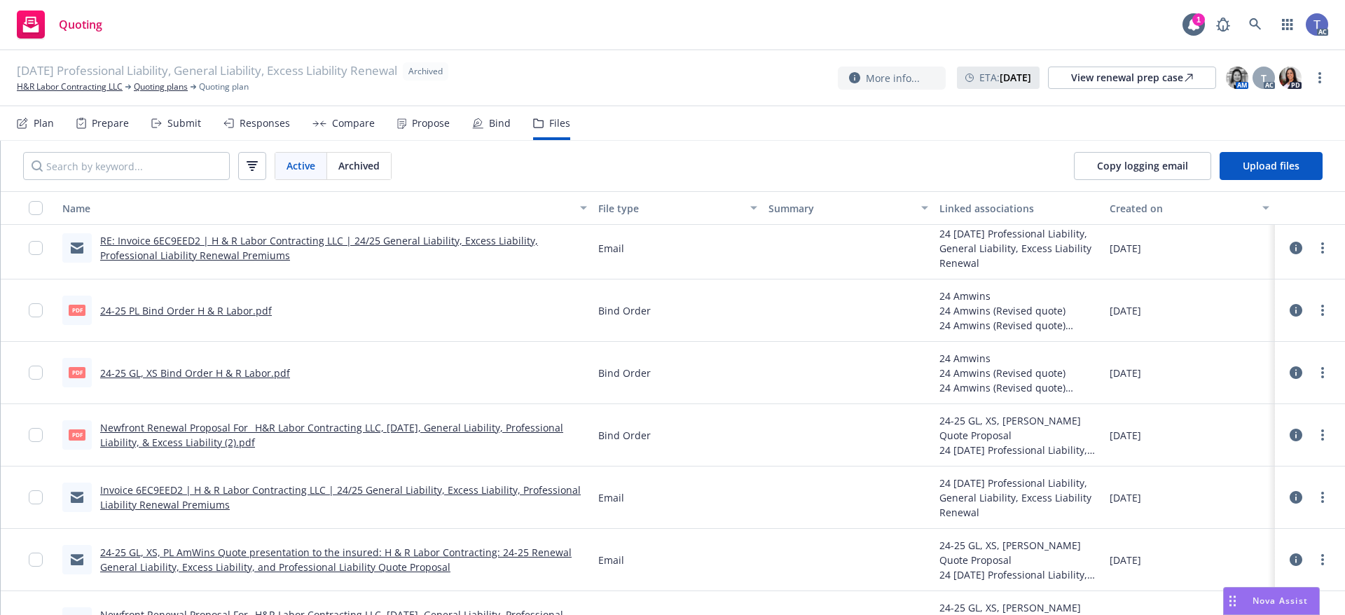
scroll to position [140, 0]
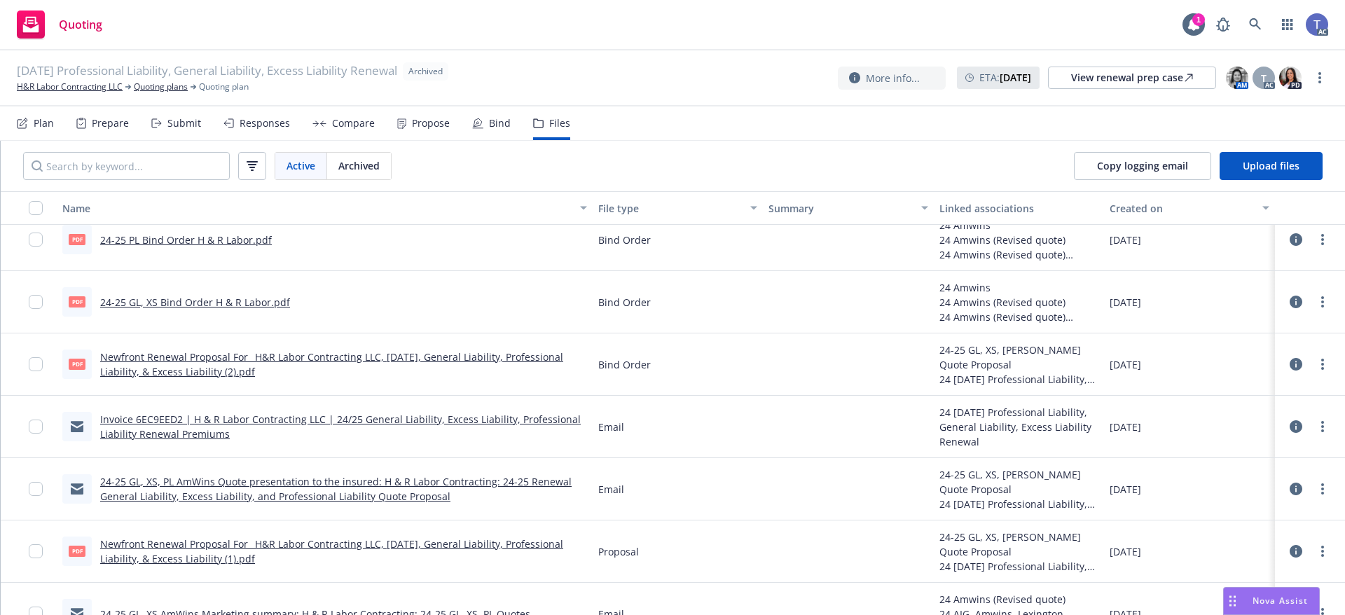
click at [433, 357] on link "Newfront Renewal Proposal For_ H&R Labor Contracting LLC, November 2024, Genera…" at bounding box center [331, 364] width 463 height 28
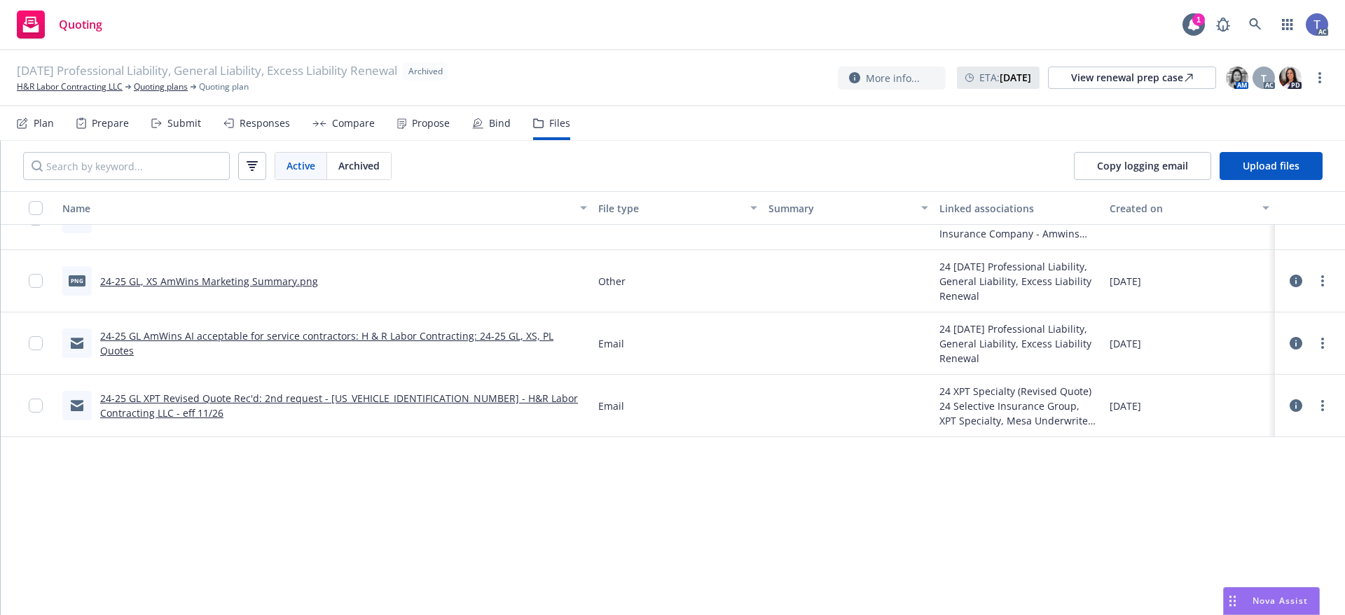
scroll to position [210, 0]
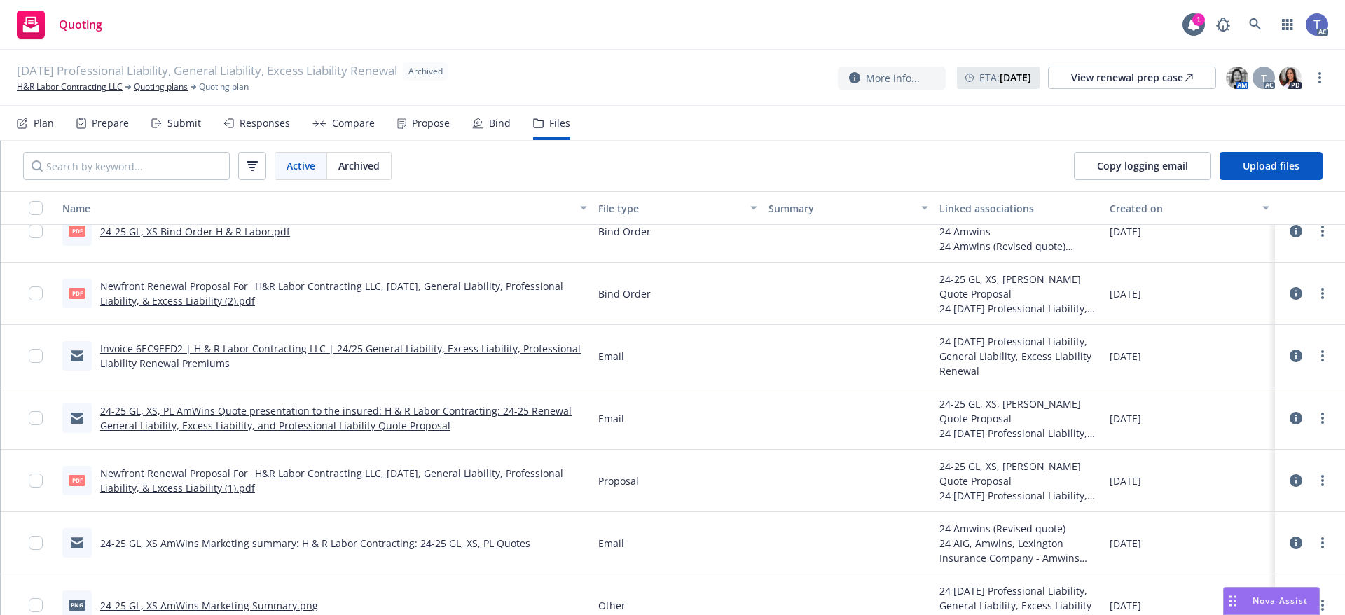
click at [308, 289] on link "Newfront Renewal Proposal For_ H&R Labor Contracting LLC, November 2024, Genera…" at bounding box center [331, 294] width 463 height 28
click at [69, 89] on link "H&R Labor Contracting LLC" at bounding box center [70, 87] width 106 height 13
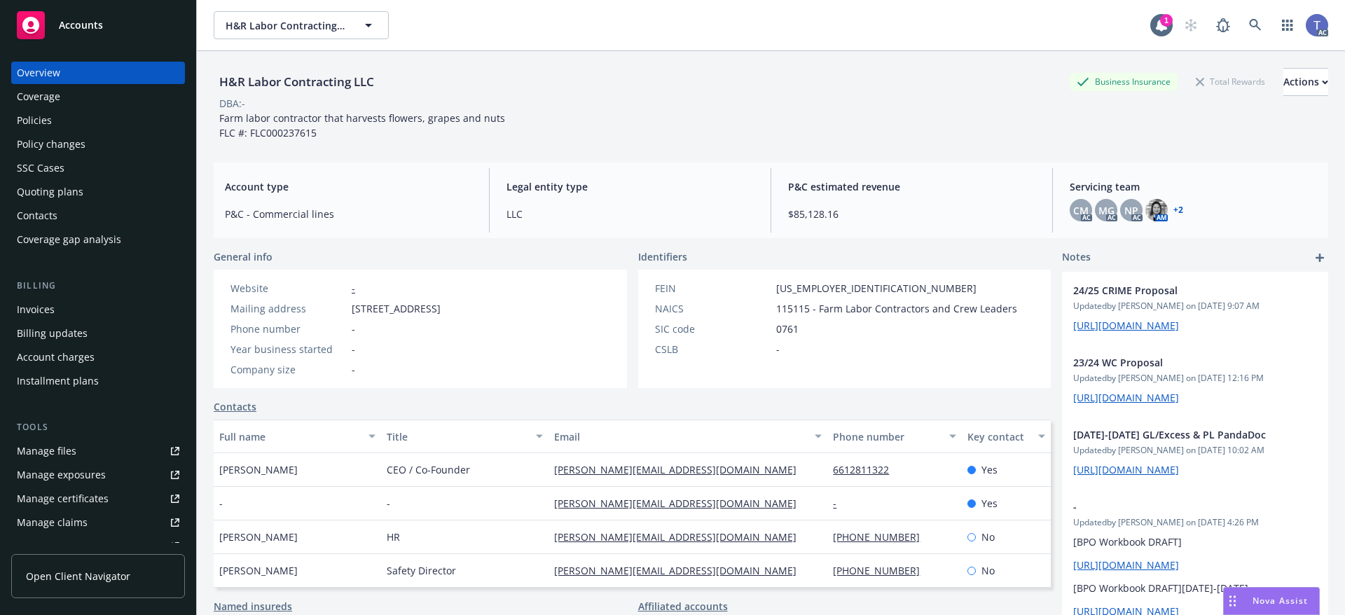
click at [51, 124] on div "Policies" at bounding box center [98, 120] width 163 height 22
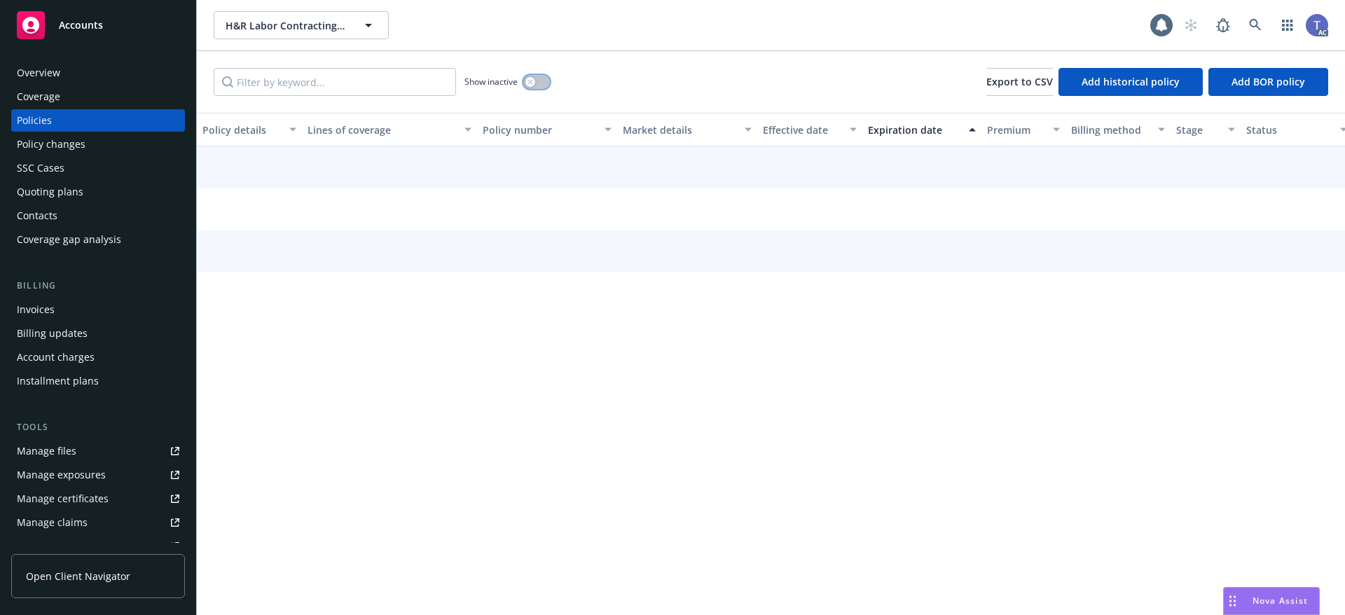
click at [531, 83] on icon "button" at bounding box center [531, 82] width 6 height 6
click at [340, 81] on input "Filter by keyword..." at bounding box center [335, 82] width 242 height 28
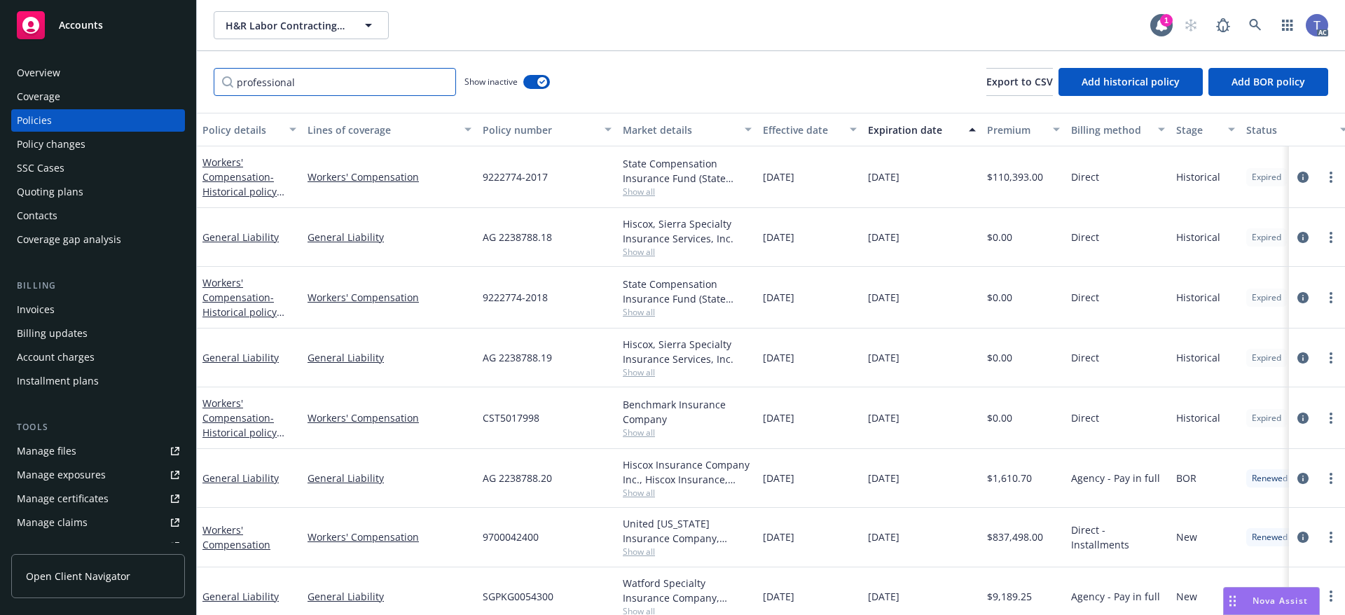
type input "professional"
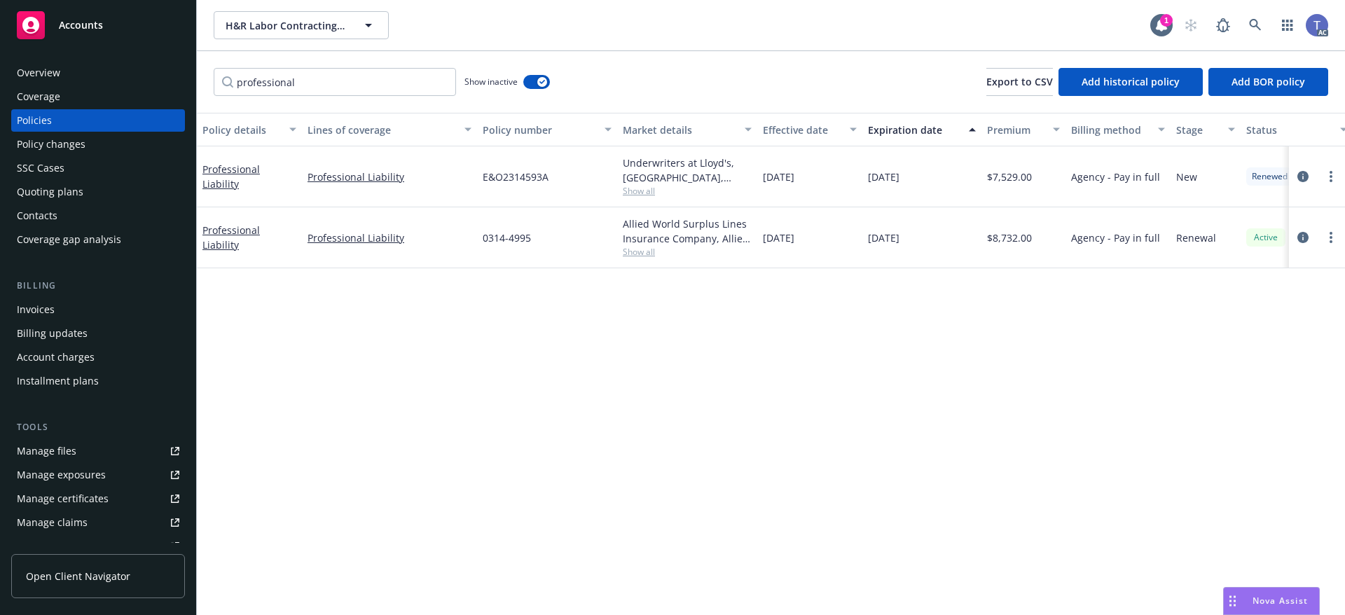
click at [640, 254] on span "Show all" at bounding box center [687, 252] width 129 height 12
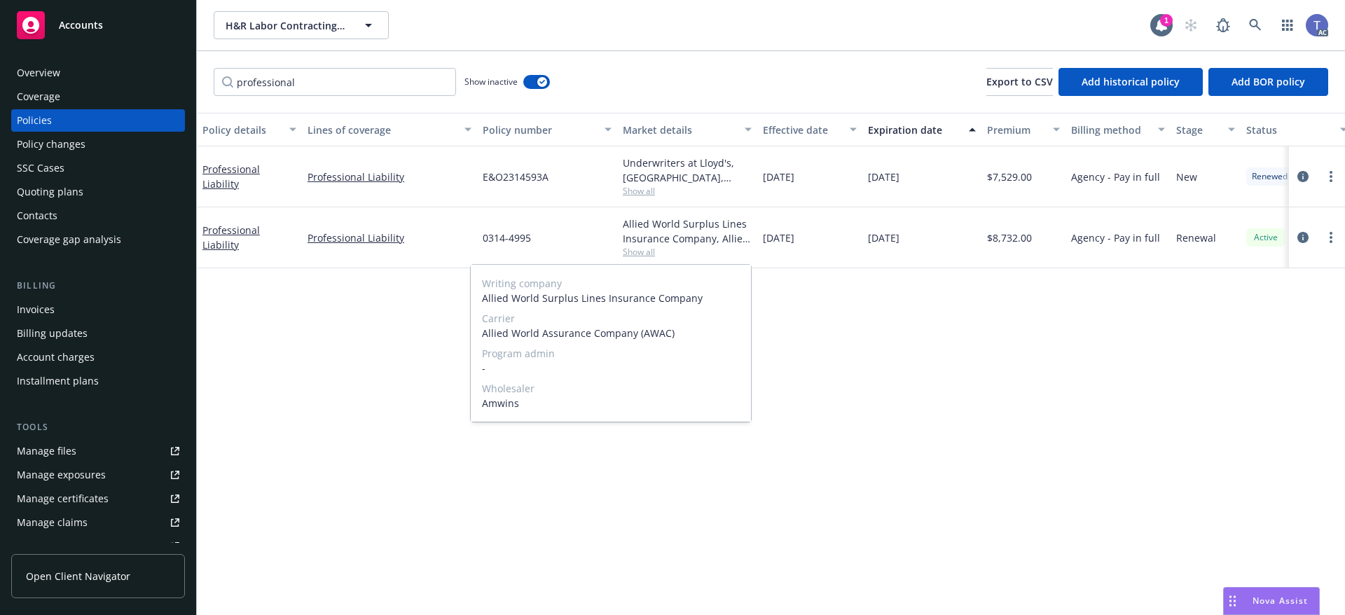
click at [580, 334] on span "Allied World Assurance Company (AWAC)" at bounding box center [611, 333] width 258 height 15
copy span "Allied World Assurance Company (AWAC)"
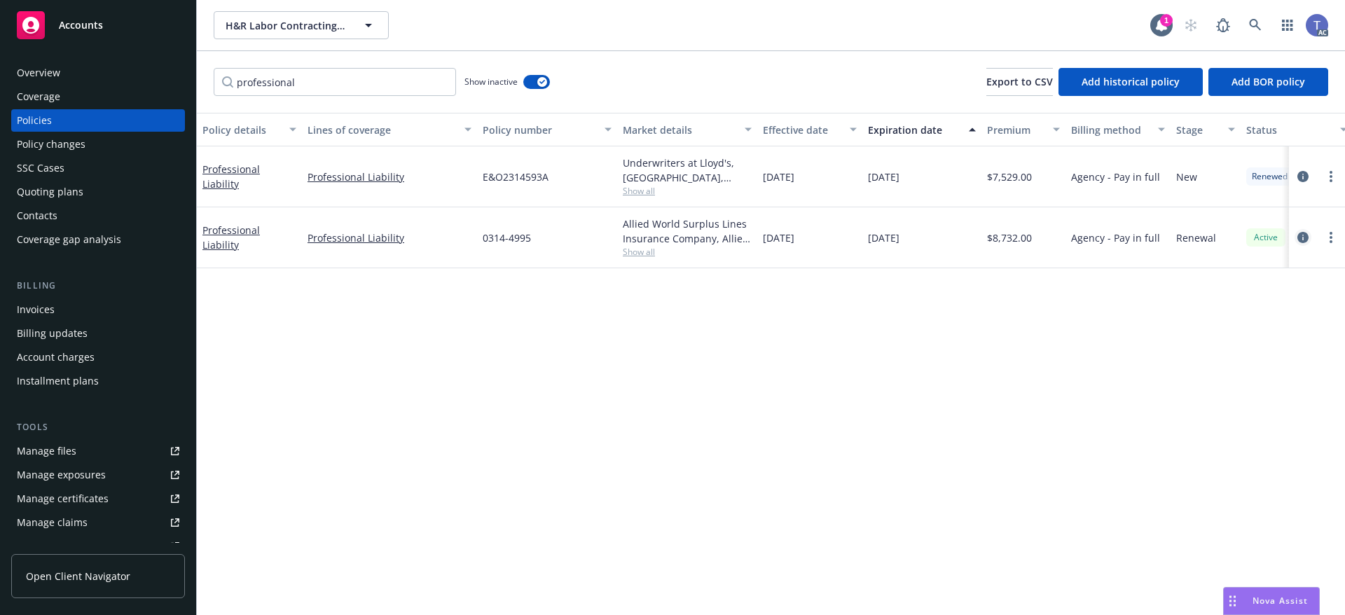
click at [1307, 240] on icon "circleInformation" at bounding box center [1303, 237] width 11 height 11
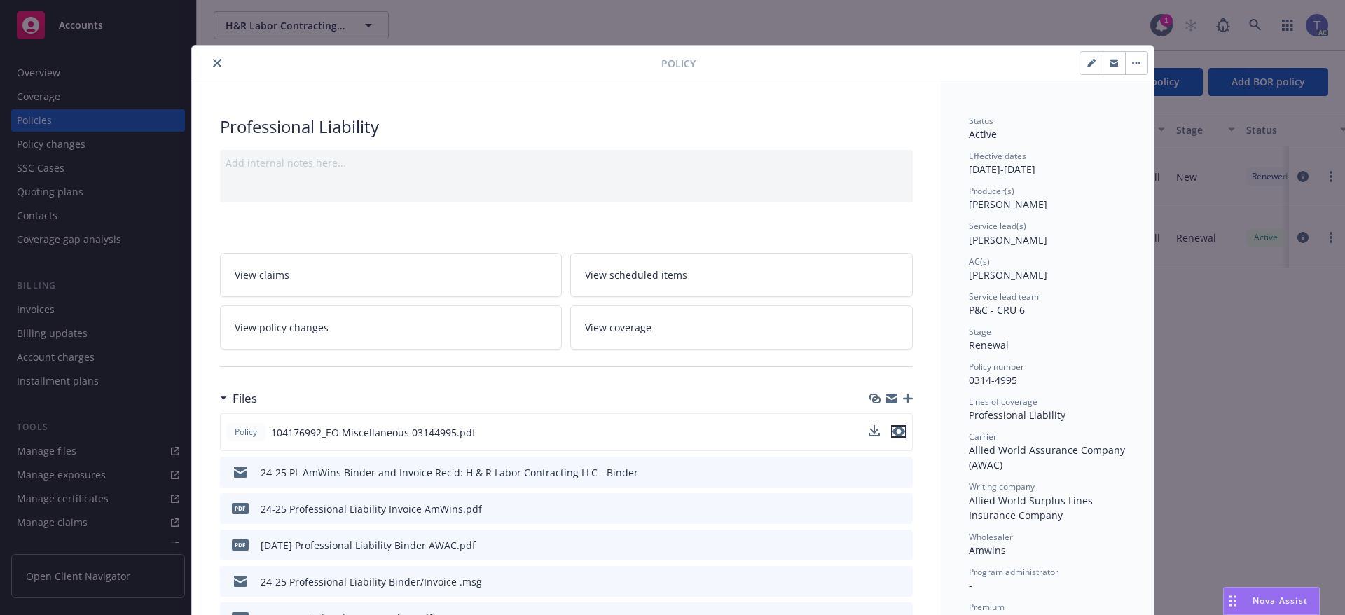
click at [895, 433] on icon "preview file" at bounding box center [899, 432] width 13 height 10
click at [213, 63] on icon "close" at bounding box center [217, 63] width 8 height 8
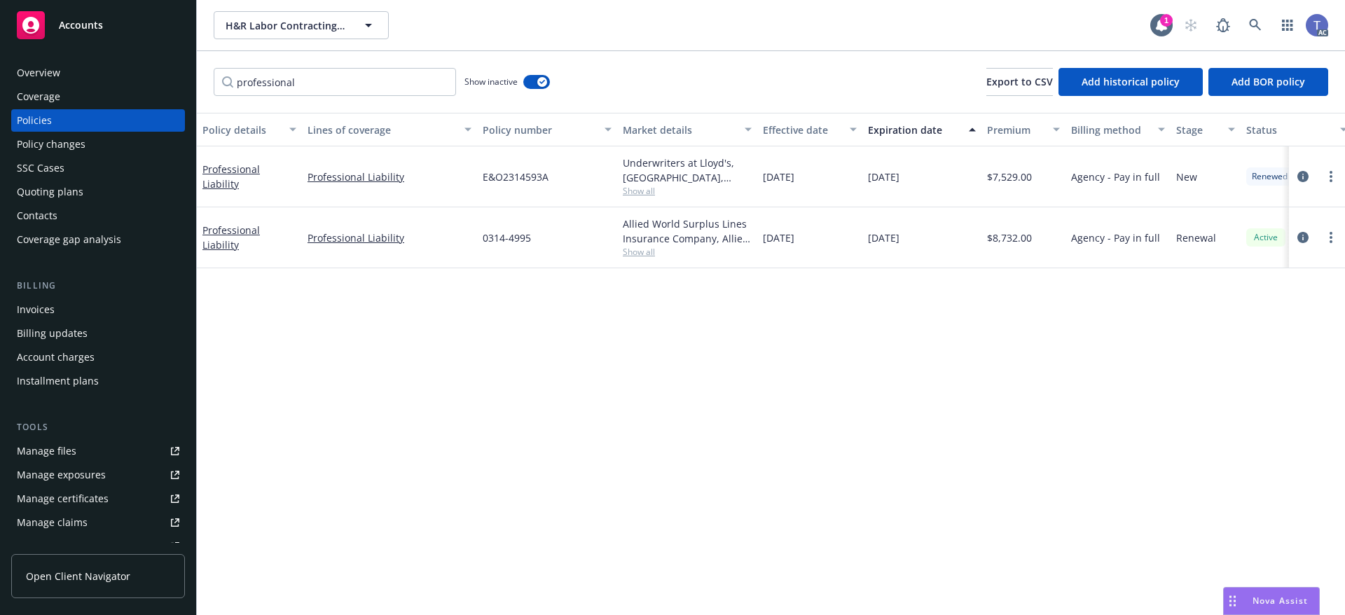
click at [48, 65] on div "Overview" at bounding box center [38, 73] width 43 height 22
